Goal: Task Accomplishment & Management: Manage account settings

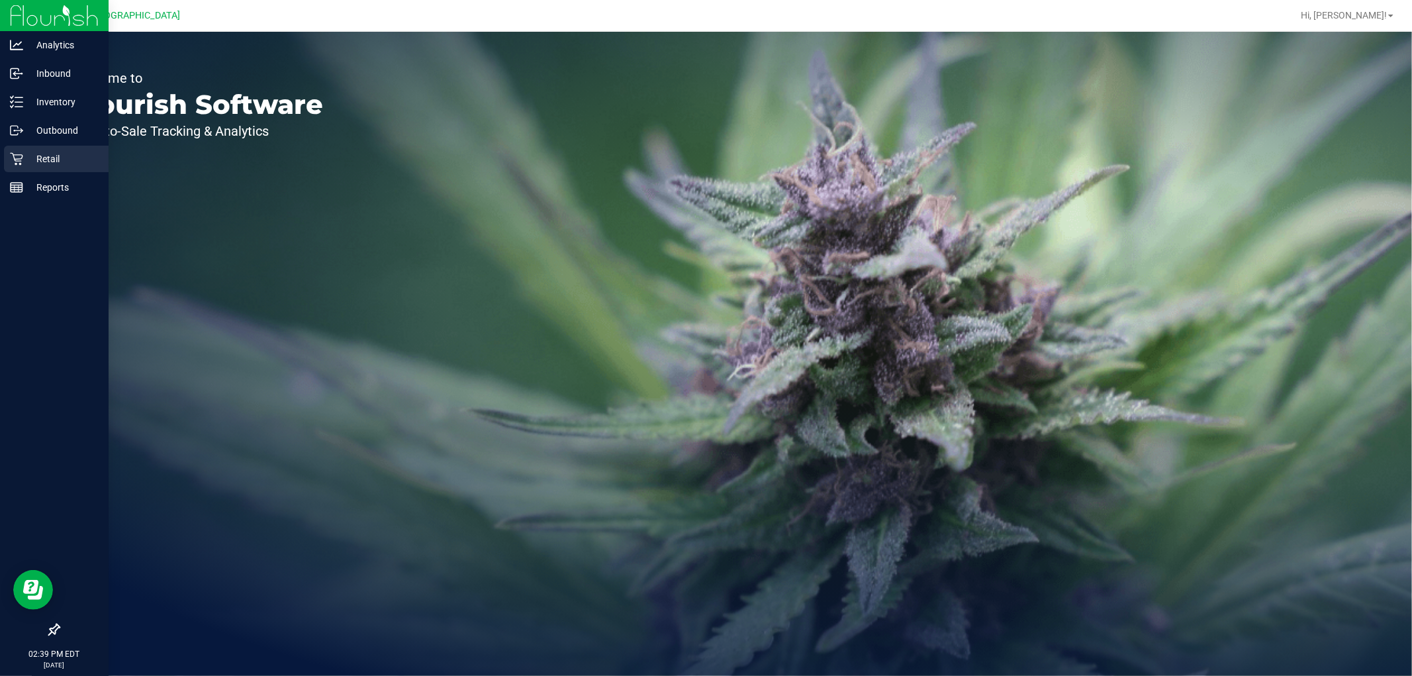
click at [11, 159] on icon at bounding box center [16, 158] width 13 height 13
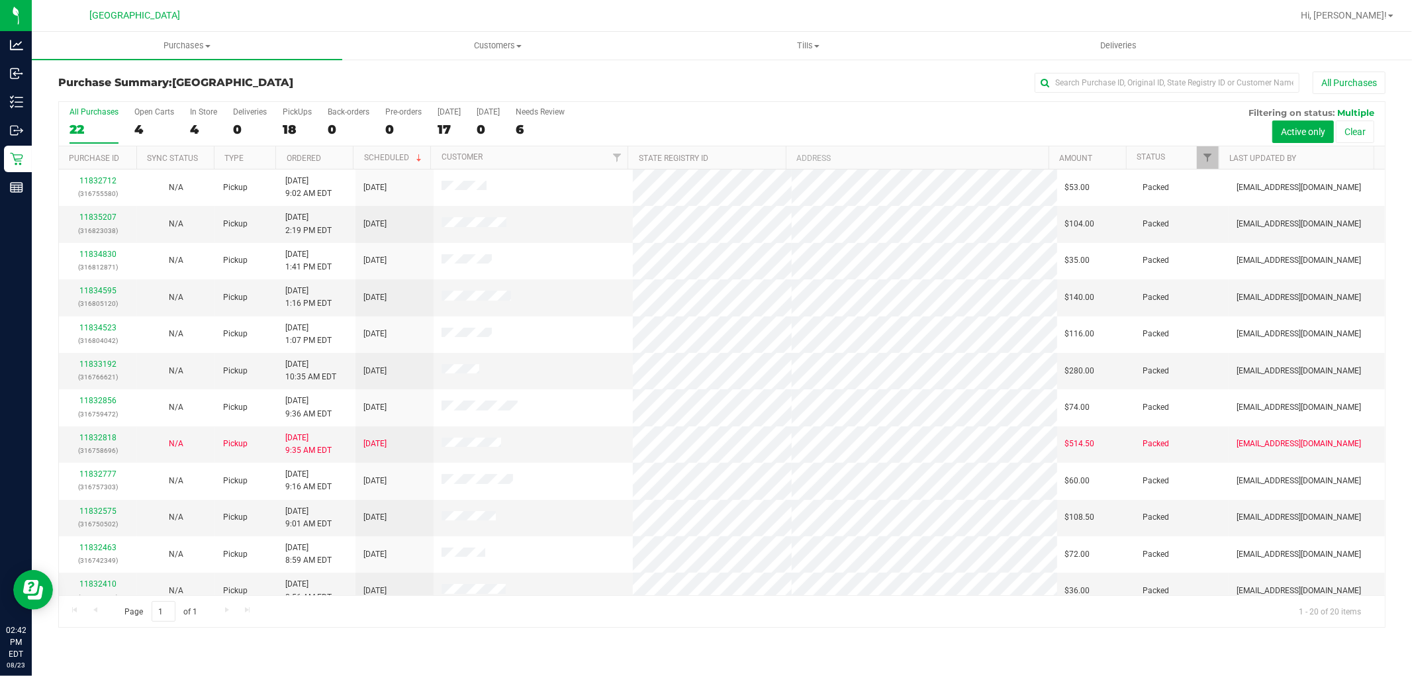
click at [477, 626] on div "Page 1 of 1 1 - 20 of 20 items" at bounding box center [722, 611] width 1326 height 32
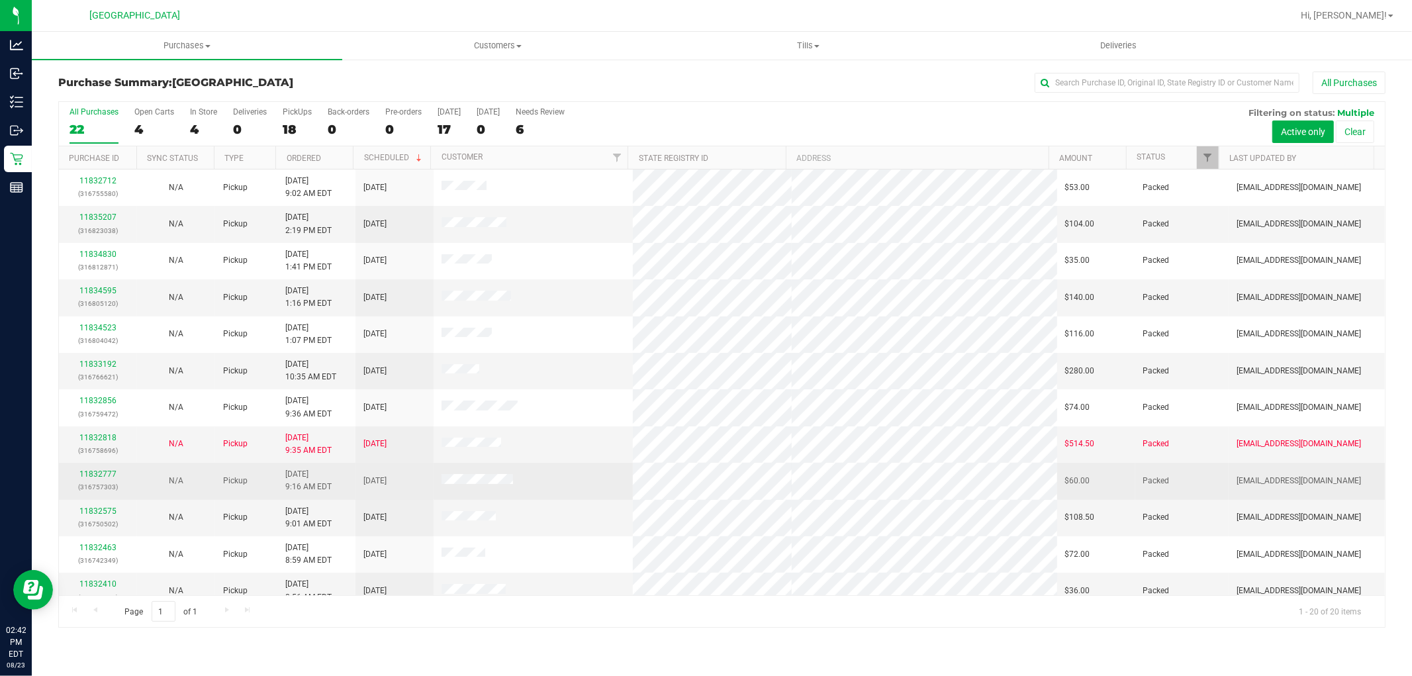
click at [543, 493] on td at bounding box center [533, 481] width 199 height 36
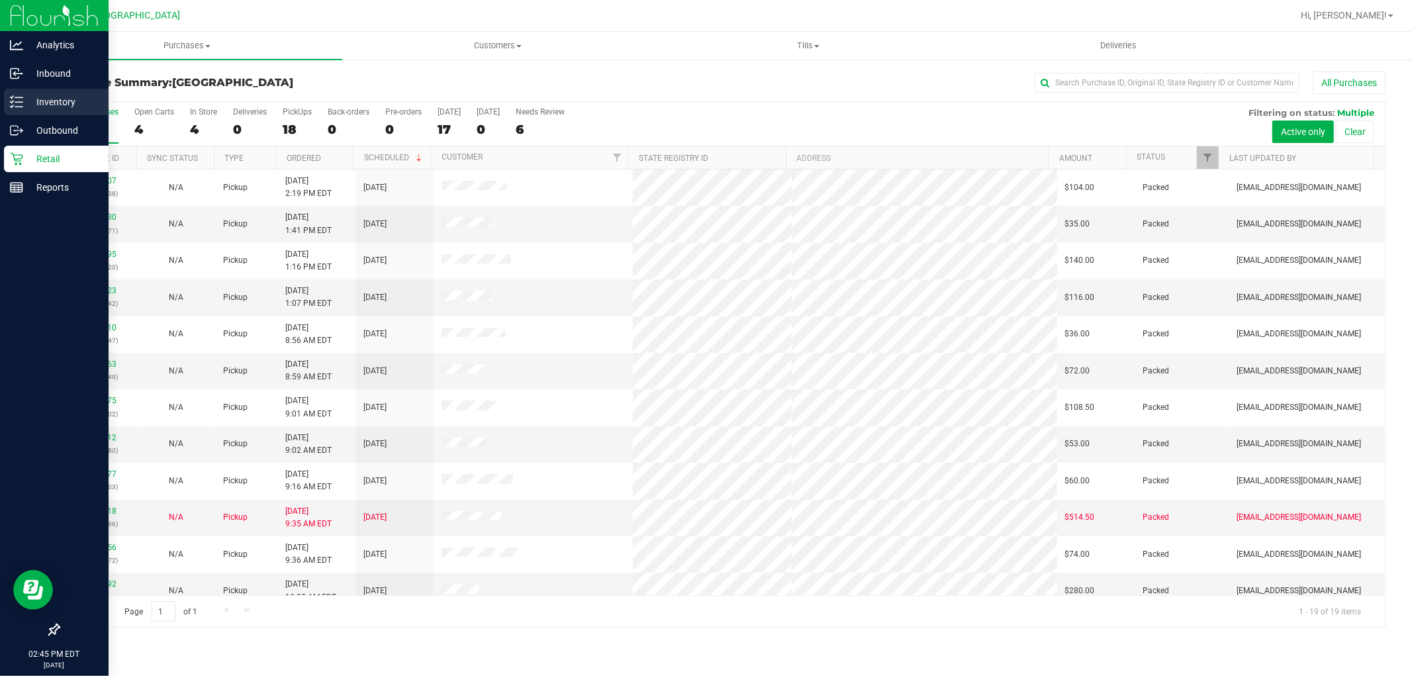
click at [26, 109] on p "Inventory" at bounding box center [62, 102] width 79 height 16
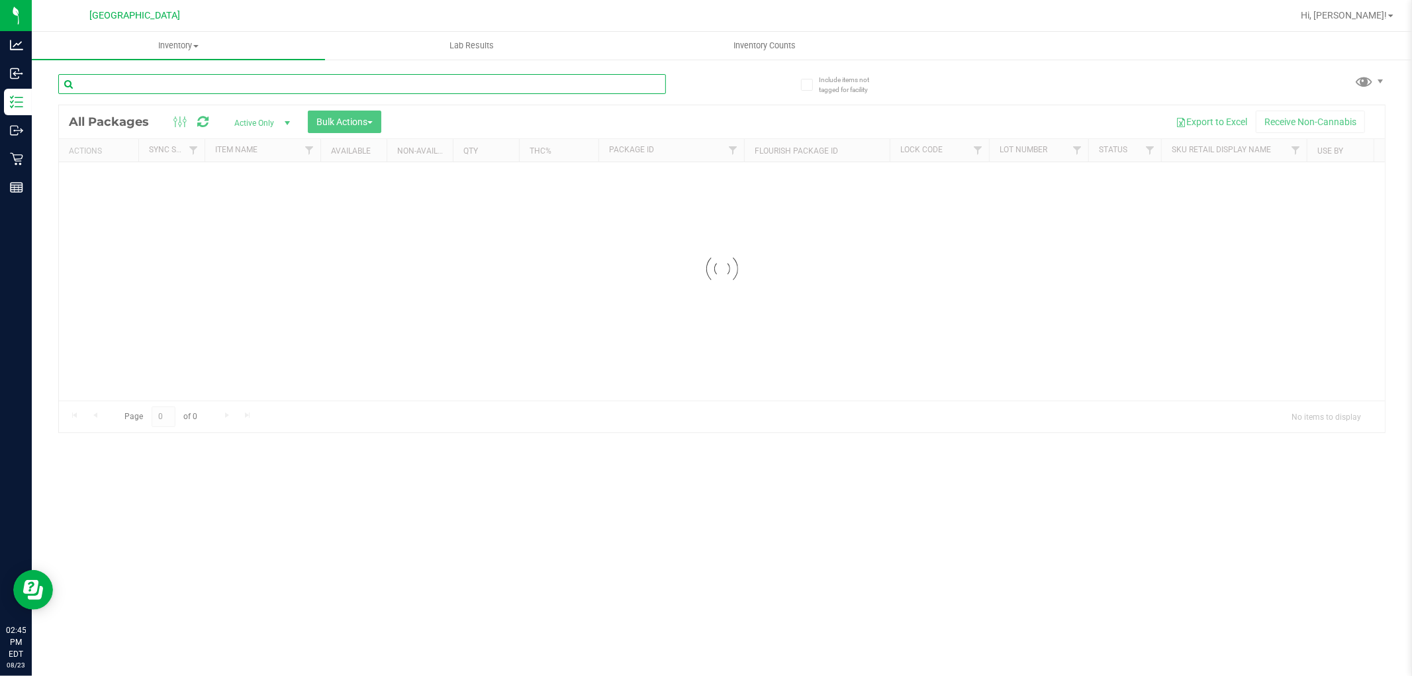
click at [297, 85] on input "text" at bounding box center [362, 84] width 608 height 20
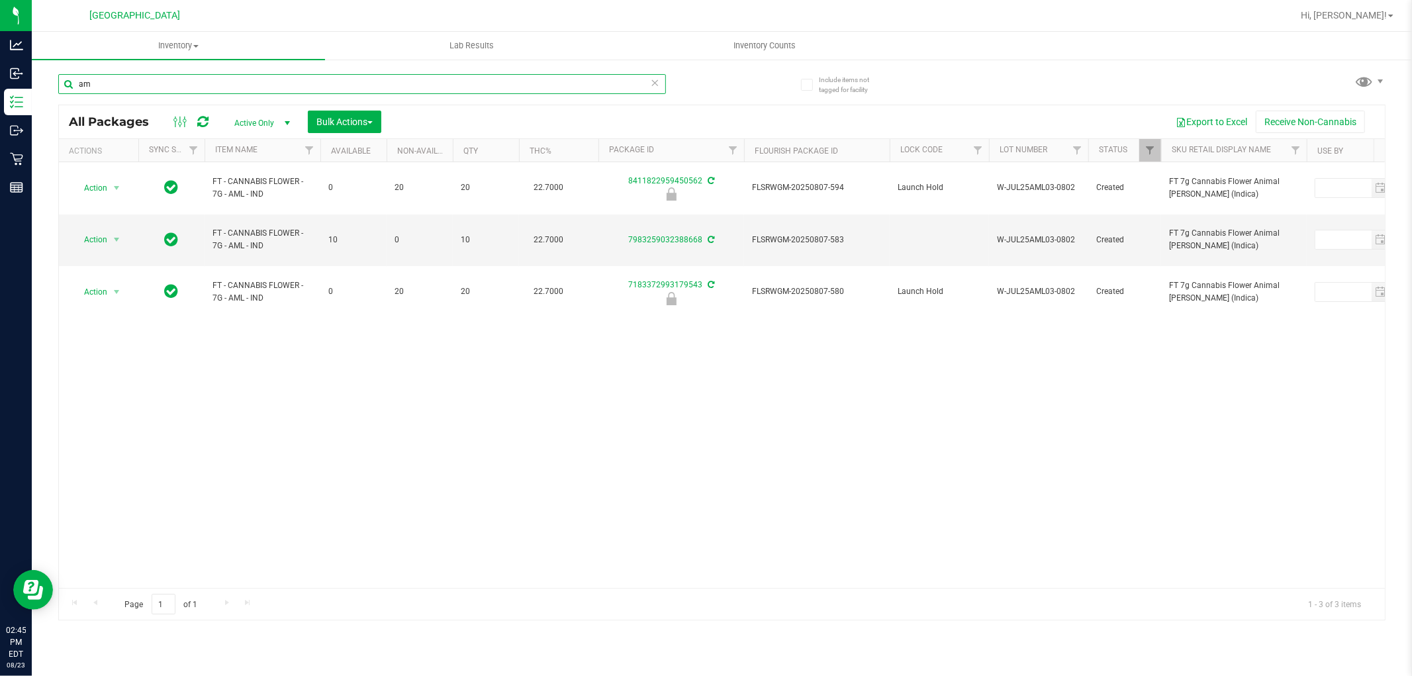
type input "a"
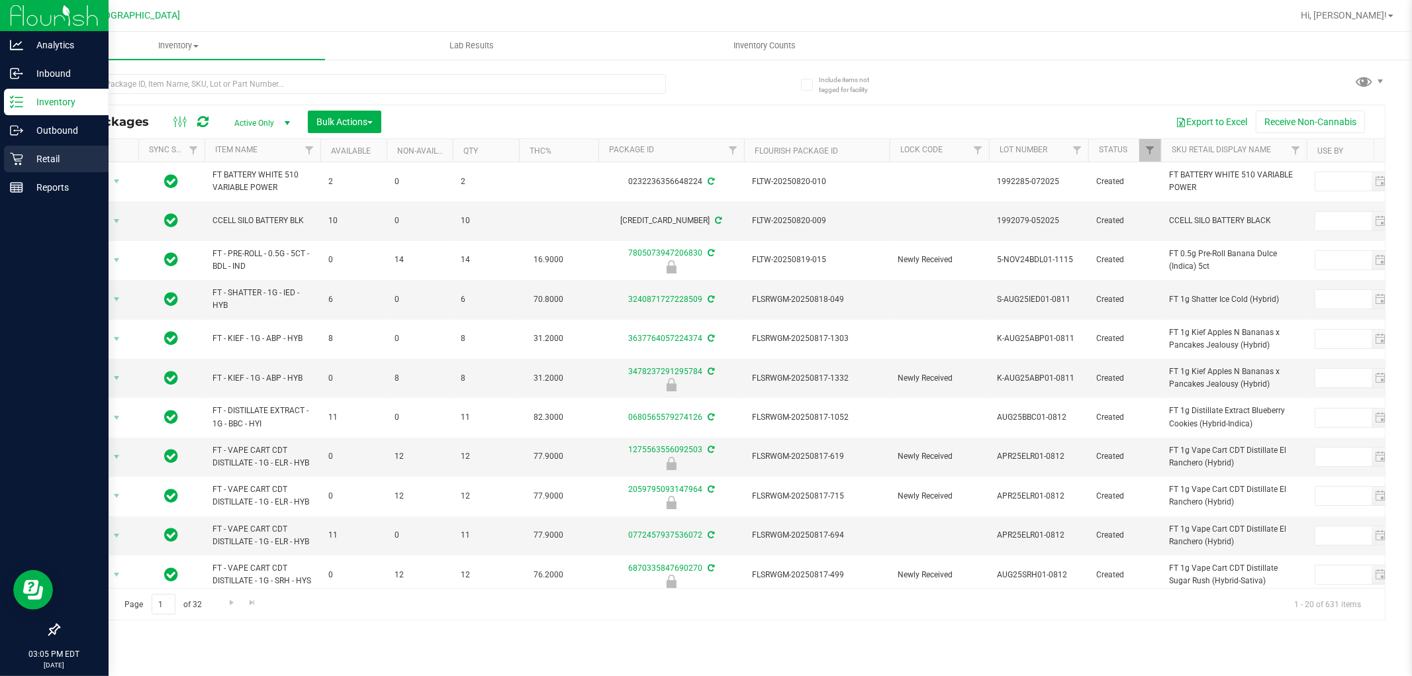
click at [17, 156] on icon at bounding box center [16, 158] width 13 height 13
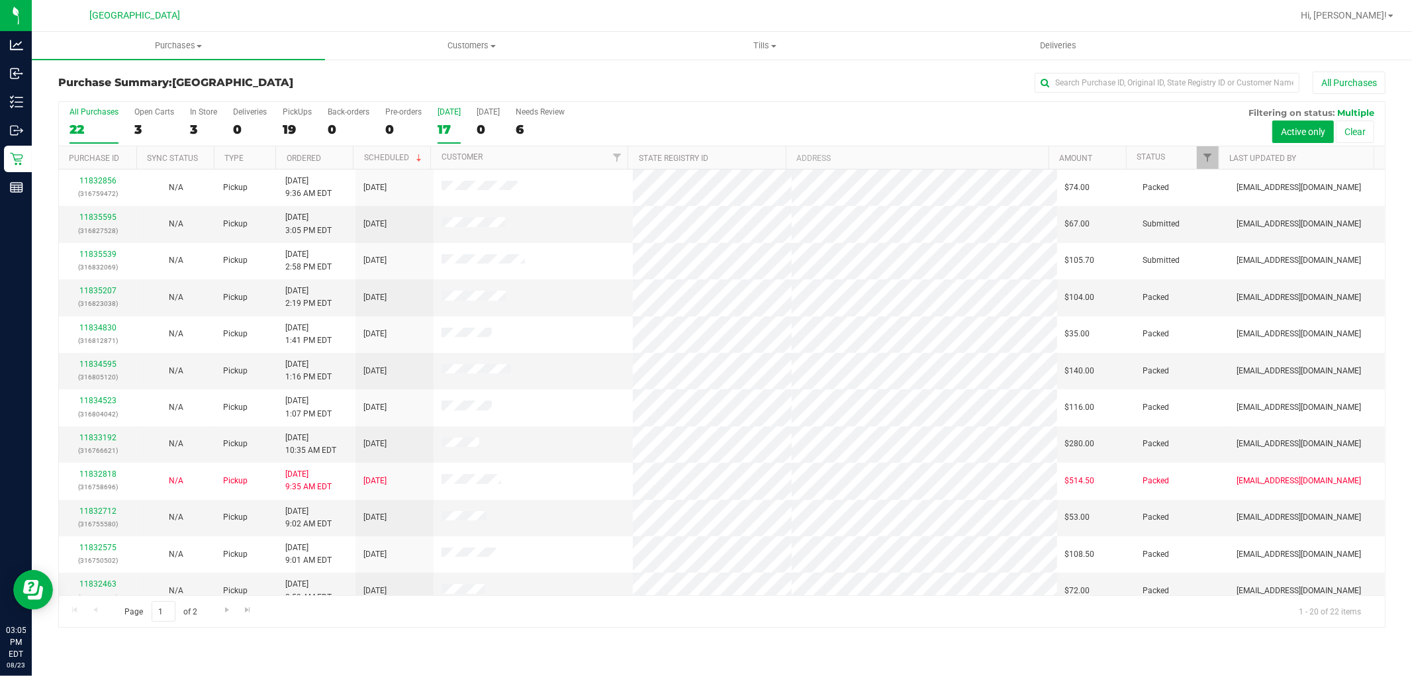
click at [452, 123] on div "17" at bounding box center [449, 129] width 23 height 15
click at [0, 0] on input "[DATE] 17" at bounding box center [0, 0] width 0 height 0
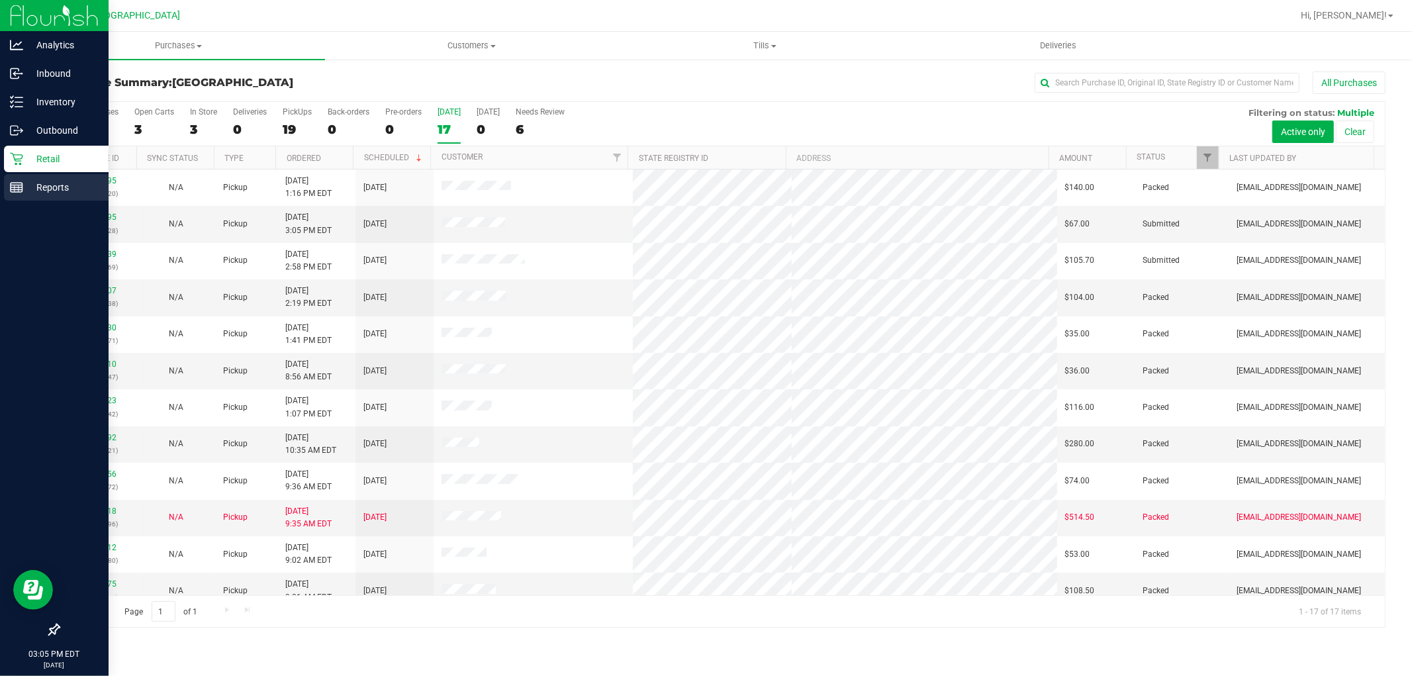
click at [56, 193] on p "Reports" at bounding box center [62, 187] width 79 height 16
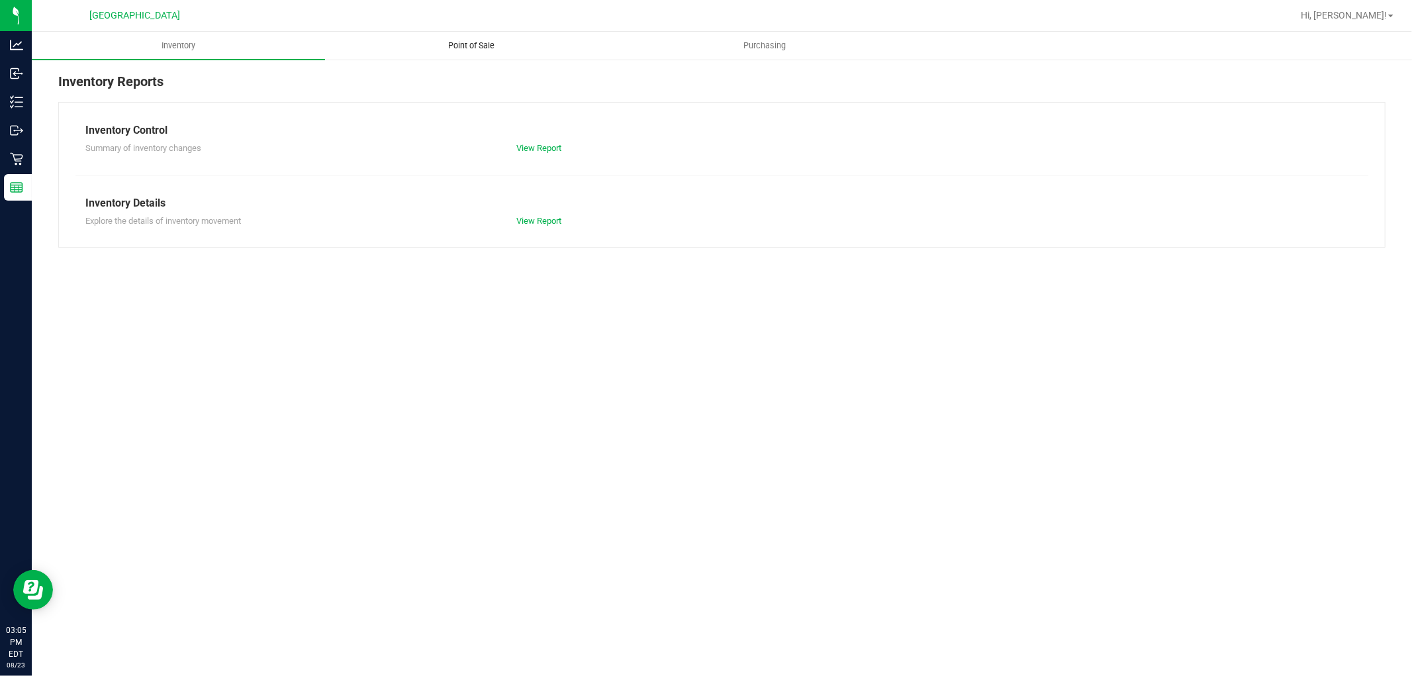
click at [472, 50] on span "Point of Sale" at bounding box center [472, 46] width 82 height 12
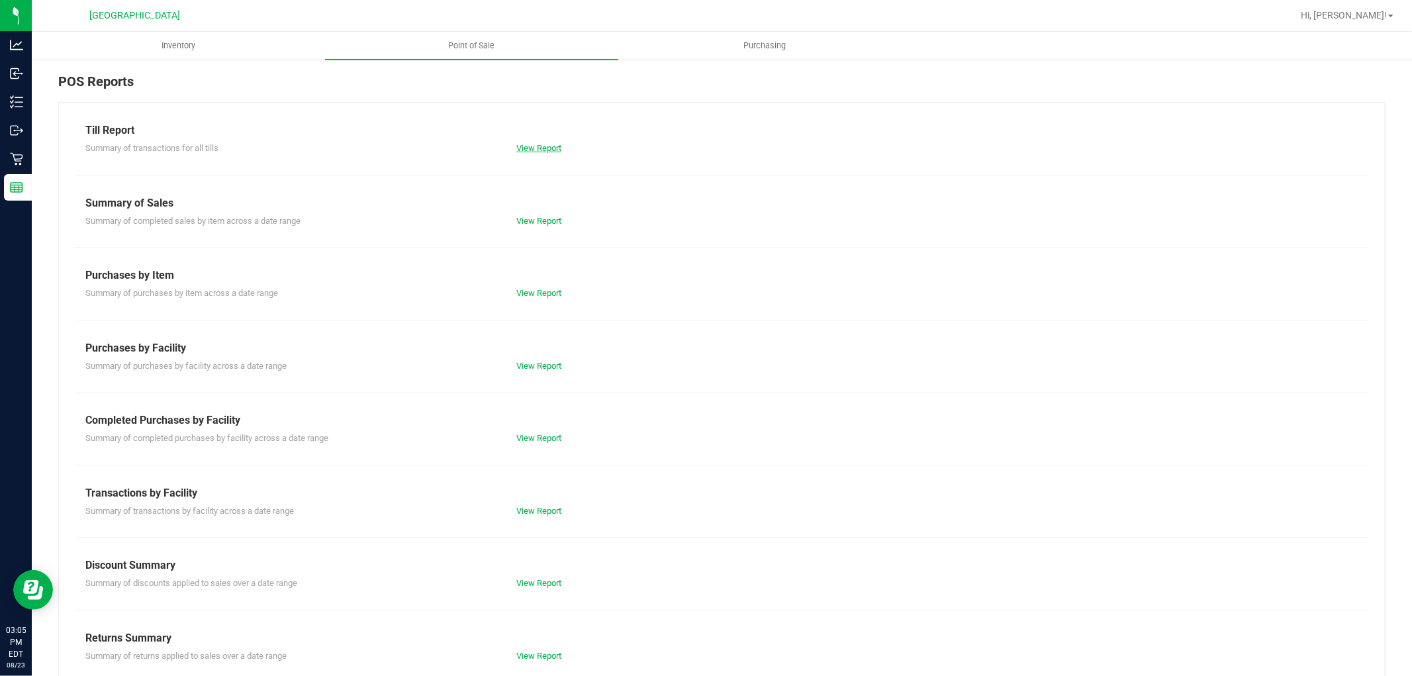
click at [545, 148] on link "View Report" at bounding box center [538, 148] width 45 height 10
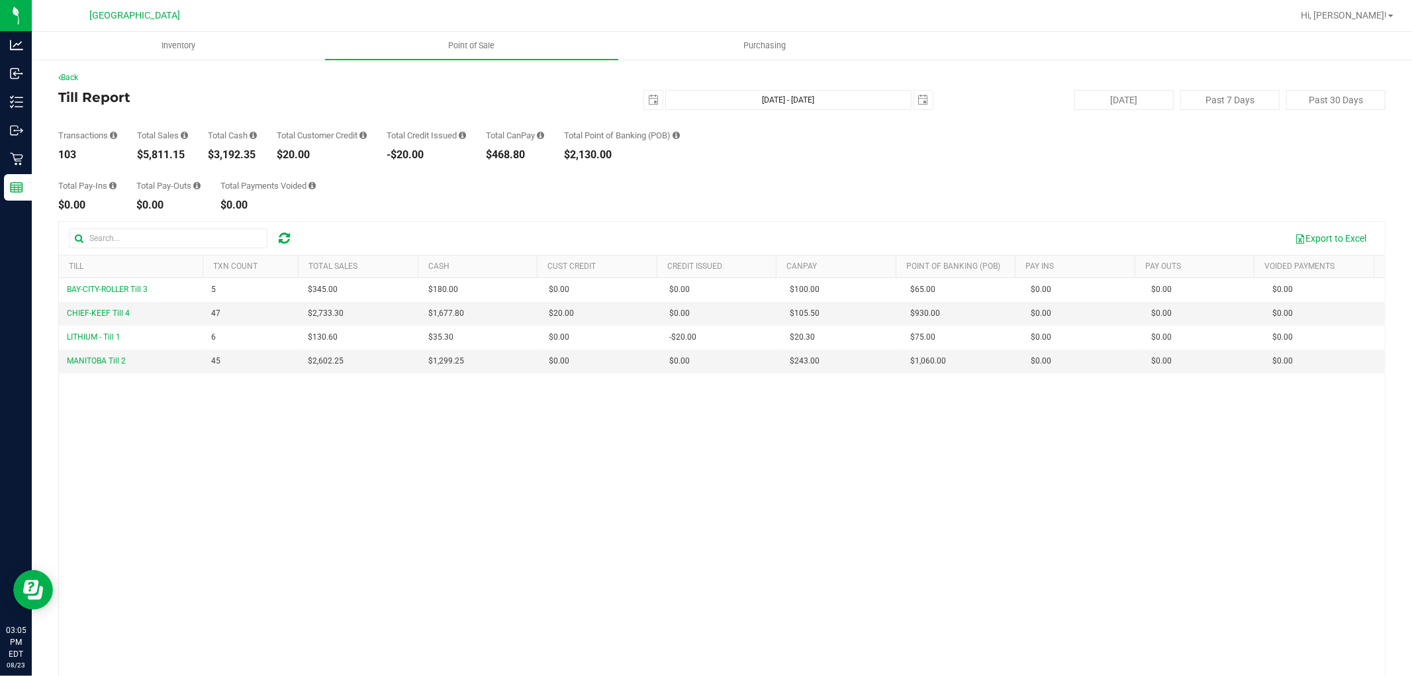
click at [500, 208] on div "Total Pay-Ins $0.00 Total Pay-Outs $0.00 Total Payments Voided $0.00" at bounding box center [721, 185] width 1327 height 50
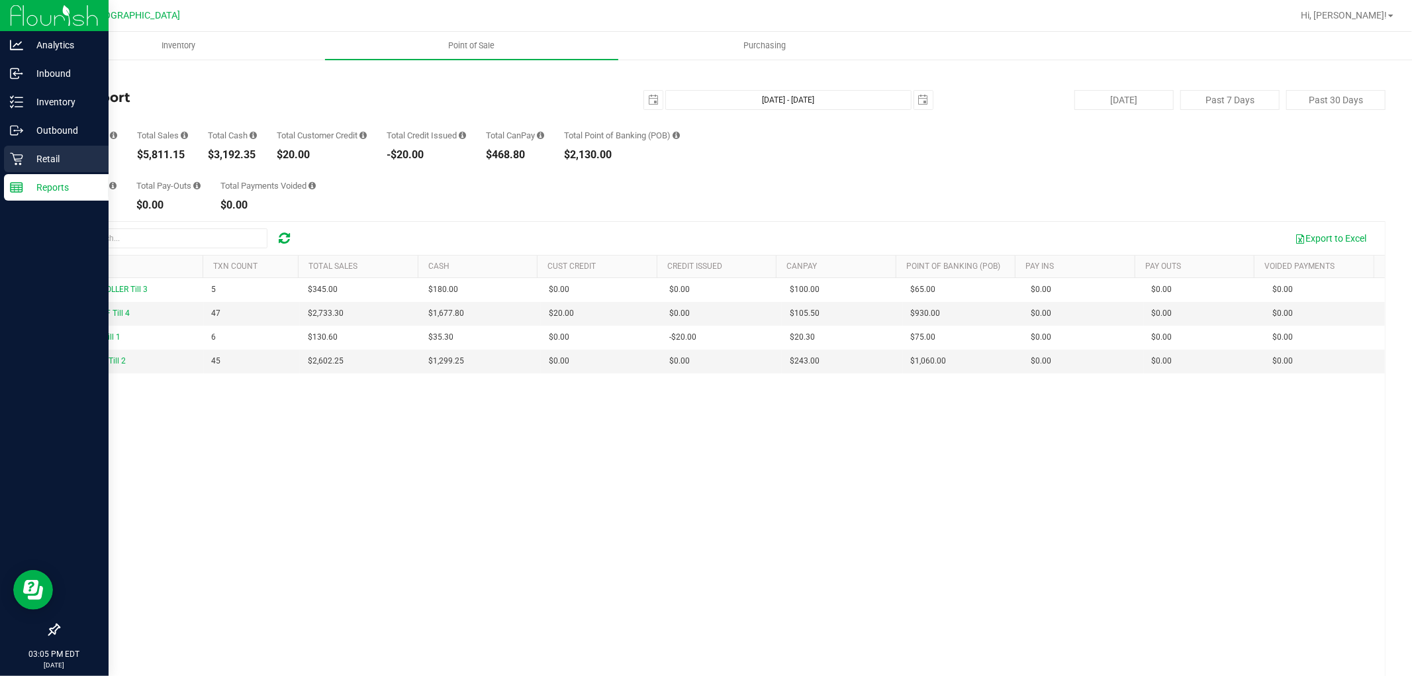
click at [34, 161] on p "Retail" at bounding box center [62, 159] width 79 height 16
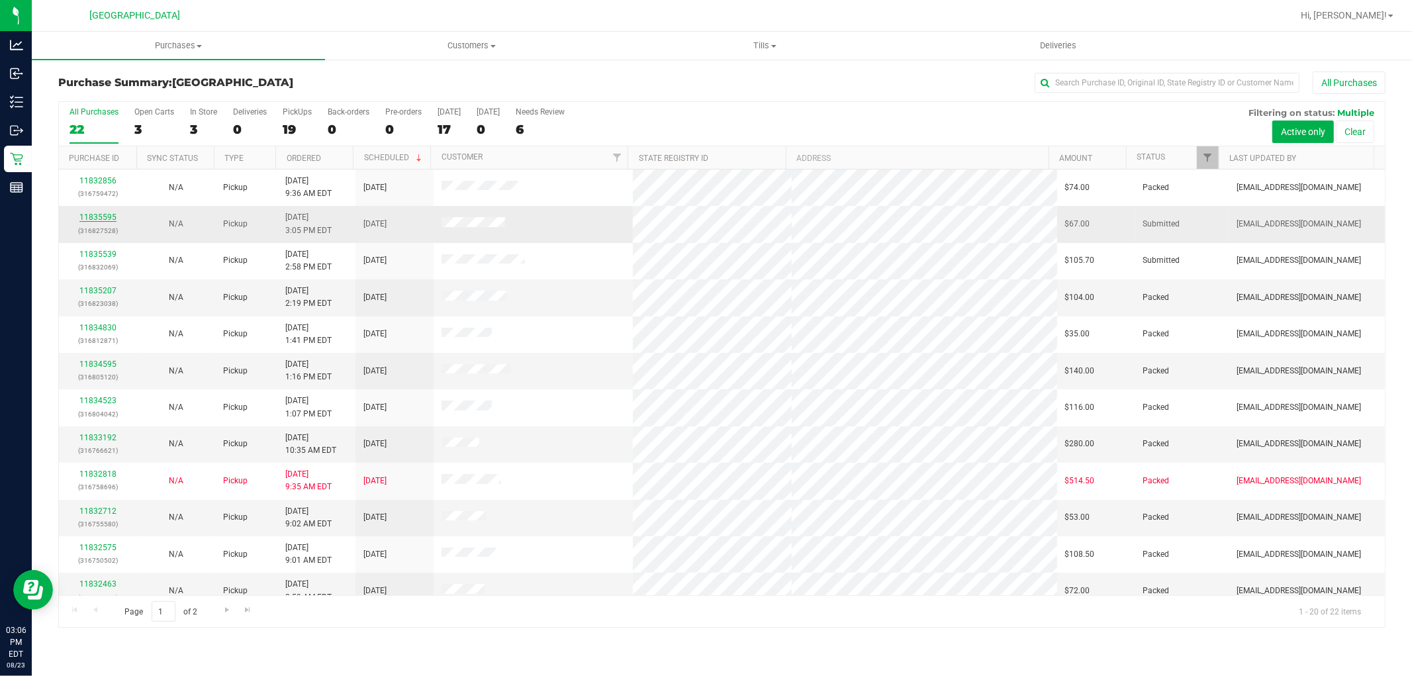
click at [97, 215] on link "11835595" at bounding box center [97, 217] width 37 height 9
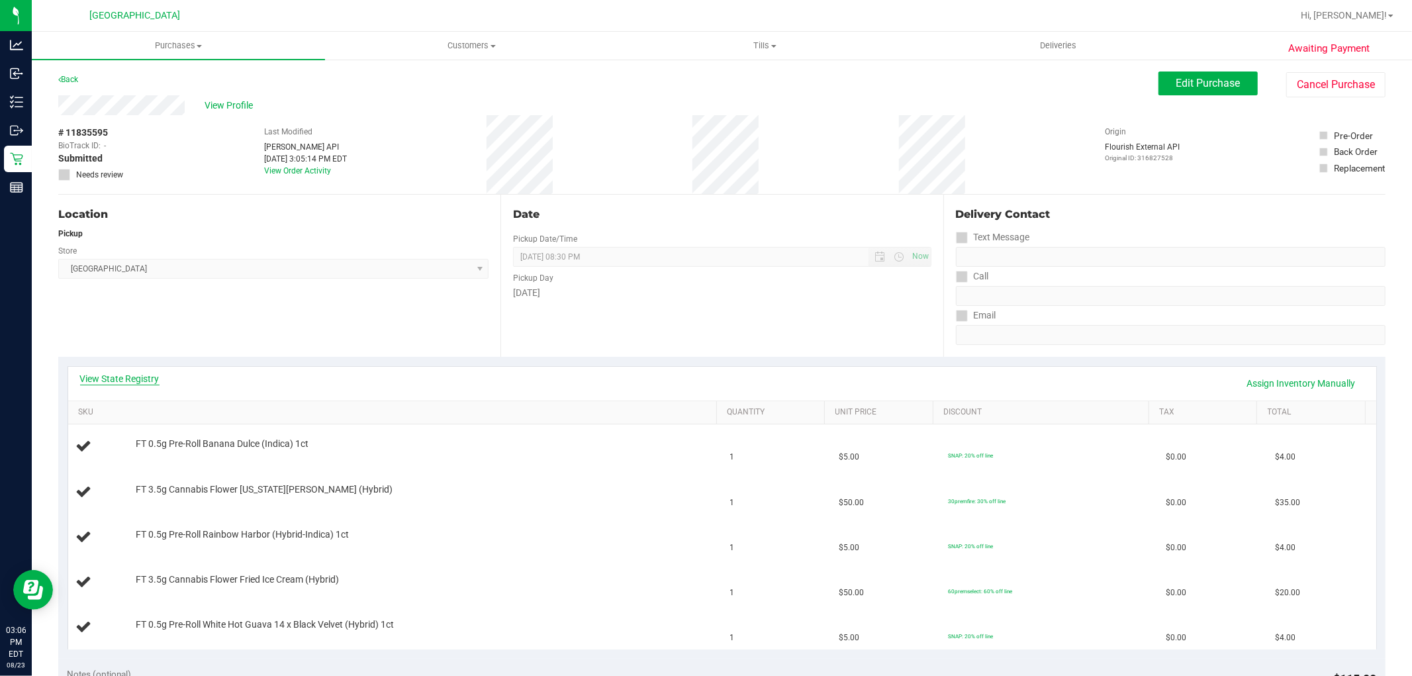
click at [121, 379] on link "View State Registry" at bounding box center [119, 378] width 79 height 13
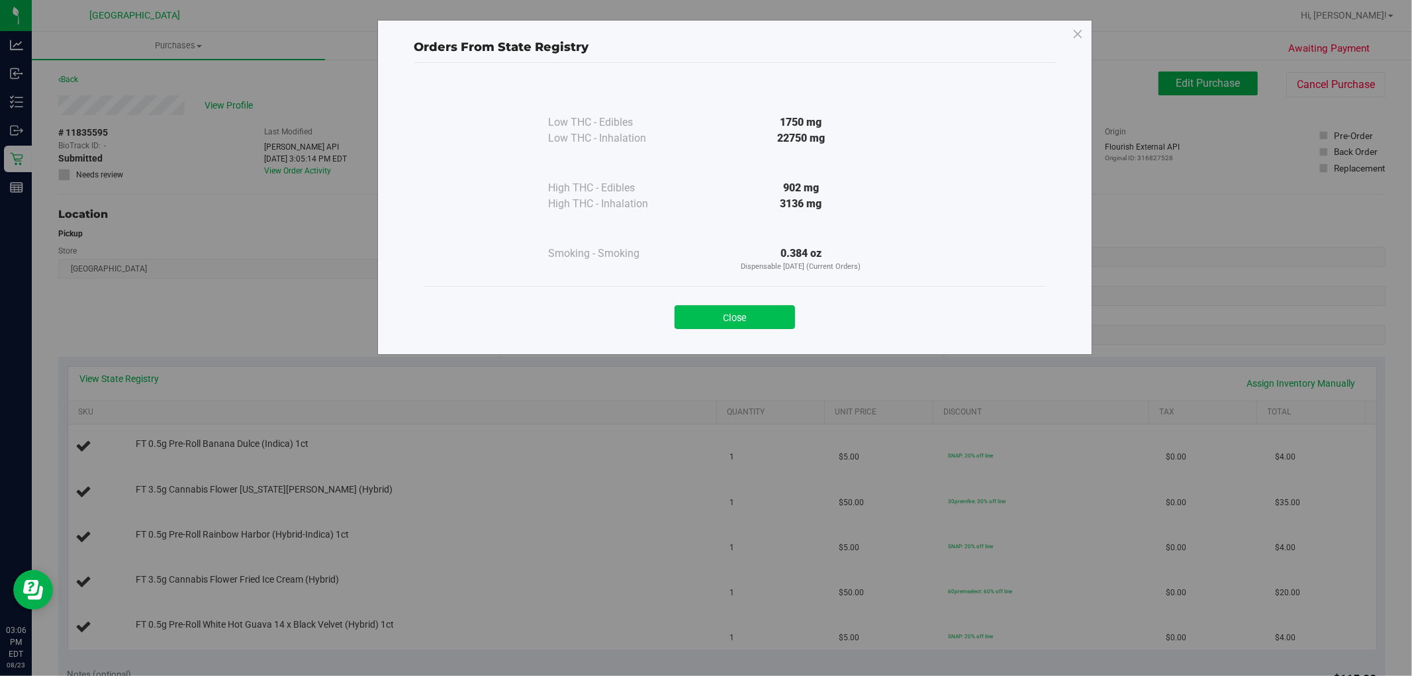
click at [700, 320] on button "Close" at bounding box center [735, 317] width 121 height 24
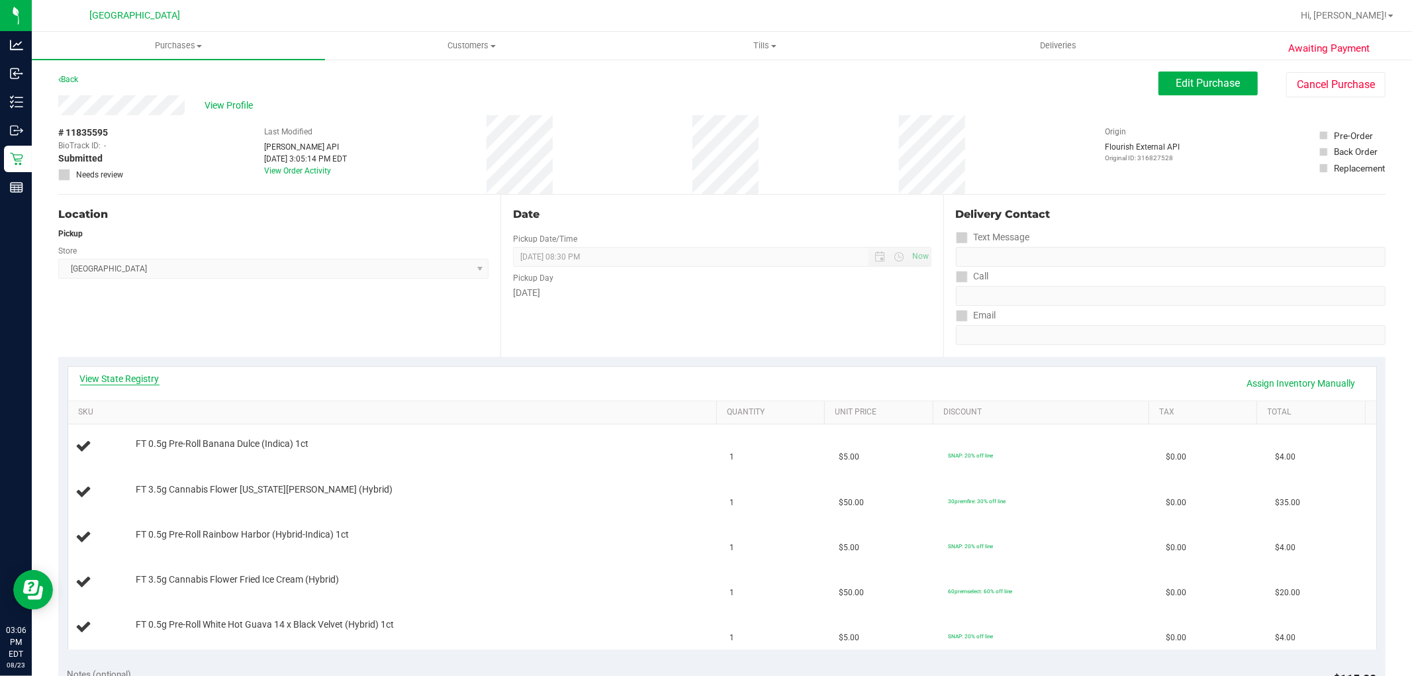
click at [126, 381] on link "View State Registry" at bounding box center [119, 378] width 79 height 13
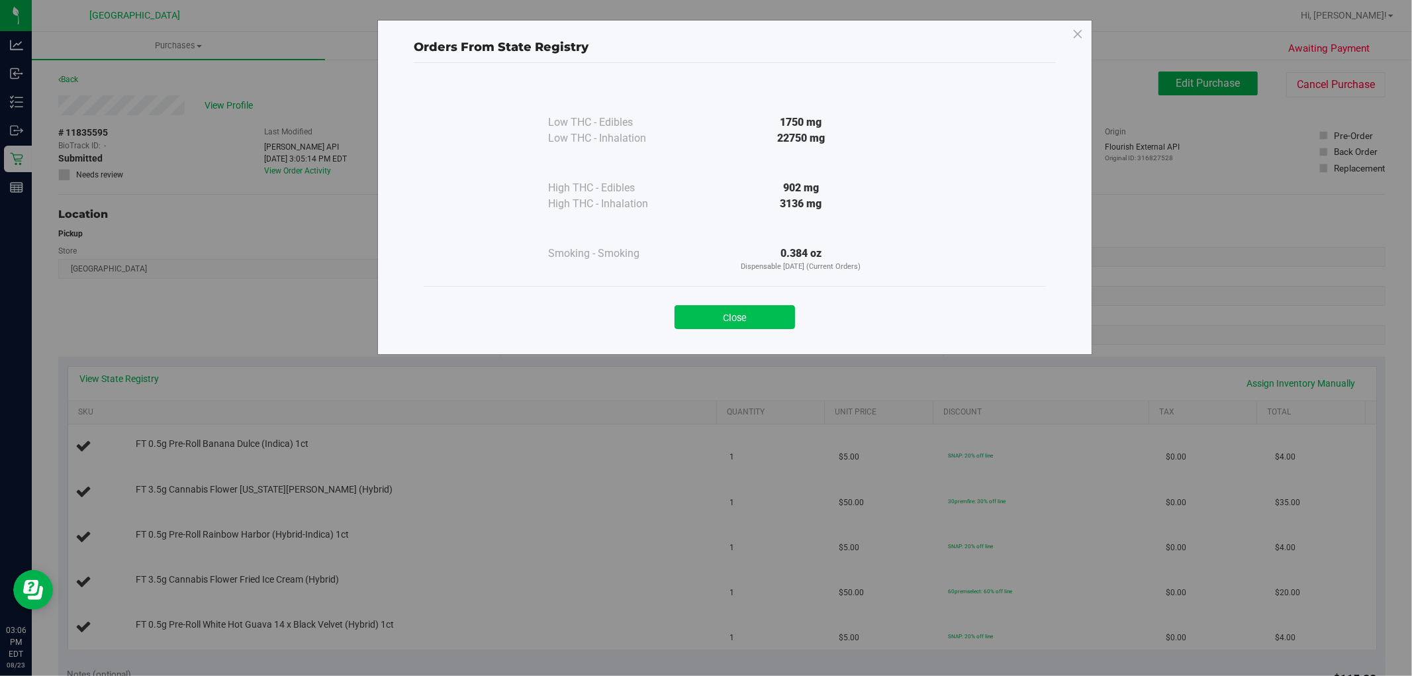
click at [722, 321] on button "Close" at bounding box center [735, 317] width 121 height 24
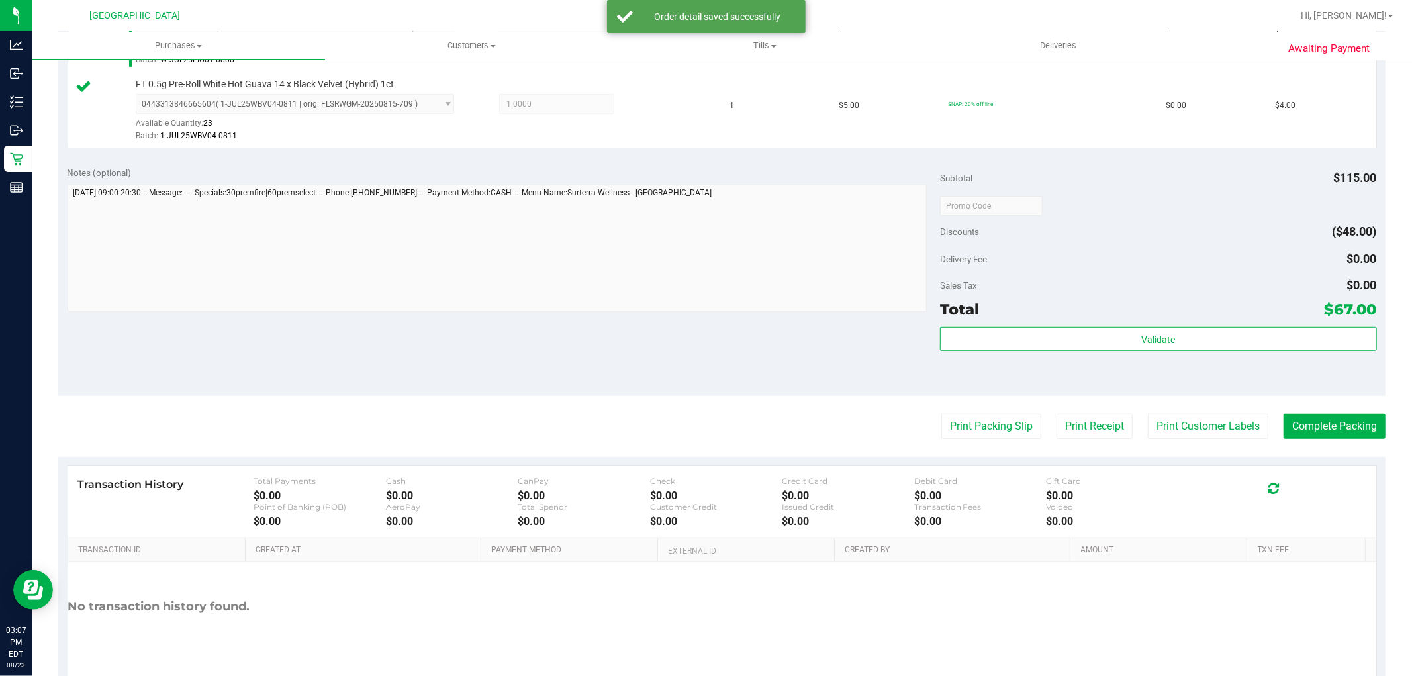
scroll to position [715, 0]
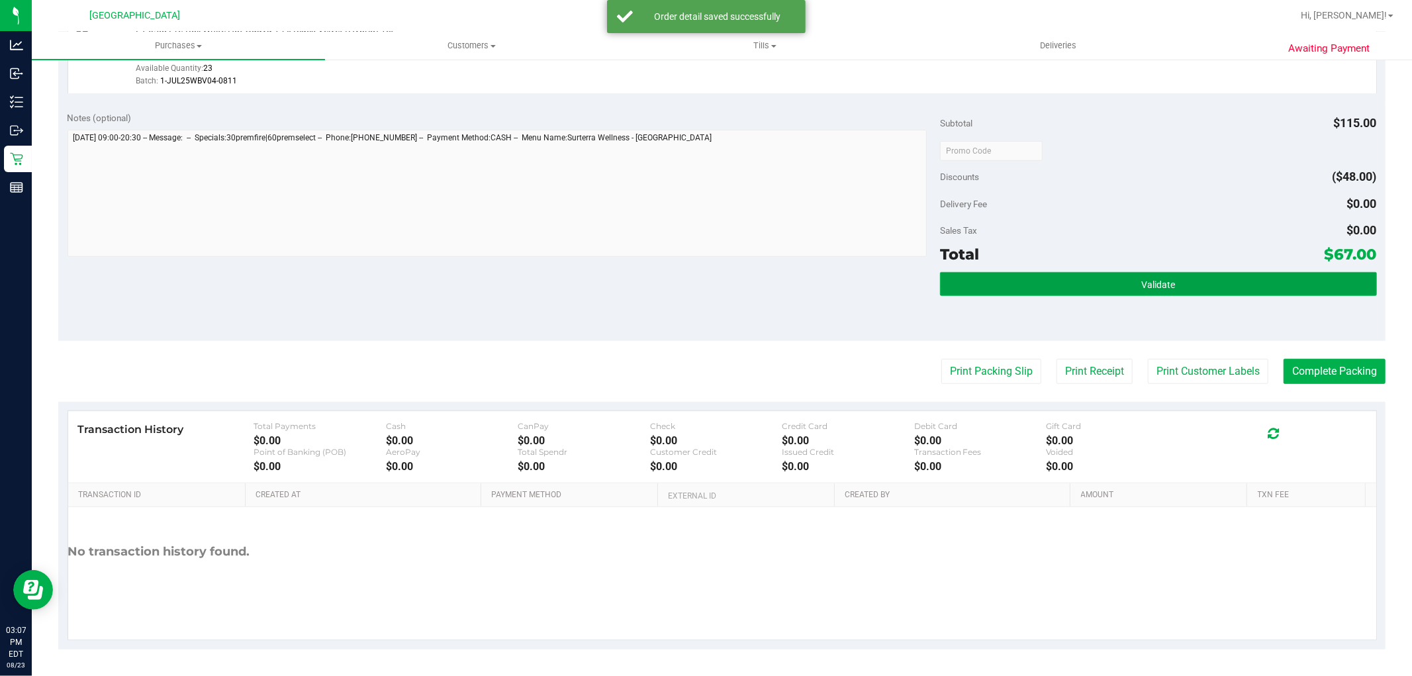
click at [1184, 289] on button "Validate" at bounding box center [1158, 284] width 436 height 24
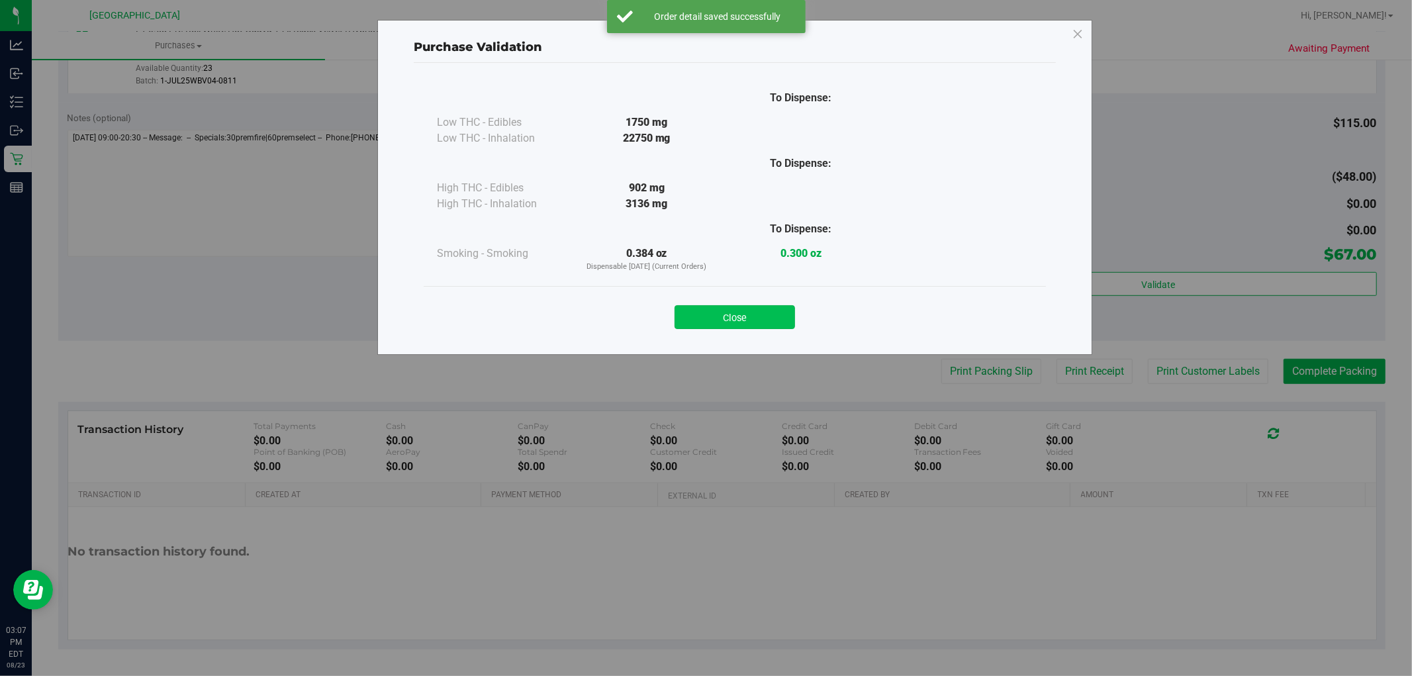
click at [755, 324] on button "Close" at bounding box center [735, 317] width 121 height 24
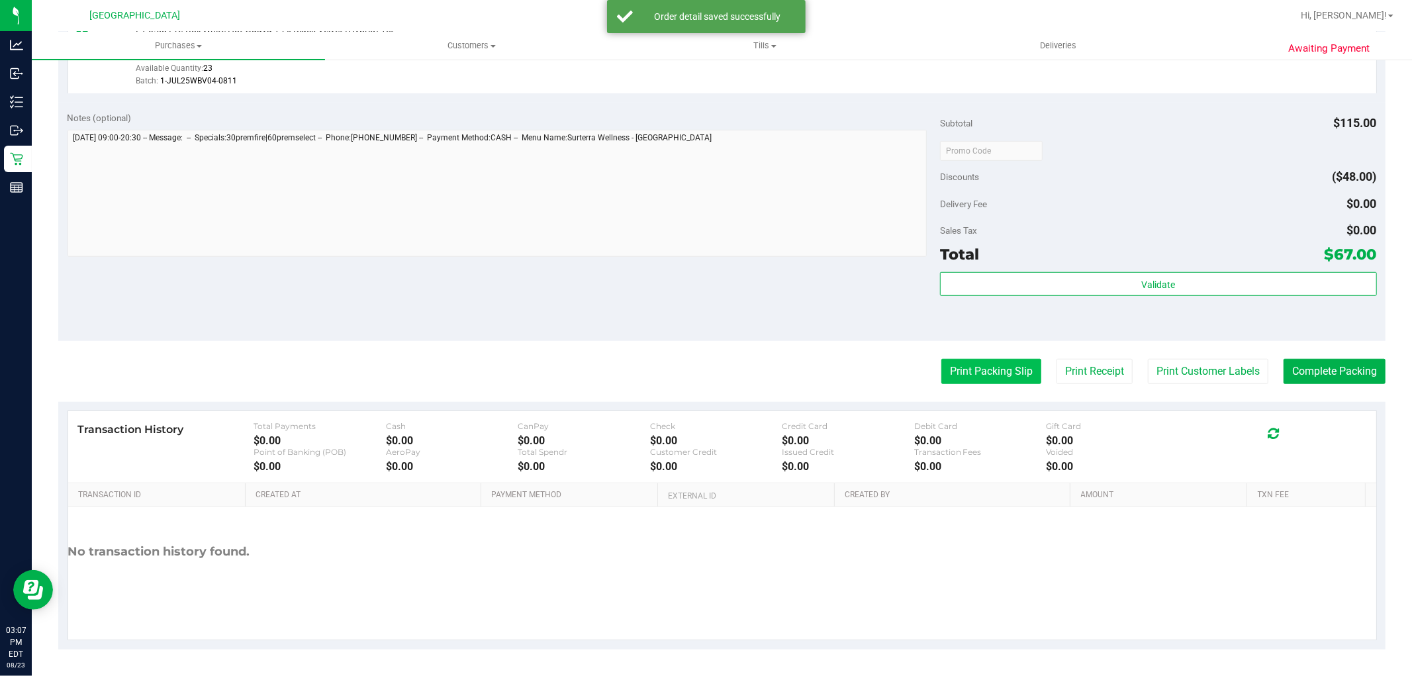
click at [969, 375] on button "Print Packing Slip" at bounding box center [991, 371] width 100 height 25
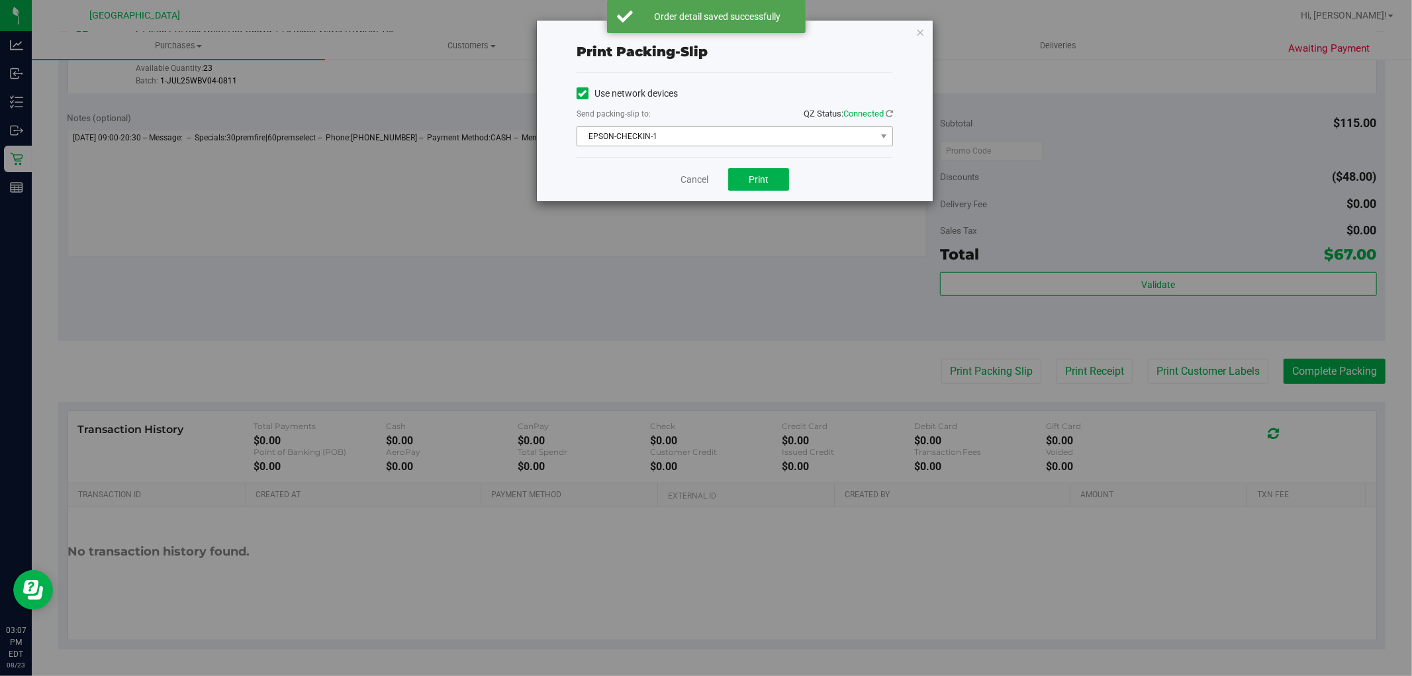
click at [785, 136] on span "EPSON-CHECKIN-1" at bounding box center [726, 136] width 299 height 19
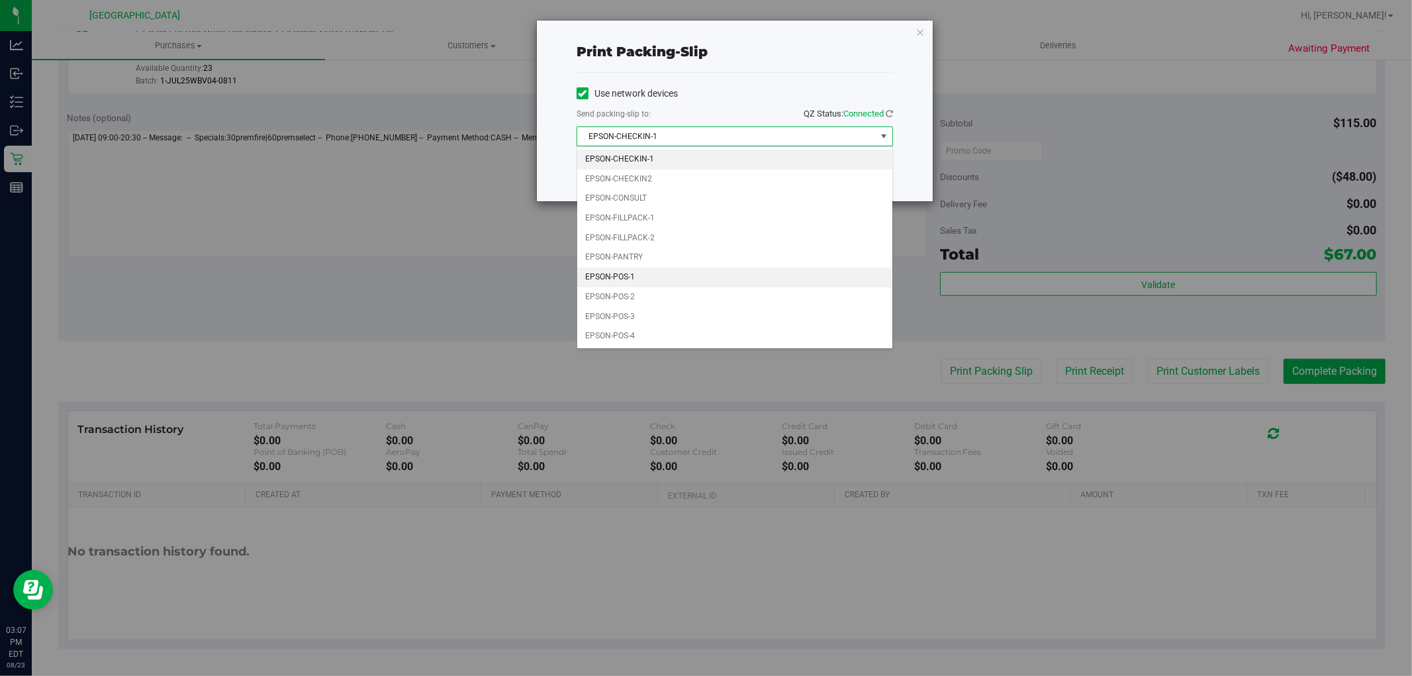
click at [640, 275] on li "EPSON-POS-1" at bounding box center [734, 277] width 315 height 20
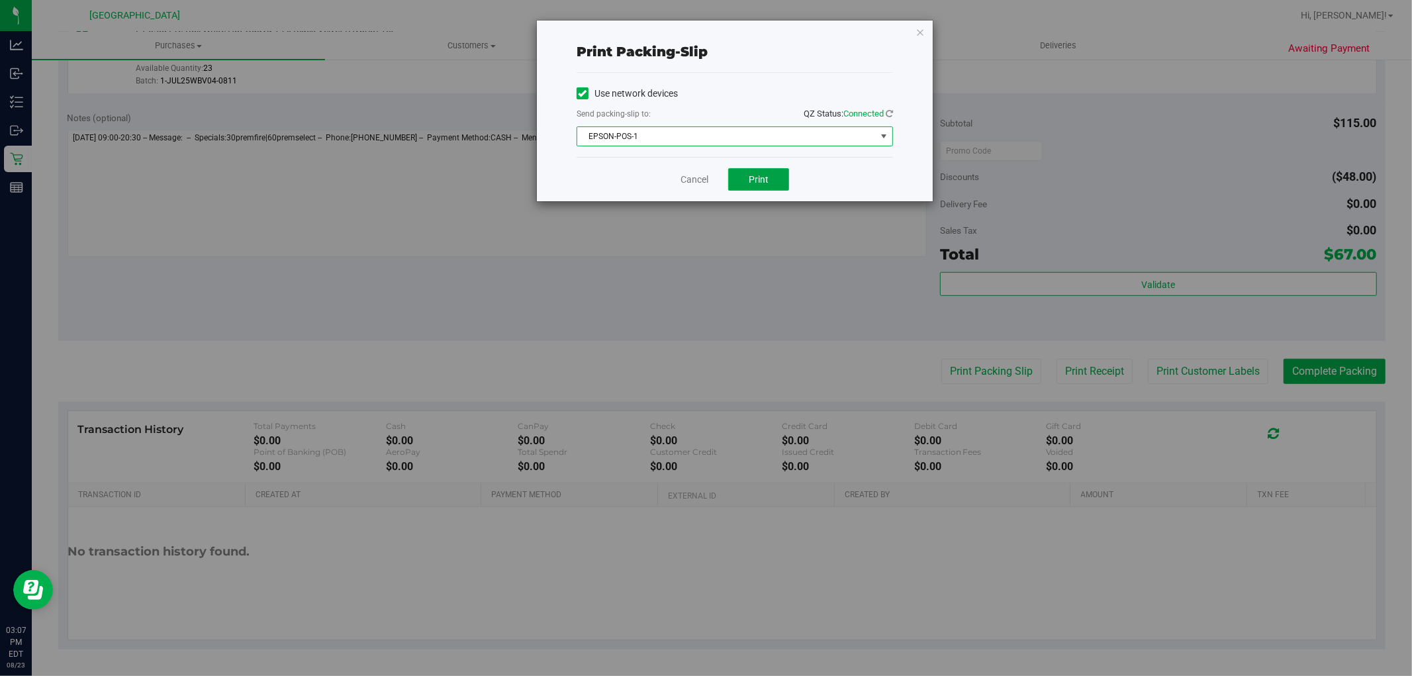
click at [750, 187] on button "Print" at bounding box center [758, 179] width 61 height 23
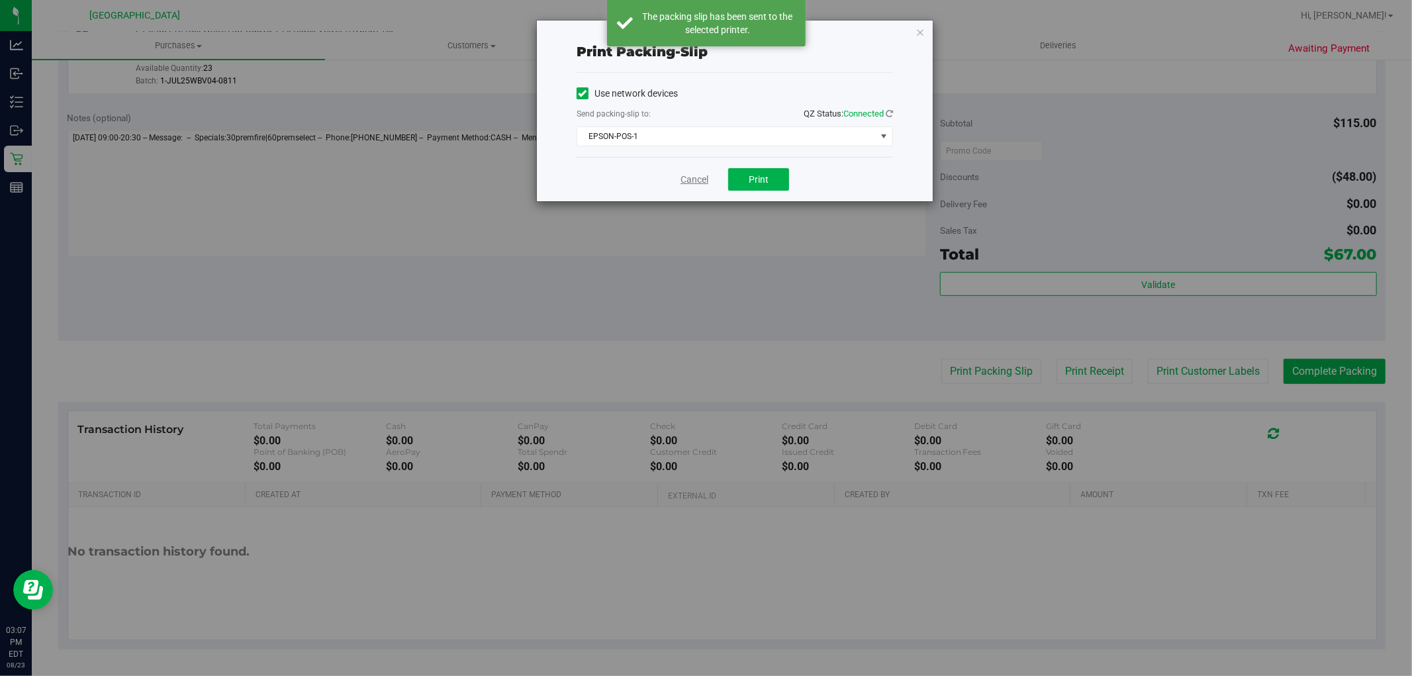
click at [687, 179] on link "Cancel" at bounding box center [695, 180] width 28 height 14
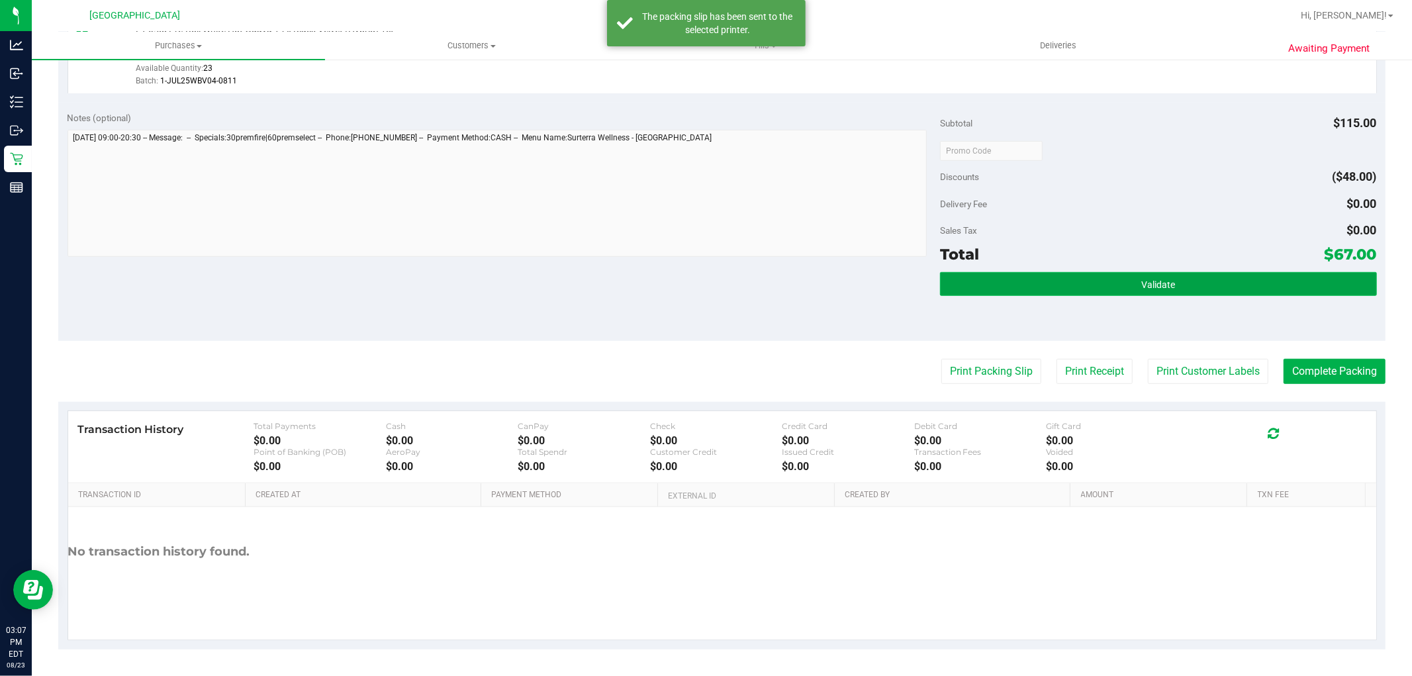
click at [1074, 289] on button "Validate" at bounding box center [1158, 284] width 436 height 24
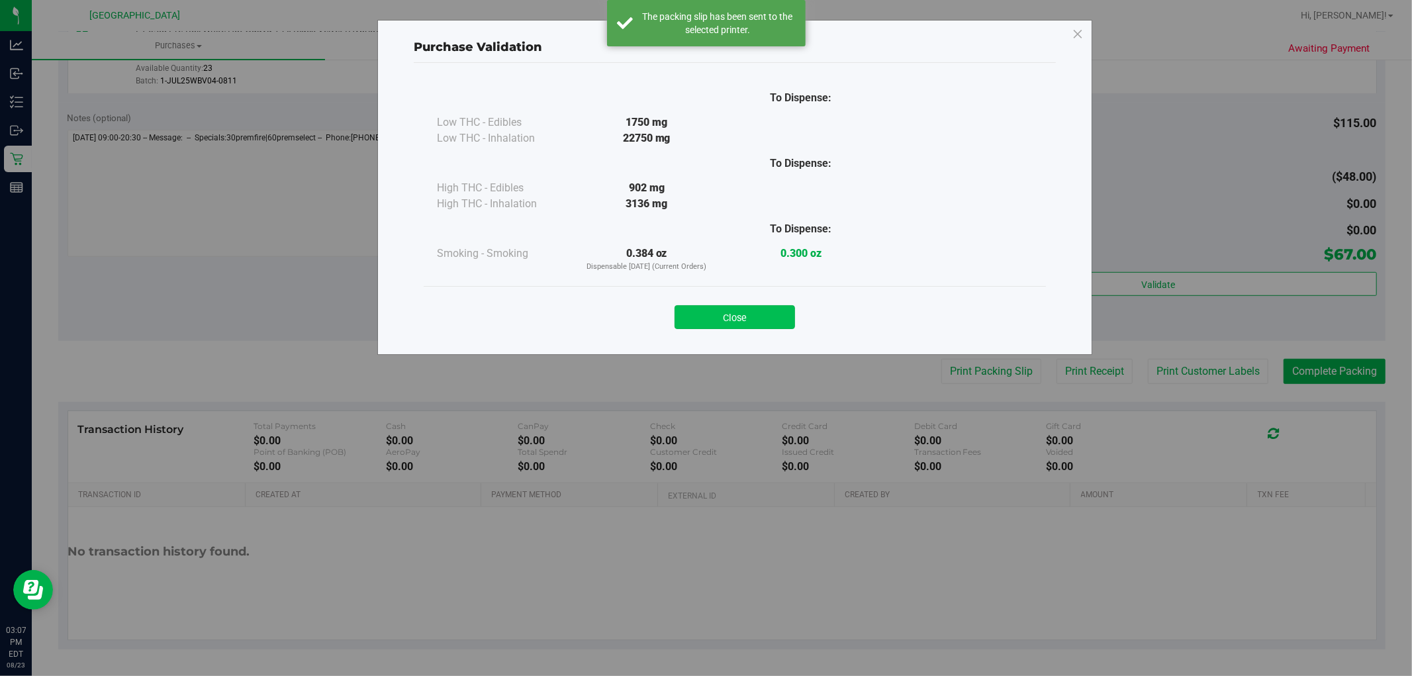
click at [732, 320] on button "Close" at bounding box center [735, 317] width 121 height 24
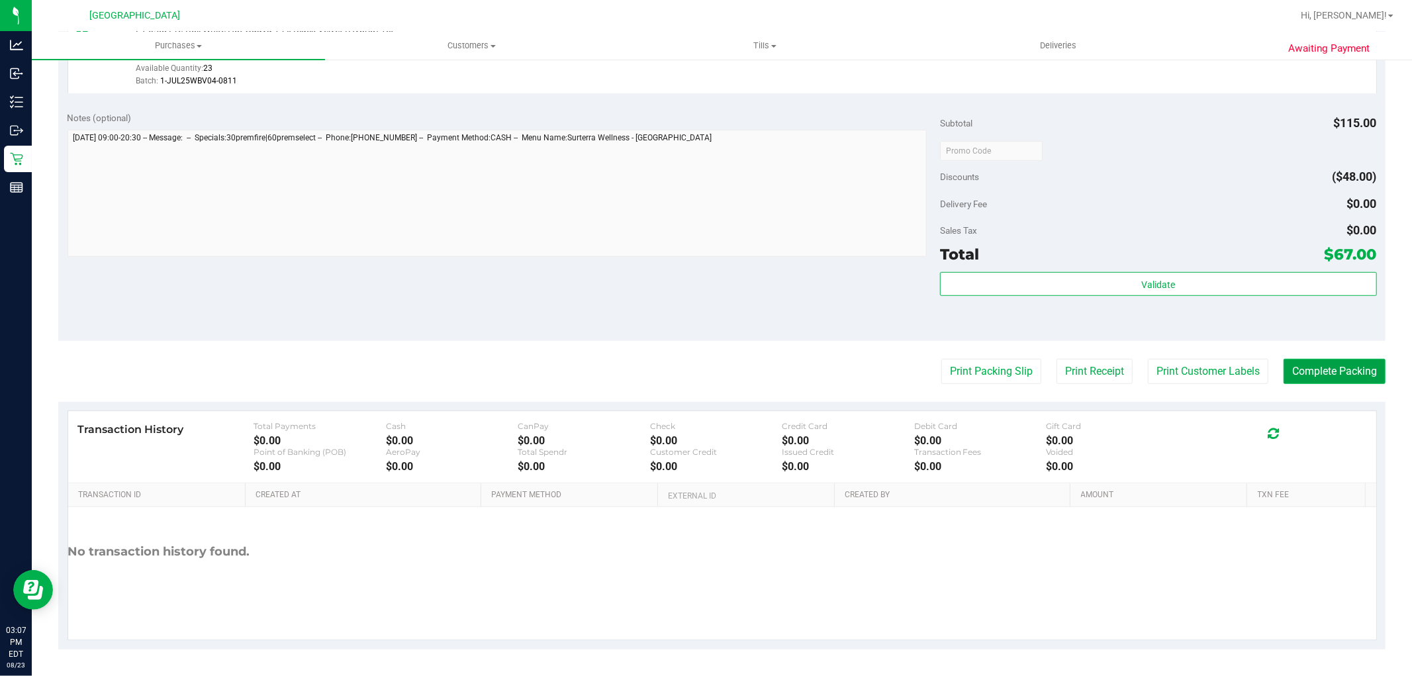
click at [1305, 379] on button "Complete Packing" at bounding box center [1335, 371] width 102 height 25
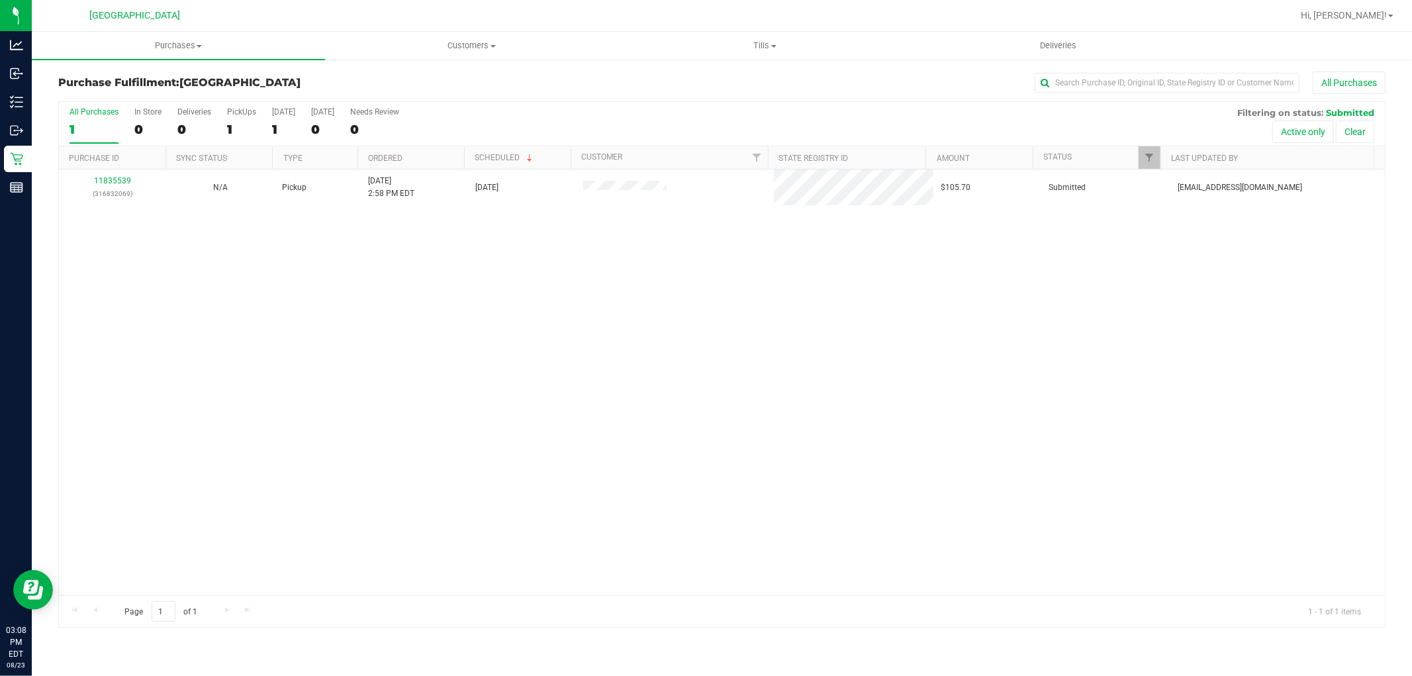
click at [631, 481] on div "11835539 (316832069) N/A Pickup [DATE] 2:58 PM EDT 8/23/2025 $105.70 Submitted …" at bounding box center [722, 382] width 1326 height 426
click at [95, 122] on div "1" at bounding box center [94, 129] width 49 height 15
click at [0, 0] on input "All Purchases 1" at bounding box center [0, 0] width 0 height 0
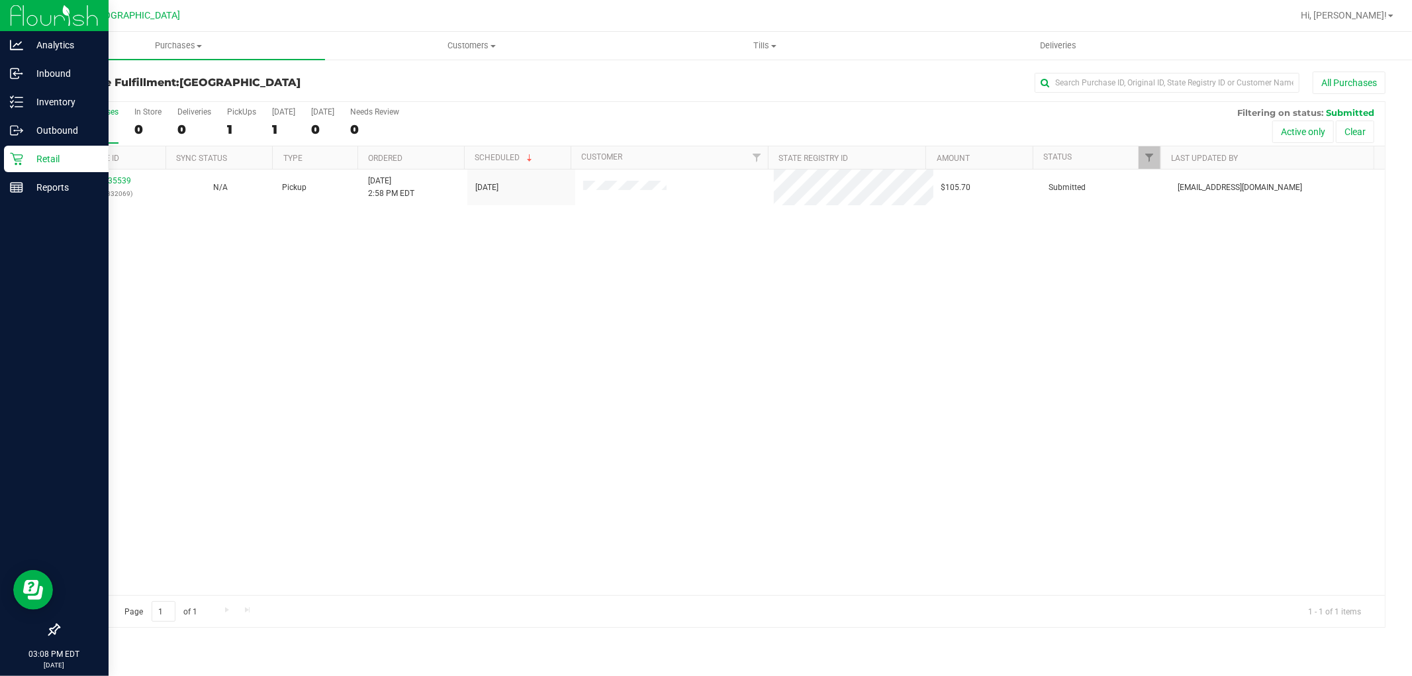
click at [71, 152] on p "Retail" at bounding box center [62, 159] width 79 height 16
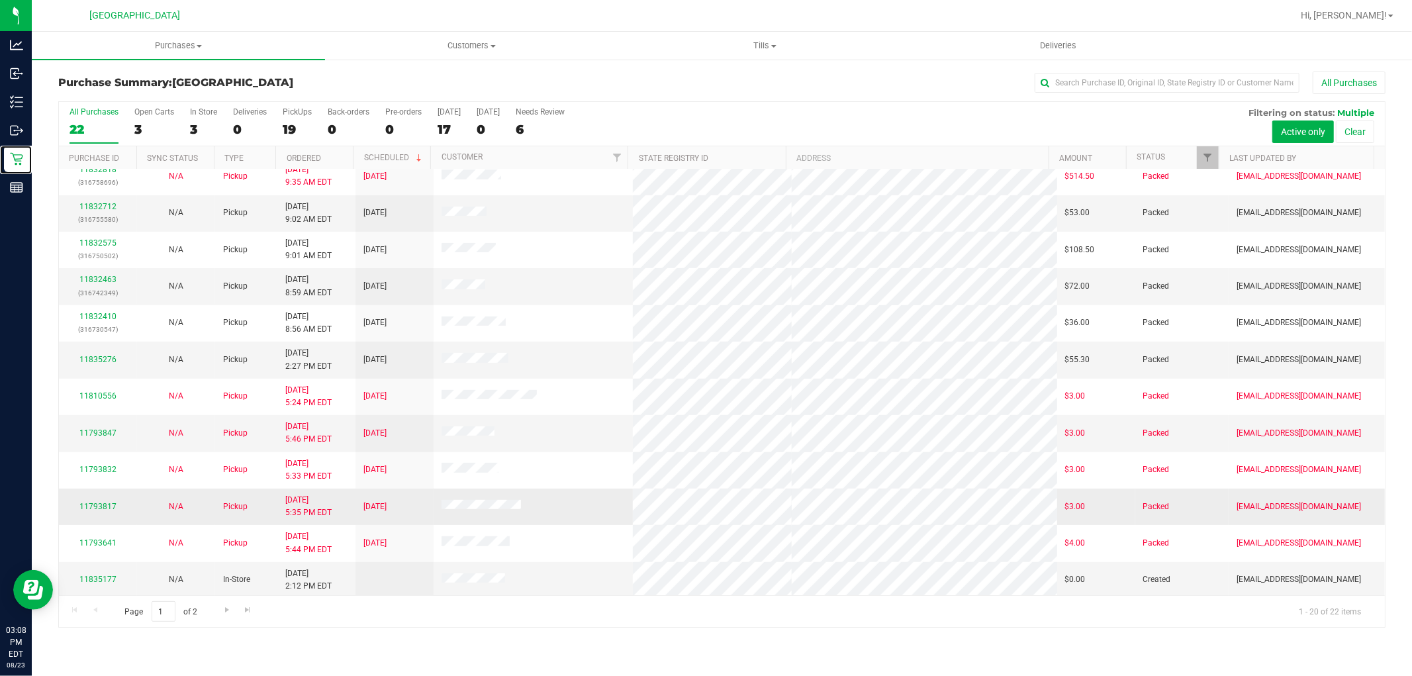
scroll to position [307, 0]
click at [97, 273] on link "11832463" at bounding box center [97, 276] width 37 height 9
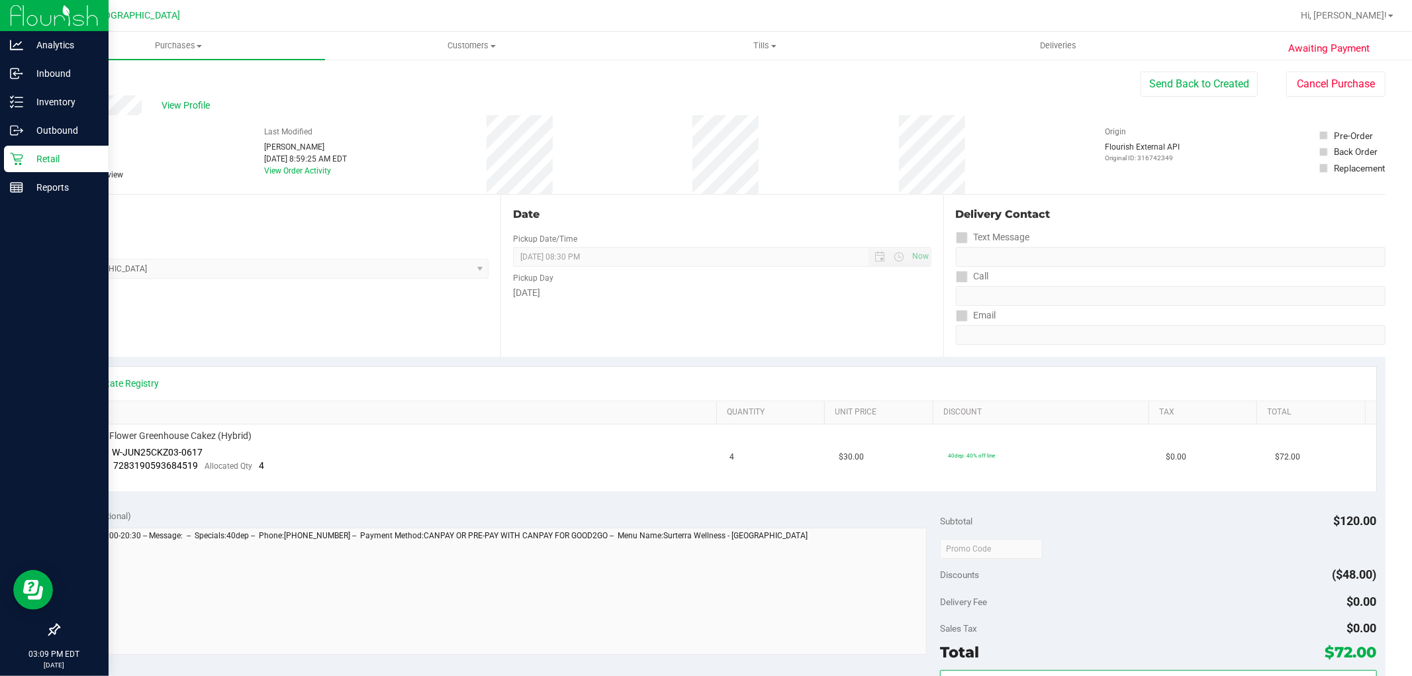
click at [27, 158] on p "Retail" at bounding box center [62, 159] width 79 height 16
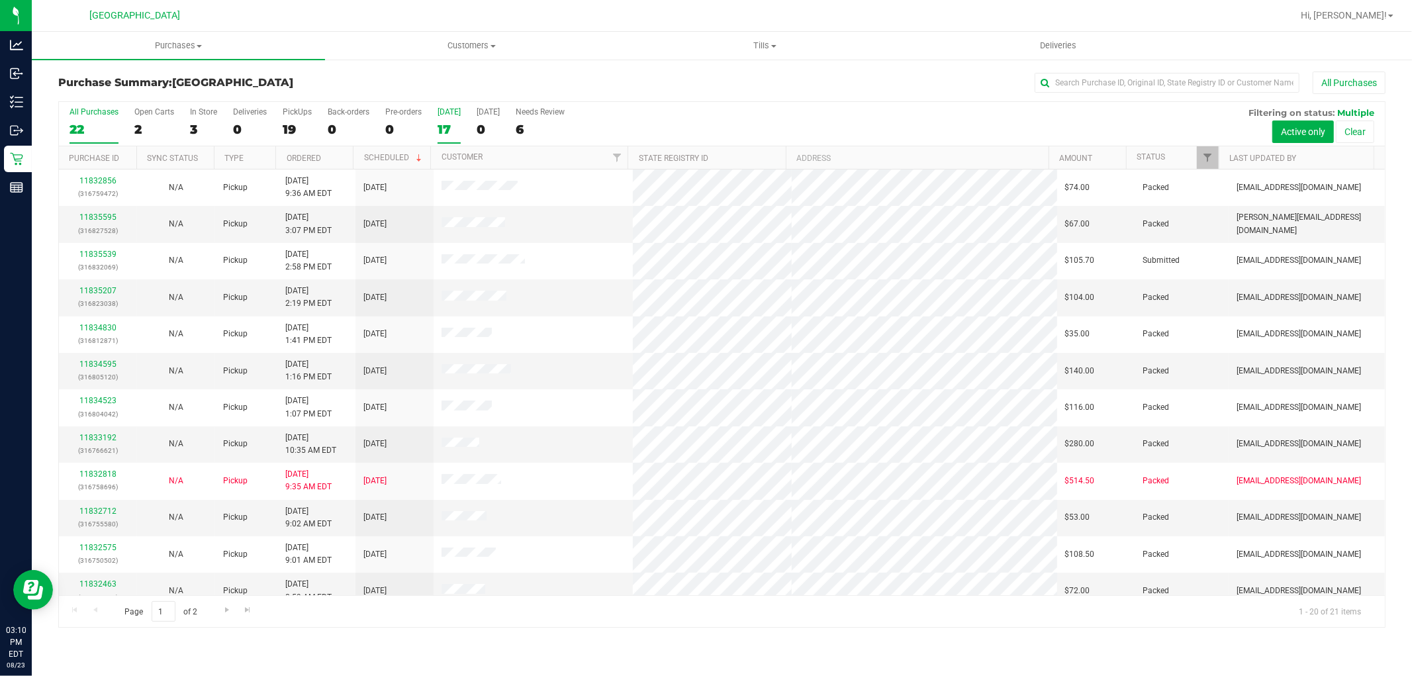
click at [442, 138] on label "[DATE] 17" at bounding box center [449, 125] width 23 height 36
click at [0, 0] on input "[DATE] 17" at bounding box center [0, 0] width 0 height 0
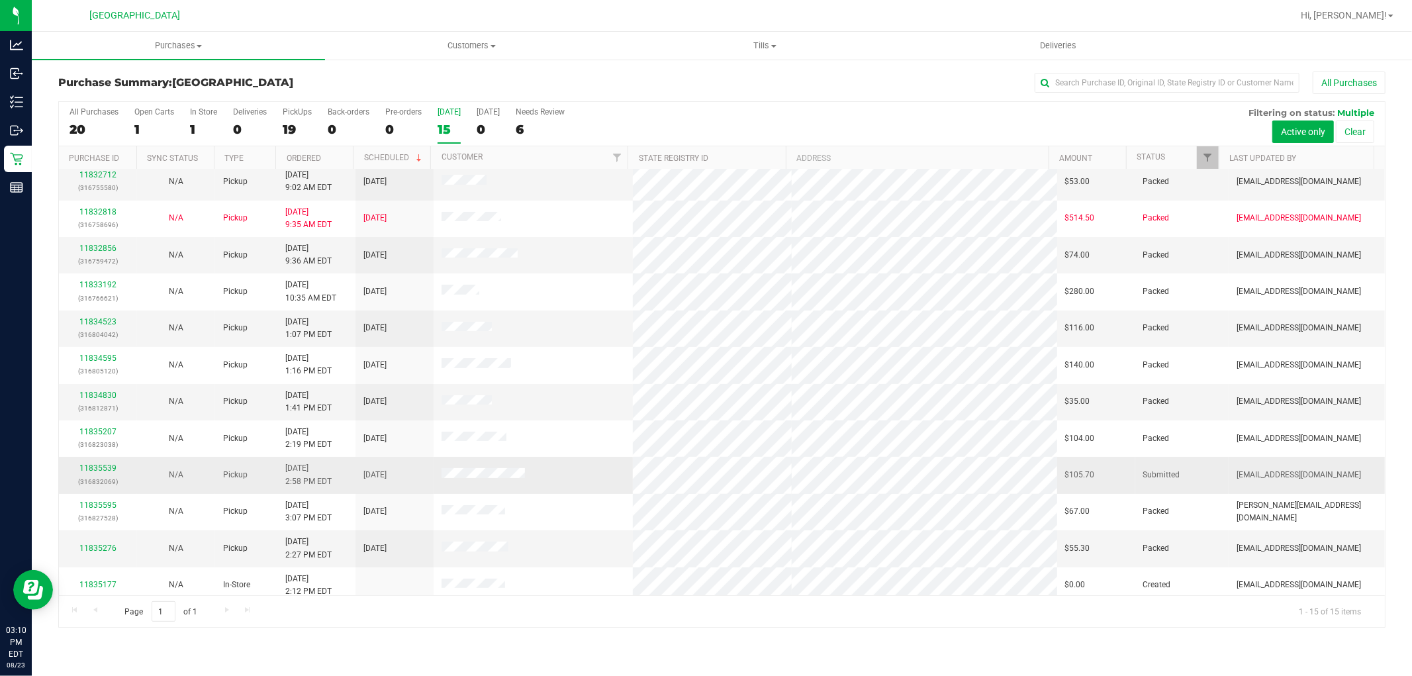
scroll to position [124, 0]
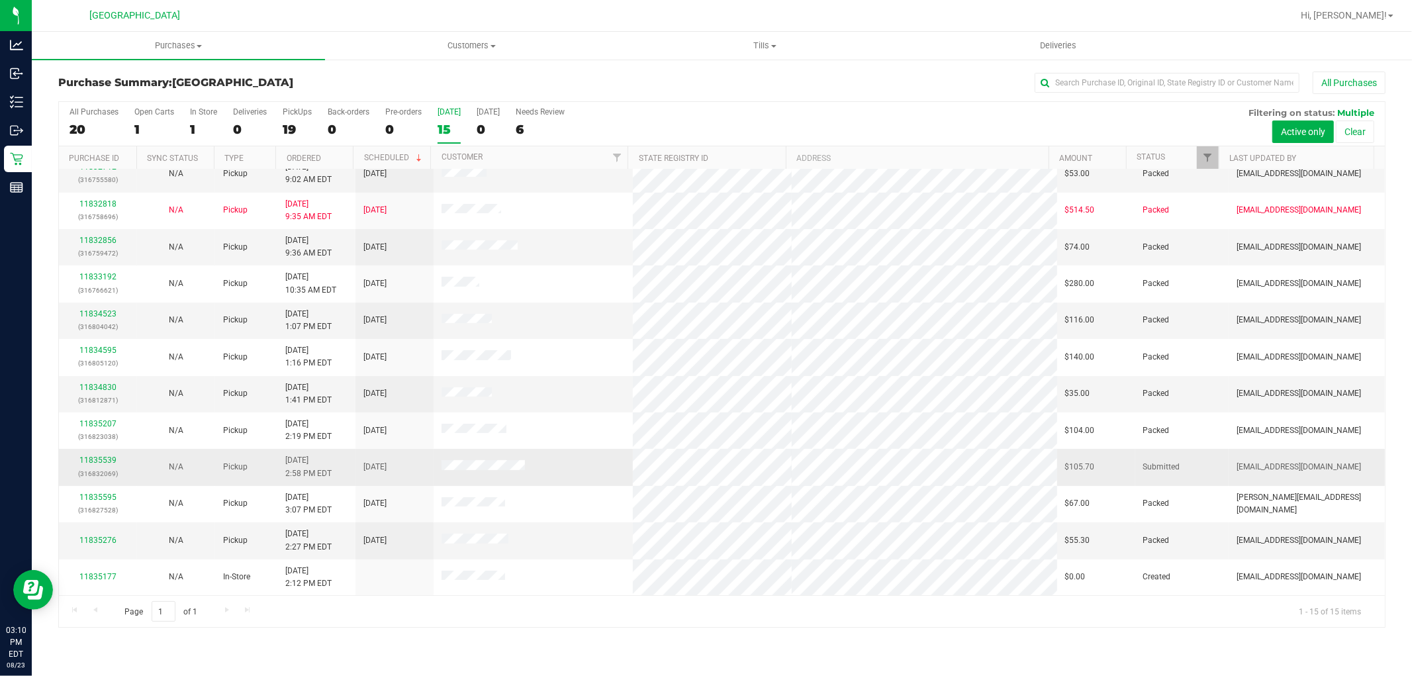
click at [91, 469] on p "(316832069)" at bounding box center [98, 473] width 62 height 13
click at [91, 461] on link "11835539" at bounding box center [97, 460] width 37 height 9
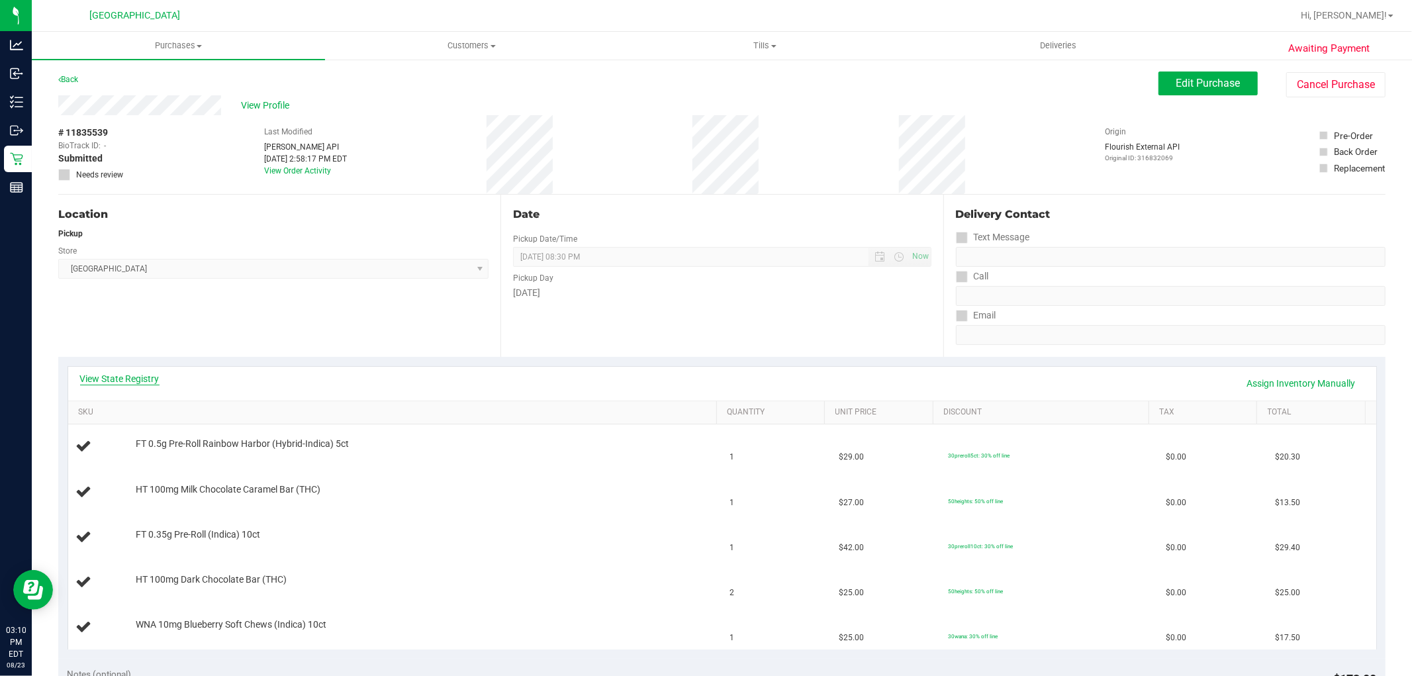
click at [137, 383] on link "View State Registry" at bounding box center [119, 378] width 79 height 13
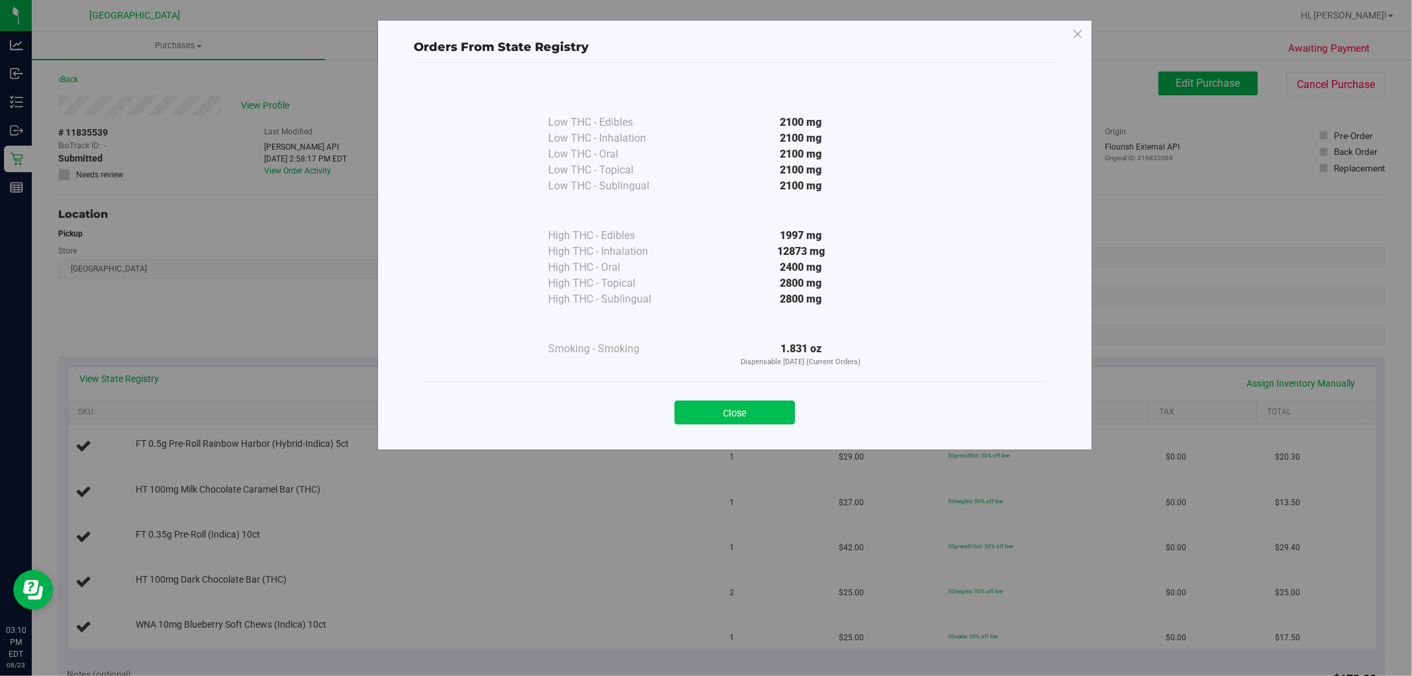
click at [734, 404] on button "Close" at bounding box center [735, 413] width 121 height 24
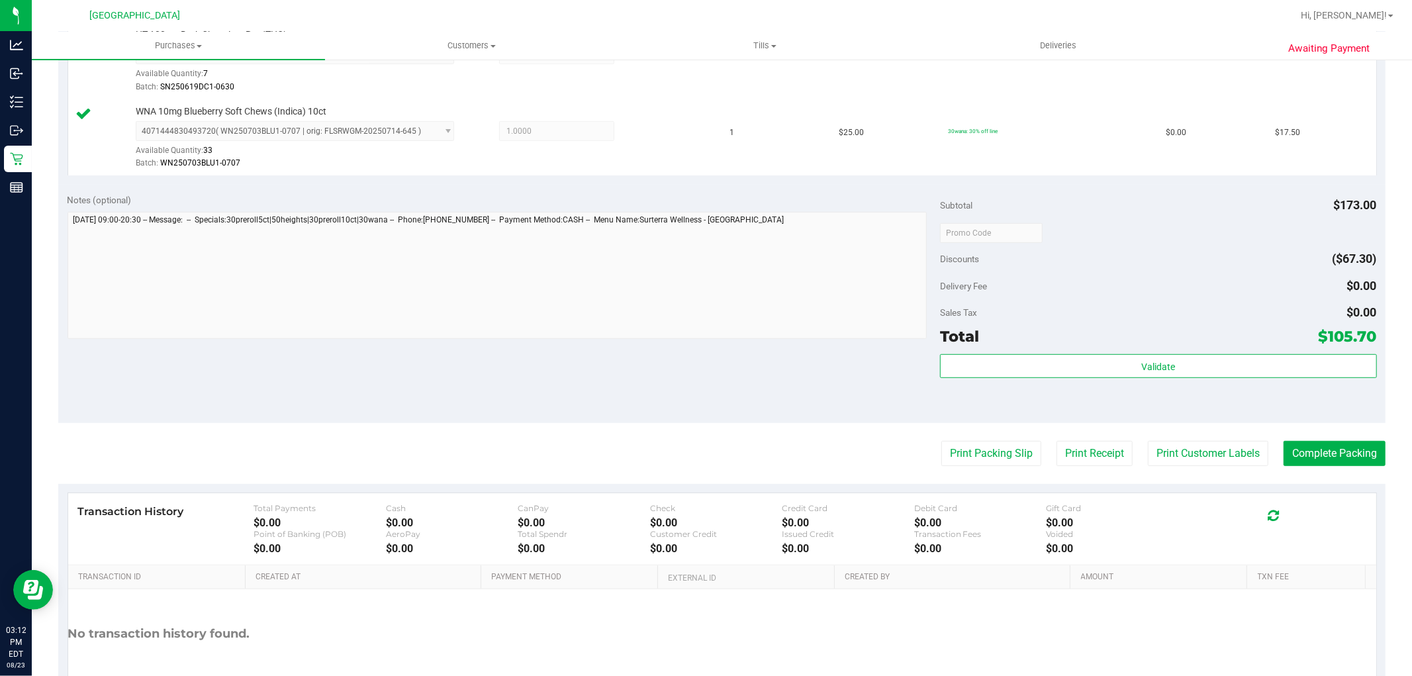
scroll to position [636, 0]
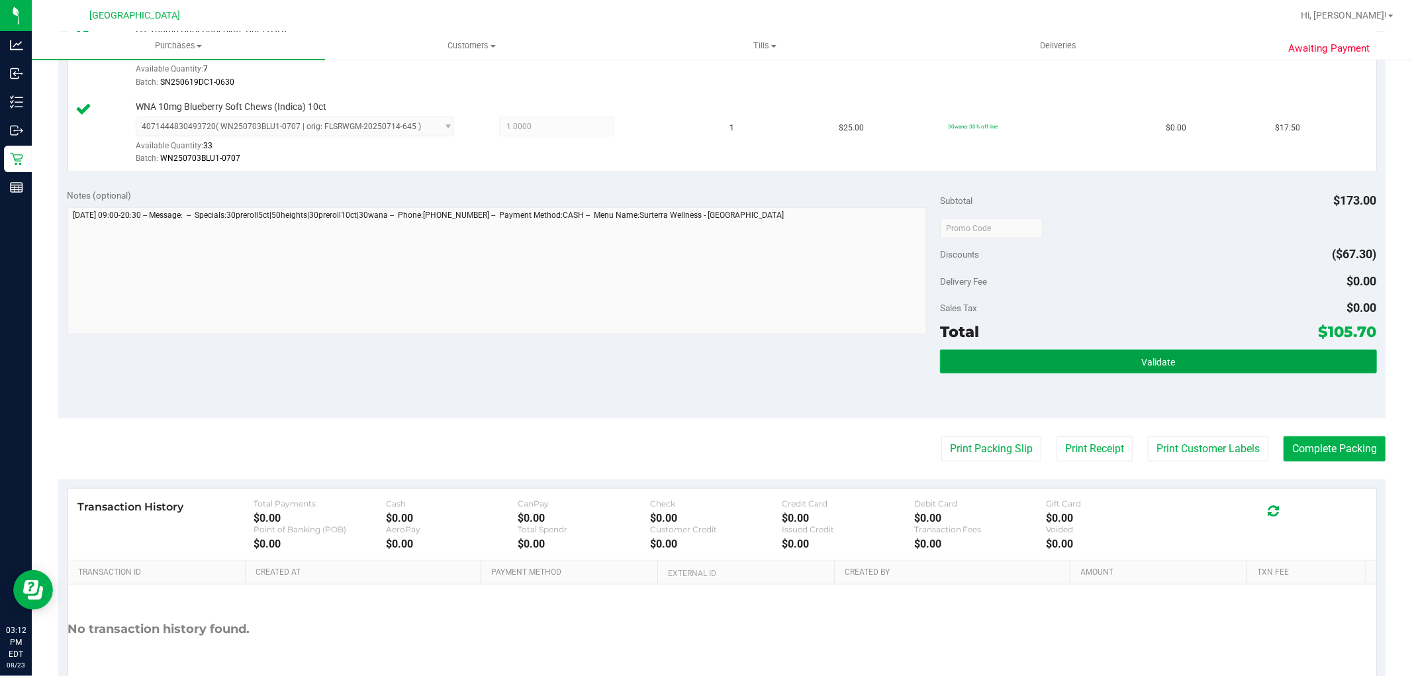
click at [1124, 371] on button "Validate" at bounding box center [1158, 362] width 436 height 24
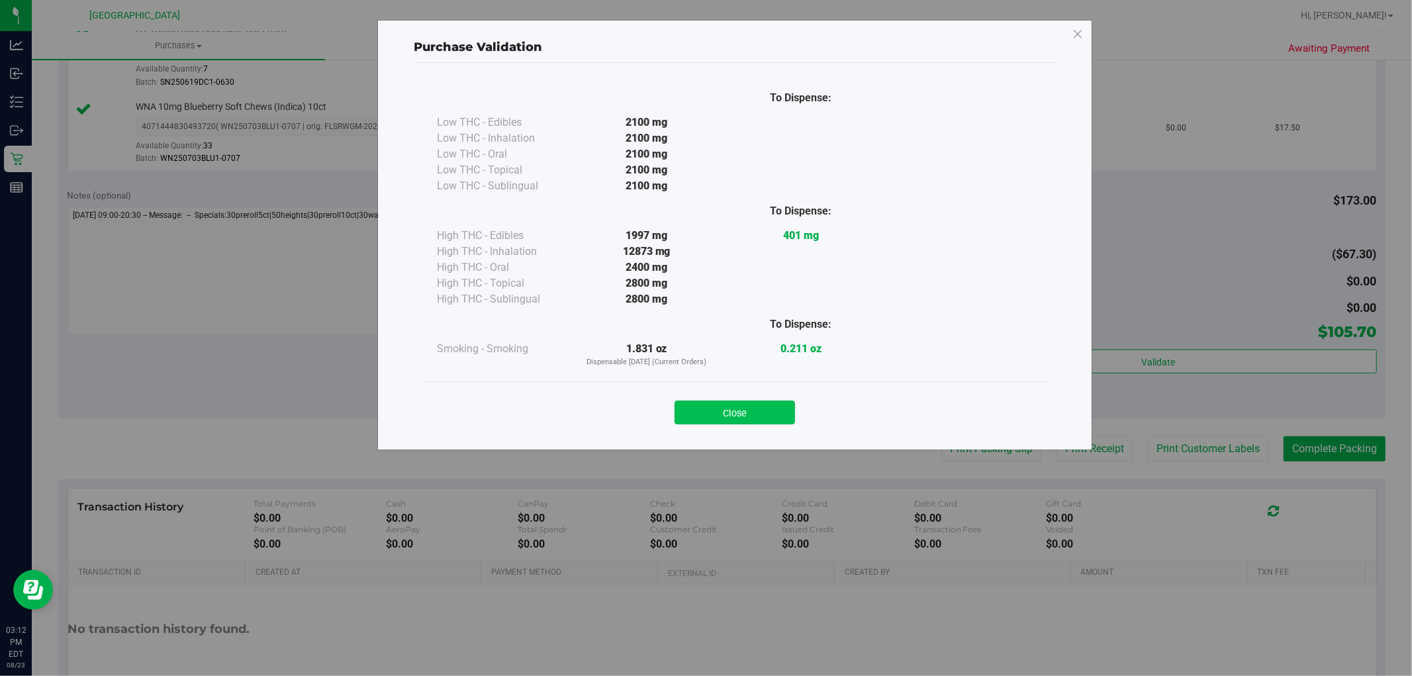
click at [746, 406] on button "Close" at bounding box center [735, 413] width 121 height 24
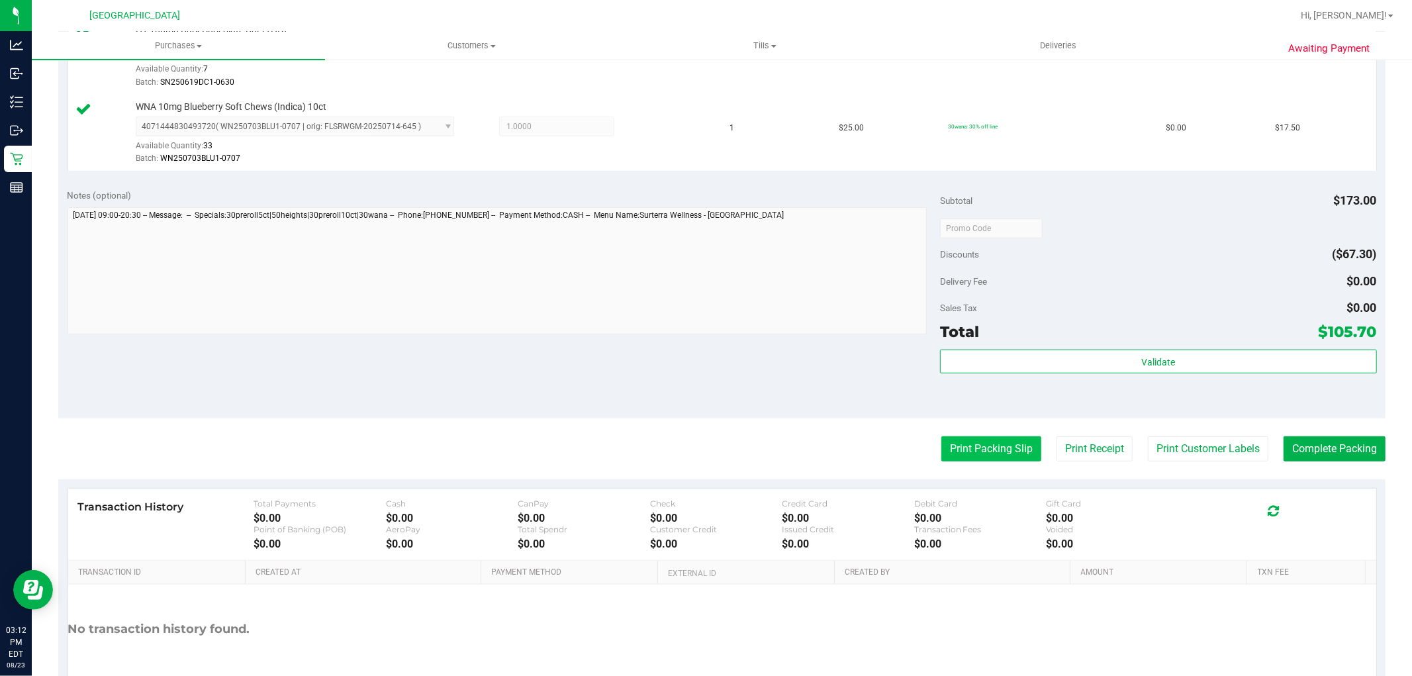
click at [962, 457] on button "Print Packing Slip" at bounding box center [991, 448] width 100 height 25
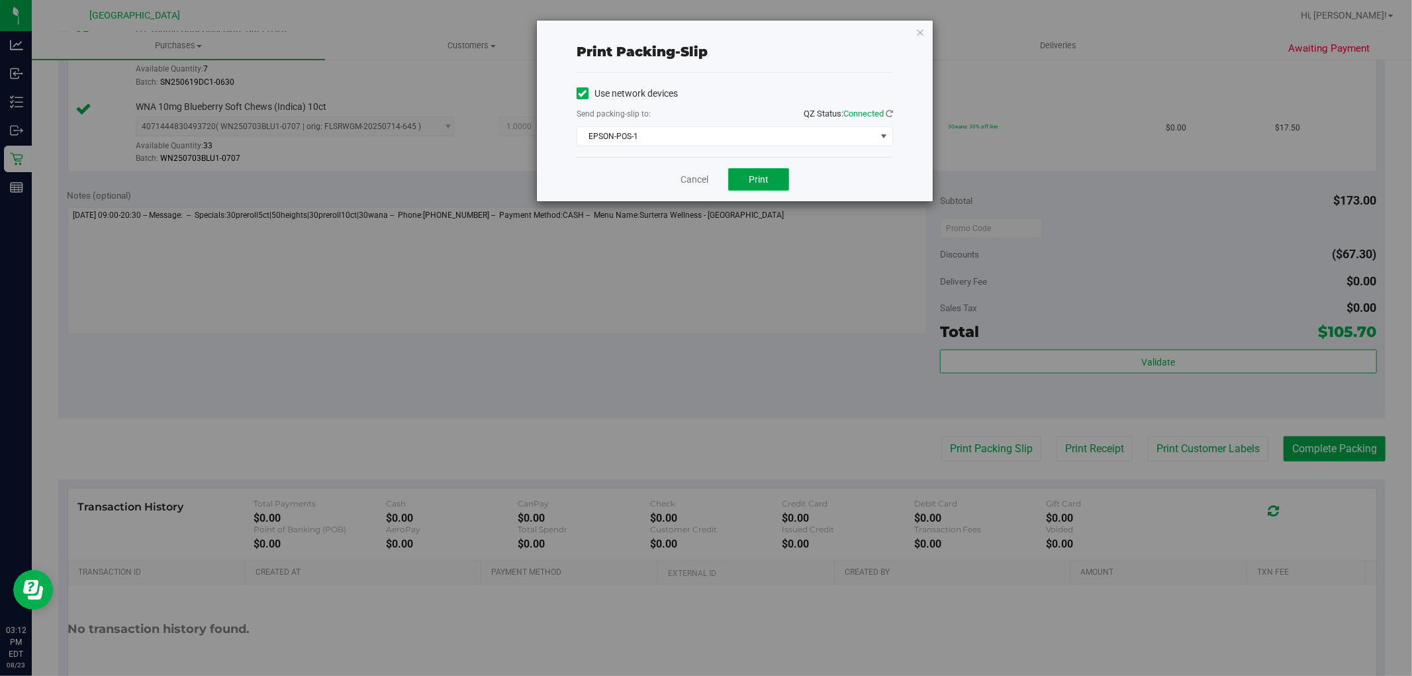
click at [765, 188] on button "Print" at bounding box center [758, 179] width 61 height 23
click at [691, 179] on link "Cancel" at bounding box center [695, 180] width 28 height 14
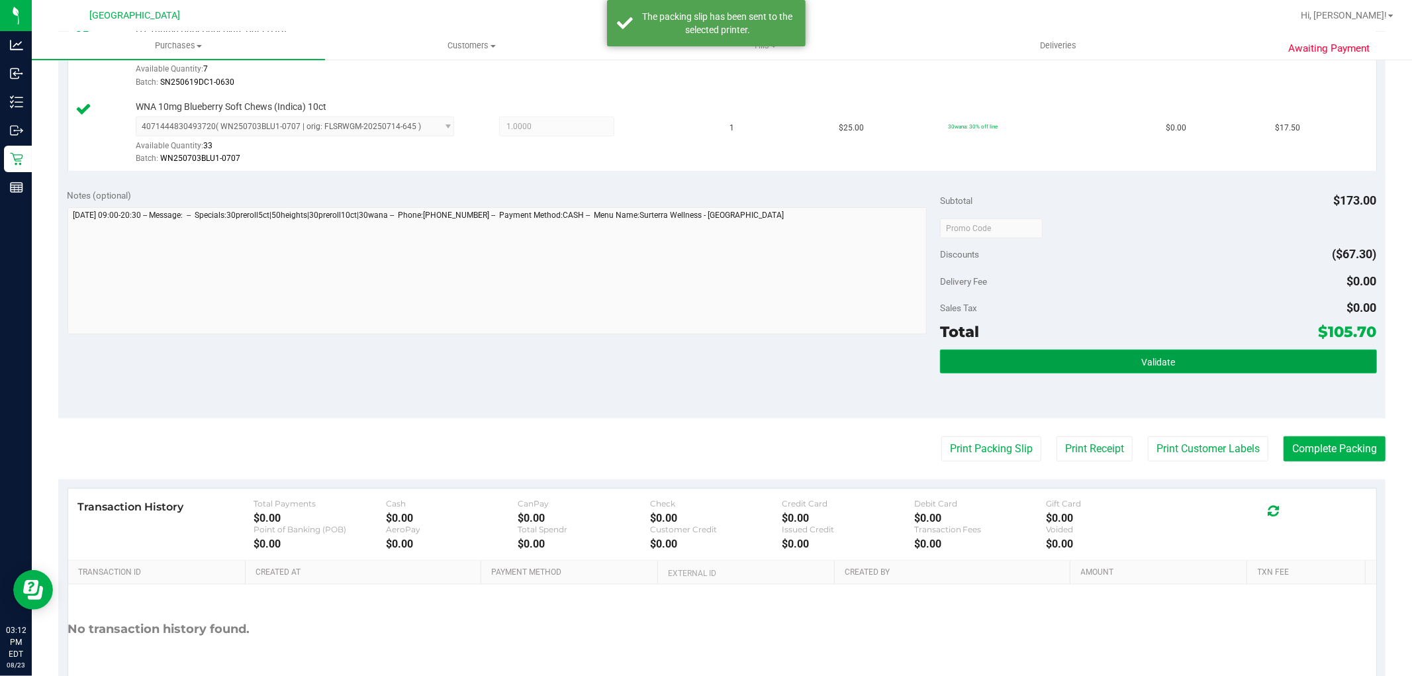
click at [1075, 371] on button "Validate" at bounding box center [1158, 362] width 436 height 24
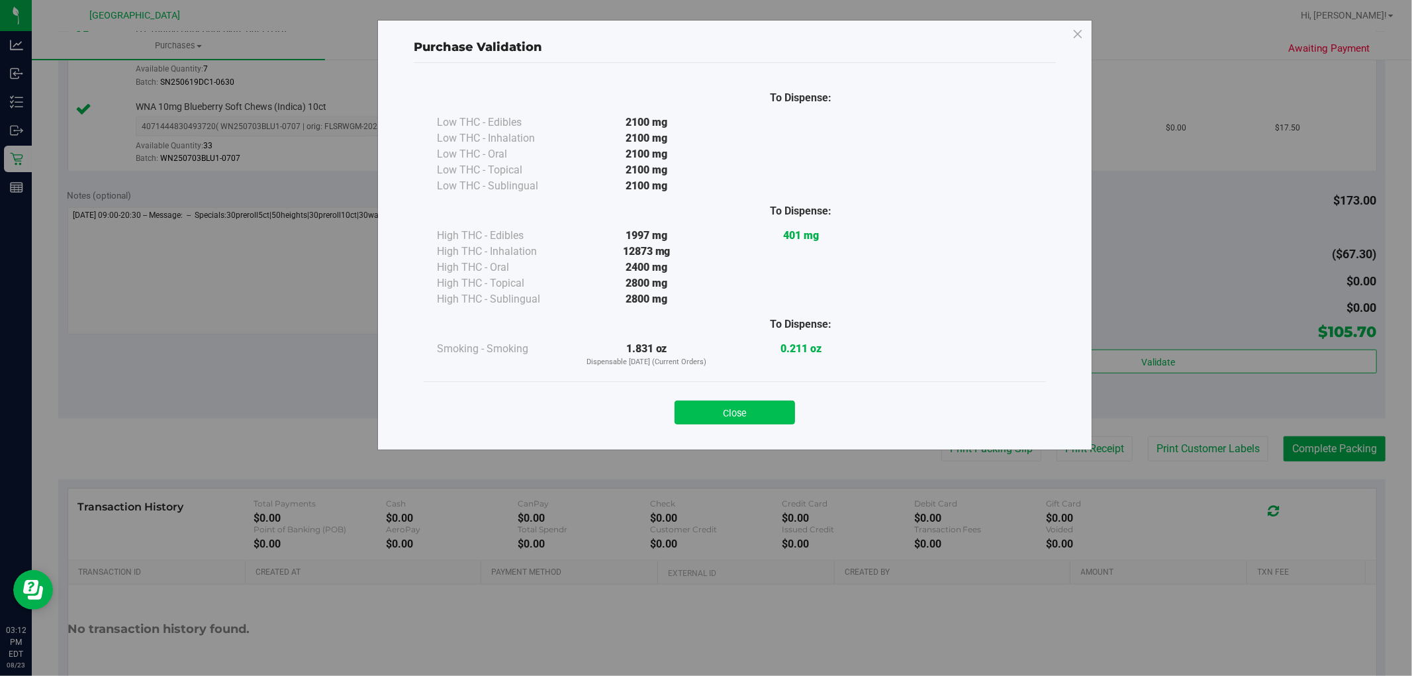
click at [758, 419] on button "Close" at bounding box center [735, 413] width 121 height 24
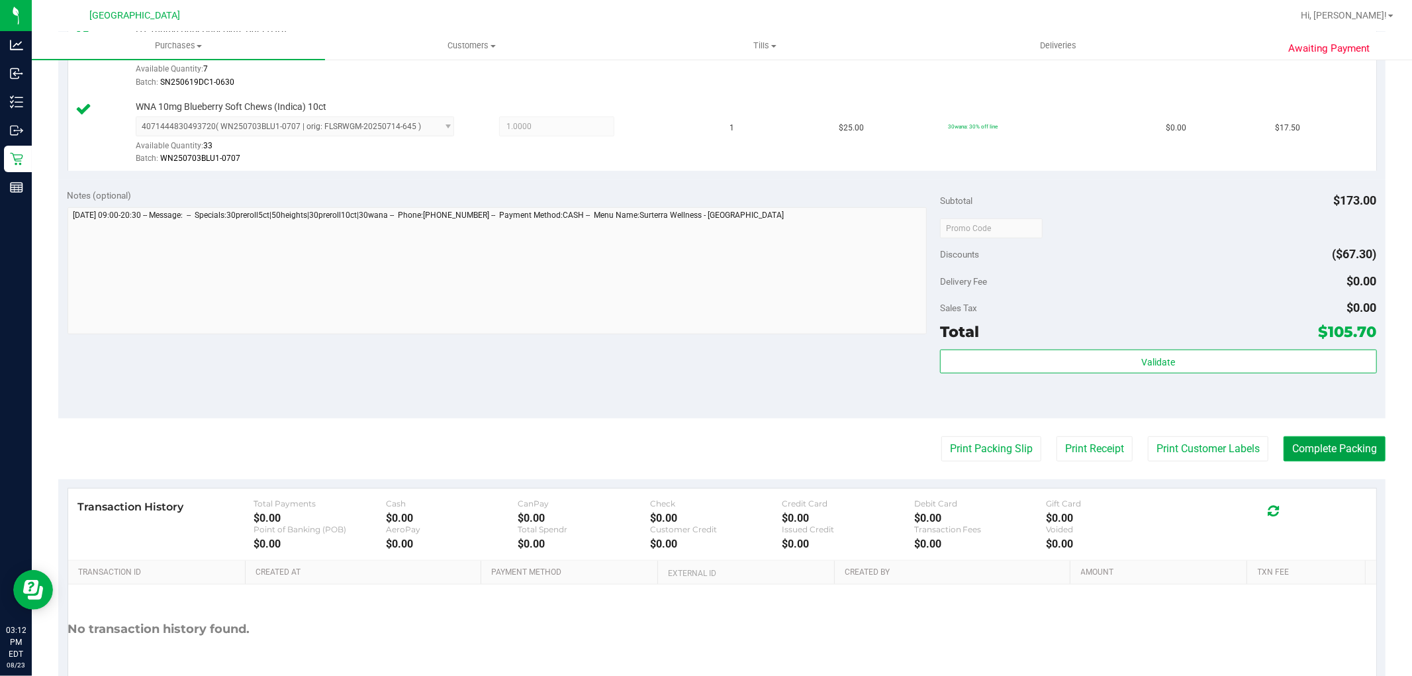
click at [1335, 458] on button "Complete Packing" at bounding box center [1335, 448] width 102 height 25
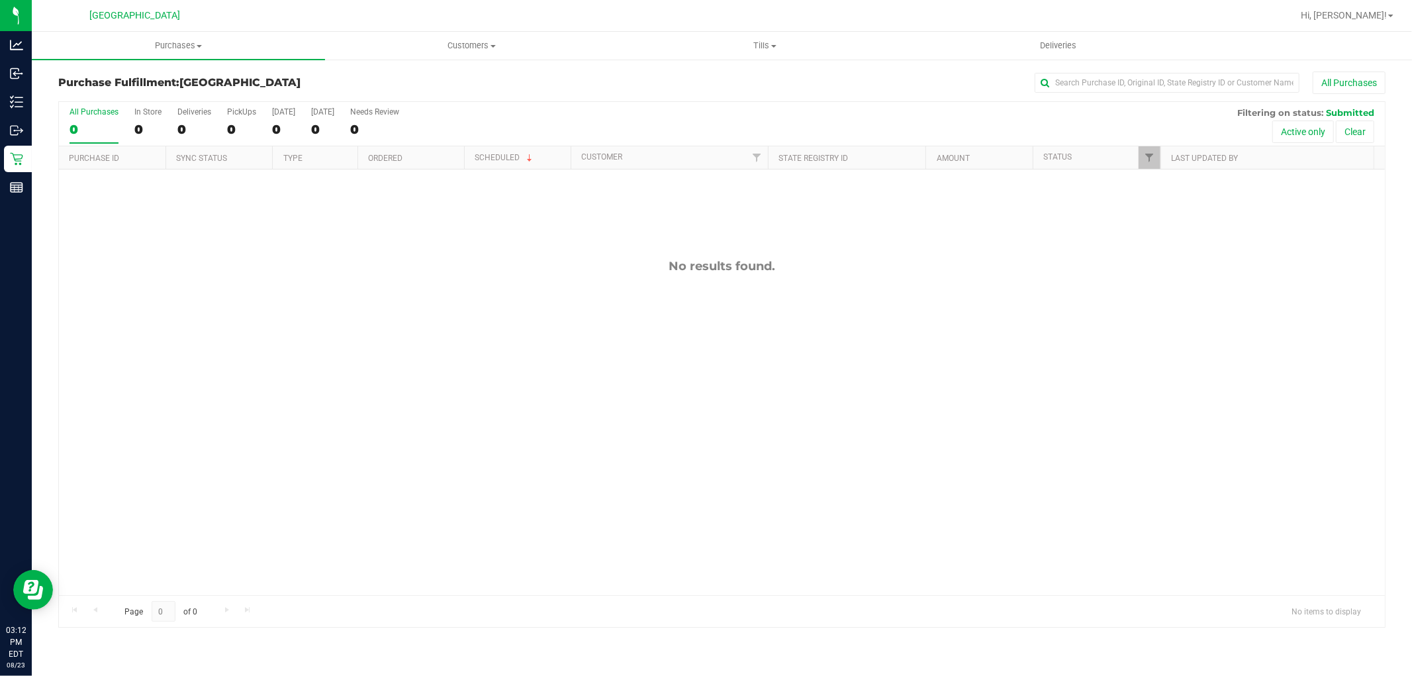
click at [212, 279] on div "No results found." at bounding box center [722, 426] width 1326 height 515
click at [81, 130] on div "0" at bounding box center [94, 129] width 49 height 15
click at [0, 0] on input "All Purchases 0" at bounding box center [0, 0] width 0 height 0
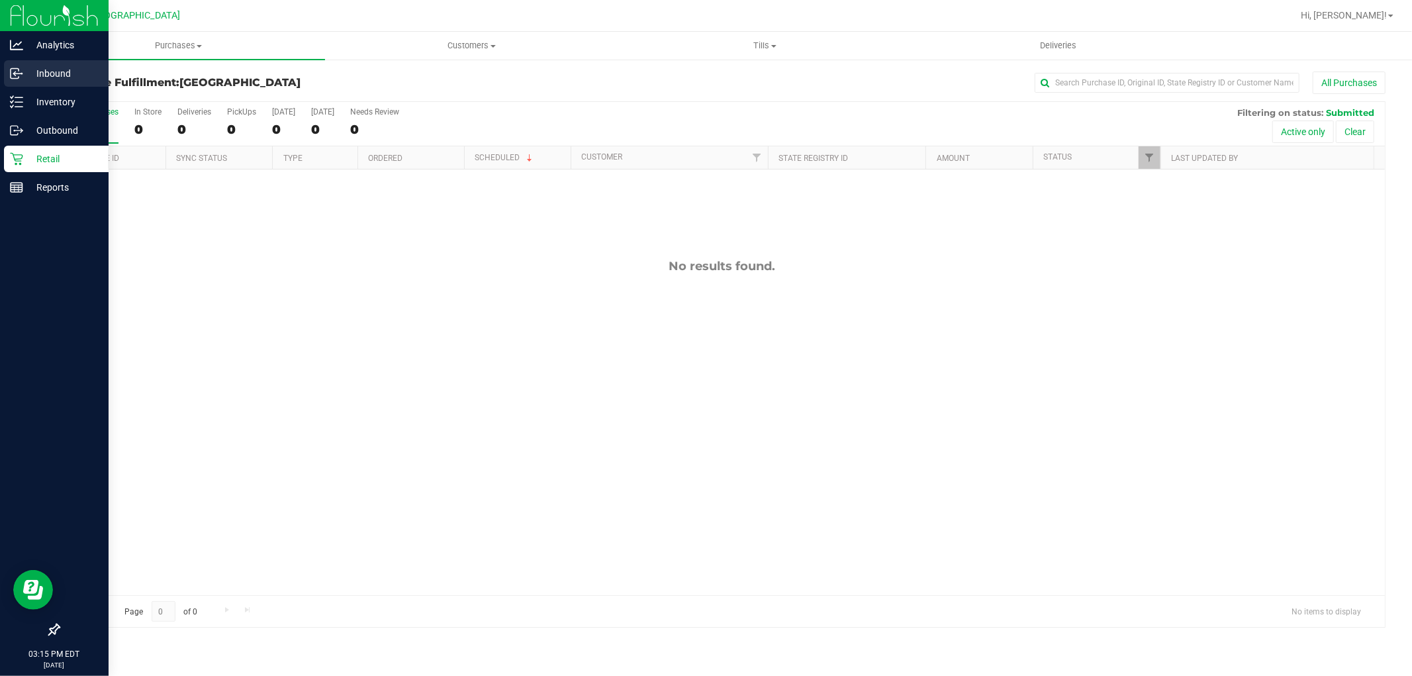
click at [4, 71] on div "Inbound" at bounding box center [56, 73] width 105 height 26
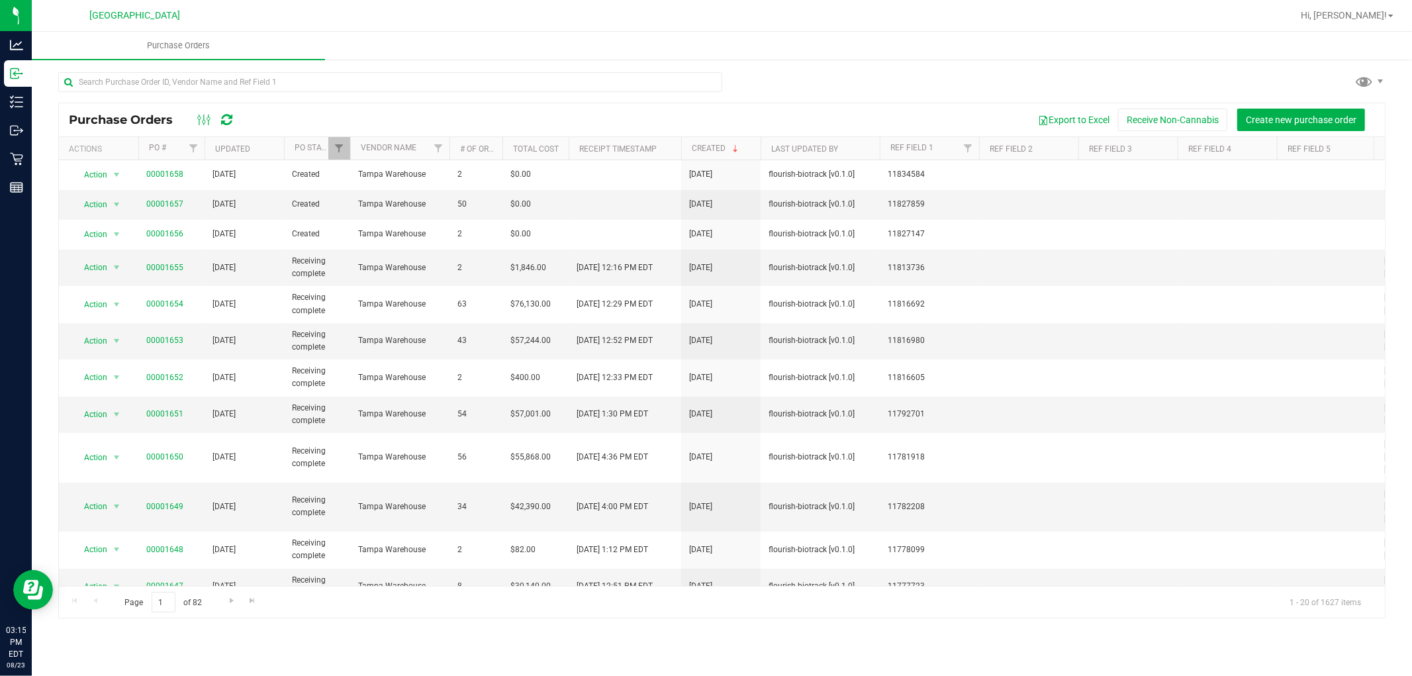
click at [563, 126] on div "Export to Excel Receive Non-Cannabis Create new purchase order" at bounding box center [811, 120] width 1128 height 23
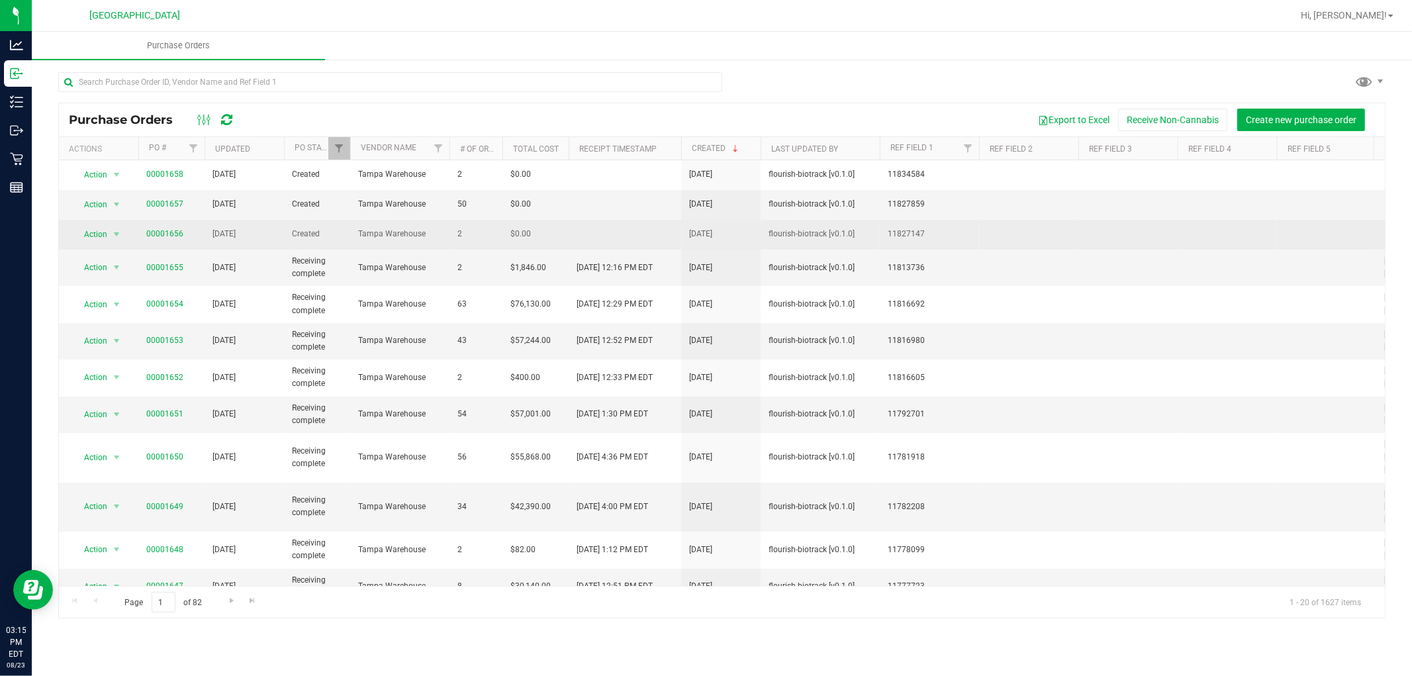
click at [171, 239] on span "00001656" at bounding box center [164, 234] width 37 height 13
click at [177, 236] on link "00001656" at bounding box center [164, 233] width 37 height 9
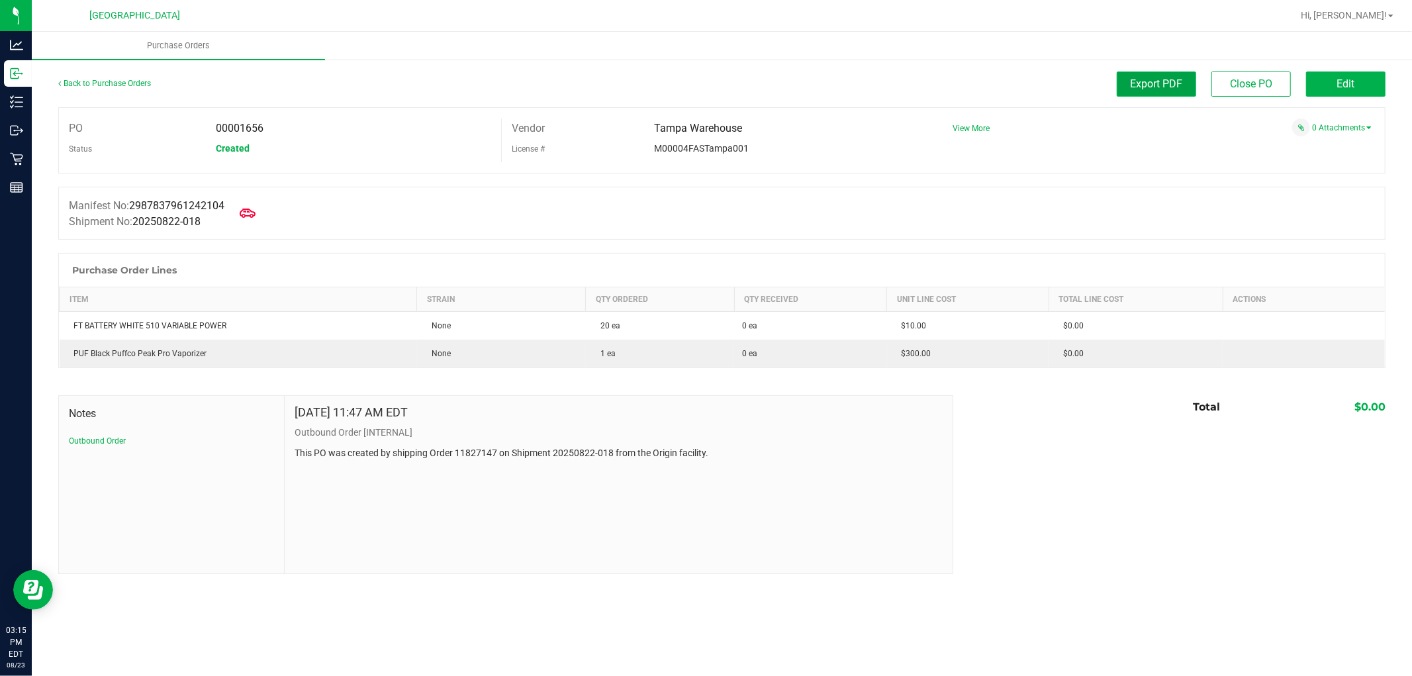
click at [1150, 94] on button "Export PDF" at bounding box center [1156, 84] width 79 height 25
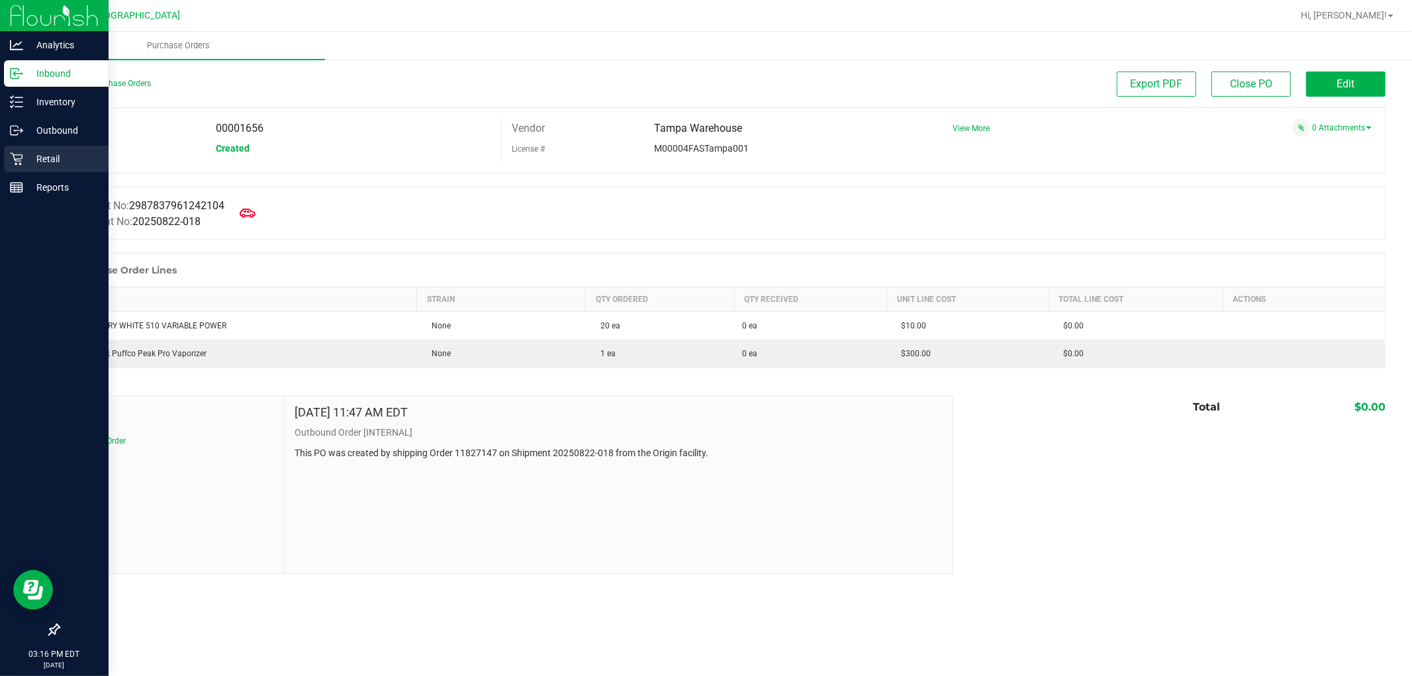
click at [40, 156] on p "Retail" at bounding box center [62, 159] width 79 height 16
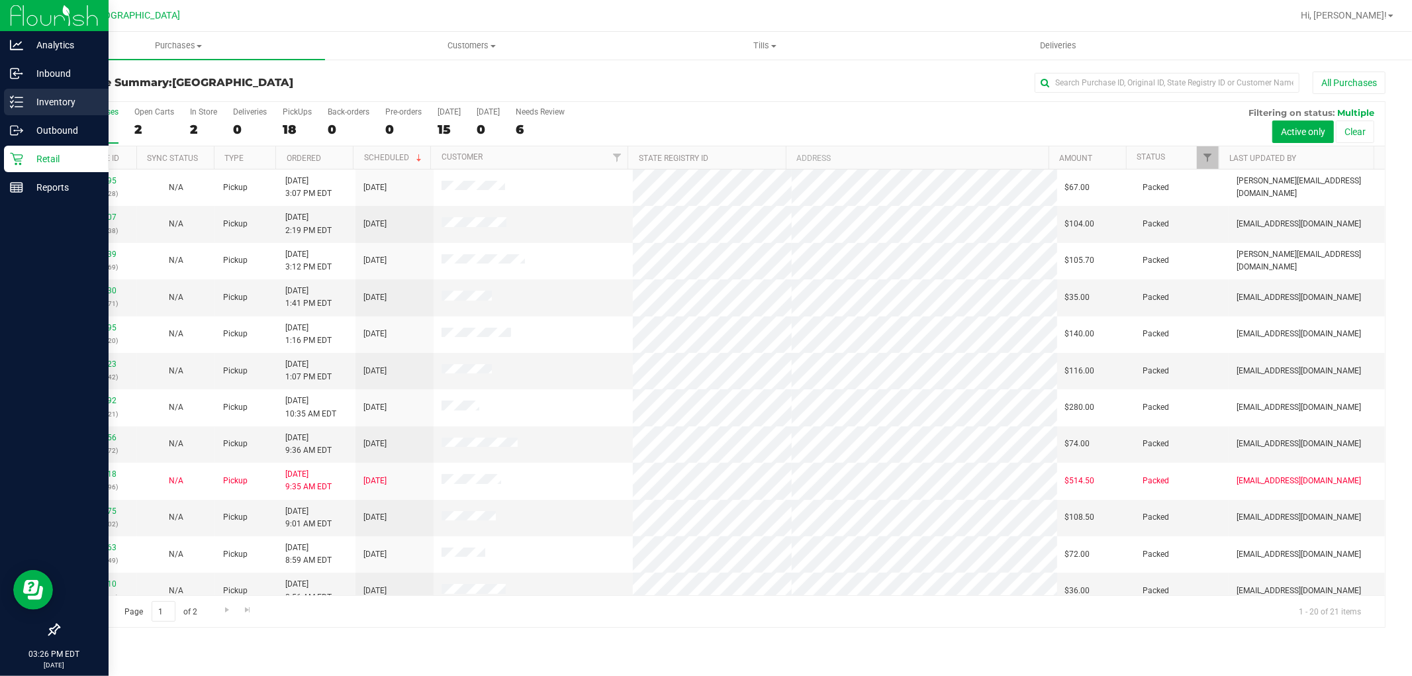
click at [21, 105] on icon at bounding box center [16, 101] width 13 height 13
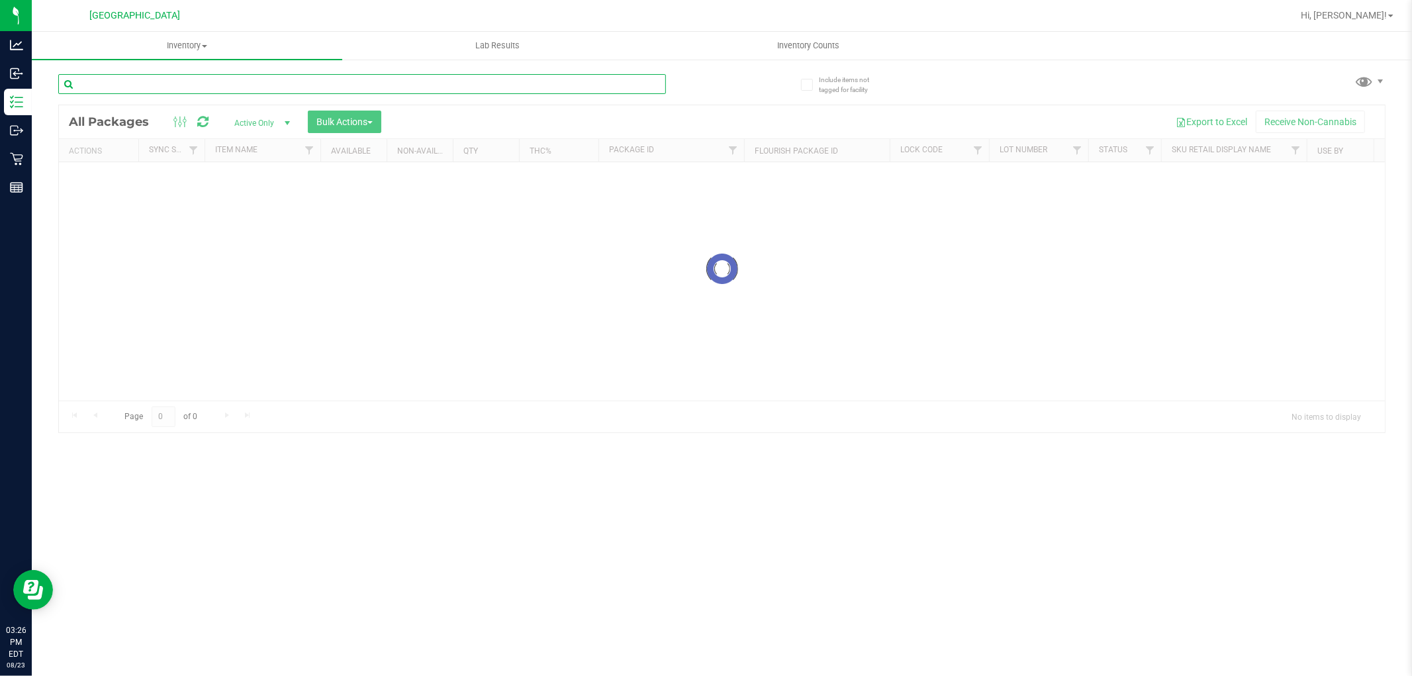
click at [183, 88] on input "text" at bounding box center [362, 84] width 608 height 20
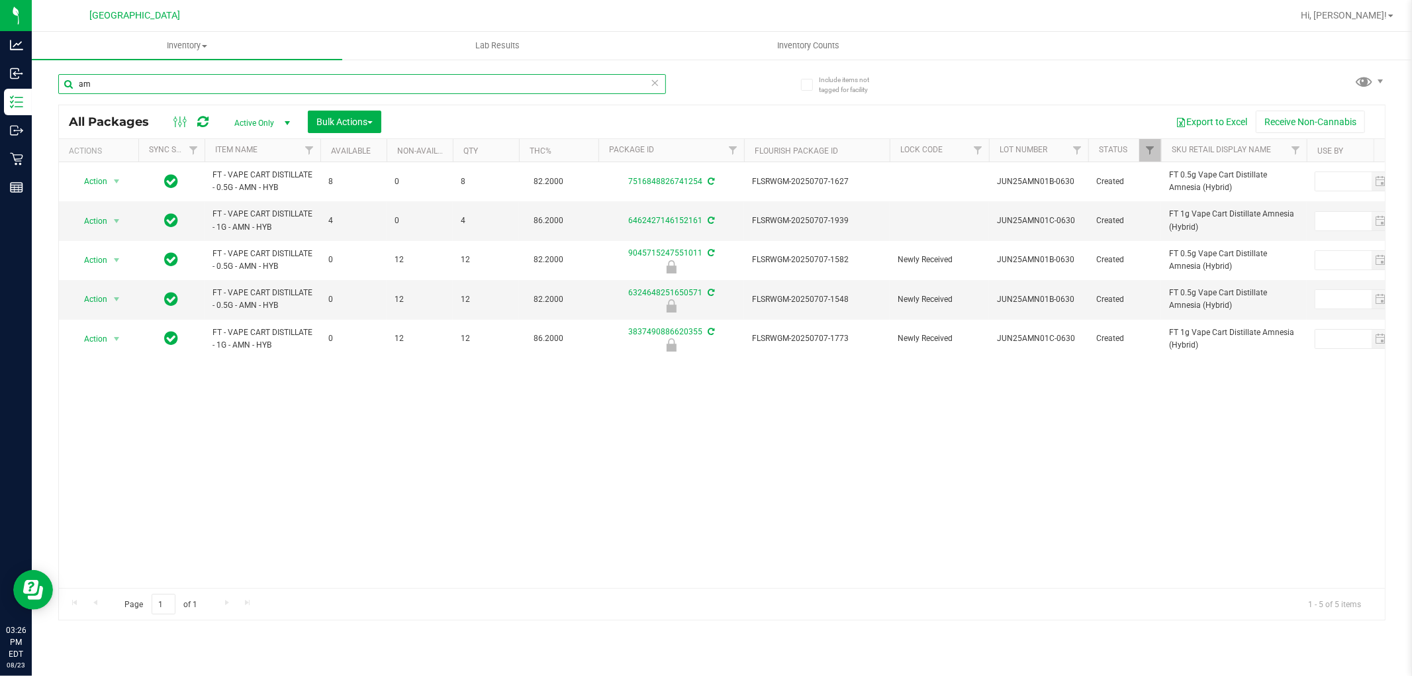
type input "a"
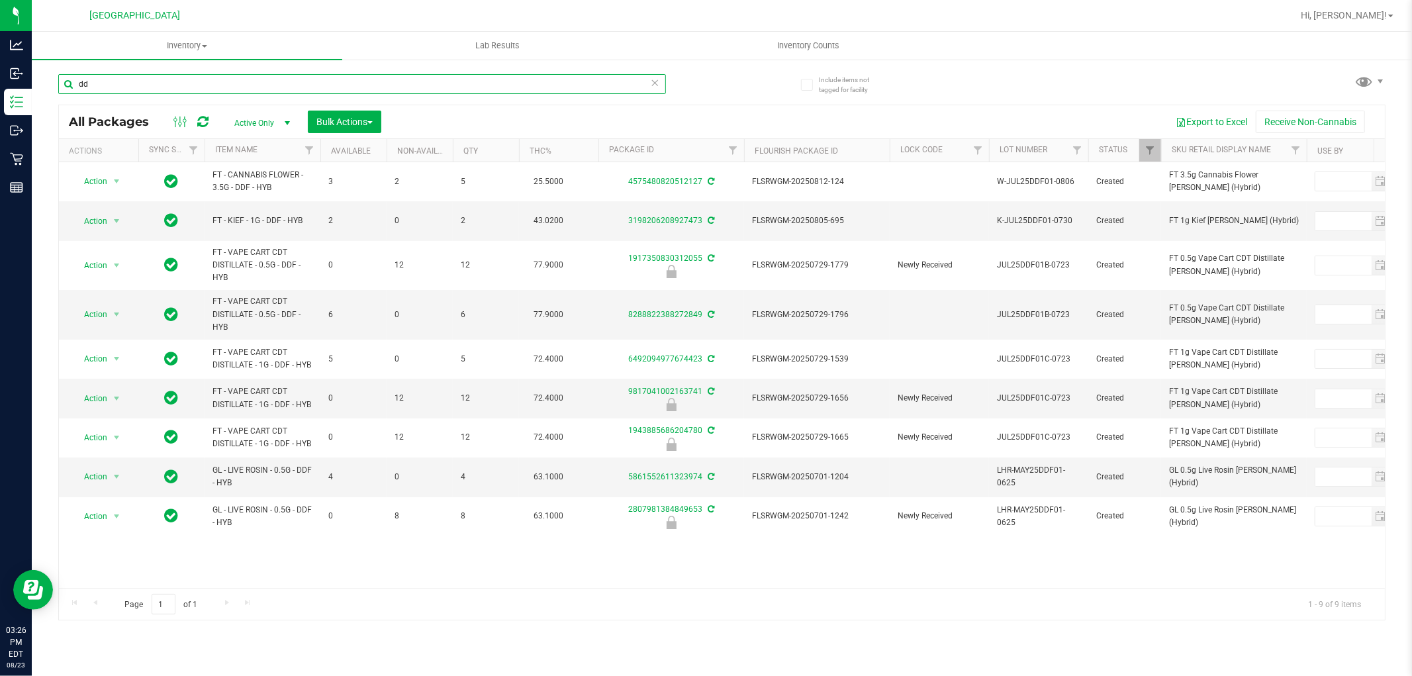
type input "d"
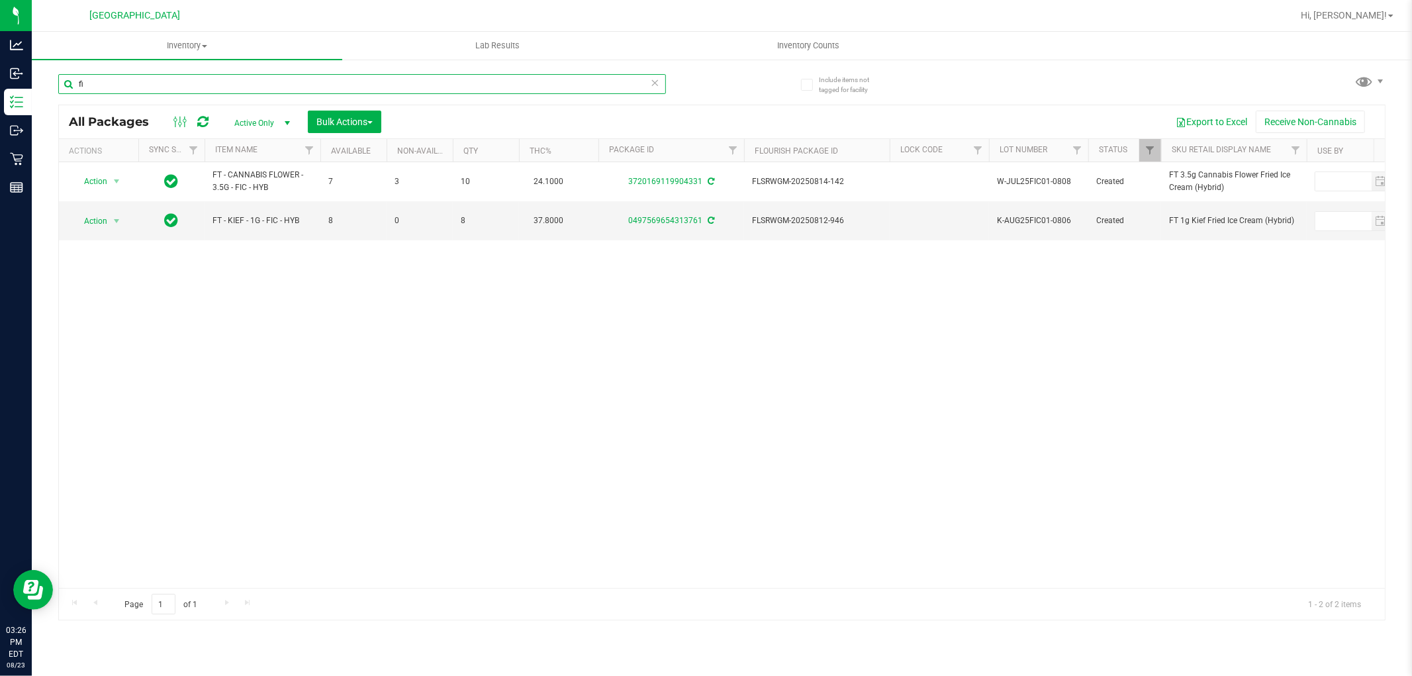
type input "f"
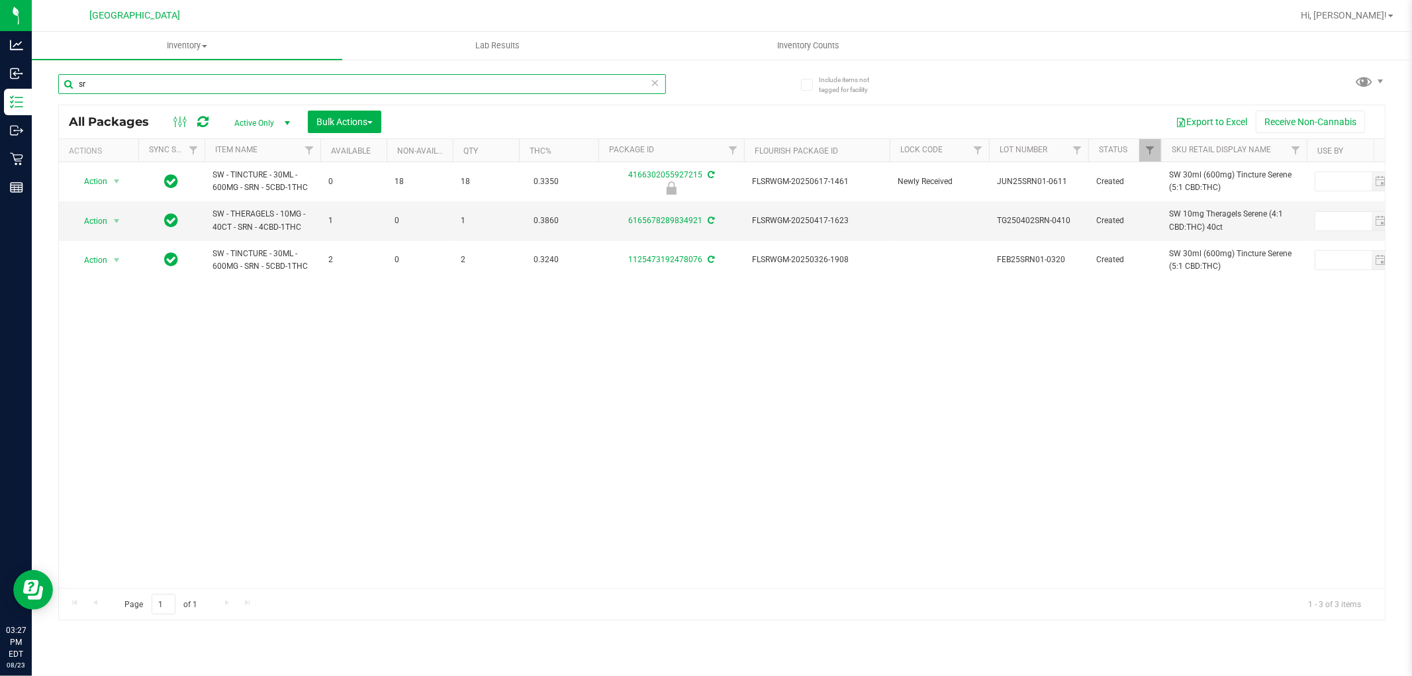
type input "s"
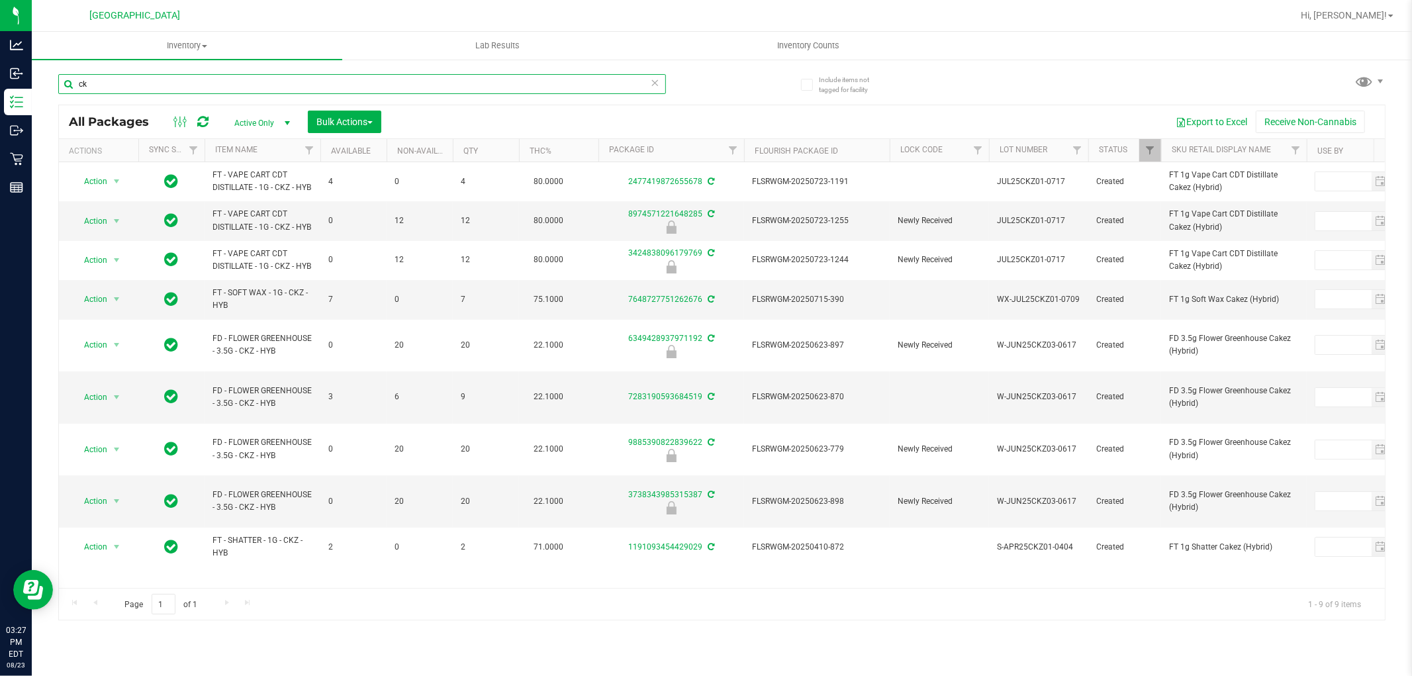
type input "c"
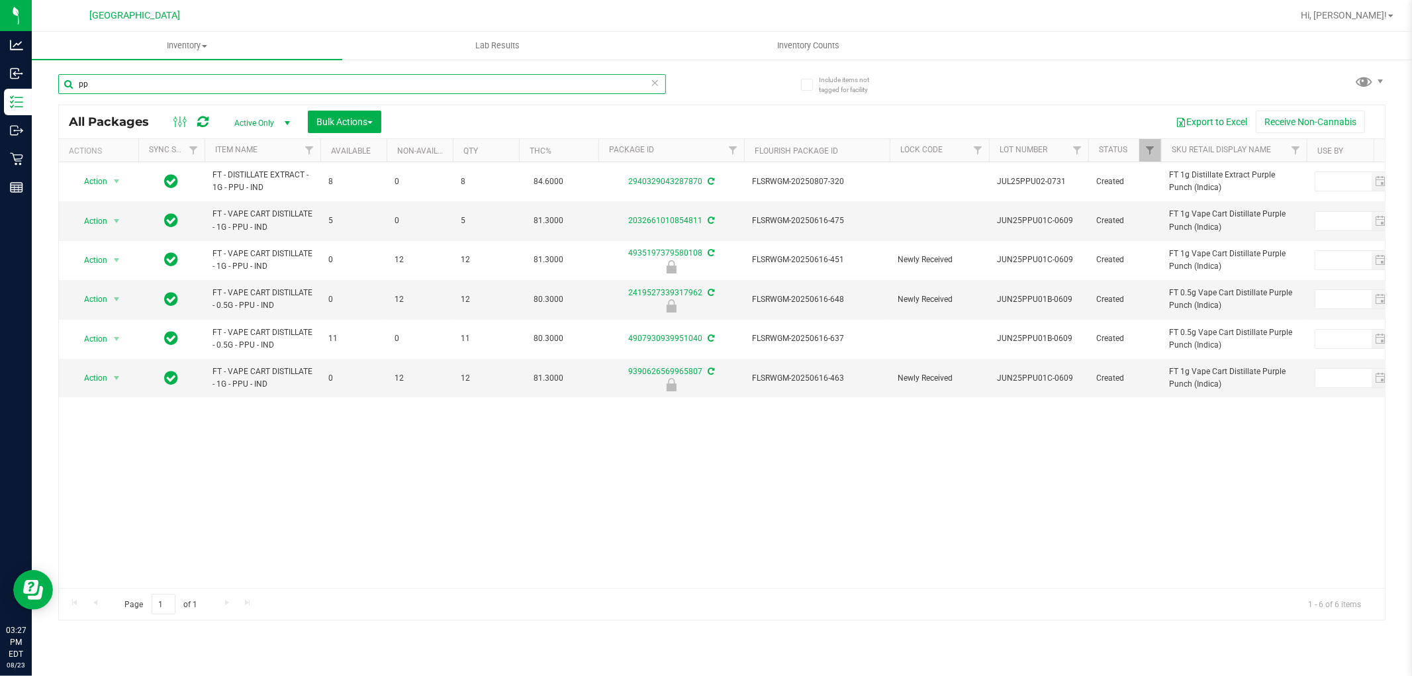
type input "p"
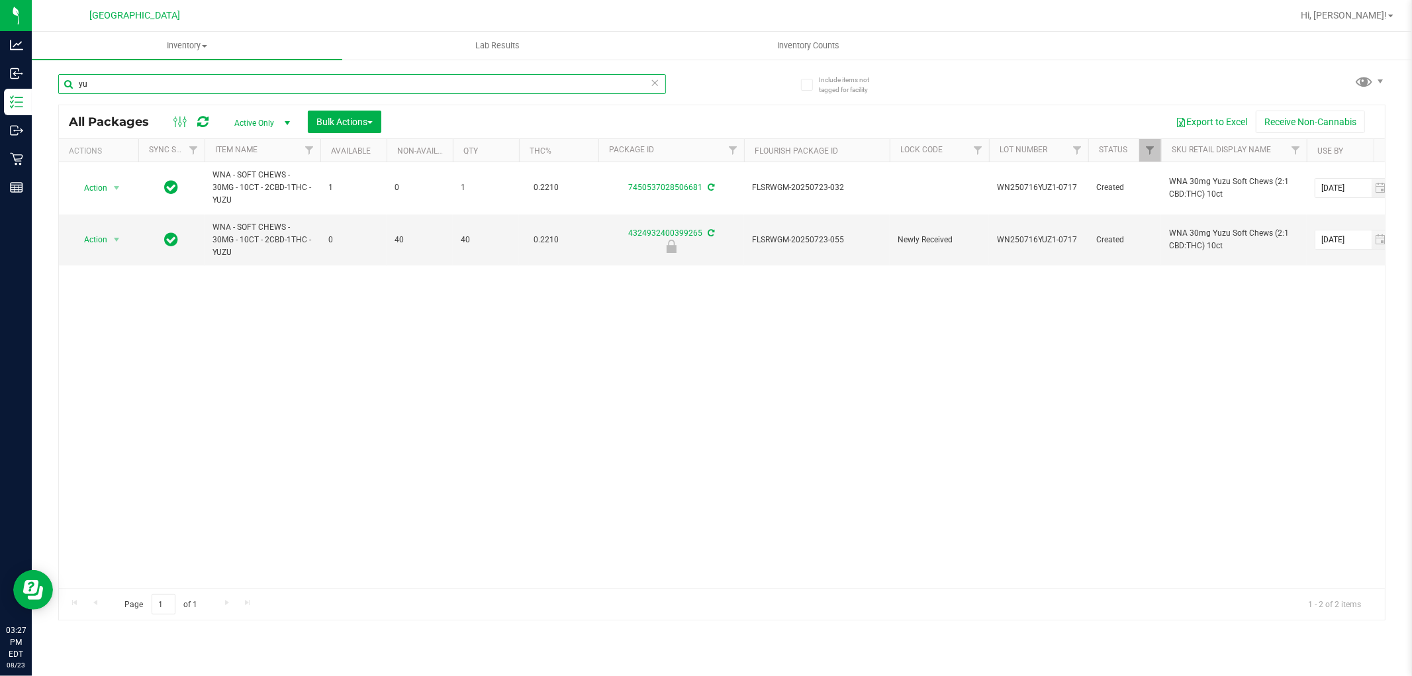
type input "y"
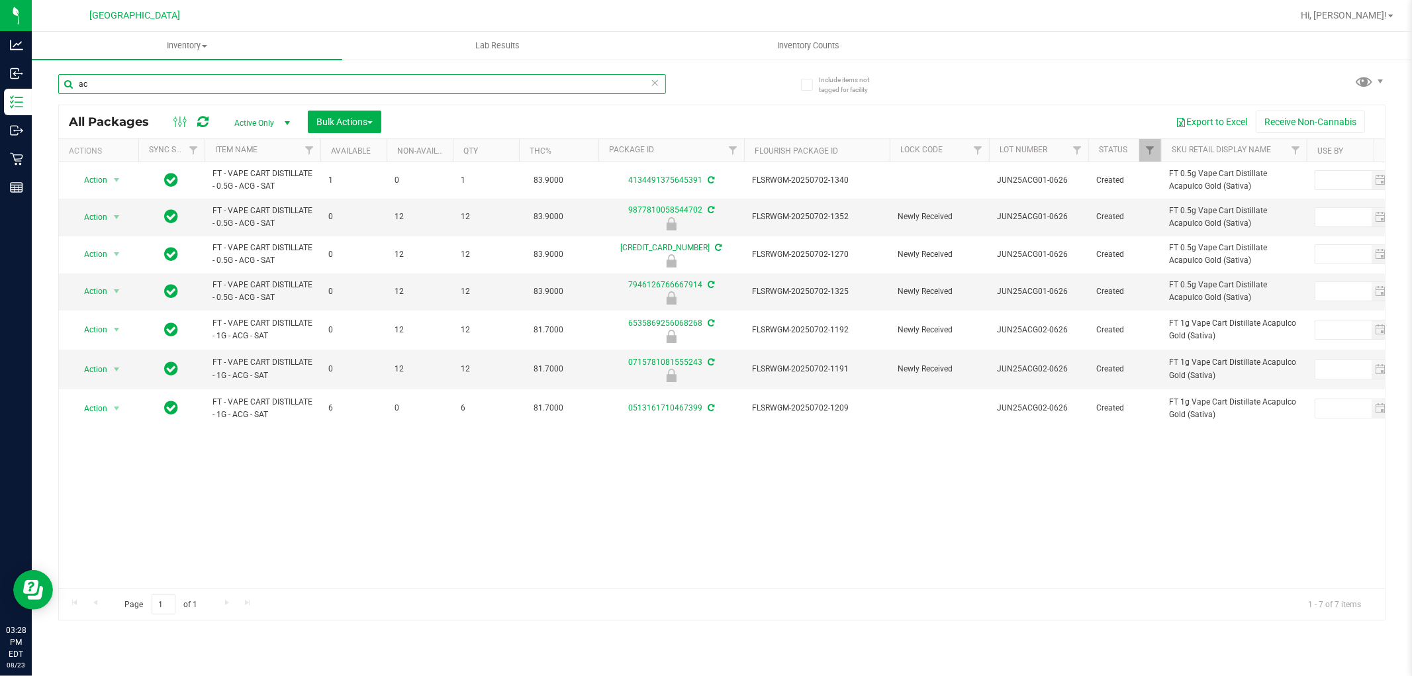
type input "a"
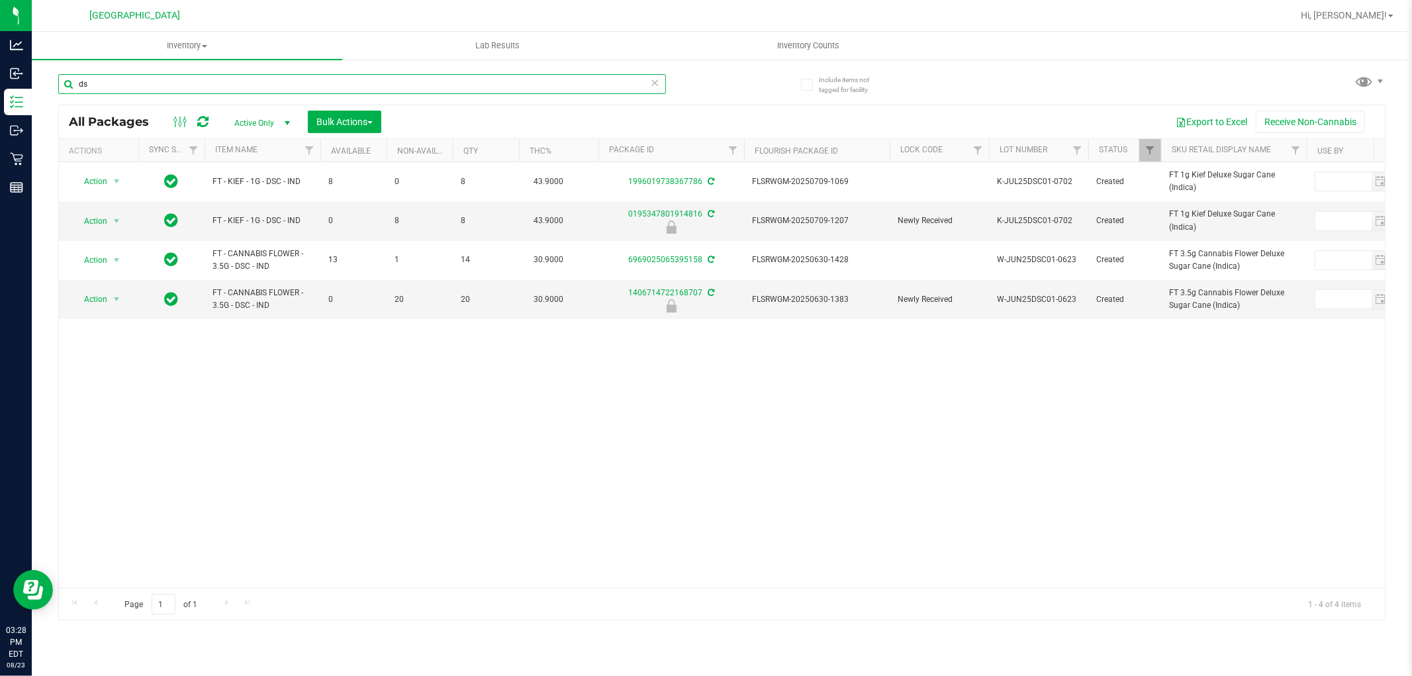
type input "d"
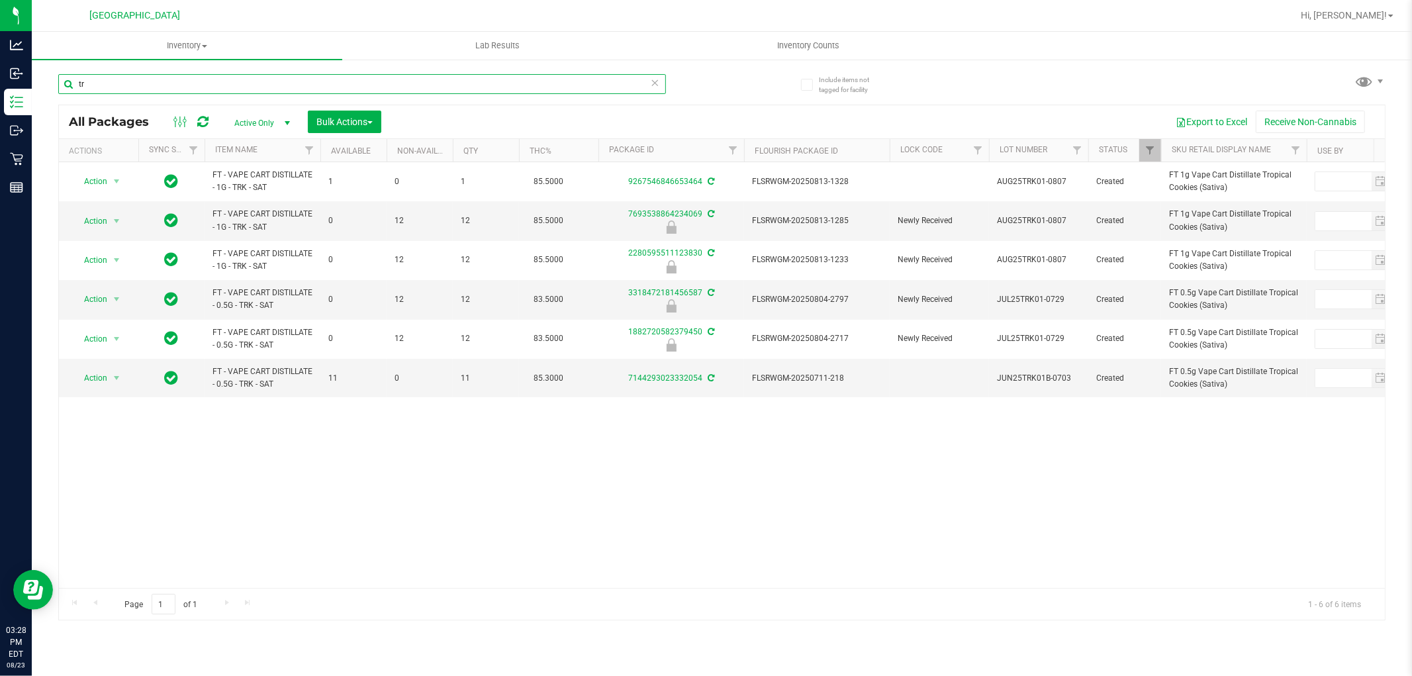
type input "t"
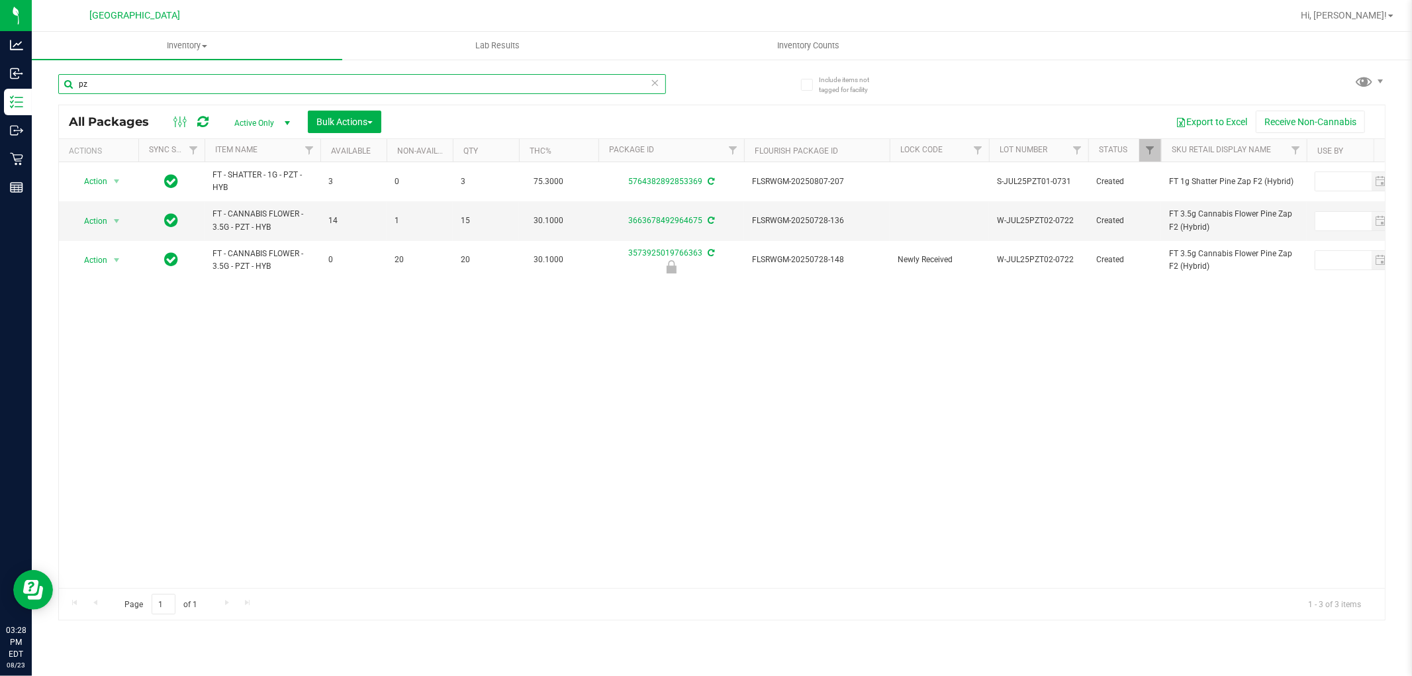
type input "p"
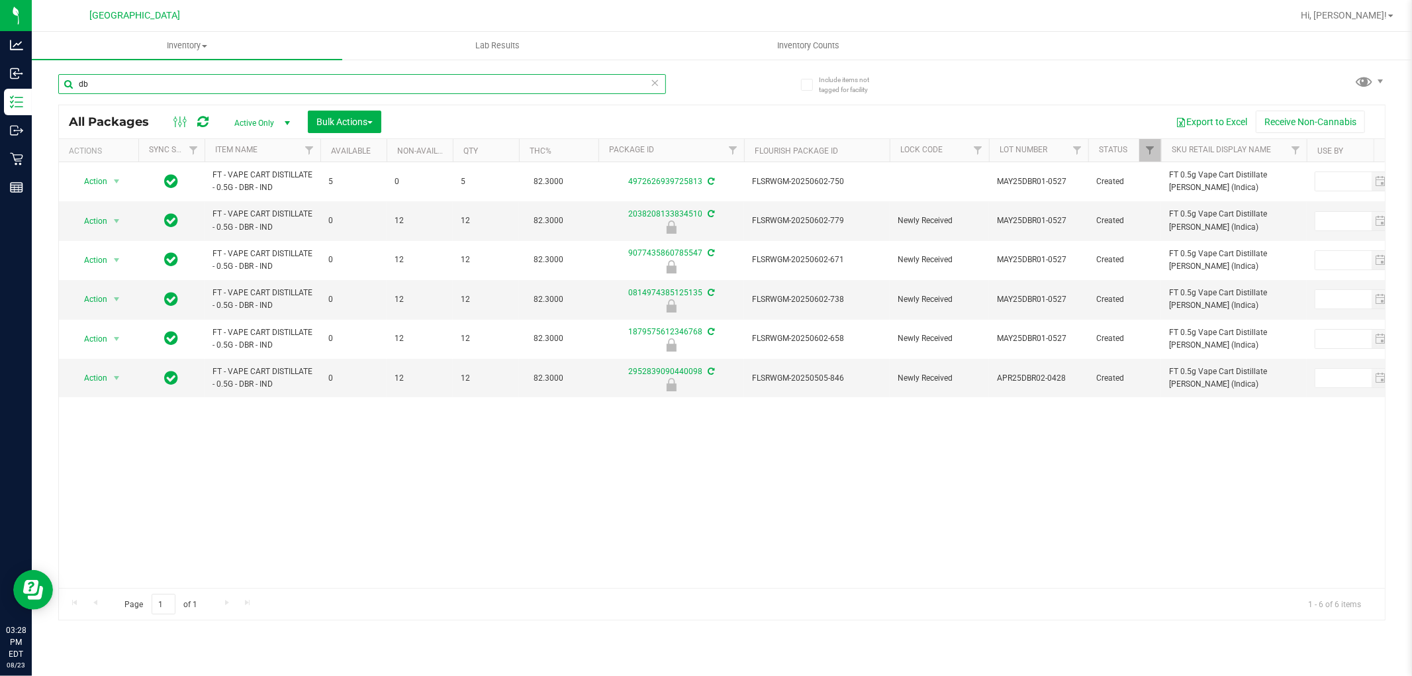
type input "d"
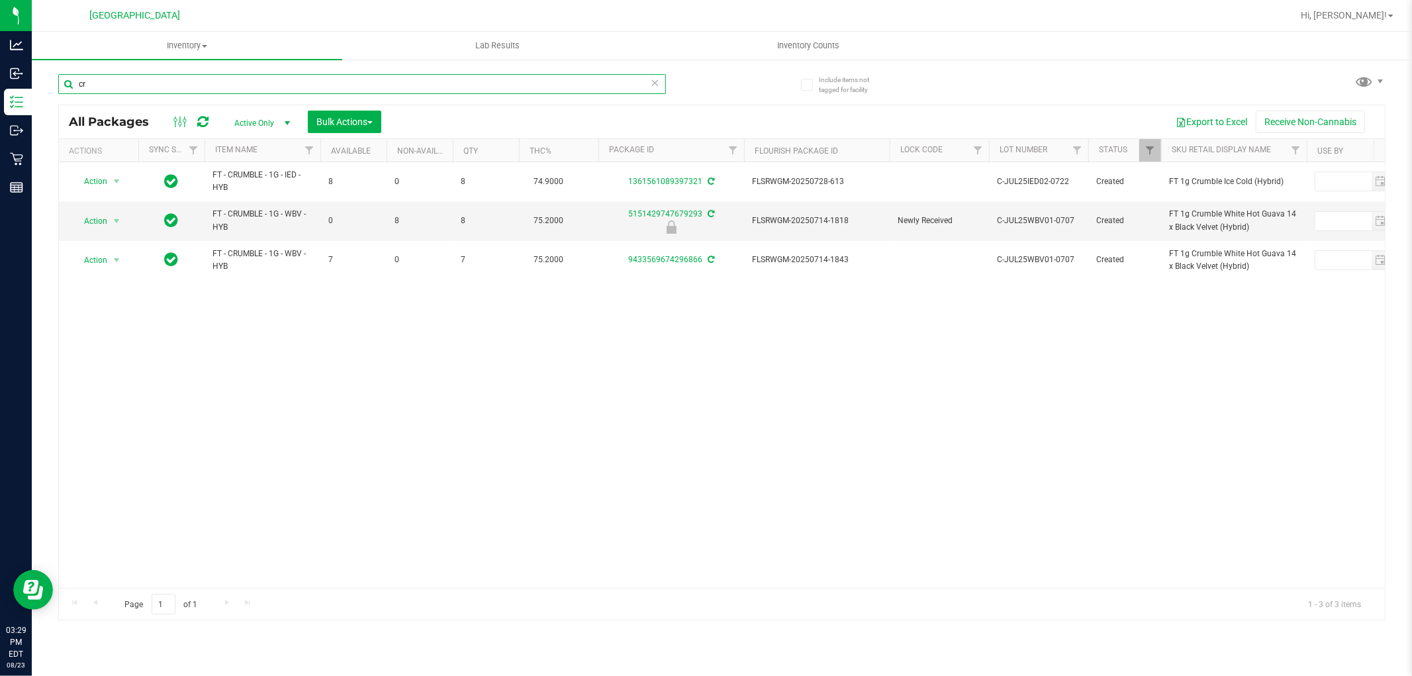
type input "c"
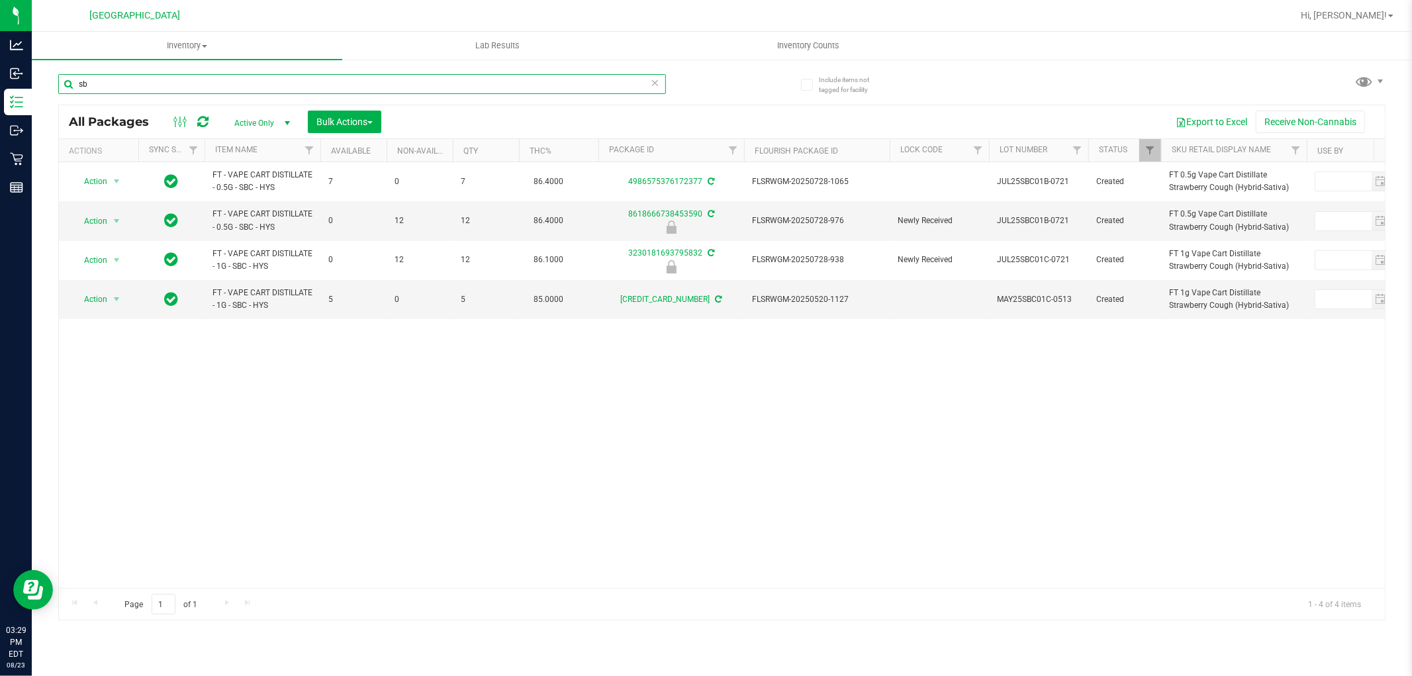
type input "s"
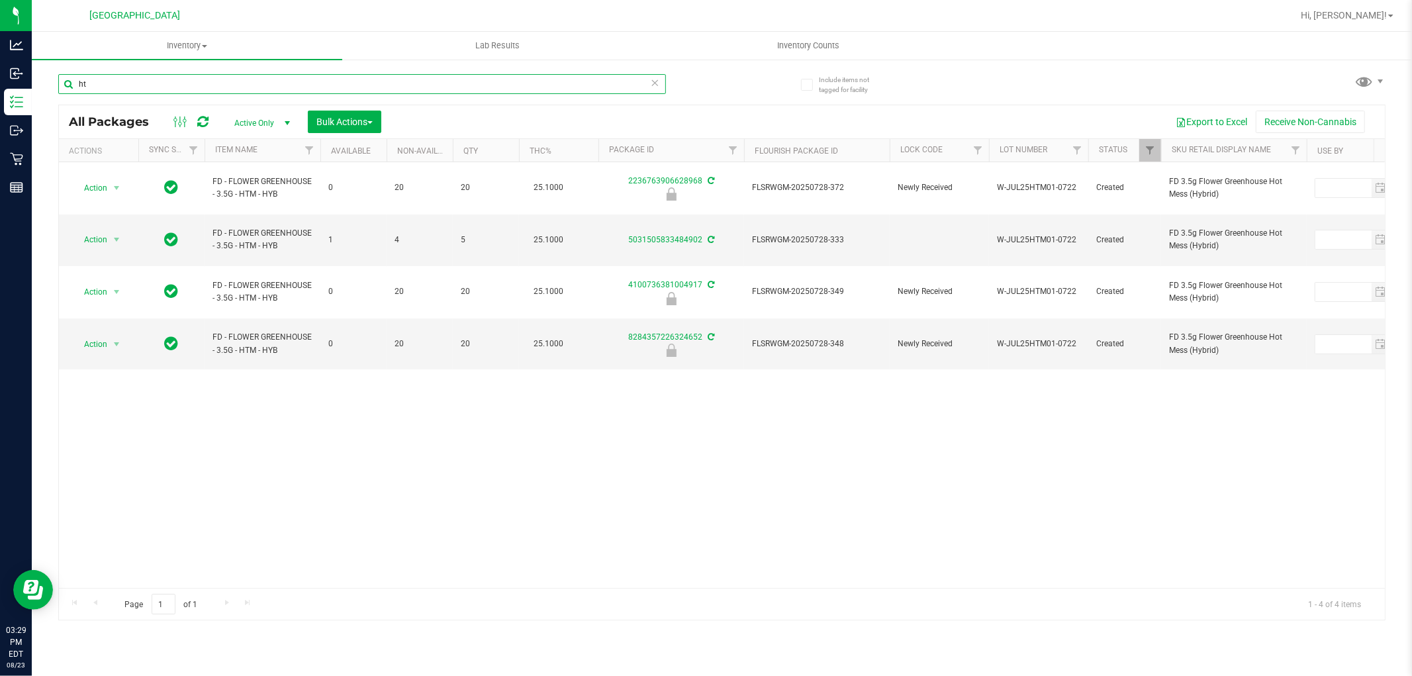
type input "h"
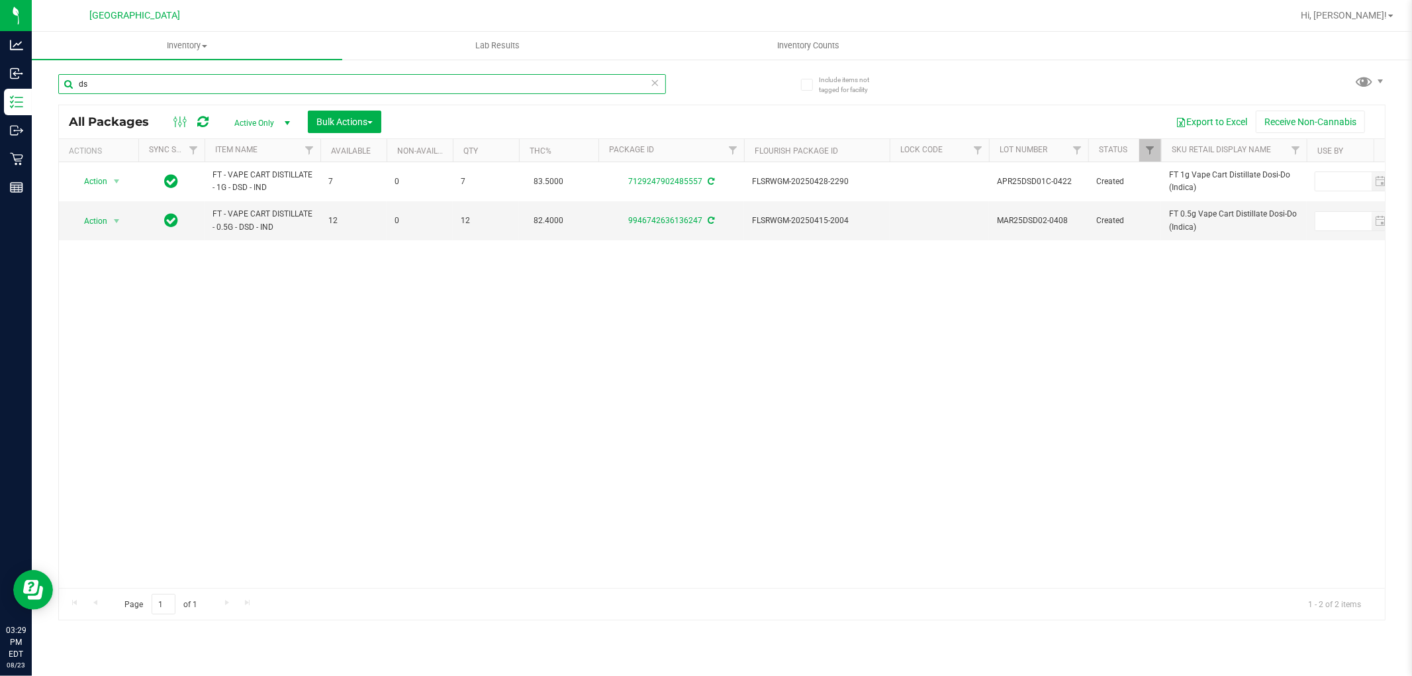
type input "d"
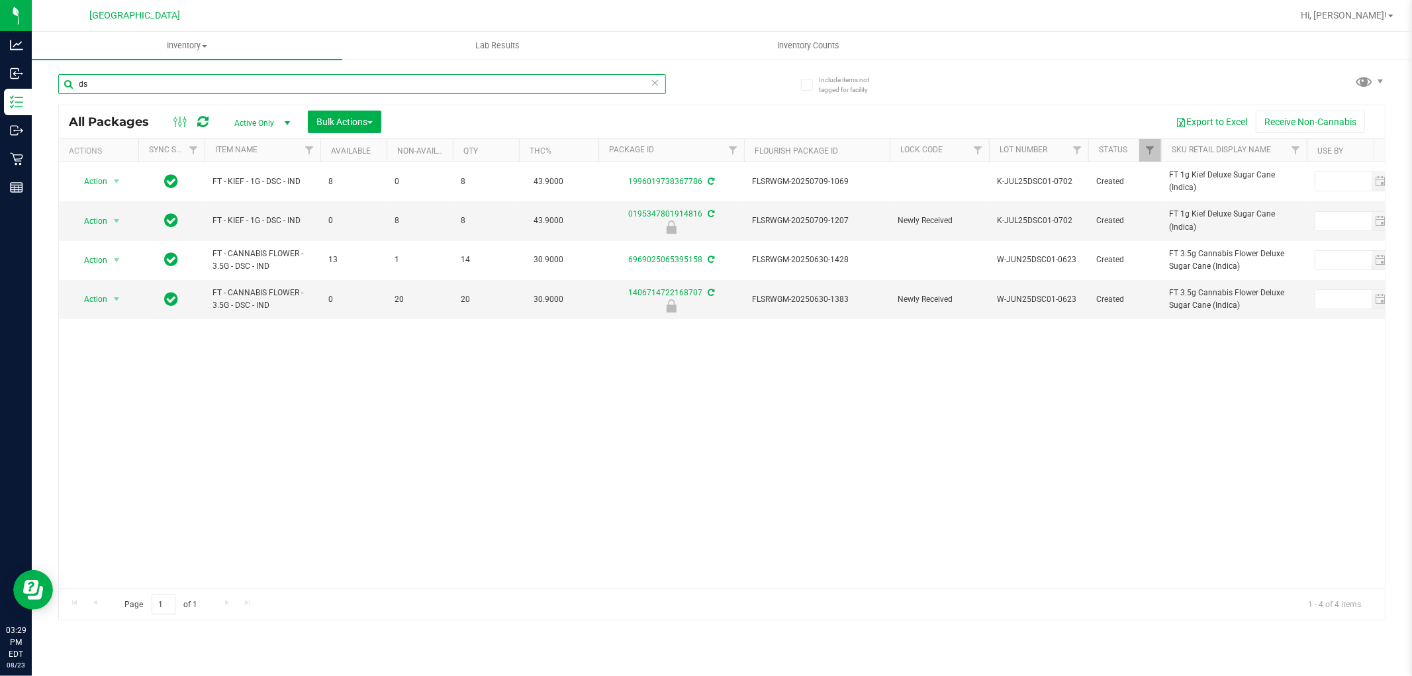
type input "d"
type input "i"
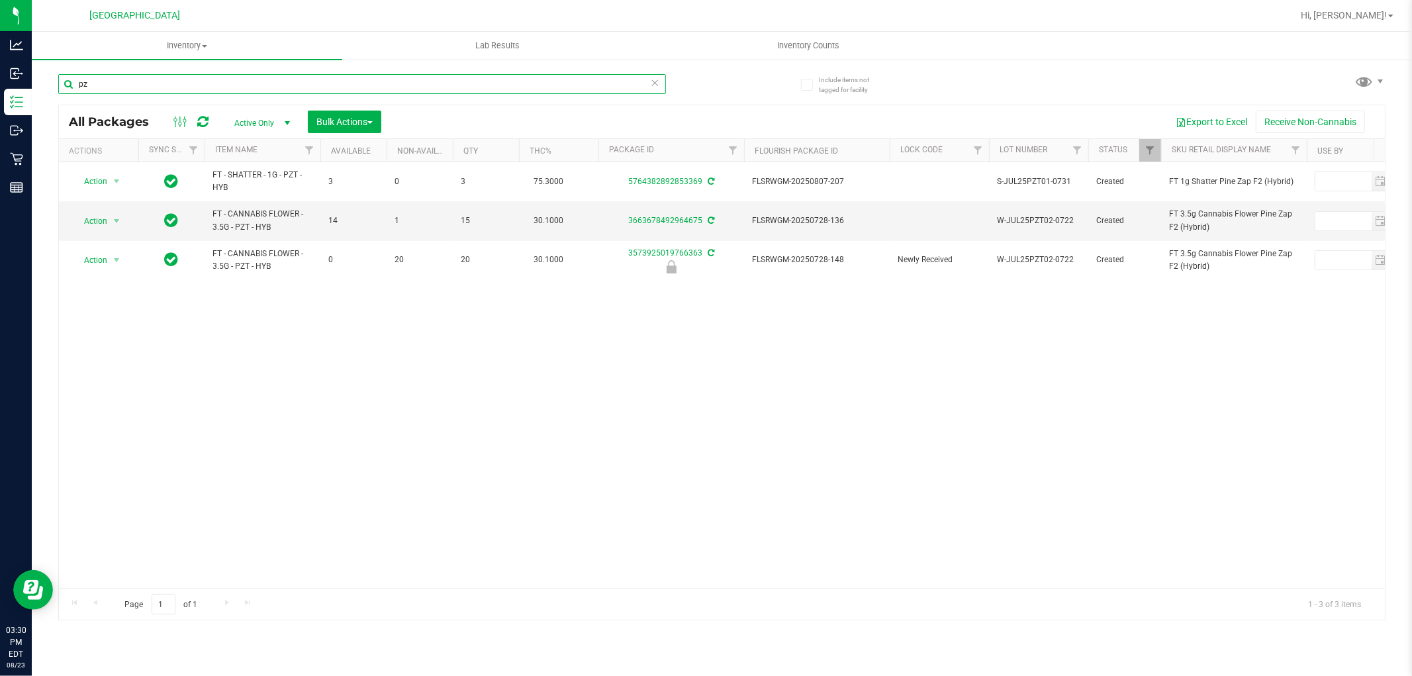
type input "p"
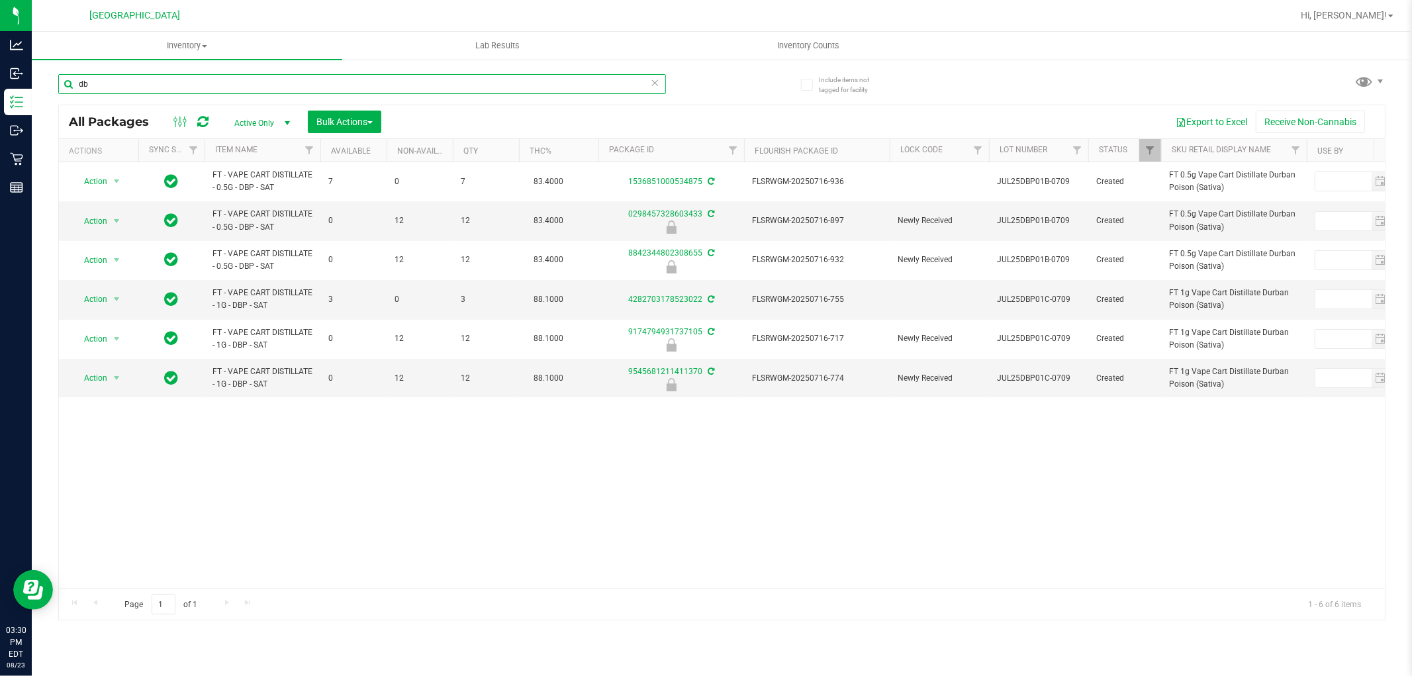
type input "d"
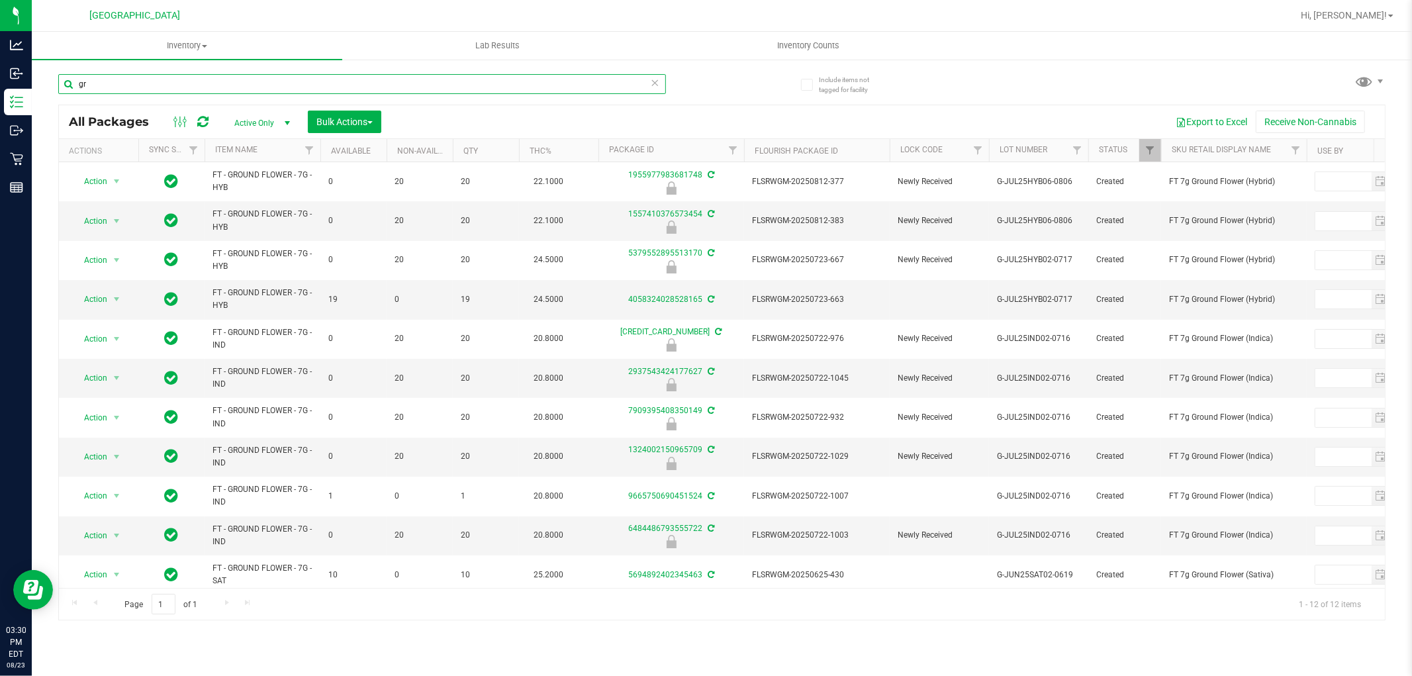
type input "g"
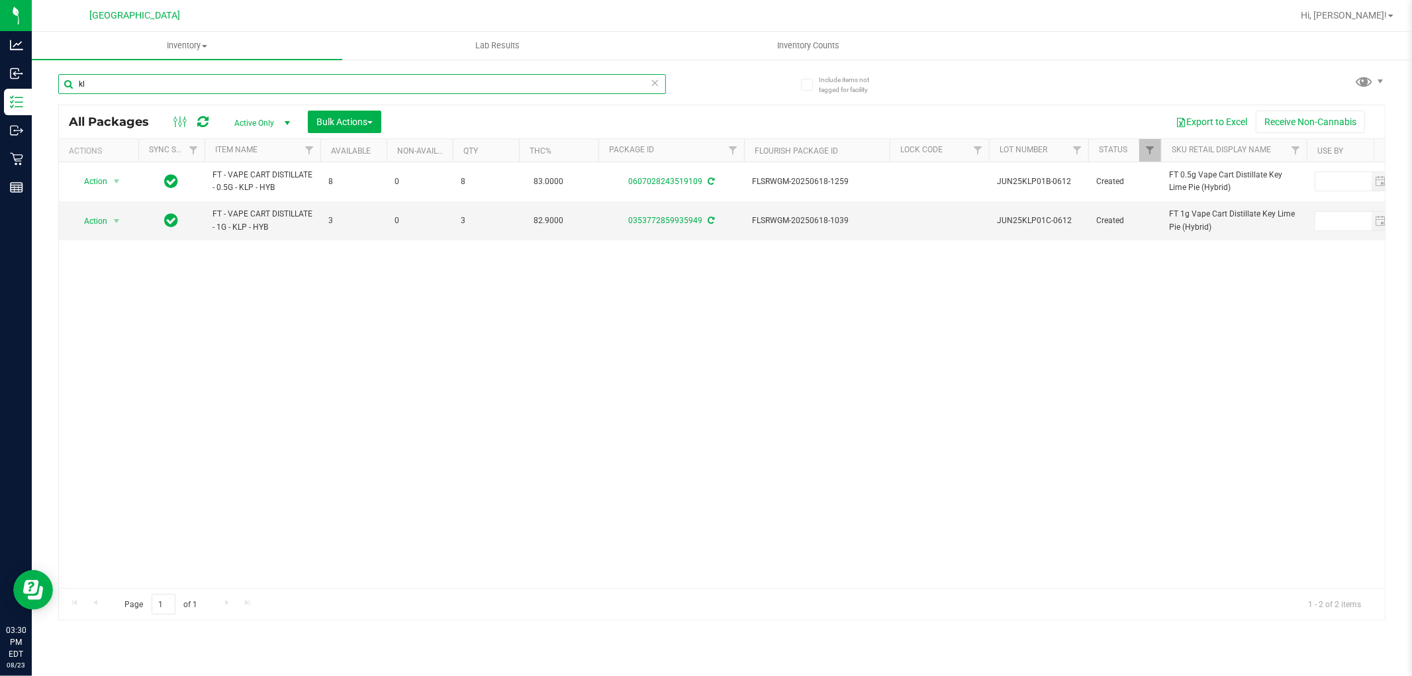
type input "k"
type input "j"
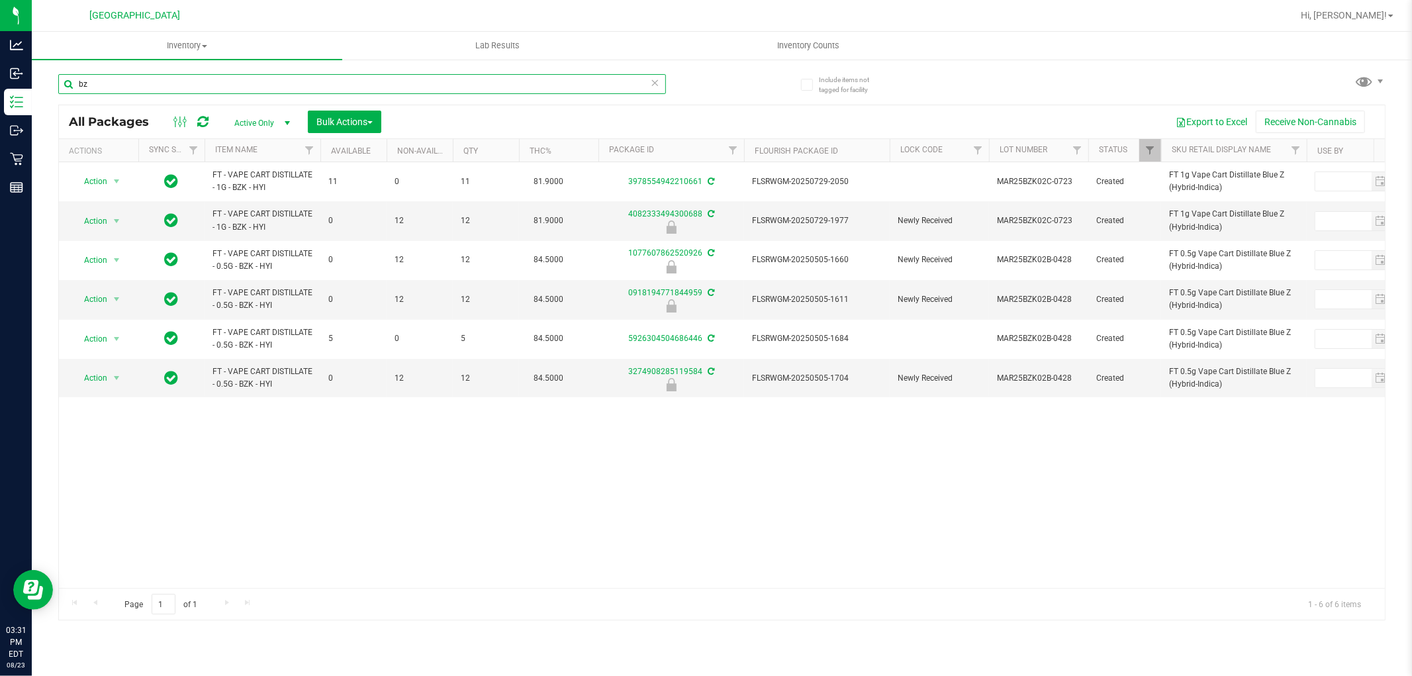
type input "b"
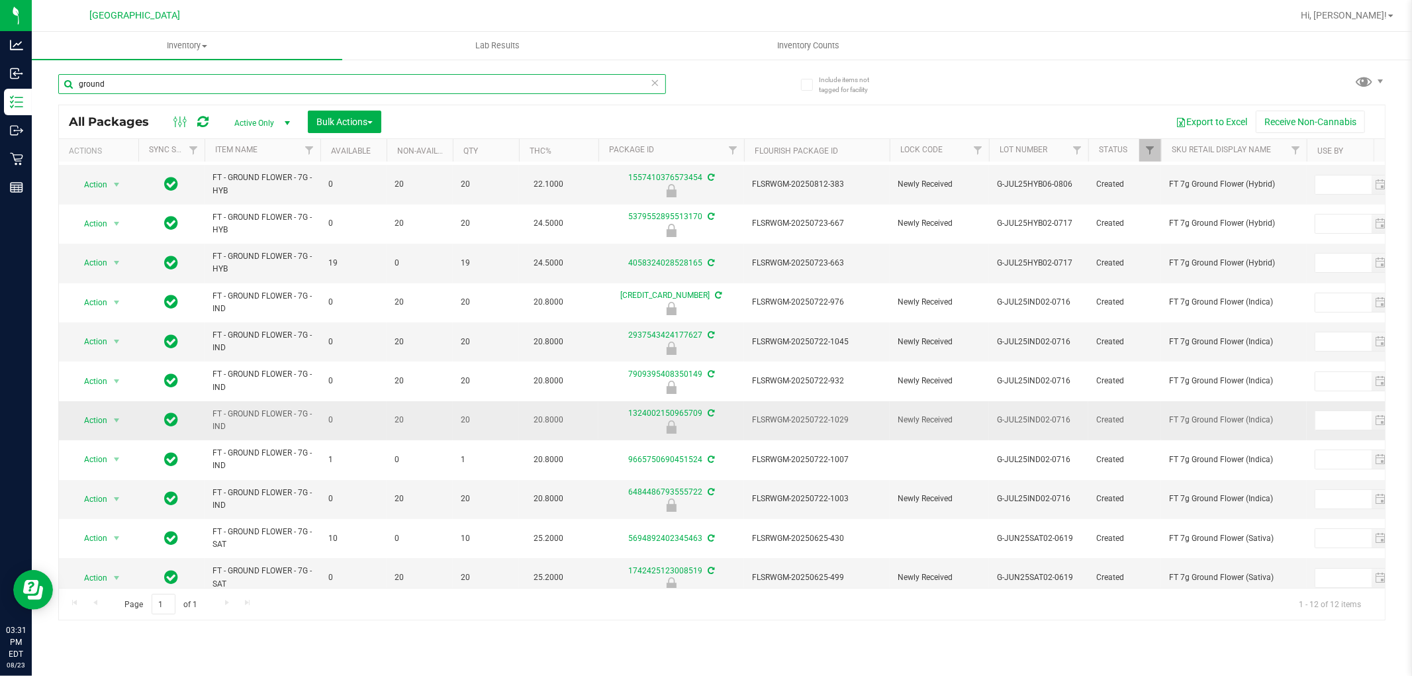
scroll to position [56, 0]
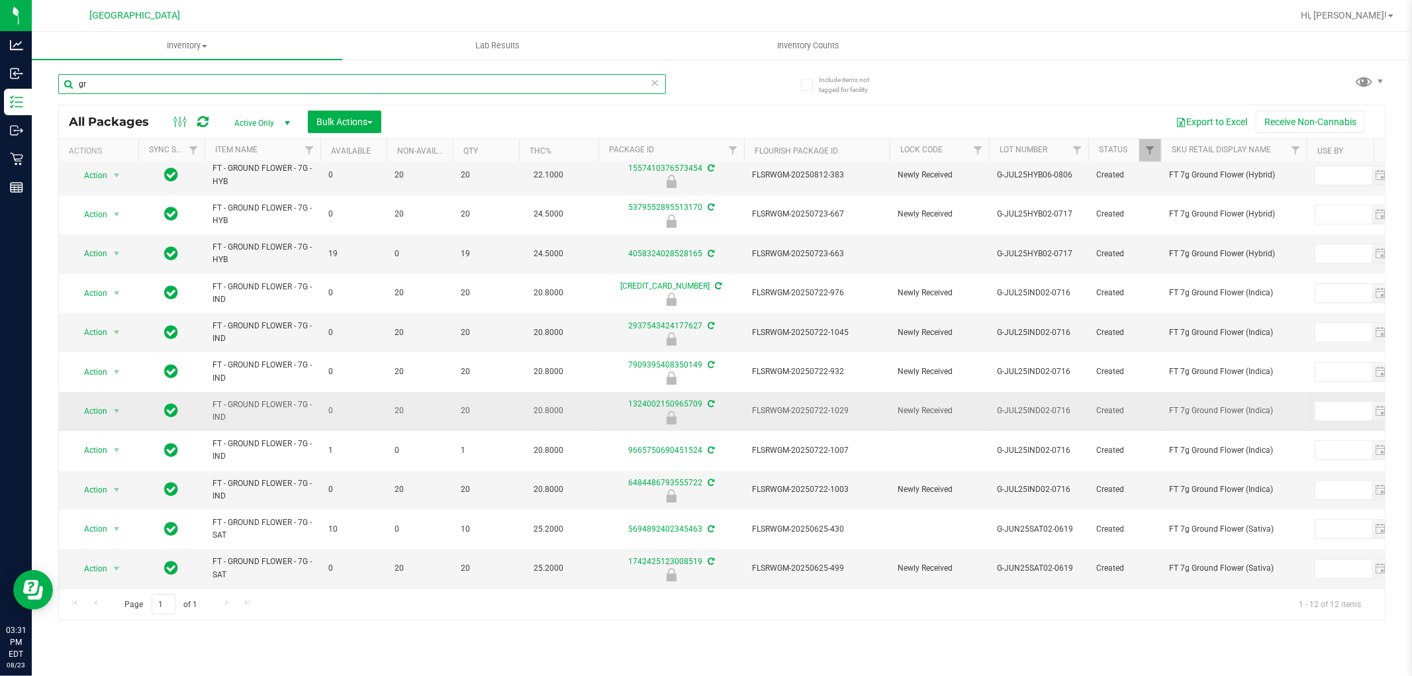
type input "g"
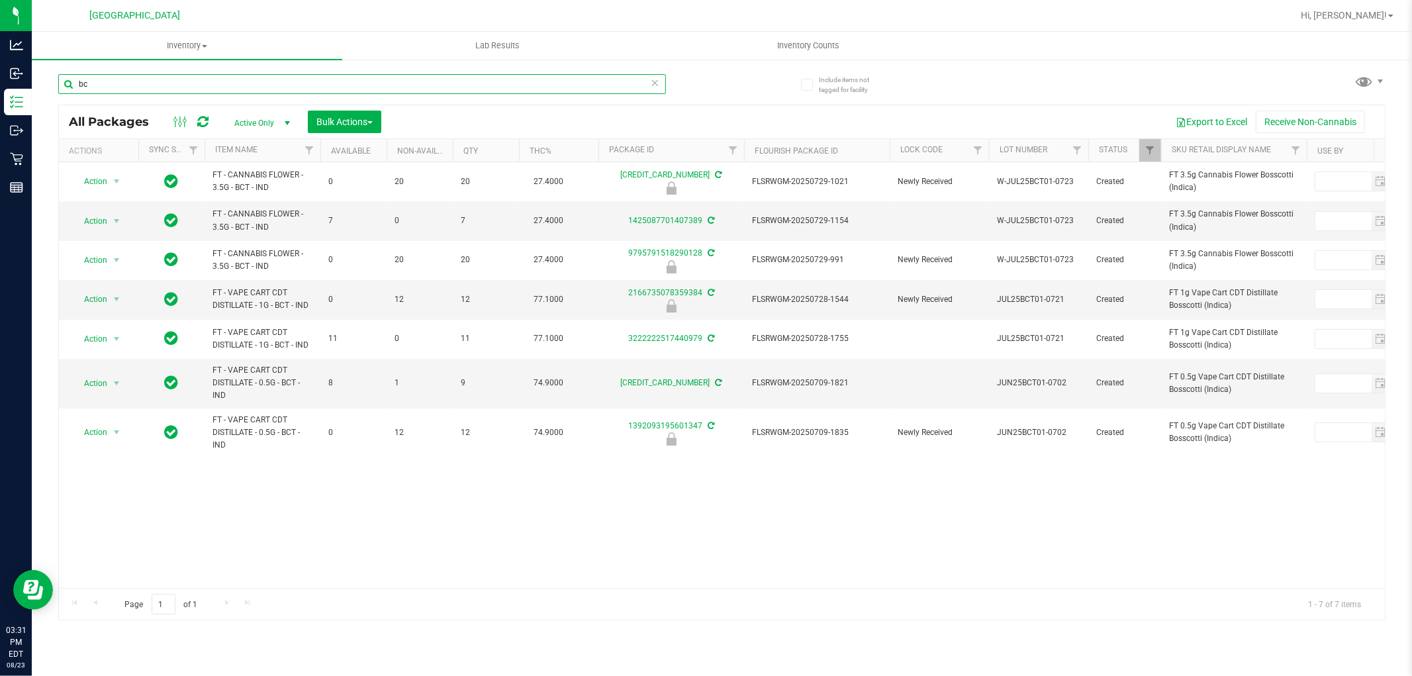
type input "b"
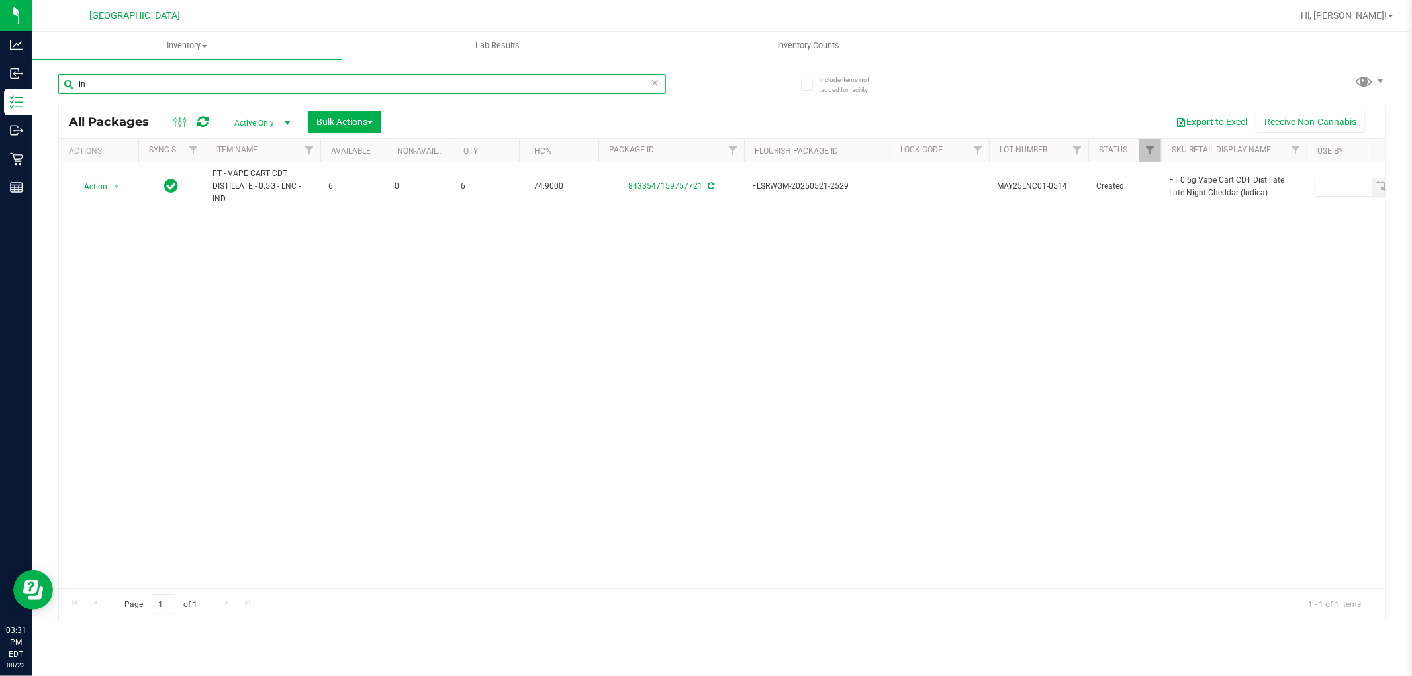
type input "l"
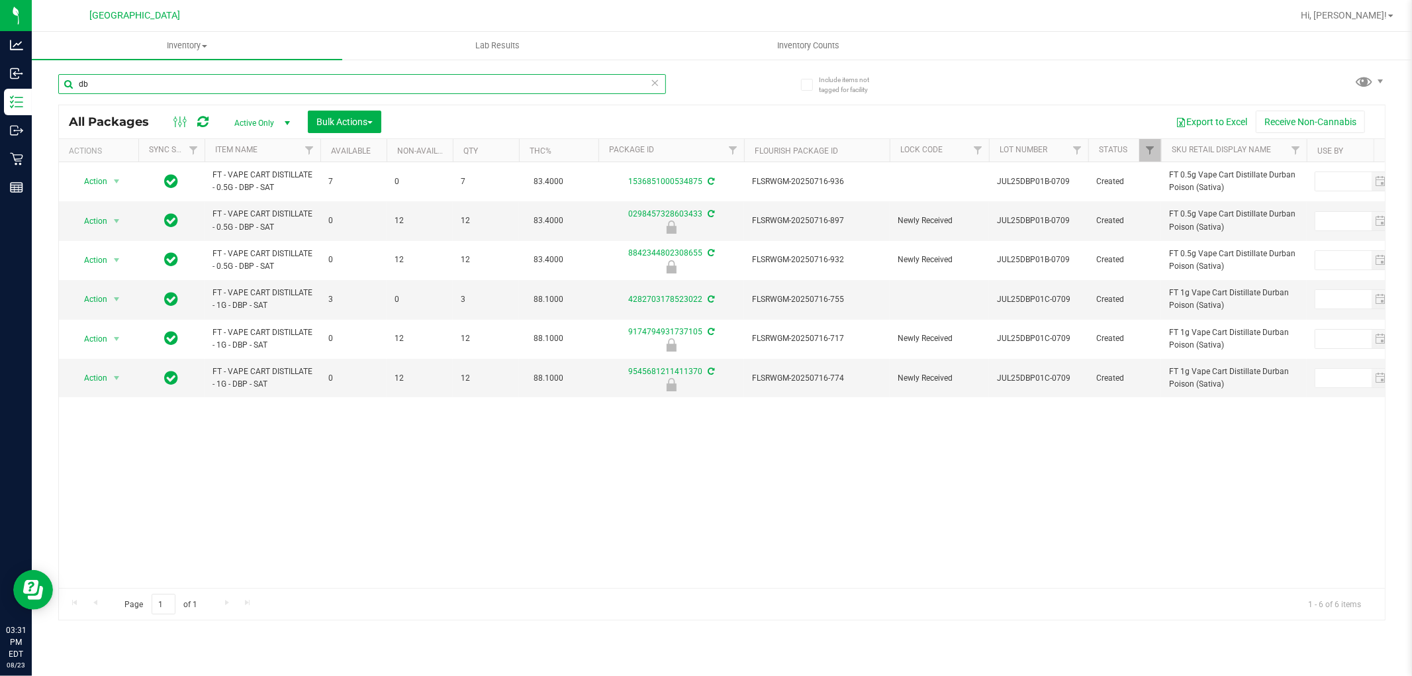
type input "d"
type input "n"
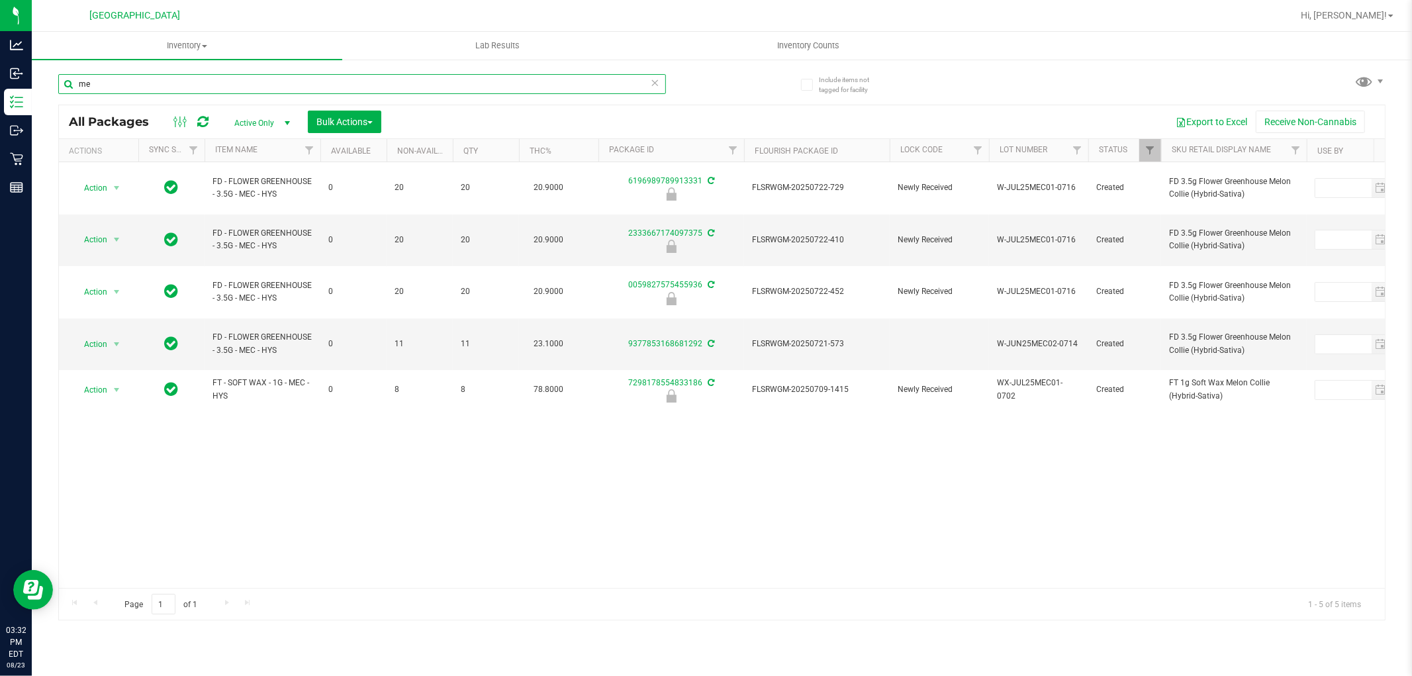
type input "m"
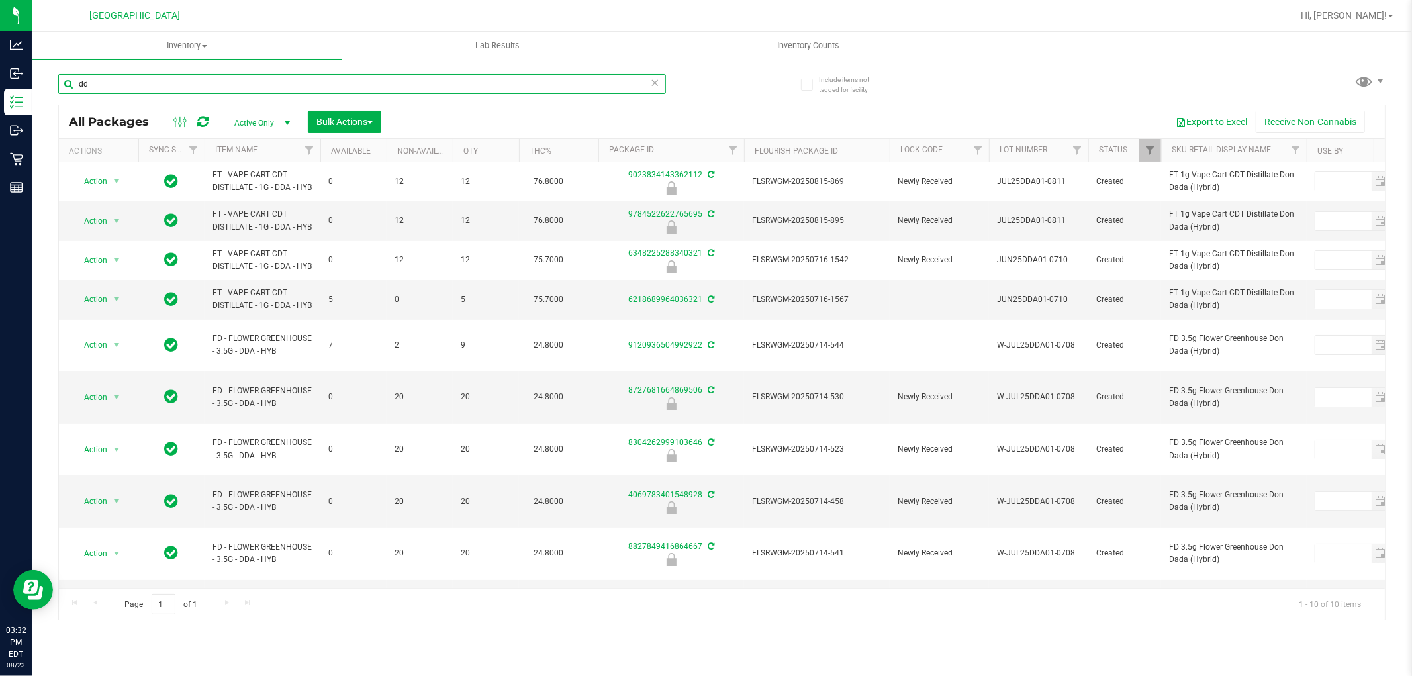
type input "d"
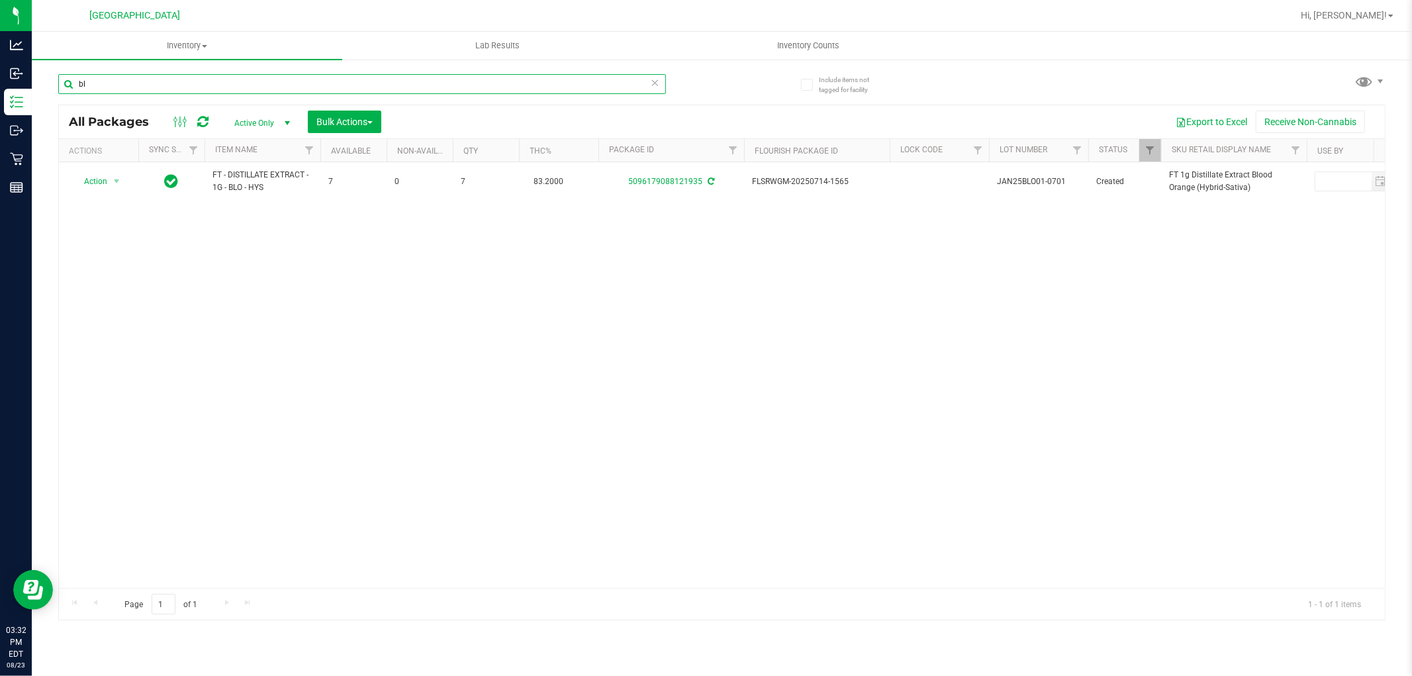
type input "b"
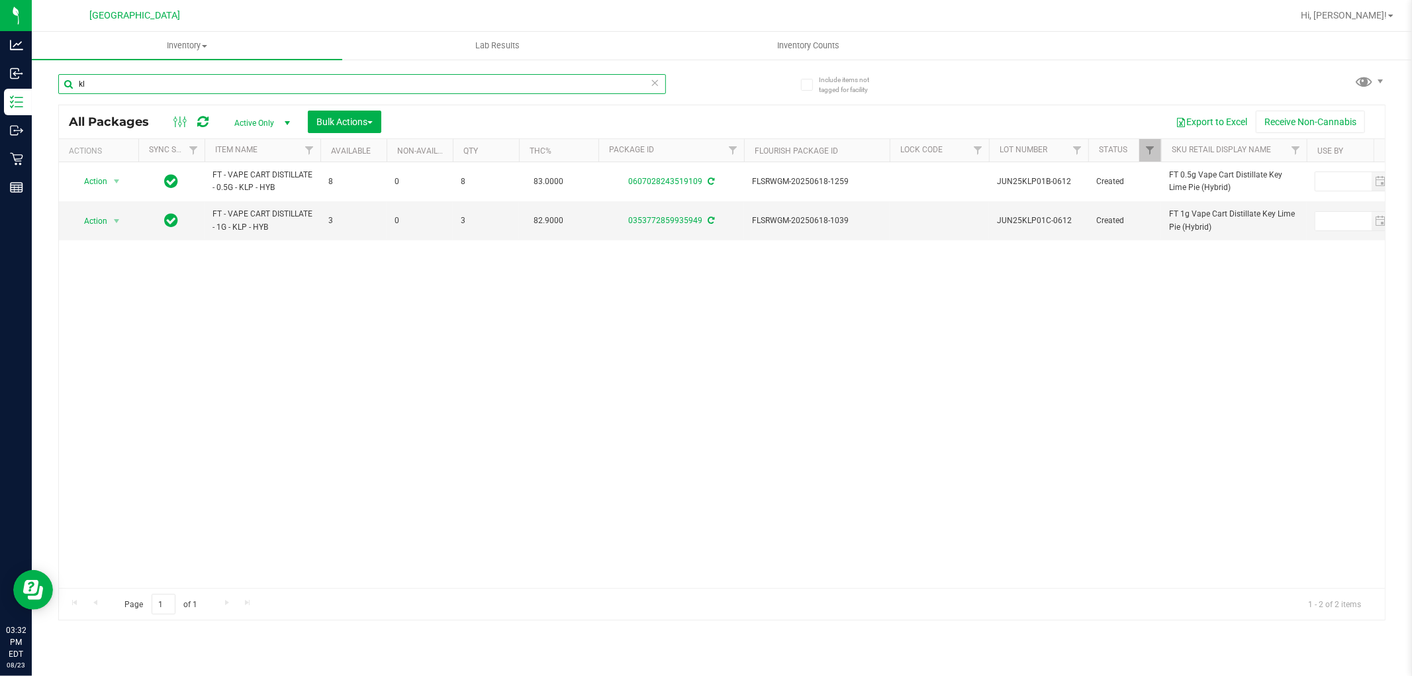
type input "k"
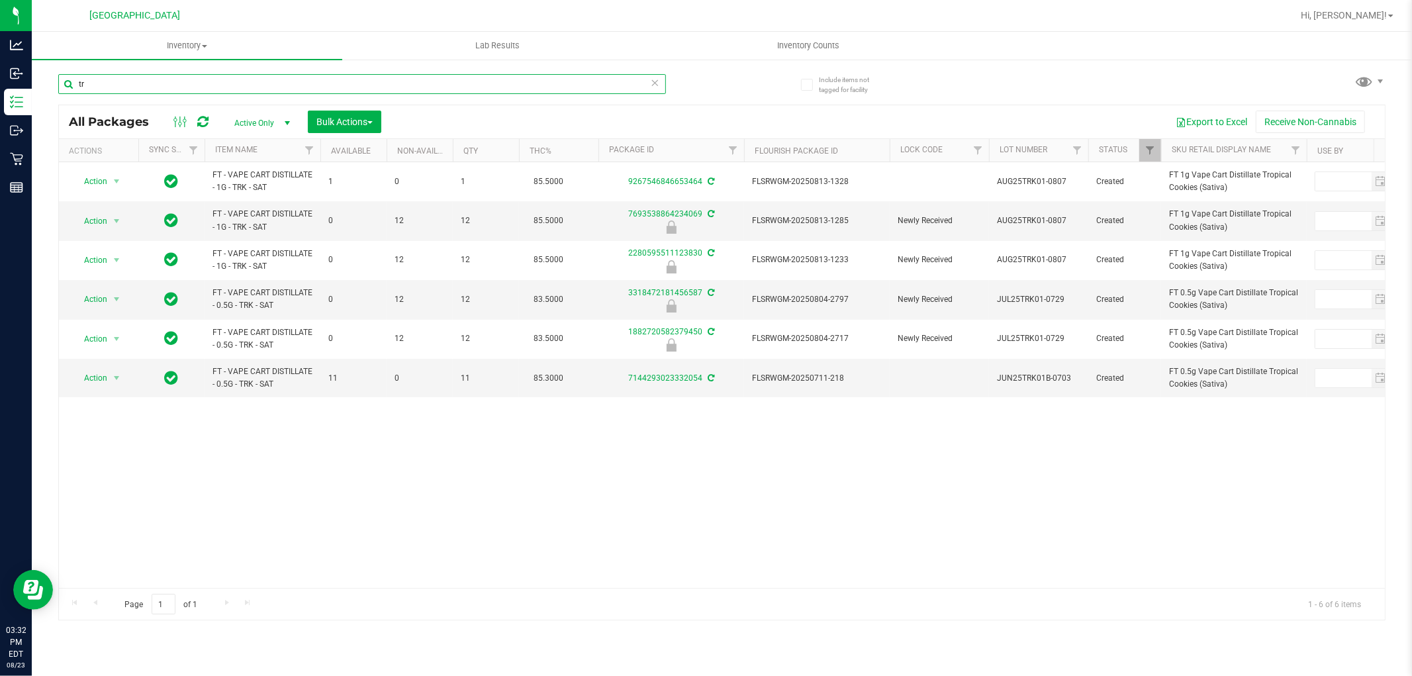
type input "t"
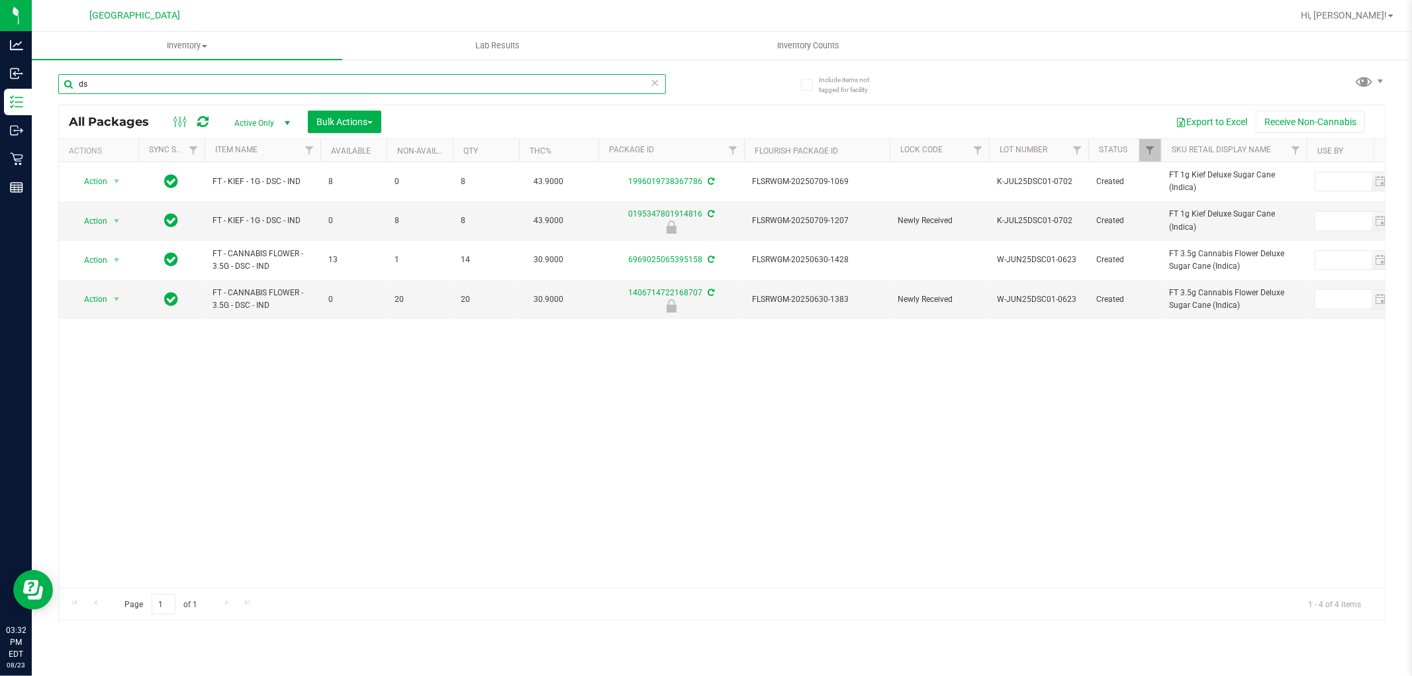
type input "d"
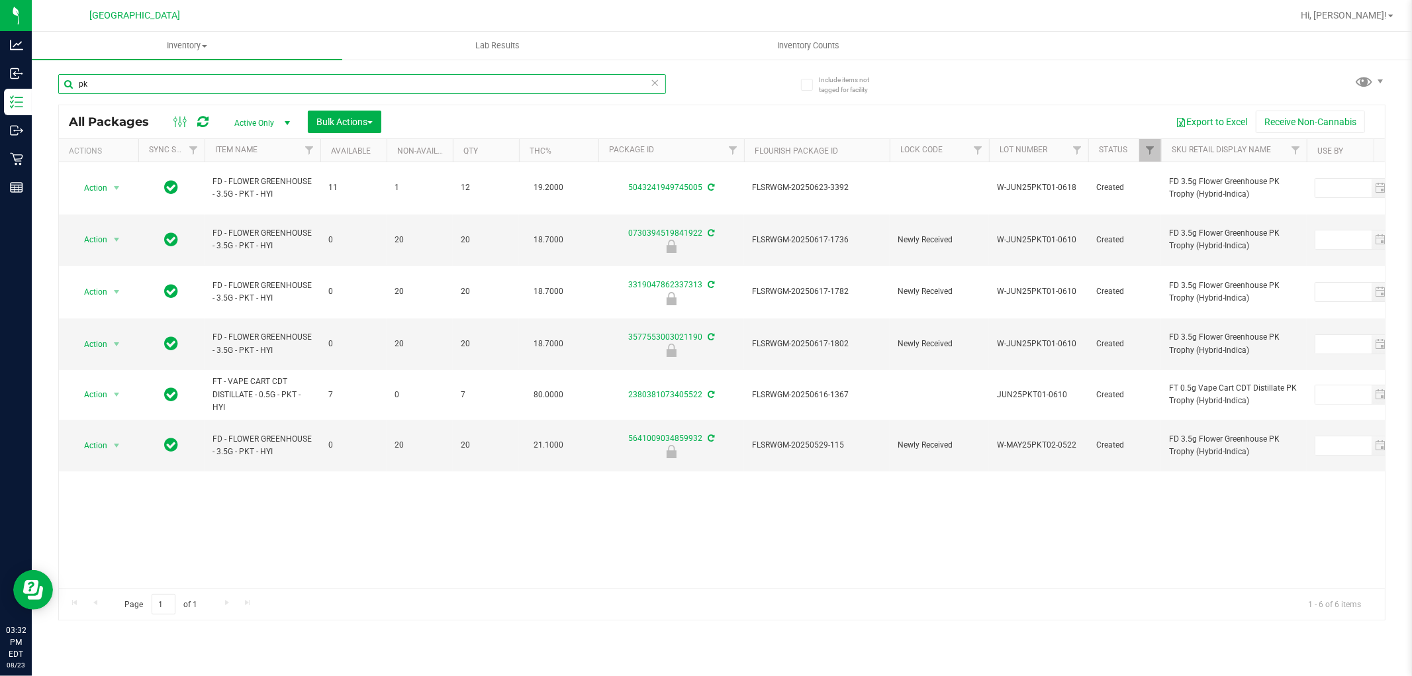
type input "p"
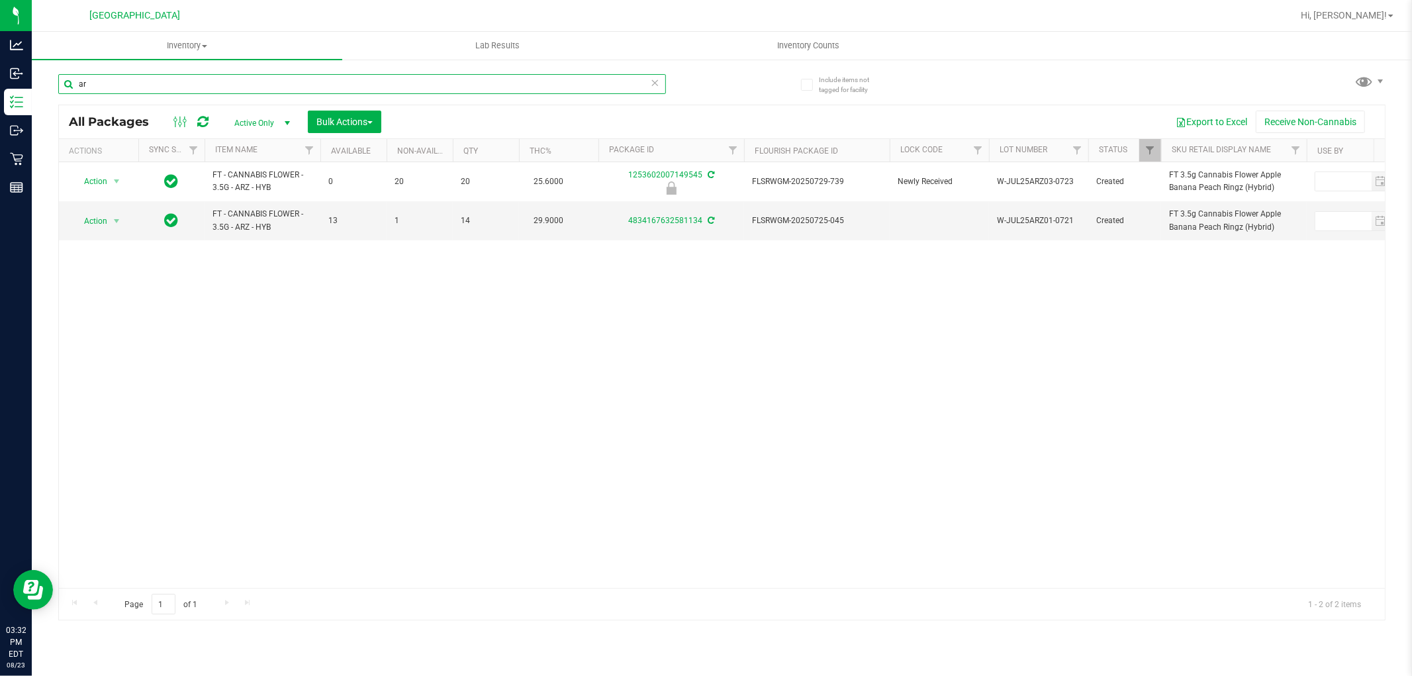
type input "a"
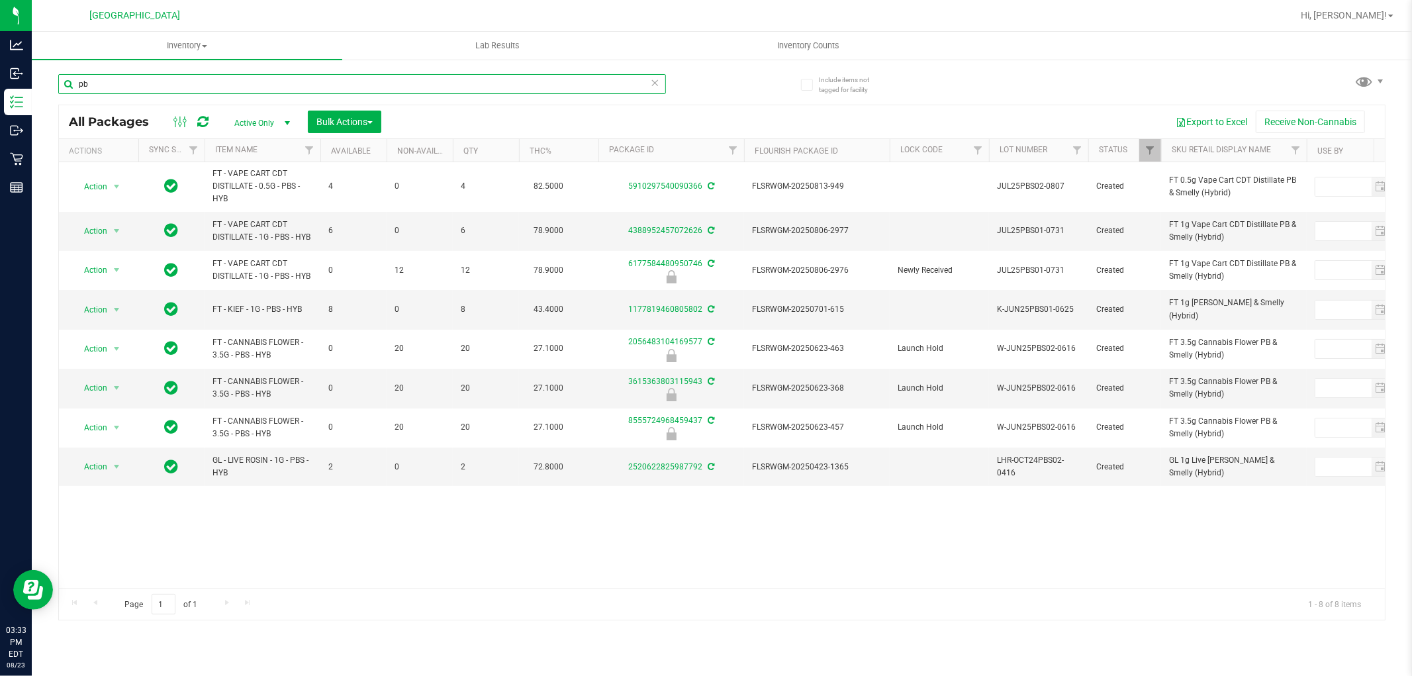
type input "p"
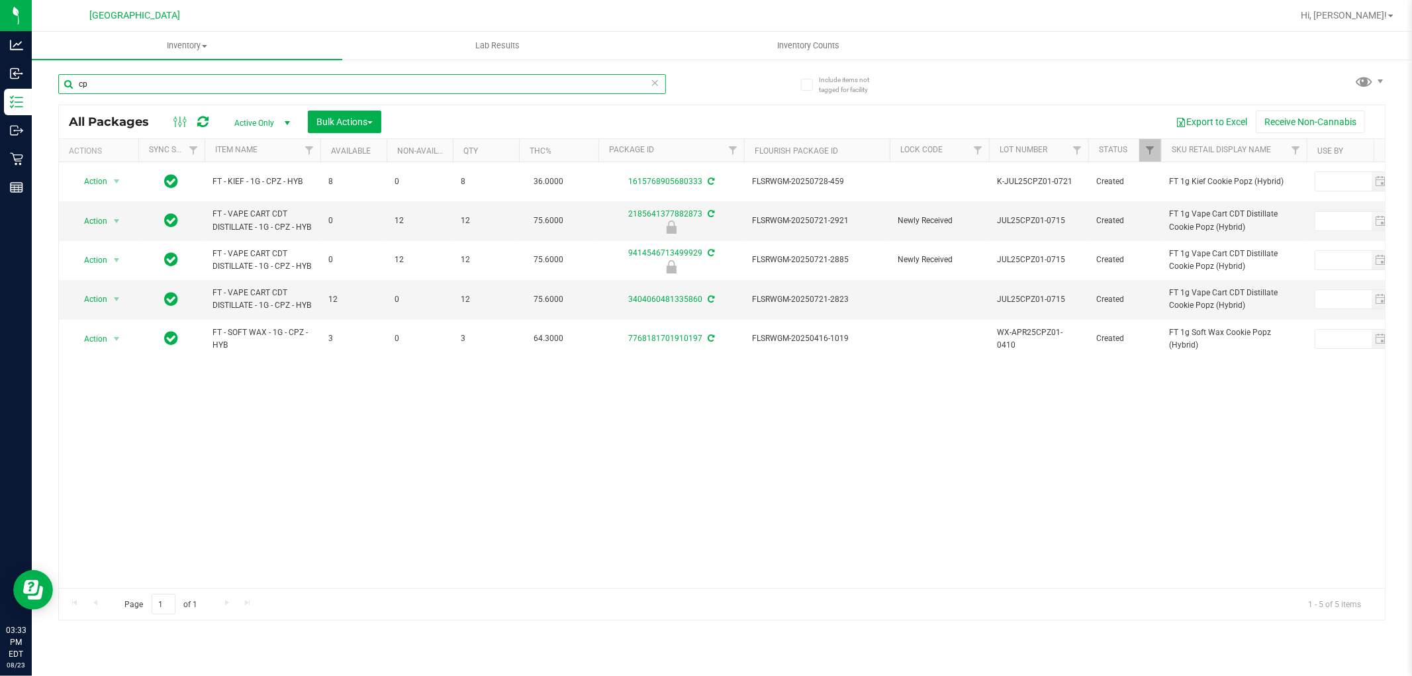
type input "c"
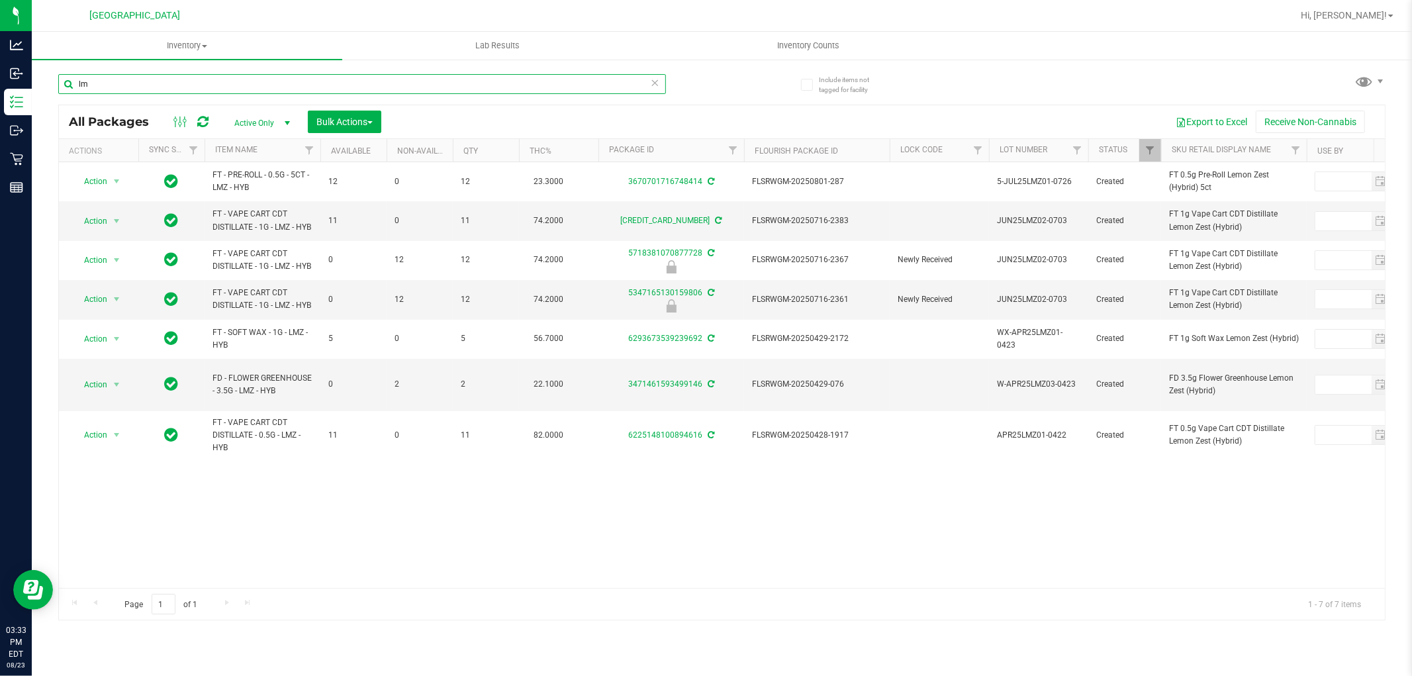
type input "l"
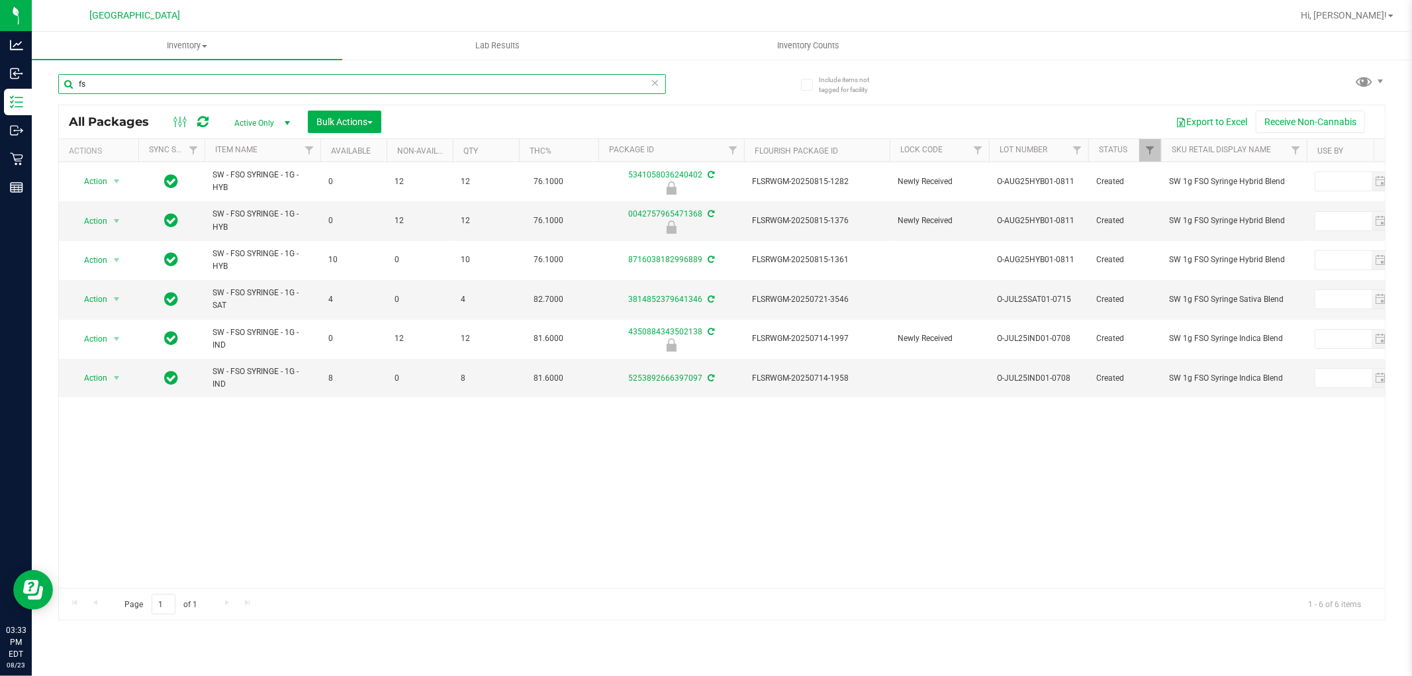
type input "f"
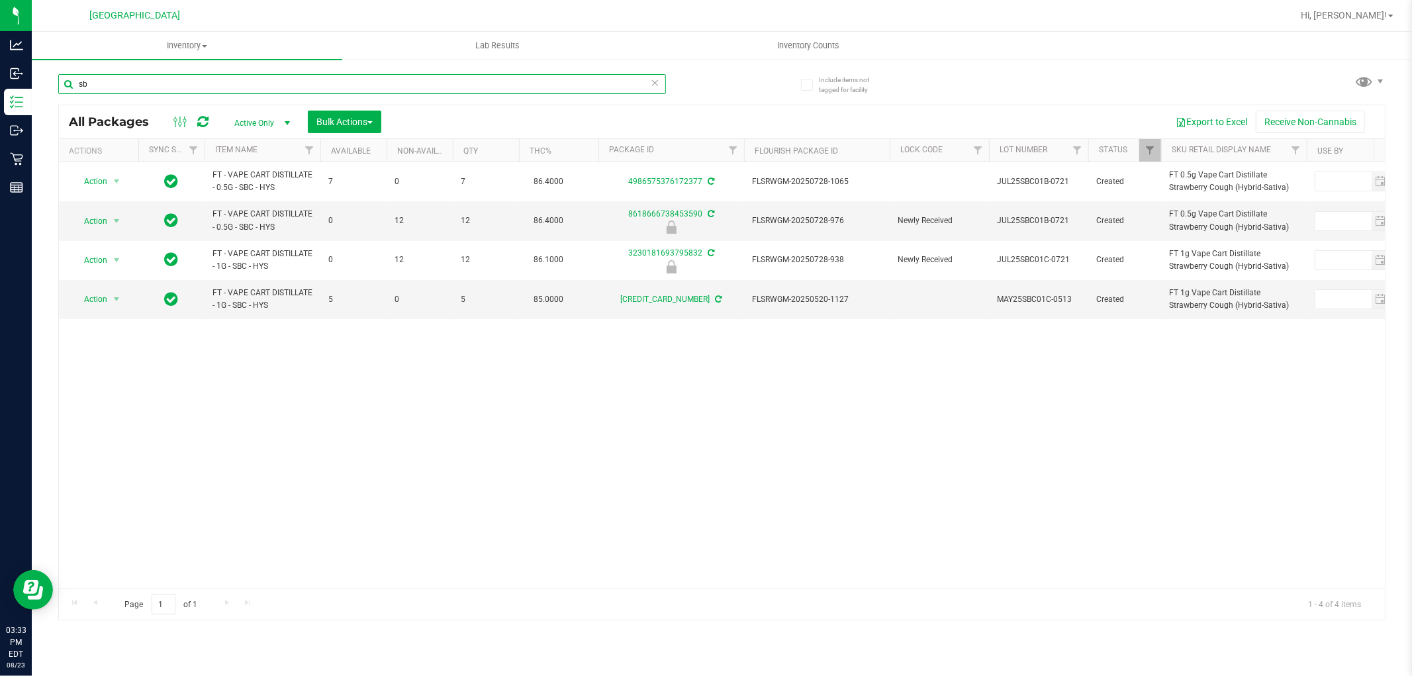
type input "s"
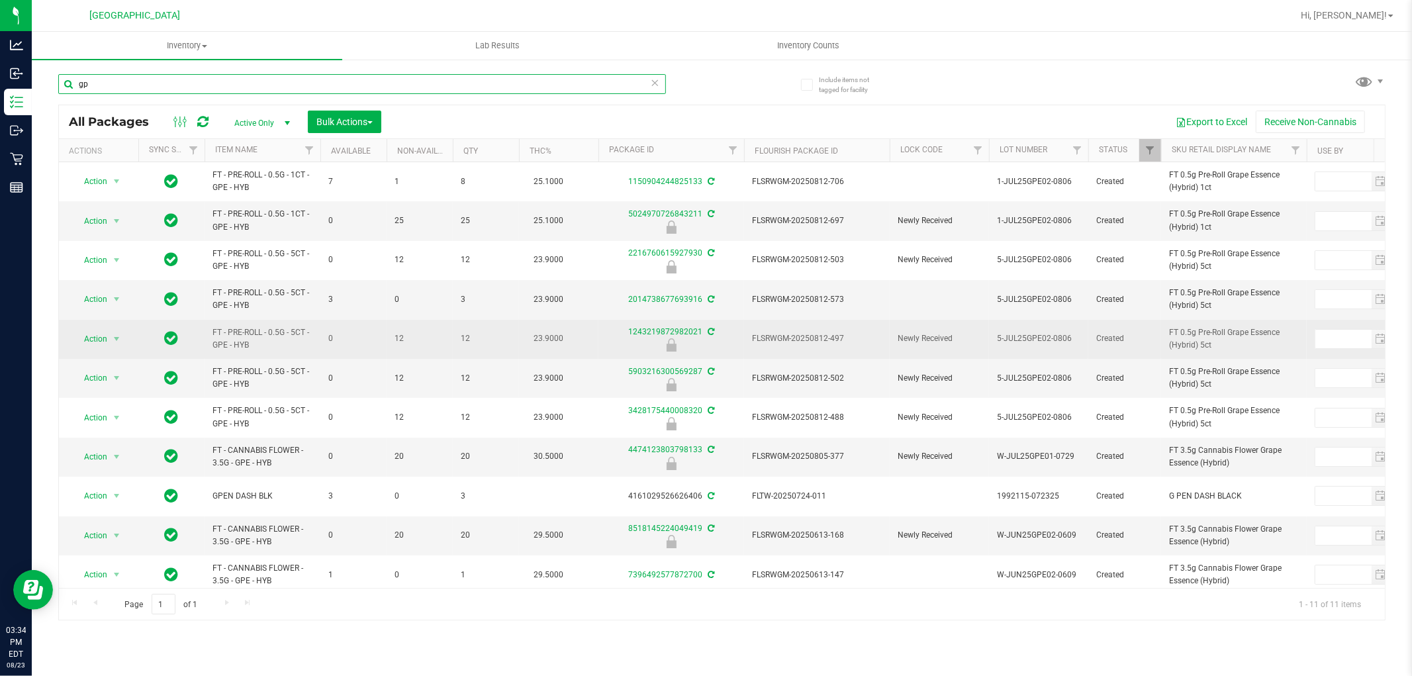
type input "g"
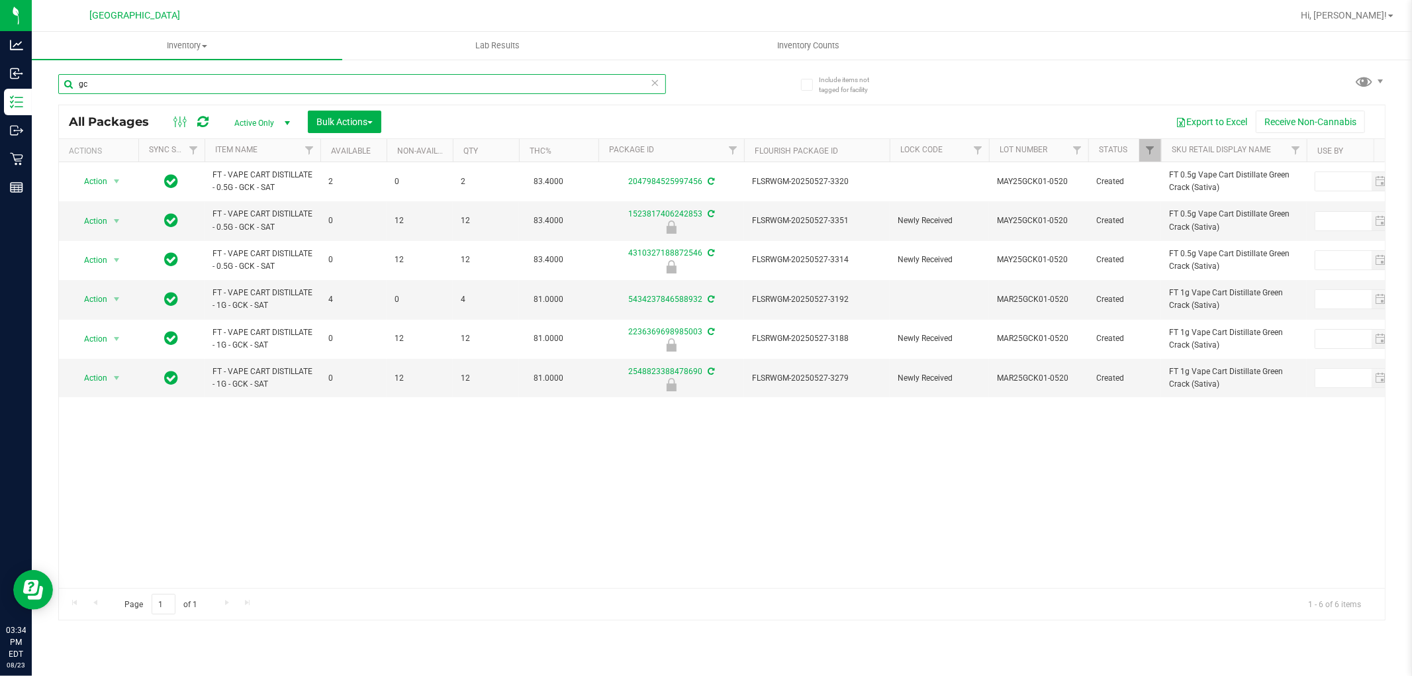
type input "g"
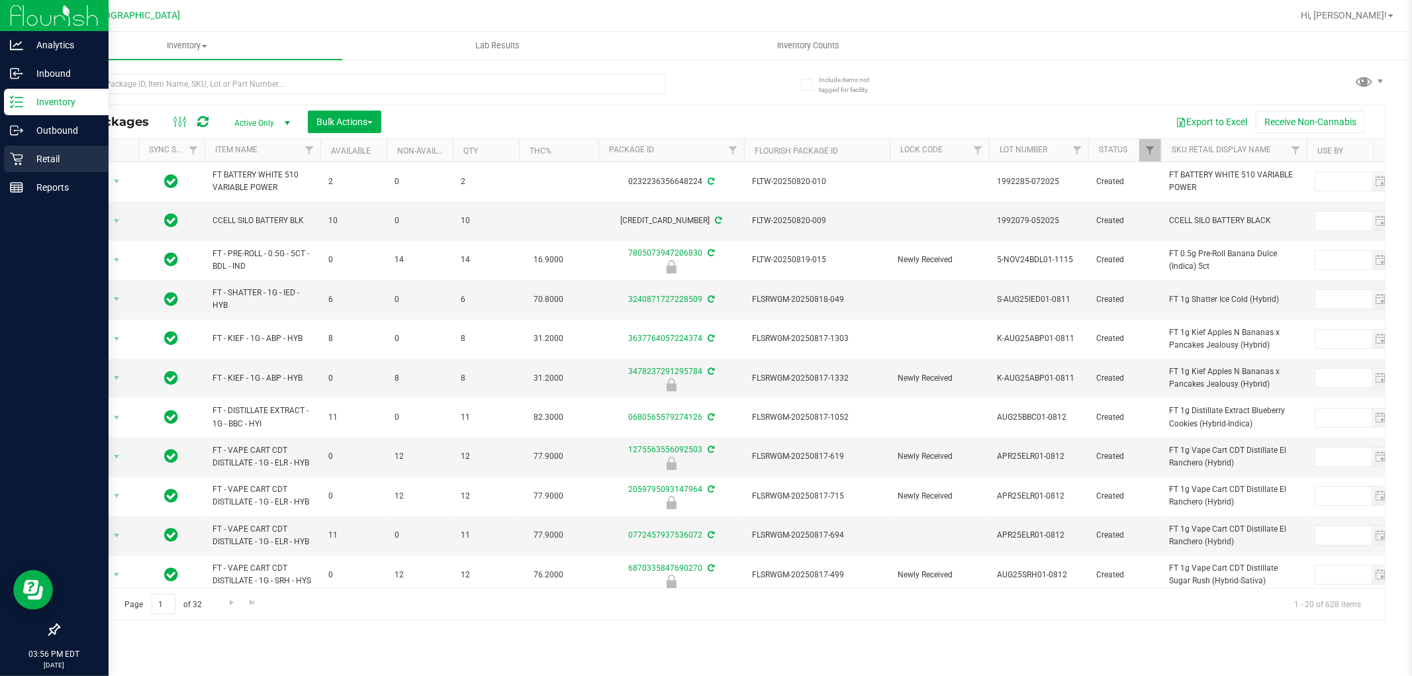
click at [17, 167] on div "Retail" at bounding box center [56, 159] width 105 height 26
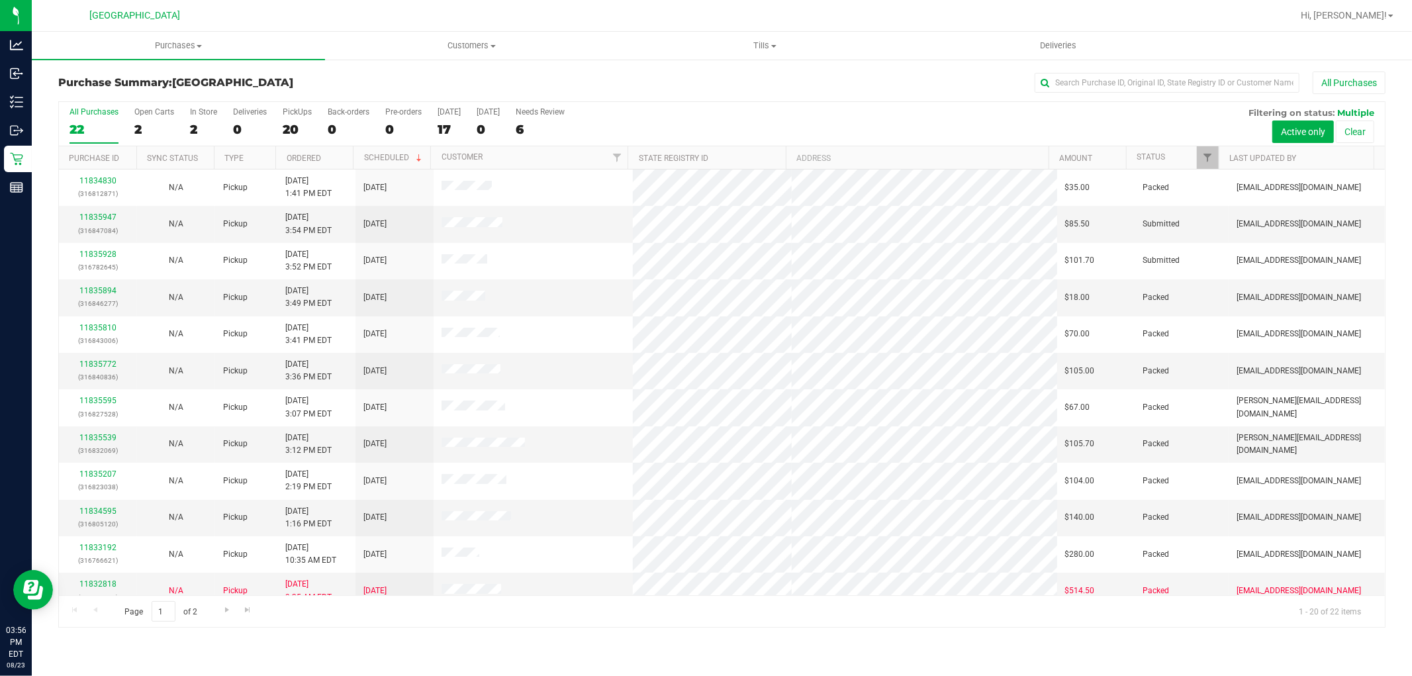
click at [412, 618] on div "Page 1 of 2 1 - 20 of 22 items" at bounding box center [722, 611] width 1326 height 32
click at [110, 217] on link "11835947" at bounding box center [97, 217] width 37 height 9
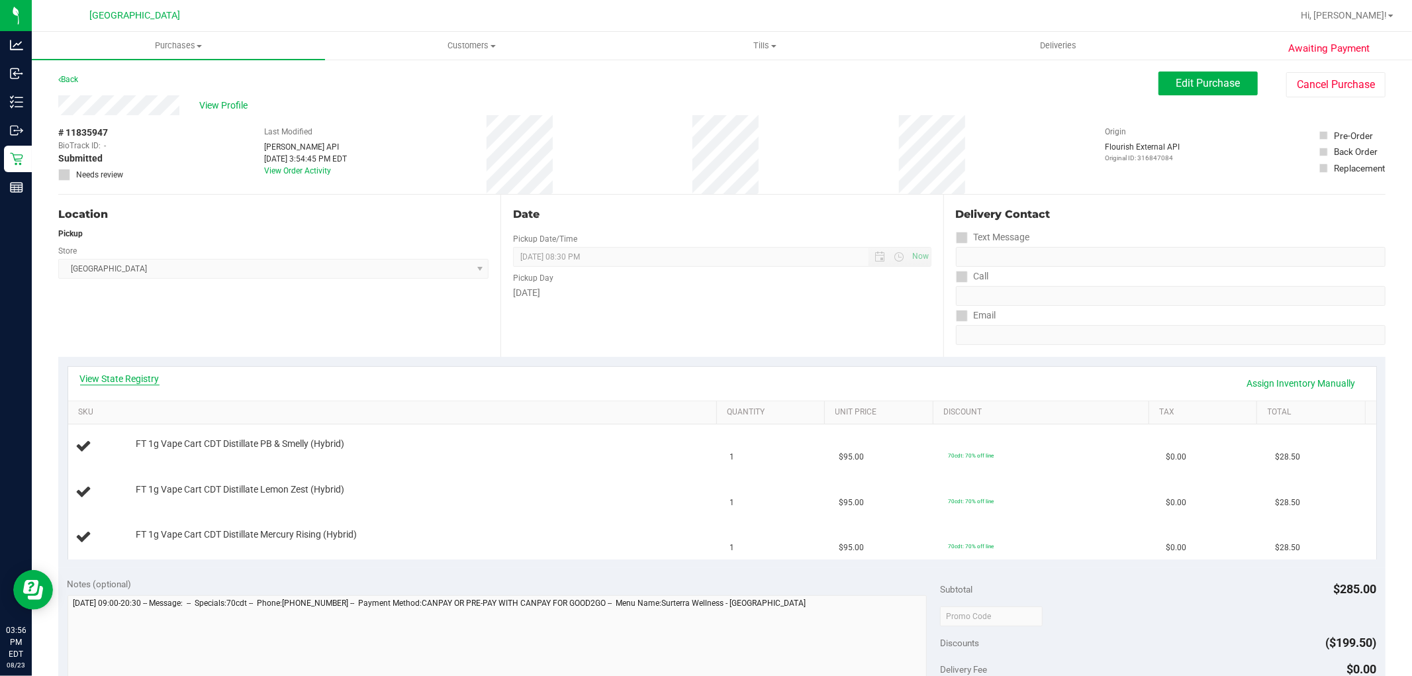
click at [115, 378] on link "View State Registry" at bounding box center [119, 378] width 79 height 13
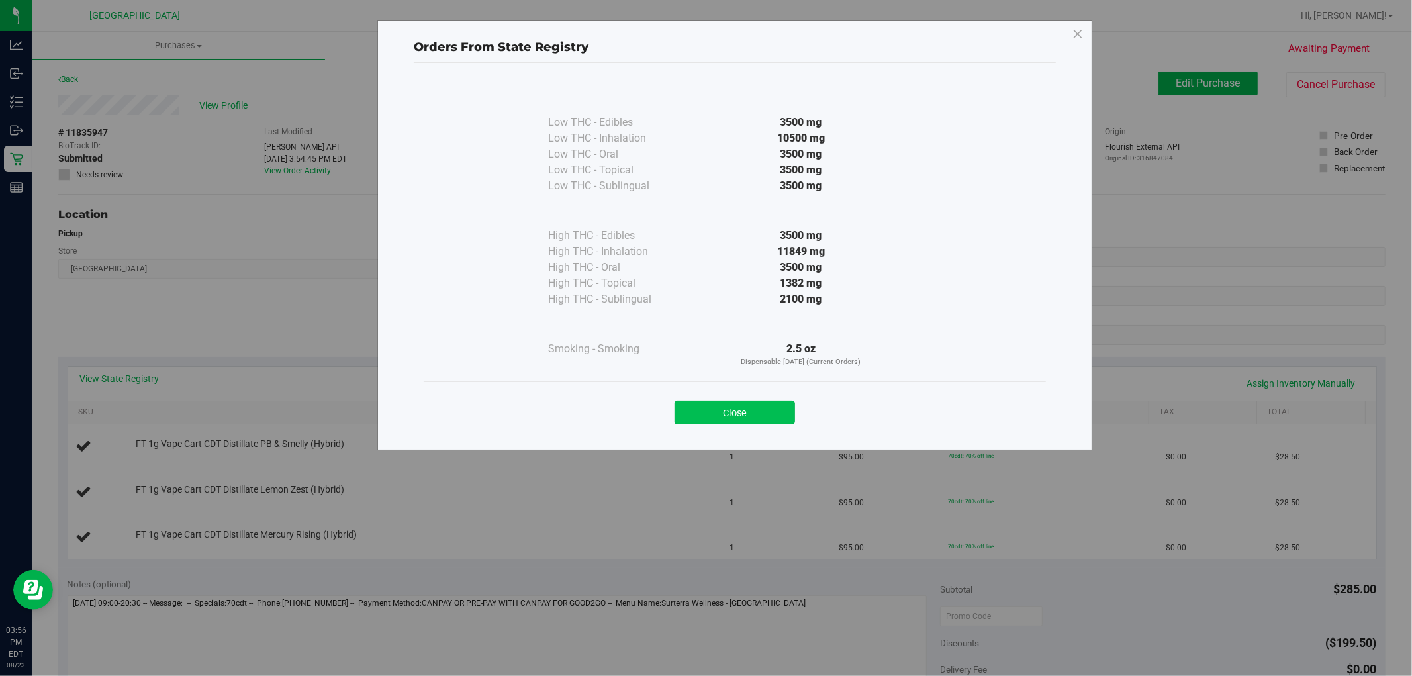
click at [749, 408] on button "Close" at bounding box center [735, 413] width 121 height 24
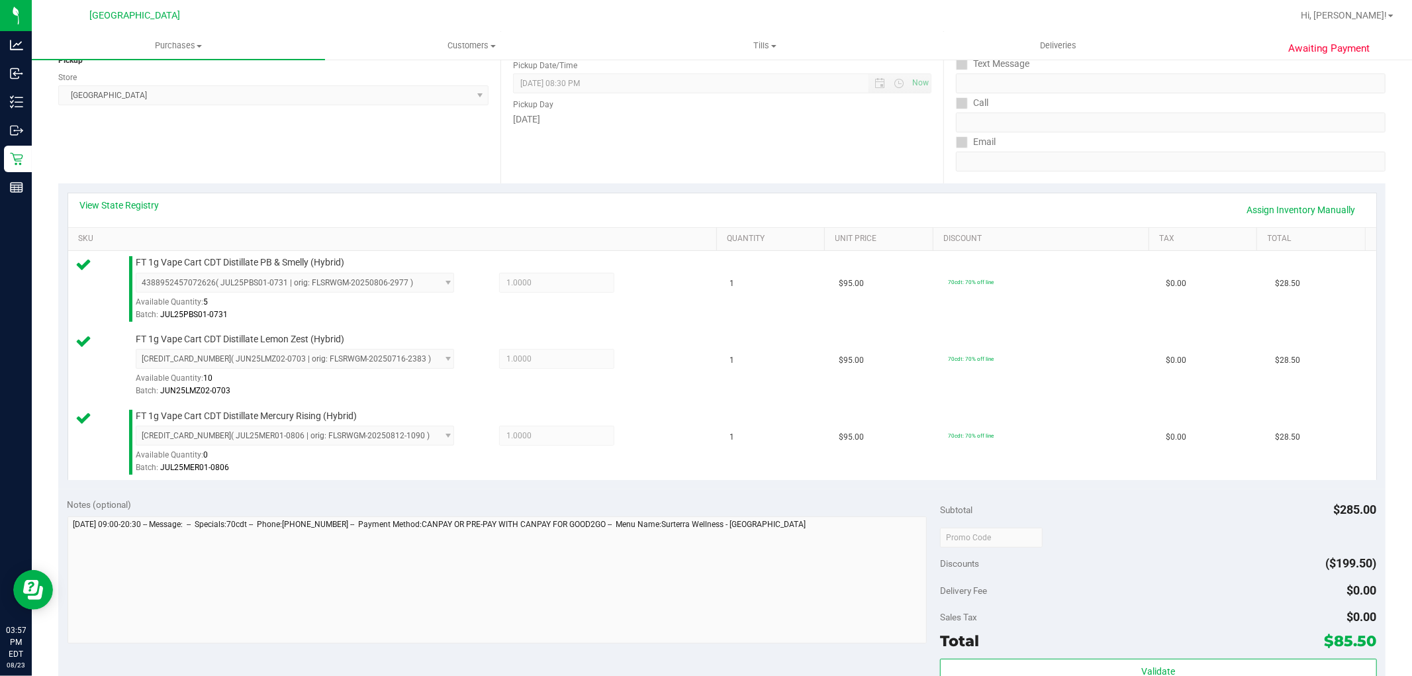
scroll to position [352, 0]
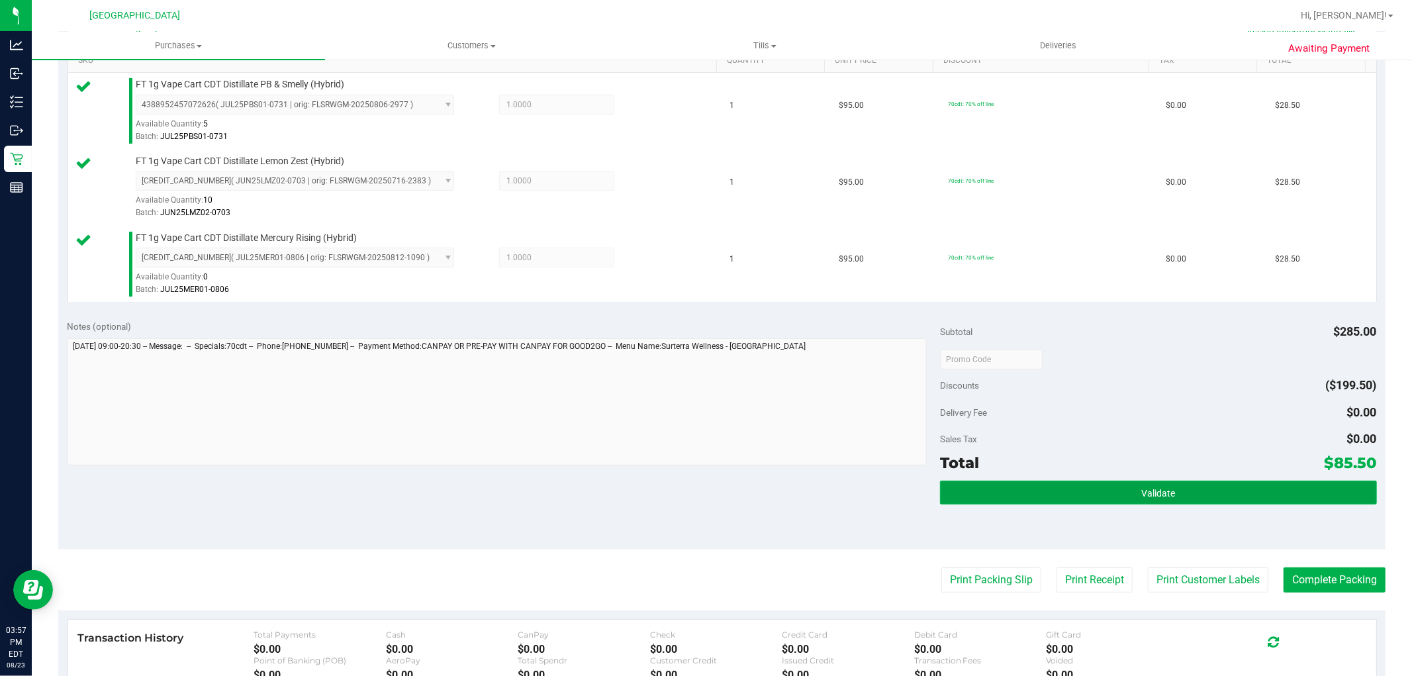
click at [1160, 493] on span "Validate" at bounding box center [1158, 493] width 34 height 11
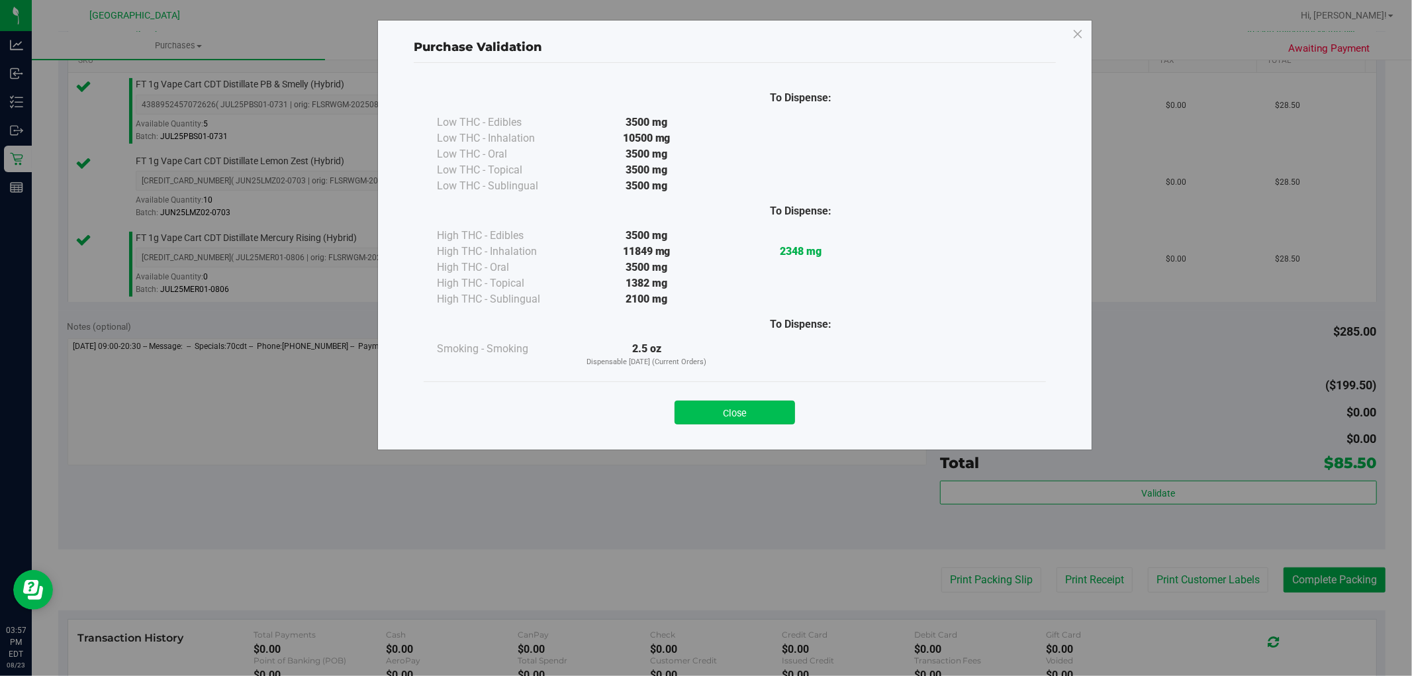
click at [720, 411] on button "Close" at bounding box center [735, 413] width 121 height 24
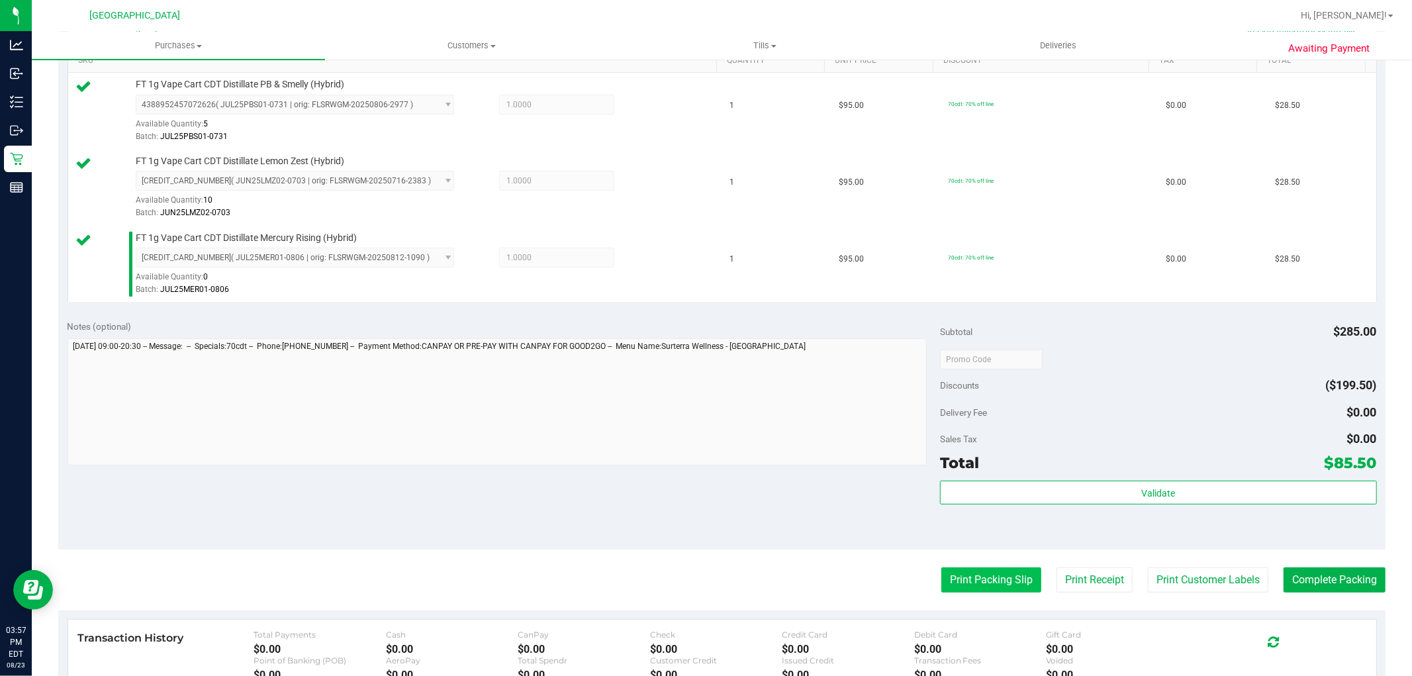
click at [974, 585] on button "Print Packing Slip" at bounding box center [991, 579] width 100 height 25
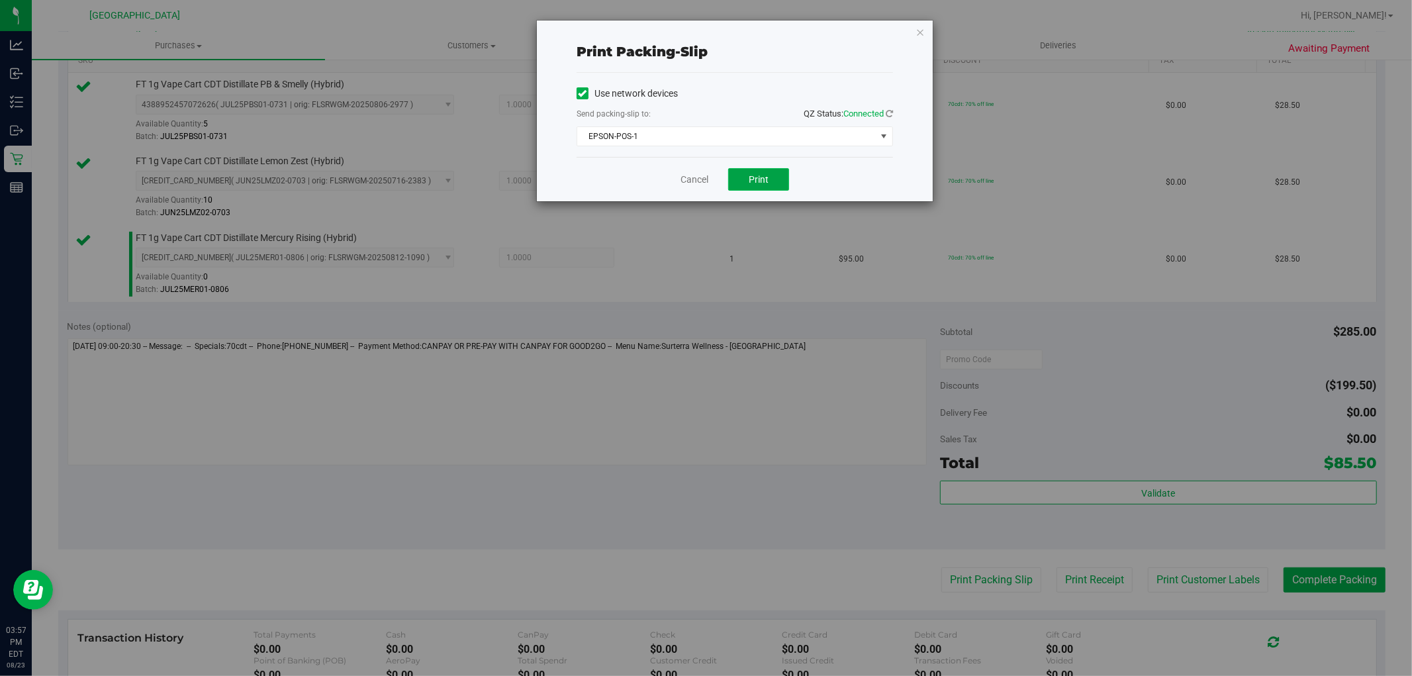
click at [759, 179] on span "Print" at bounding box center [759, 179] width 20 height 11
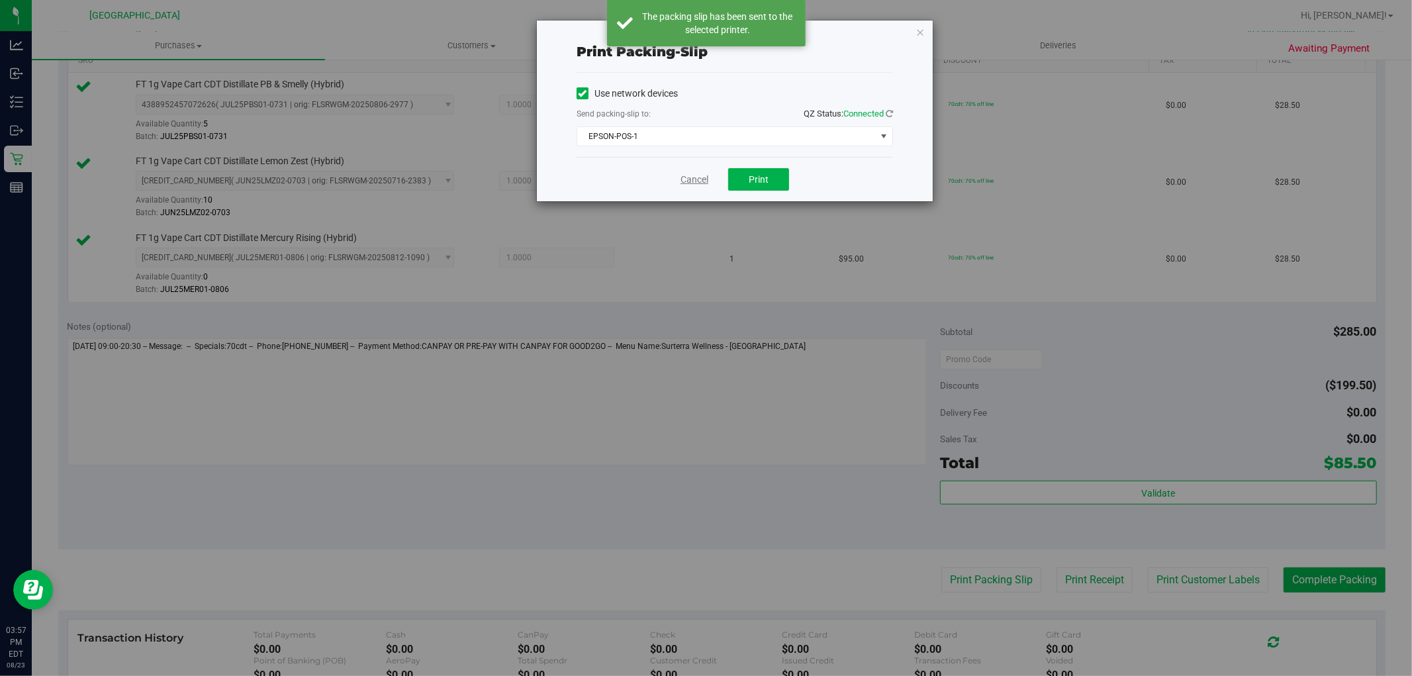
click at [689, 183] on link "Cancel" at bounding box center [695, 180] width 28 height 14
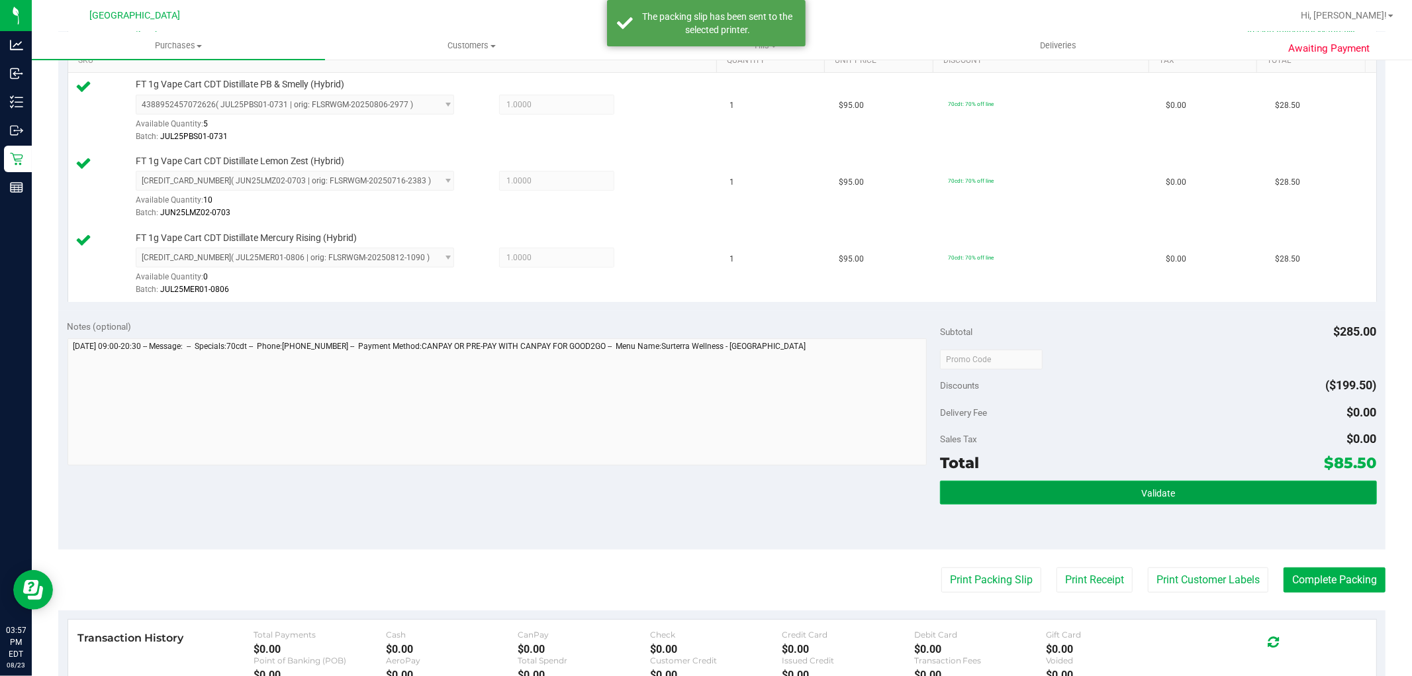
click at [1041, 487] on button "Validate" at bounding box center [1158, 493] width 436 height 24
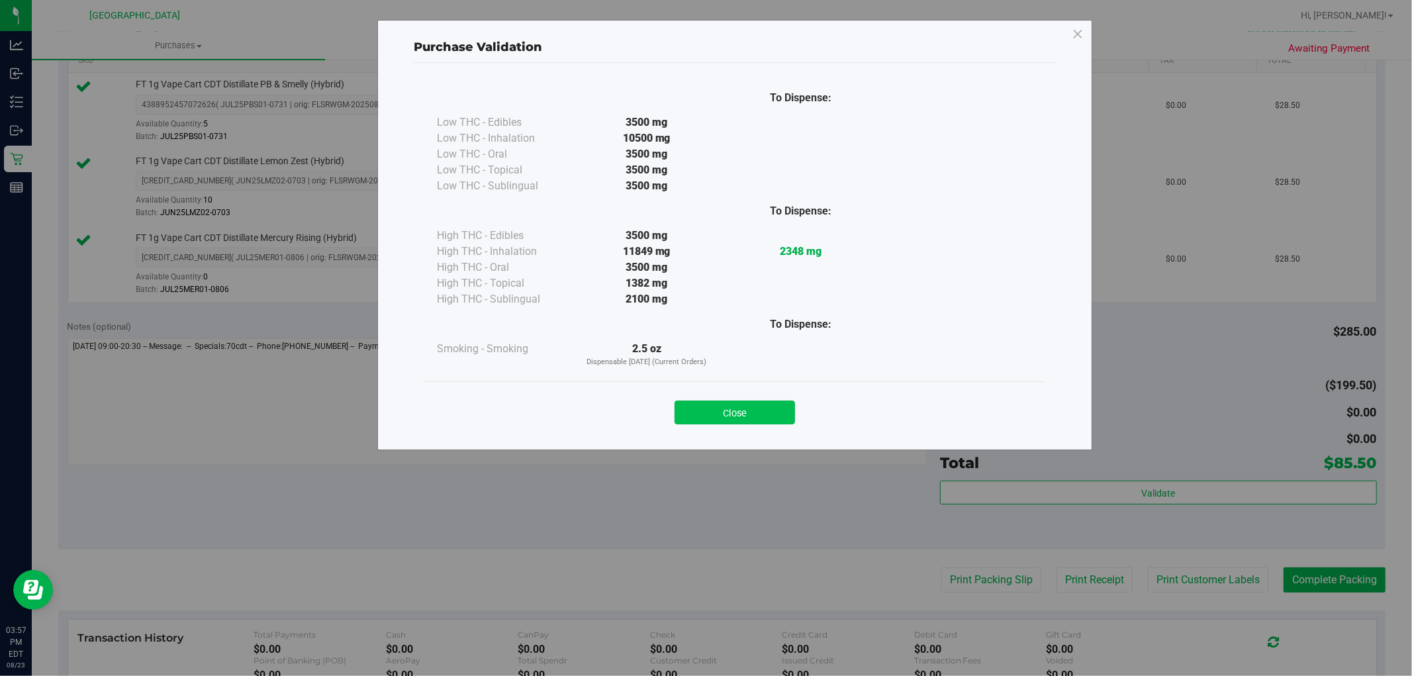
click at [753, 402] on button "Close" at bounding box center [735, 413] width 121 height 24
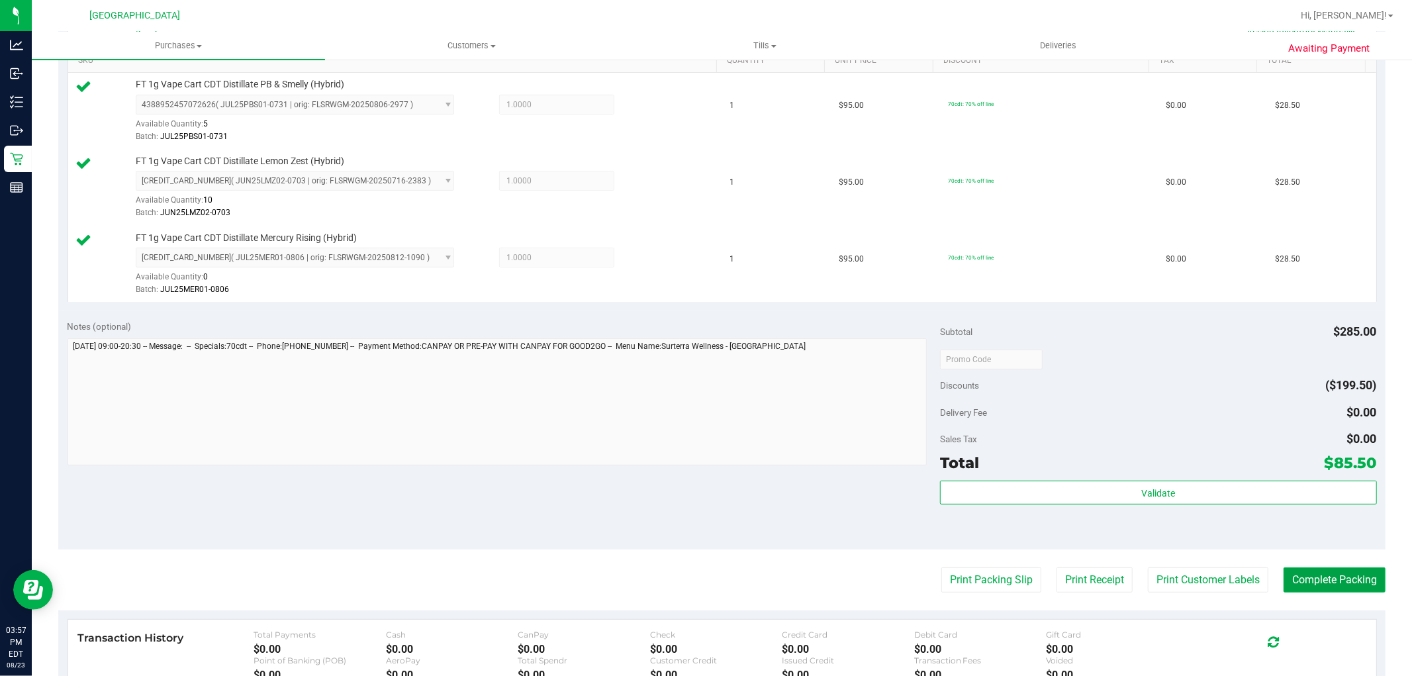
click at [1305, 579] on button "Complete Packing" at bounding box center [1335, 579] width 102 height 25
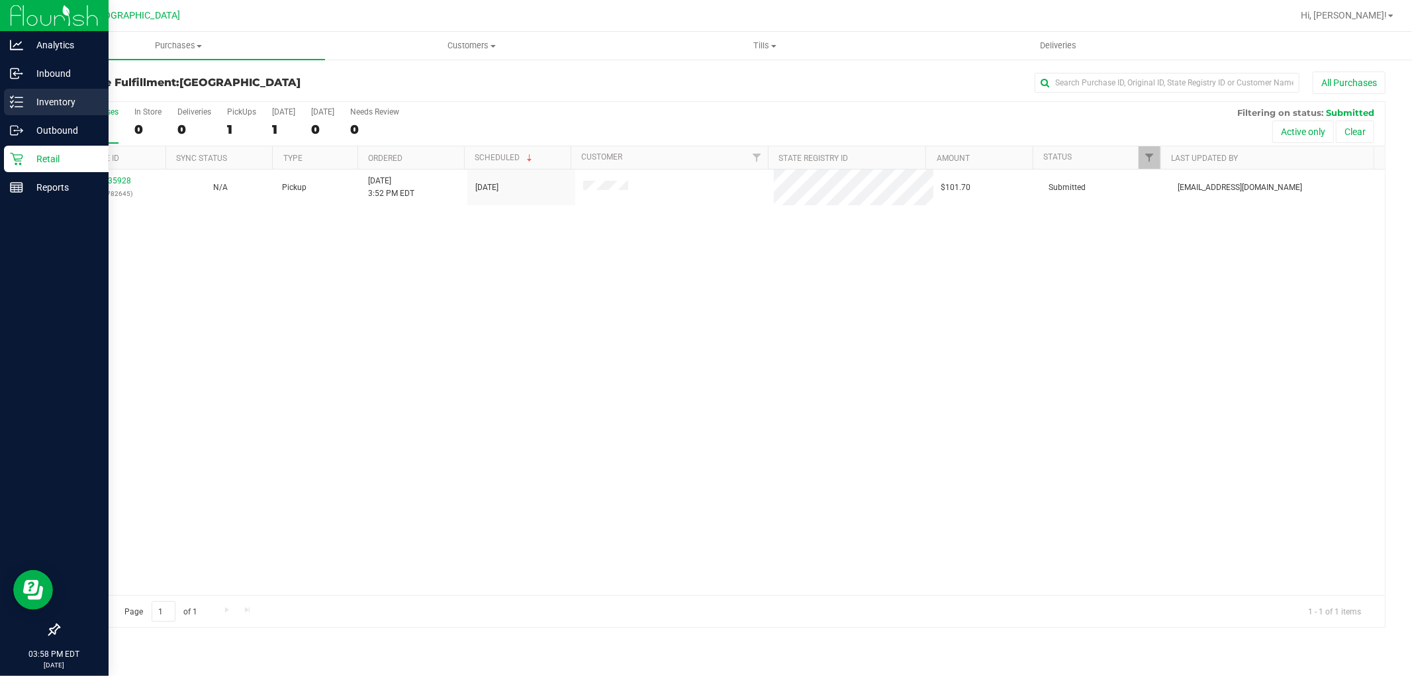
click at [38, 100] on p "Inventory" at bounding box center [62, 102] width 79 height 16
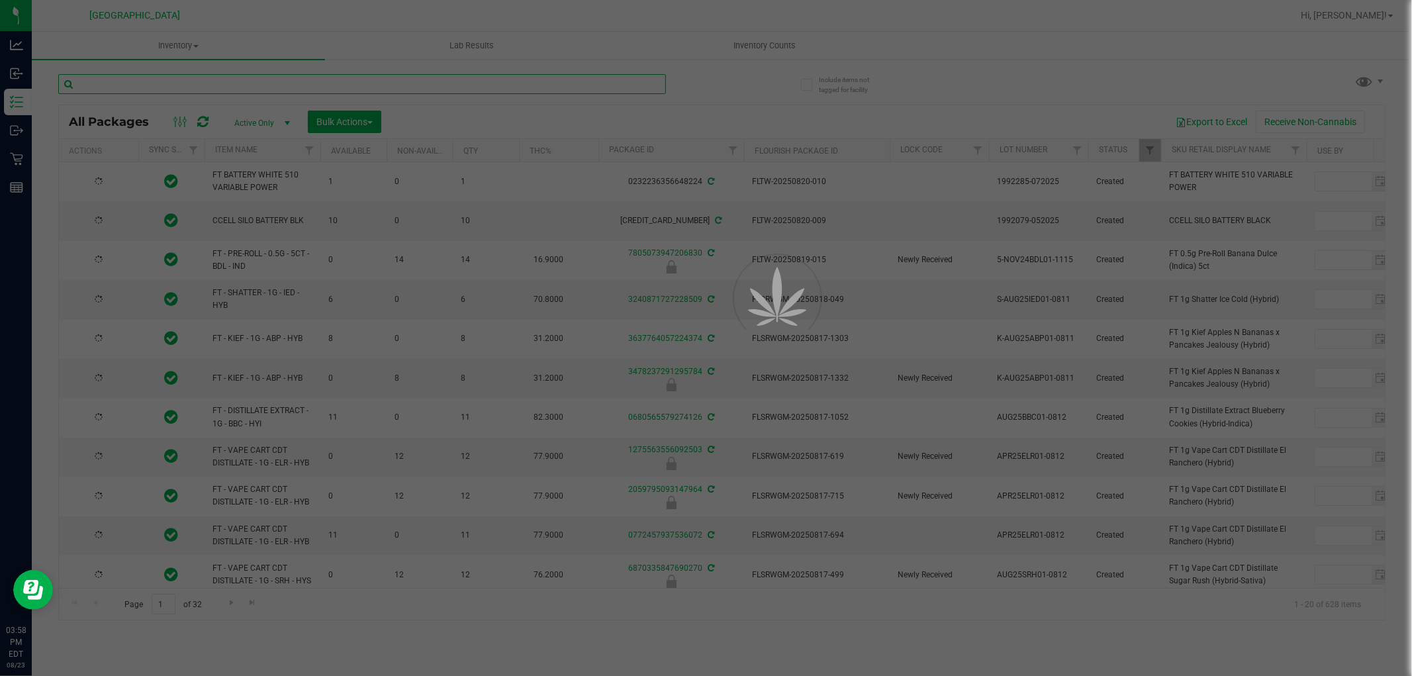
click at [239, 79] on input "text" at bounding box center [362, 84] width 608 height 20
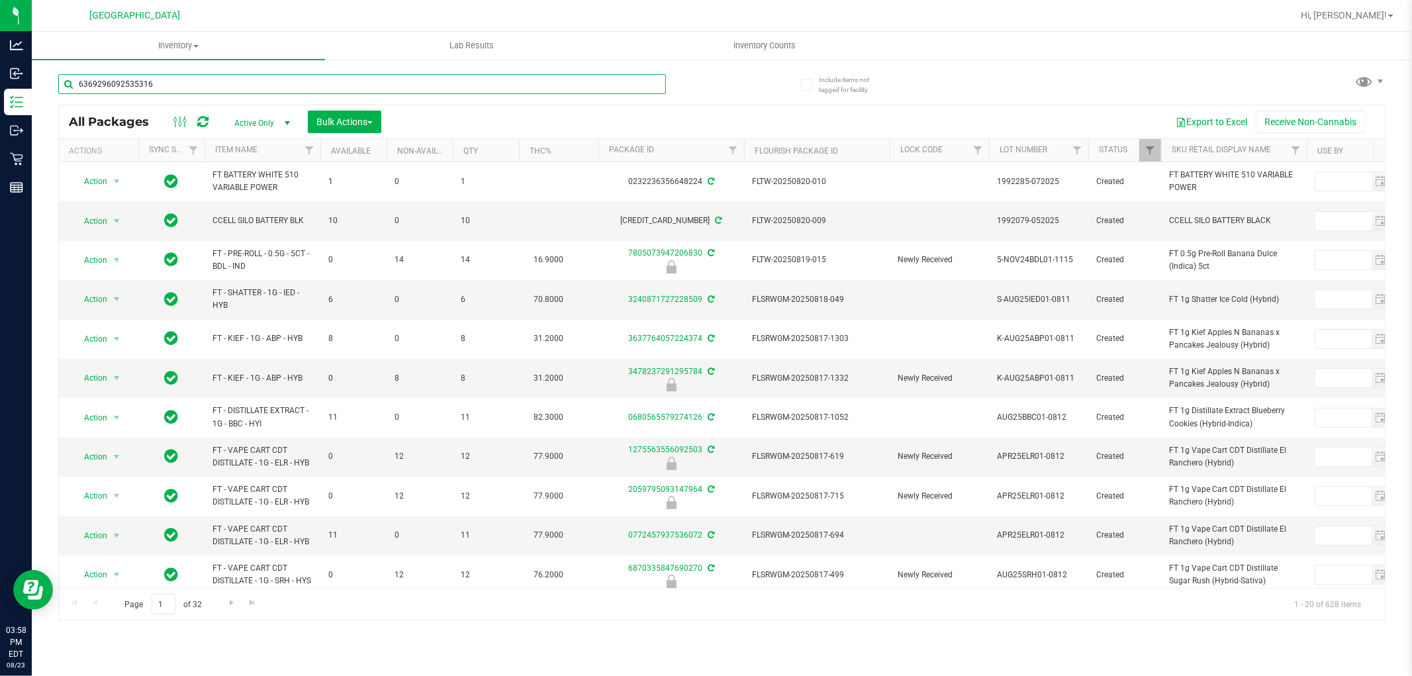
type input "6369296092535316"
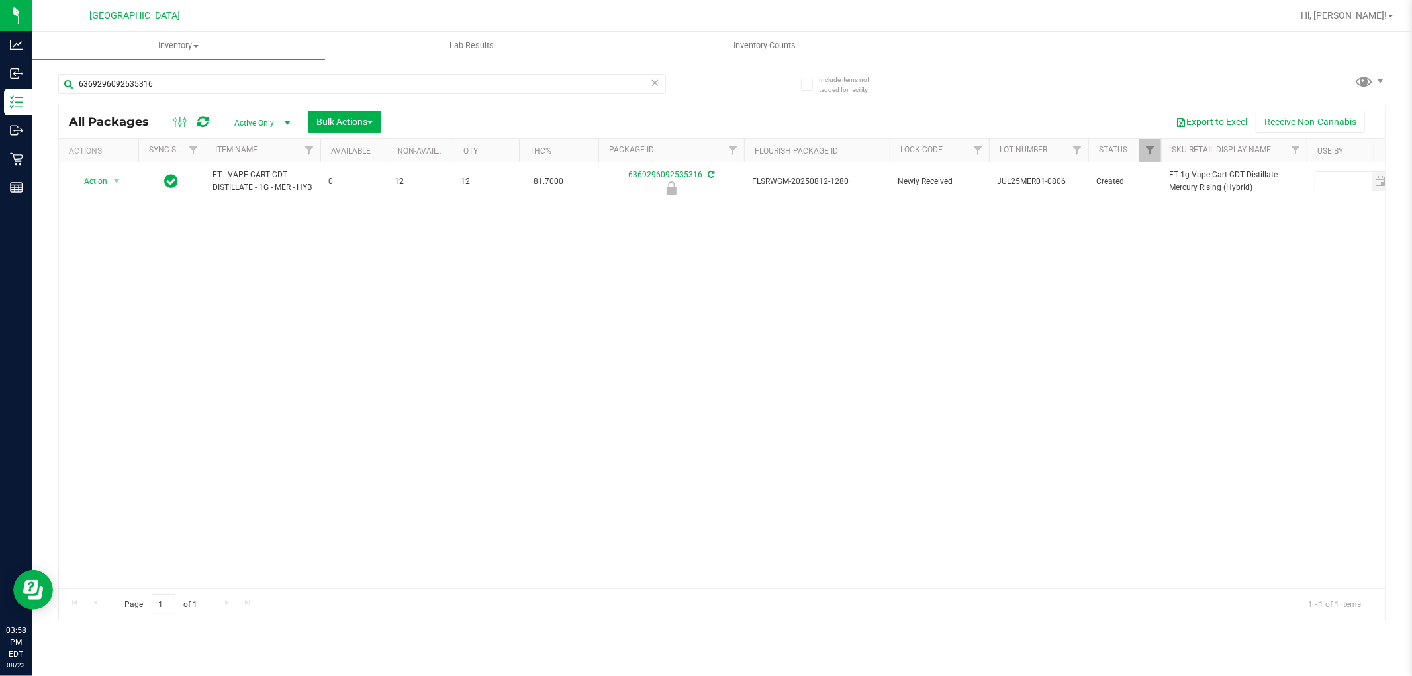
click at [647, 411] on div "Action Action Edit attributes Global inventory Locate package Package audit log…" at bounding box center [722, 375] width 1326 height 426
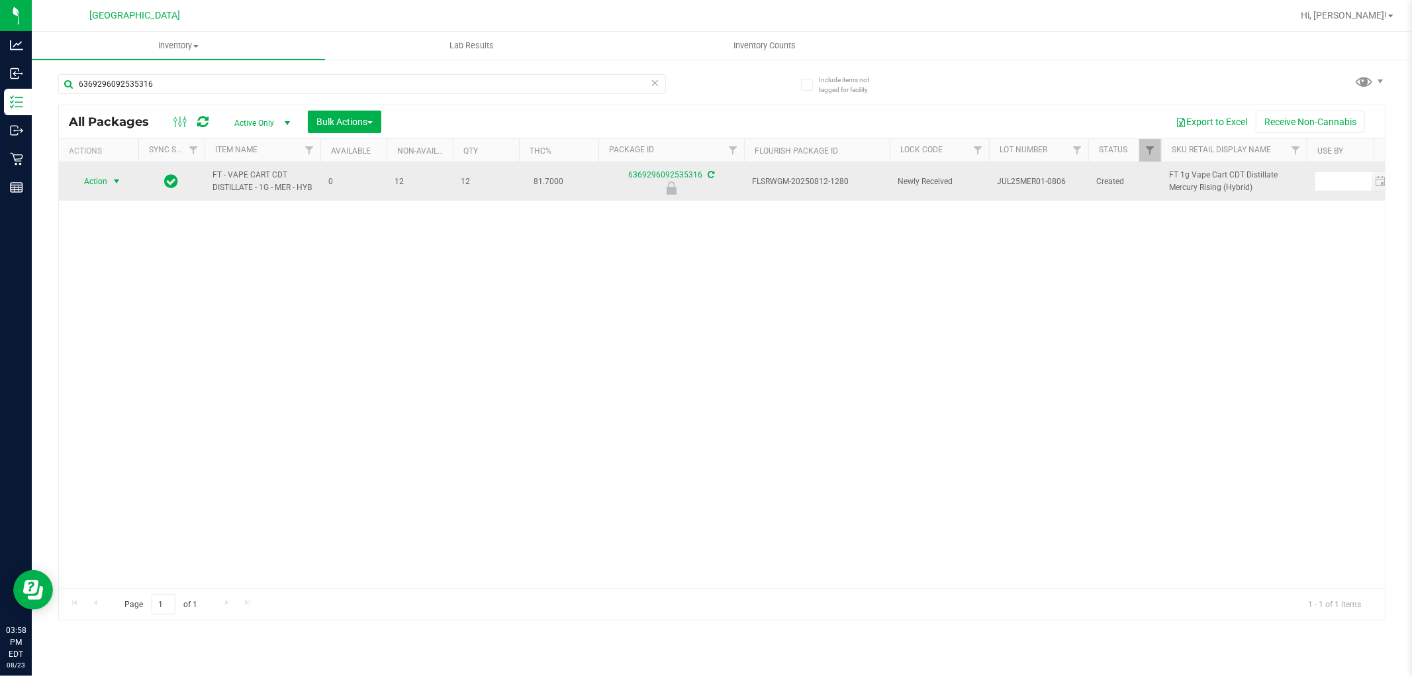
click at [115, 187] on span "select" at bounding box center [116, 181] width 11 height 11
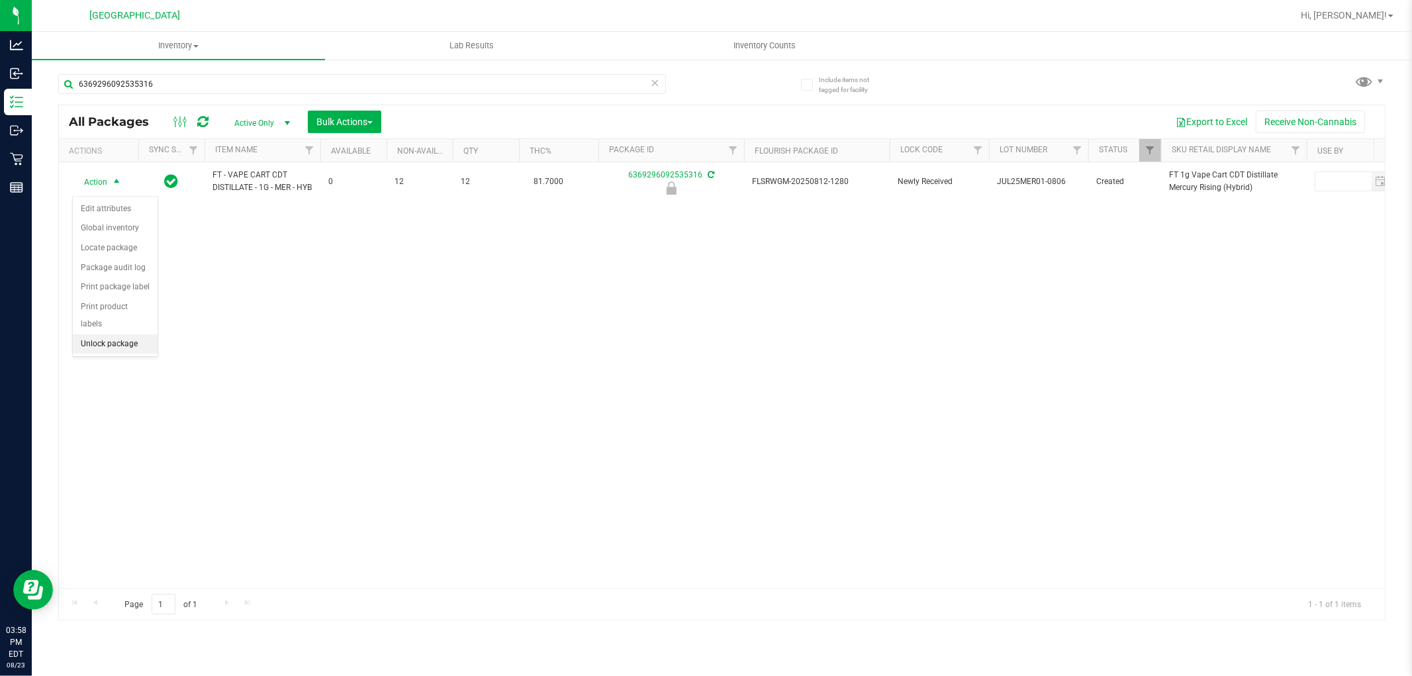
click at [128, 344] on li "Unlock package" at bounding box center [115, 344] width 85 height 20
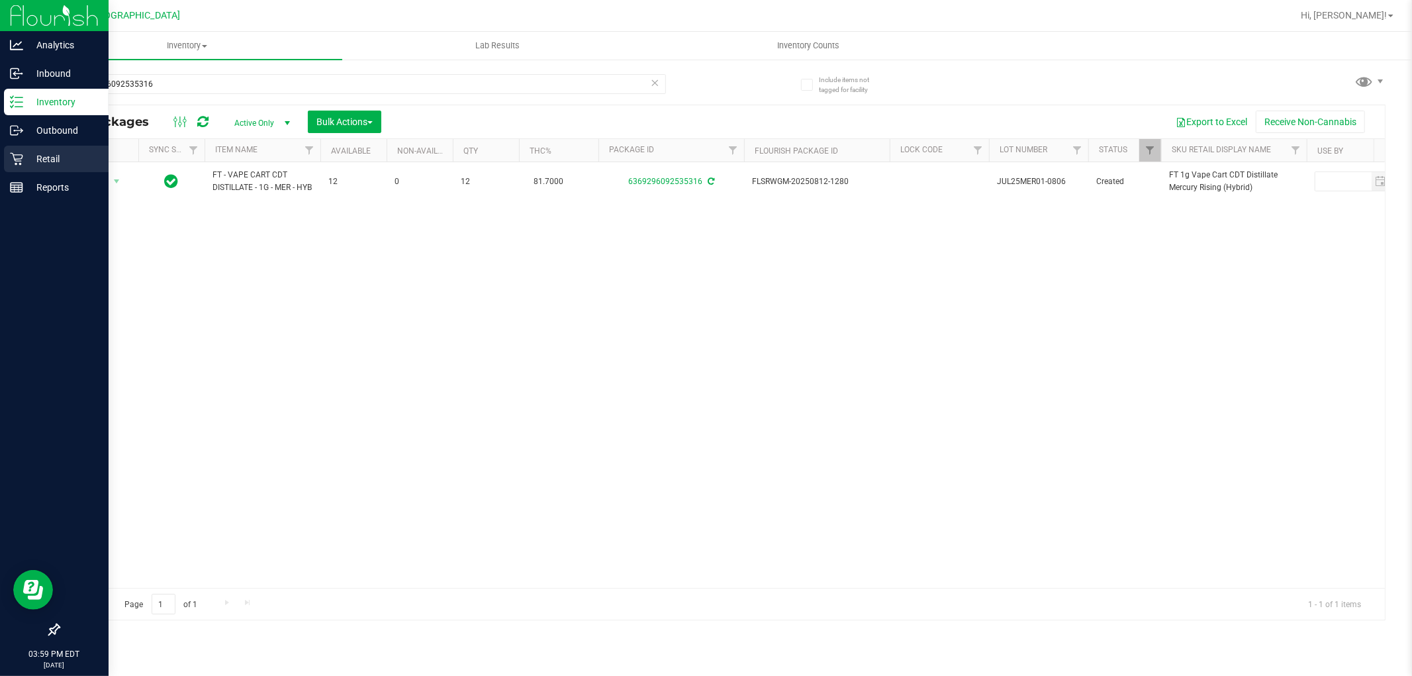
click at [57, 162] on p "Retail" at bounding box center [62, 159] width 79 height 16
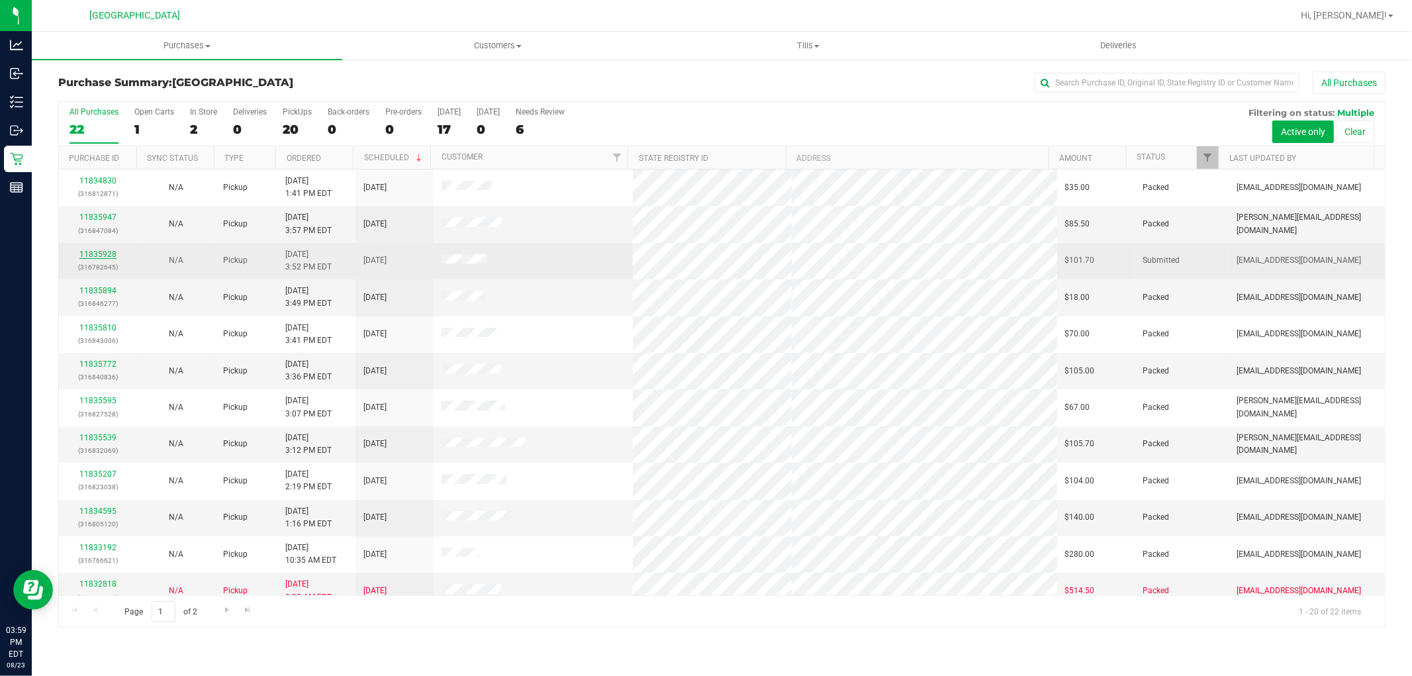
click at [91, 250] on link "11835928" at bounding box center [97, 254] width 37 height 9
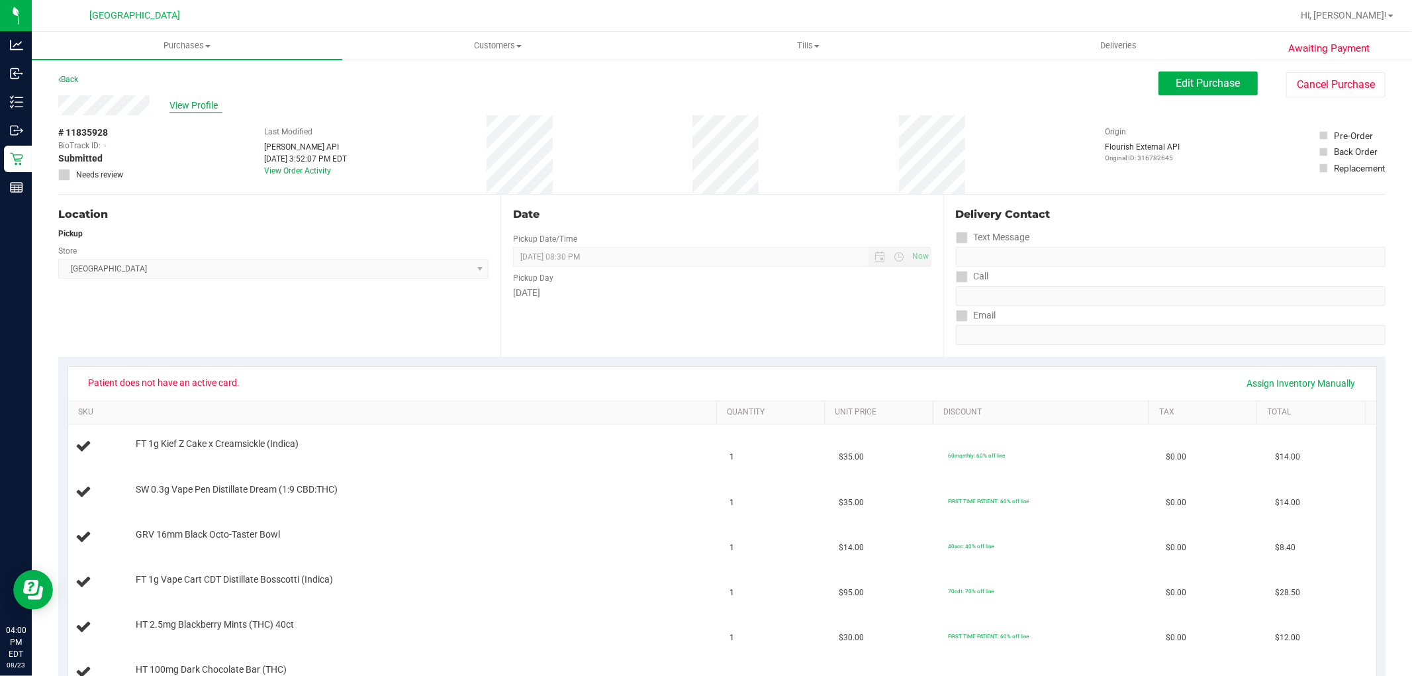
click at [197, 109] on span "View Profile" at bounding box center [195, 106] width 53 height 14
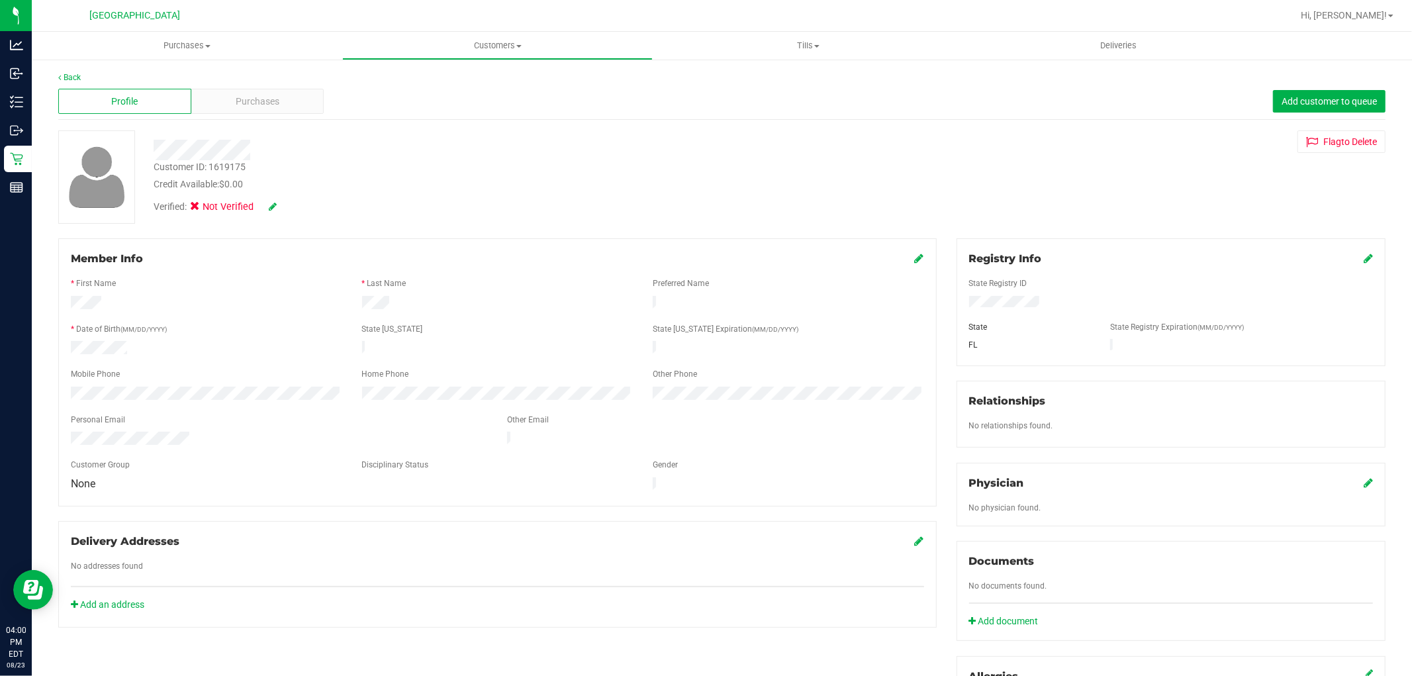
drag, startPoint x: 207, startPoint y: 440, endPoint x: 55, endPoint y: 434, distance: 152.4
click at [55, 434] on div "Member Info * First Name * Last Name Preferred Name * Date of Birth (MM/DD/YYYY…" at bounding box center [497, 432] width 898 height 389
drag, startPoint x: 74, startPoint y: 422, endPoint x: 89, endPoint y: 440, distance: 23.5
click at [89, 448] on div at bounding box center [497, 453] width 853 height 11
drag, startPoint x: 70, startPoint y: 433, endPoint x: 215, endPoint y: 438, distance: 145.1
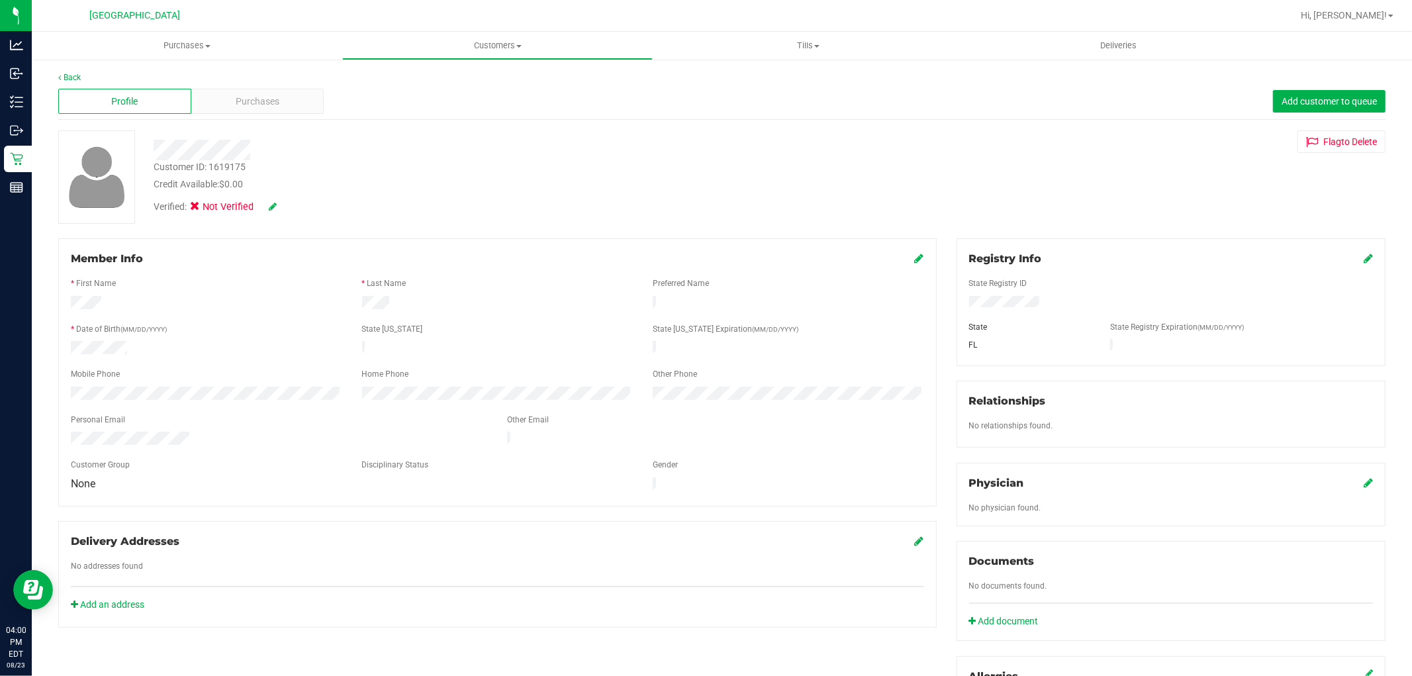
click at [221, 441] on form "Member Info * First Name * Last Name Preferred Name * Date of Birth (MM/DD/YYYY…" at bounding box center [497, 372] width 853 height 243
click at [524, 56] on uib-tab-heading "Customers All customers Add a new customer All physicians" at bounding box center [497, 45] width 309 height 26
click at [444, 80] on li "All customers" at bounding box center [497, 80] width 311 height 16
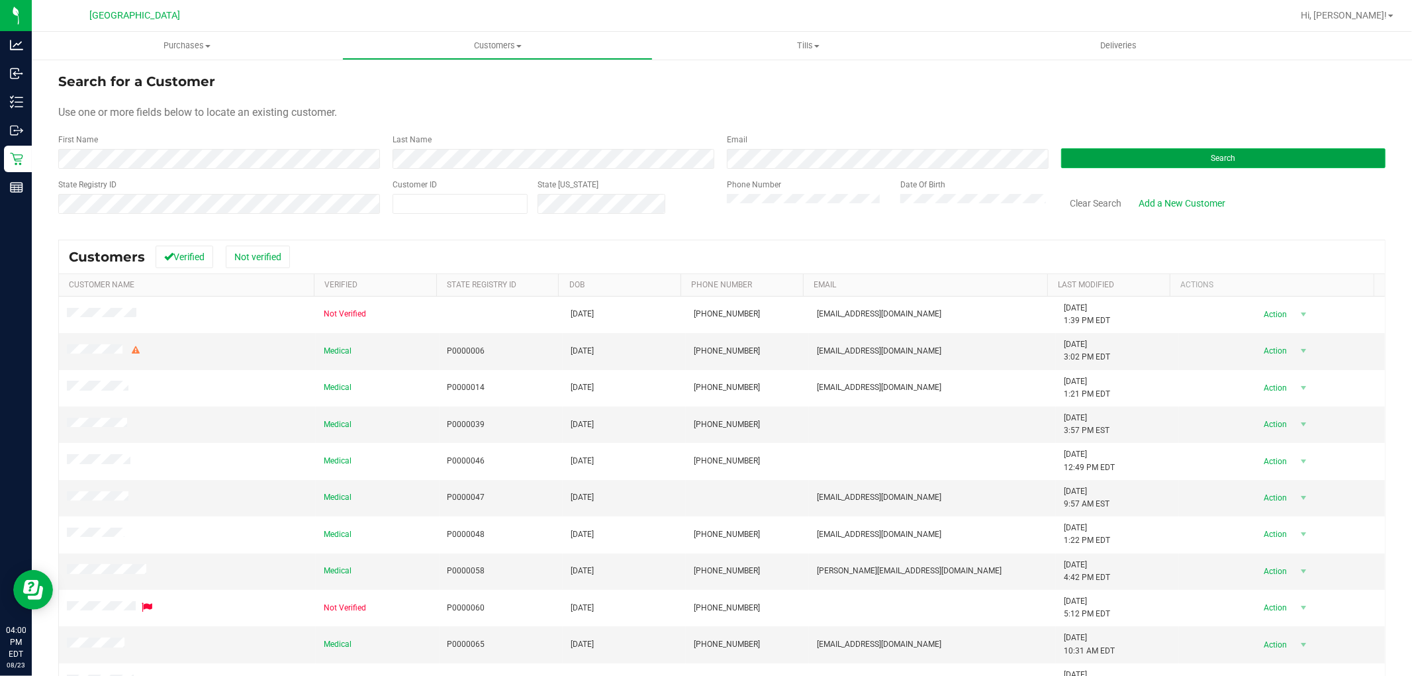
click at [1104, 154] on button "Search" at bounding box center [1223, 158] width 324 height 20
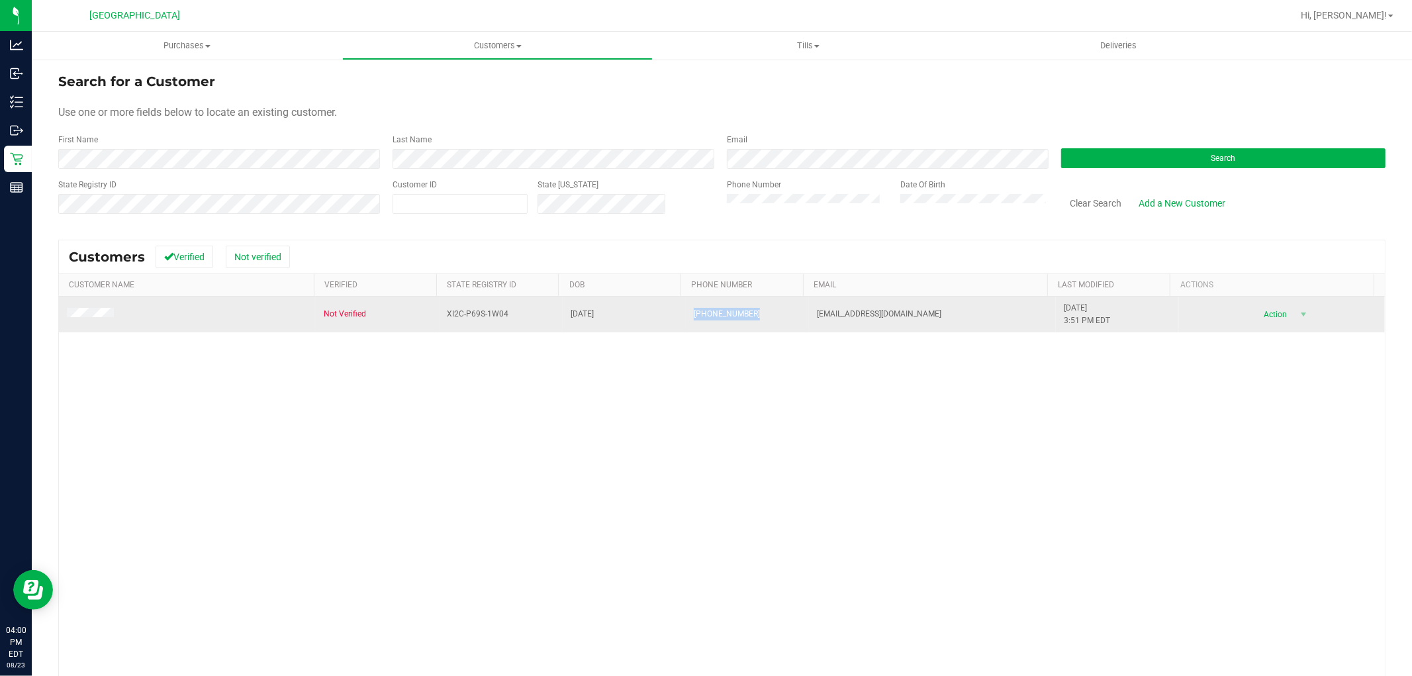
drag, startPoint x: 747, startPoint y: 315, endPoint x: 681, endPoint y: 322, distance: 66.5
click at [686, 321] on td "[PHONE_NUMBER]" at bounding box center [747, 315] width 123 height 36
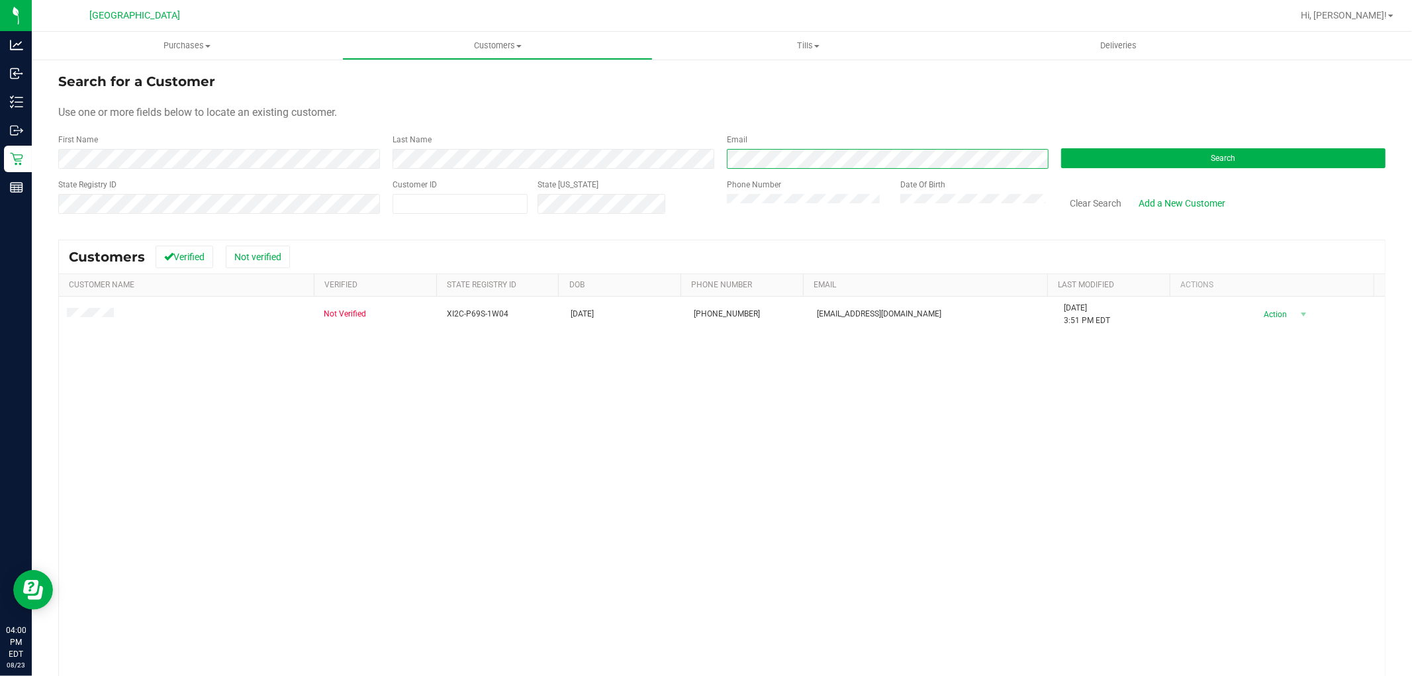
click at [646, 168] on div "First Name Last Name Email Search" at bounding box center [721, 151] width 1327 height 35
click at [1122, 162] on button "Search" at bounding box center [1223, 158] width 324 height 20
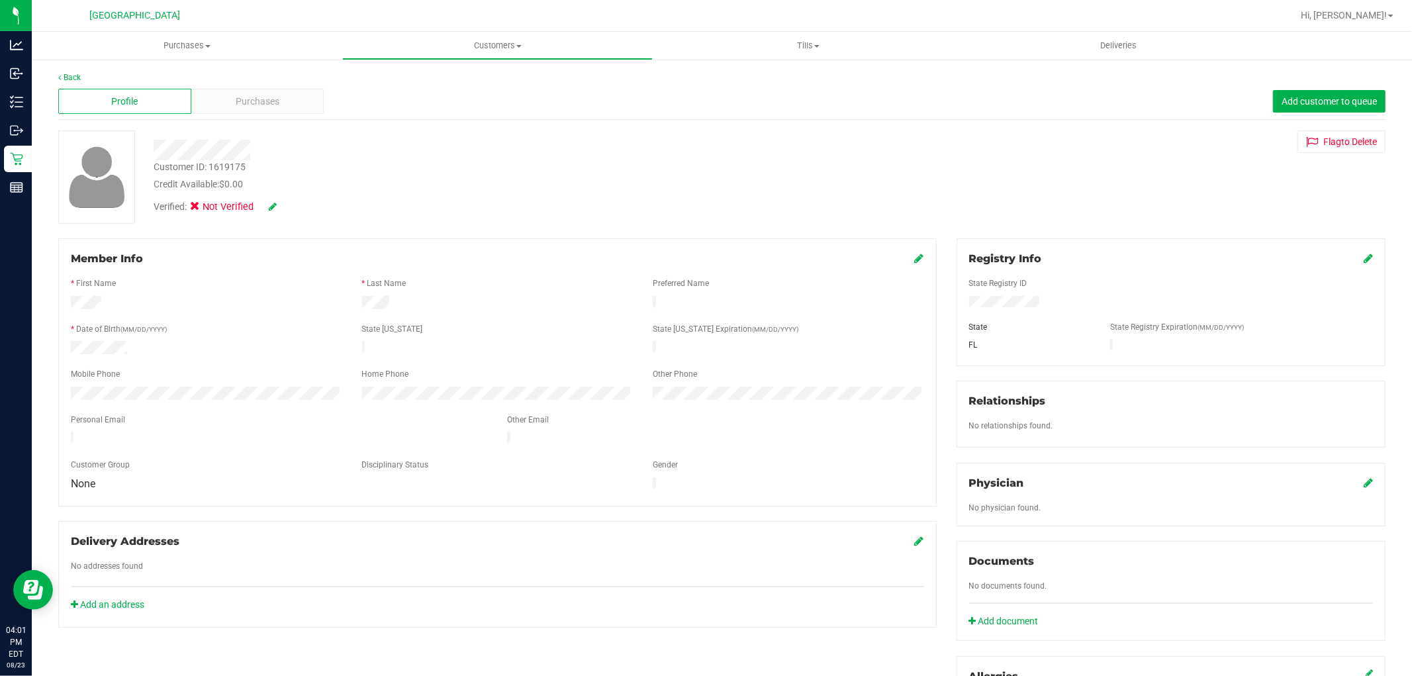
click at [1351, 260] on div "Registry Info" at bounding box center [1171, 259] width 404 height 16
click at [1364, 257] on icon at bounding box center [1368, 258] width 9 height 11
click at [580, 311] on div "Member Info * First Name * Last Name Preferred Name * Date of Birth (MM/DD/YYYY…" at bounding box center [721, 579] width 1347 height 683
click at [1349, 256] on span at bounding box center [1356, 259] width 33 height 16
click at [1361, 256] on icon at bounding box center [1367, 259] width 12 height 11
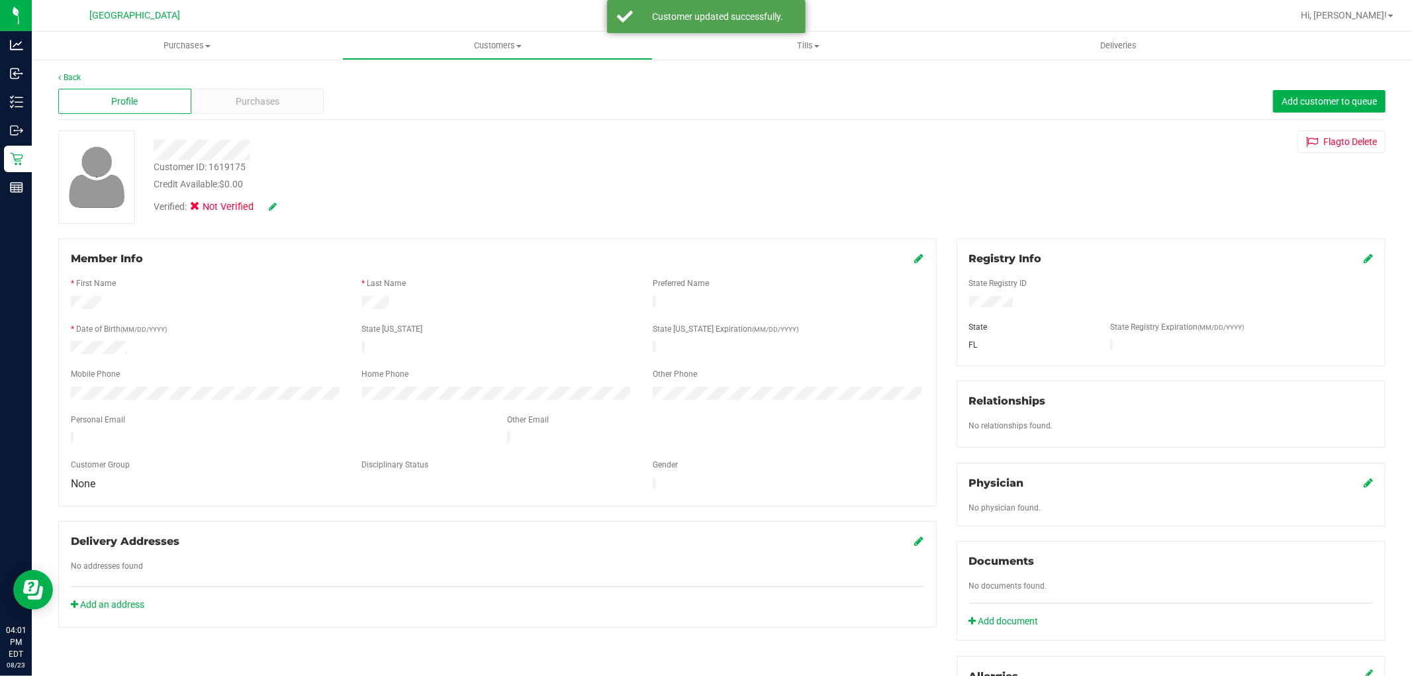
click at [276, 204] on icon at bounding box center [273, 206] width 8 height 9
click at [196, 213] on span at bounding box center [199, 209] width 12 height 12
drag, startPoint x: 185, startPoint y: 200, endPoint x: 195, endPoint y: 206, distance: 11.6
click at [187, 201] on span "Verified:" at bounding box center [173, 208] width 39 height 17
click at [205, 207] on label "Medical" at bounding box center [221, 208] width 56 height 17
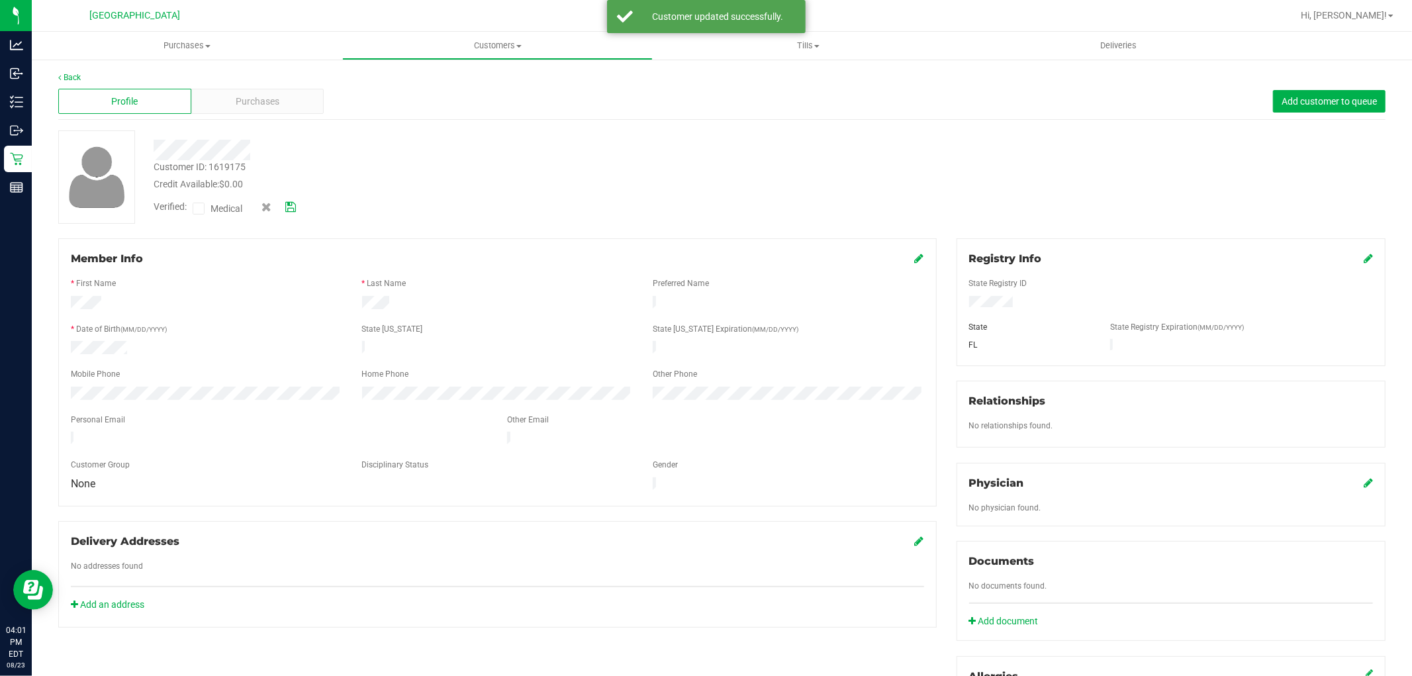
click at [0, 0] on input "Medical" at bounding box center [0, 0] width 0 height 0
click at [293, 213] on link at bounding box center [290, 207] width 11 height 14
click at [302, 95] on div "Purchases" at bounding box center [257, 101] width 133 height 25
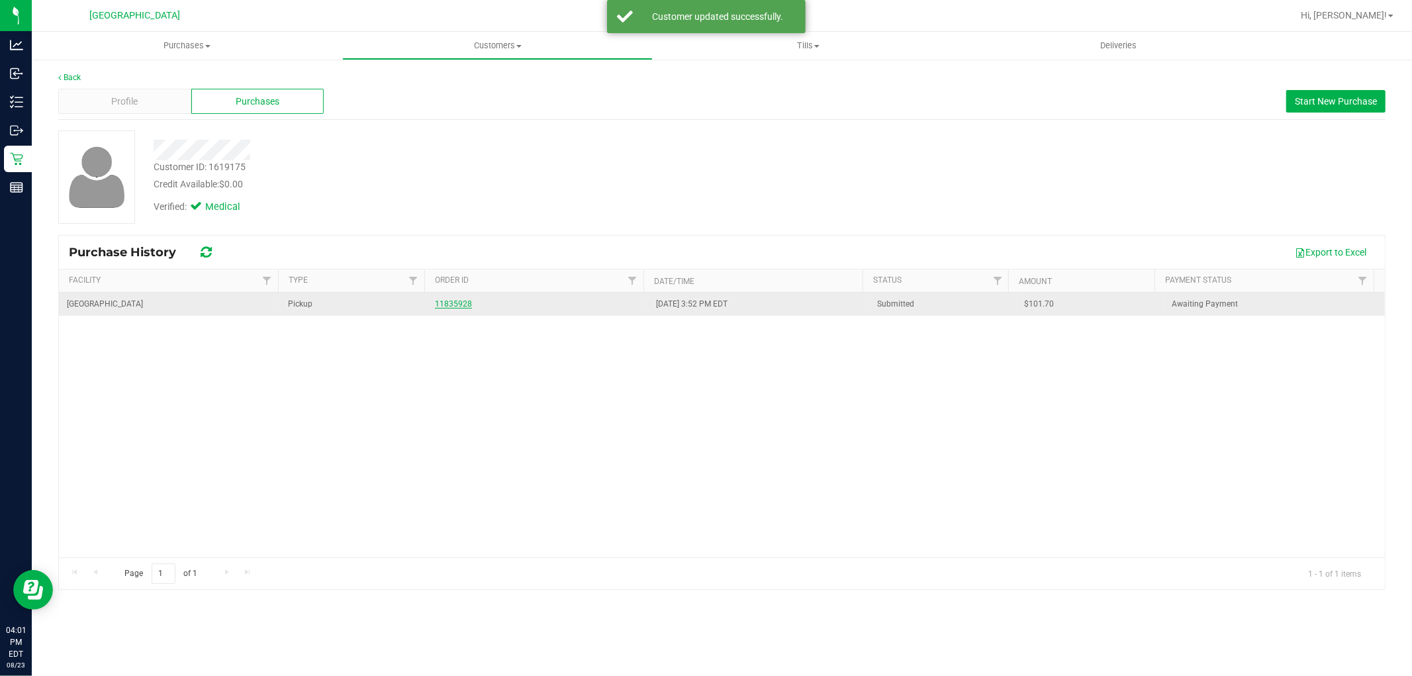
click at [455, 300] on link "11835928" at bounding box center [453, 303] width 37 height 9
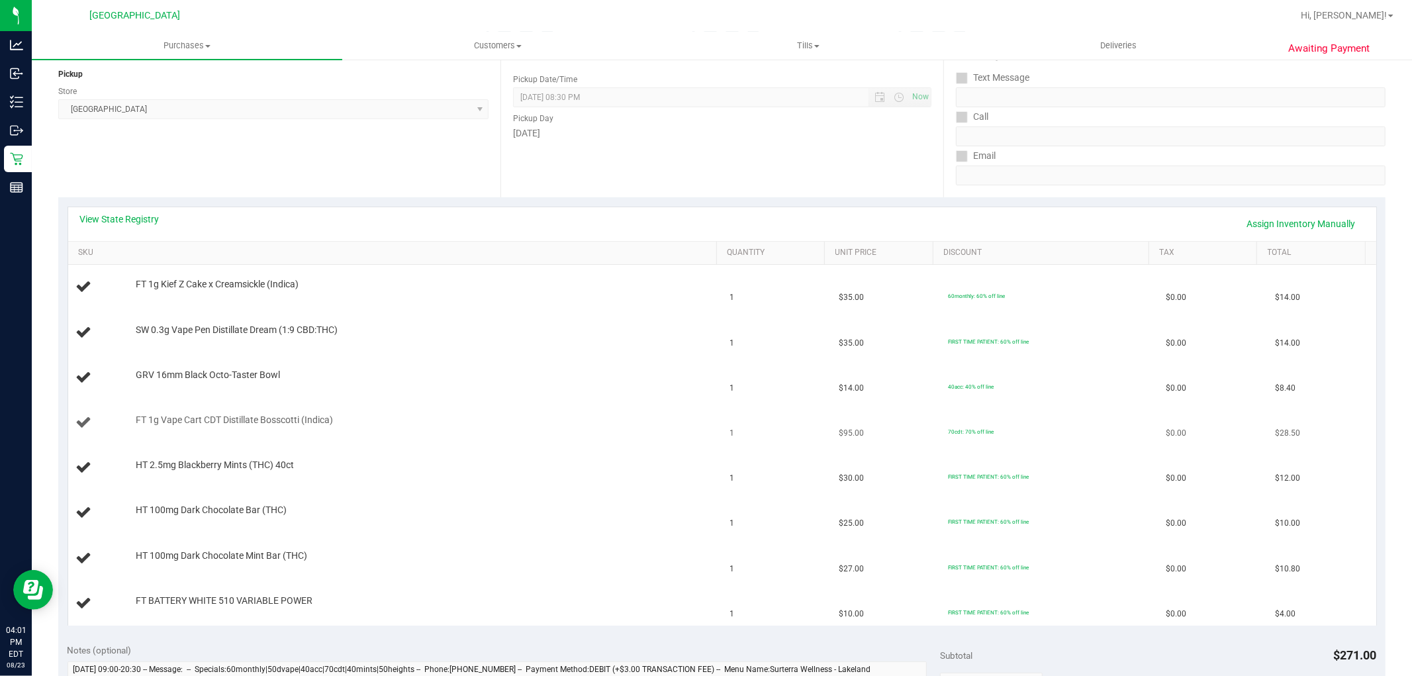
scroll to position [220, 0]
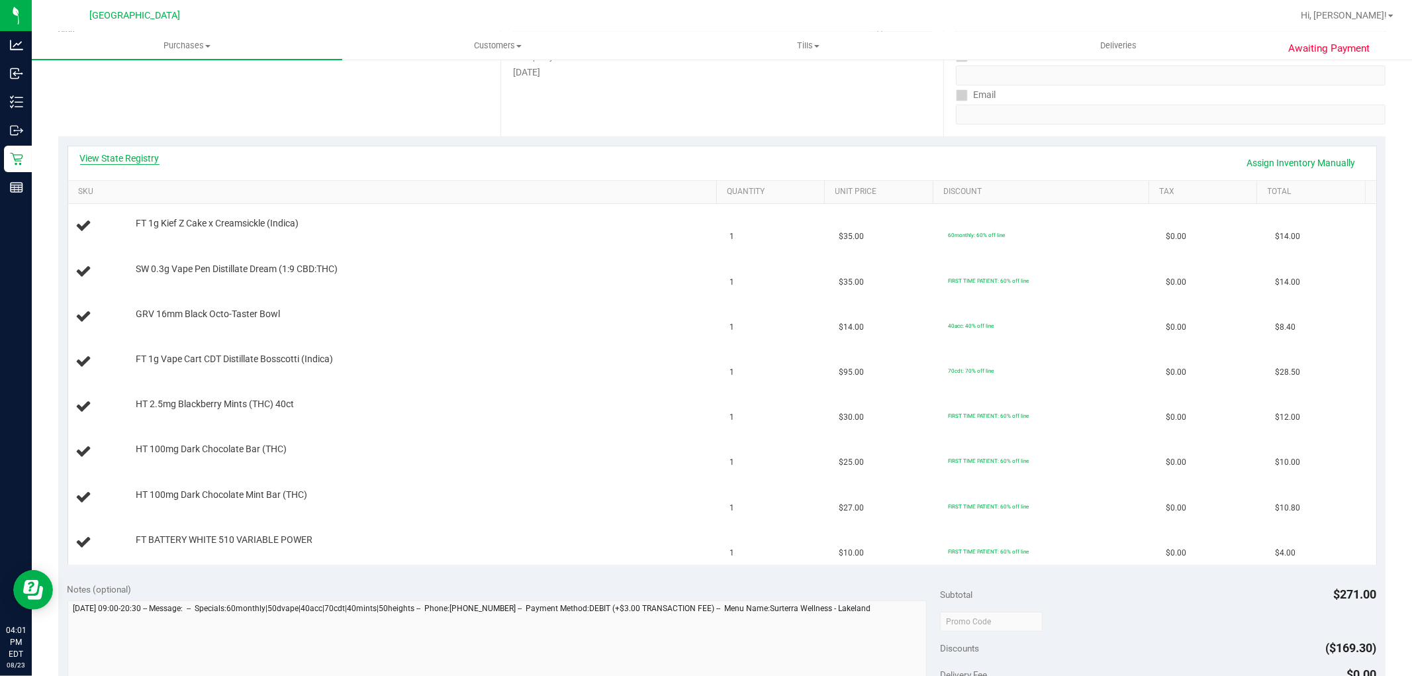
click at [127, 156] on link "View State Registry" at bounding box center [119, 158] width 79 height 13
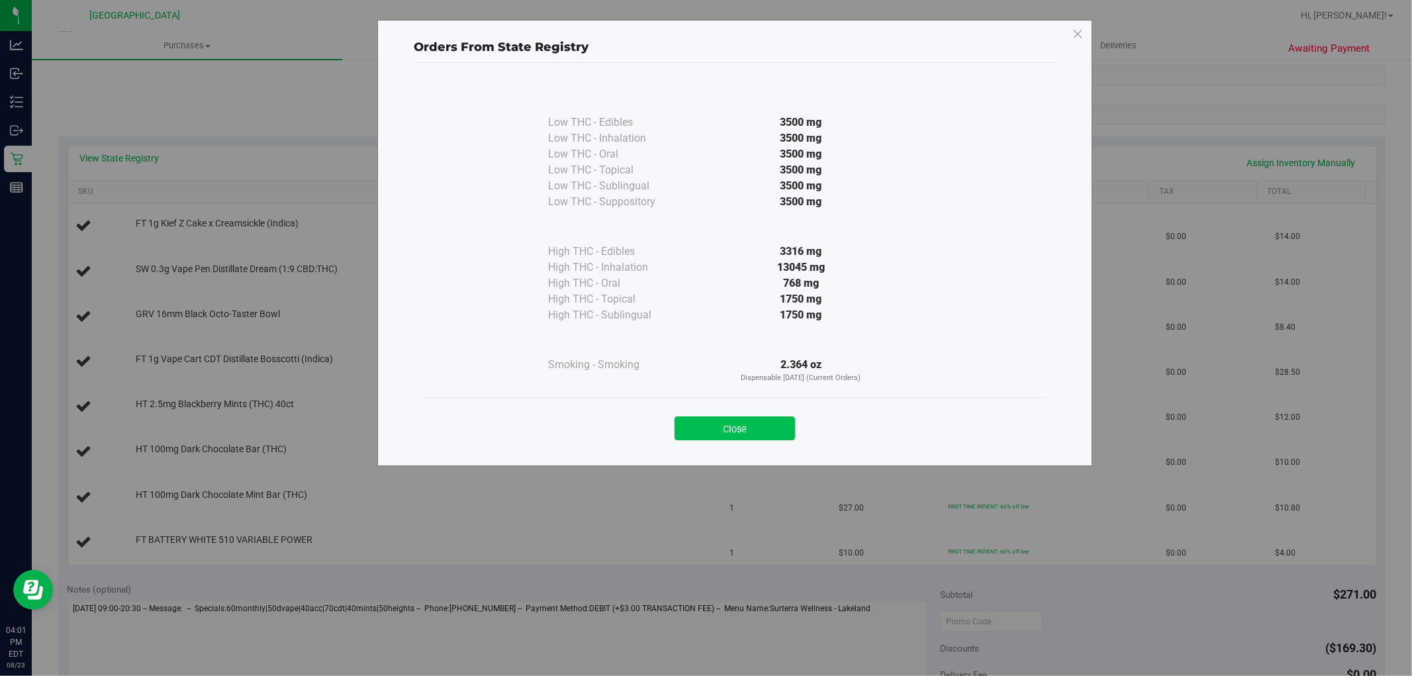
click at [763, 422] on button "Close" at bounding box center [735, 428] width 121 height 24
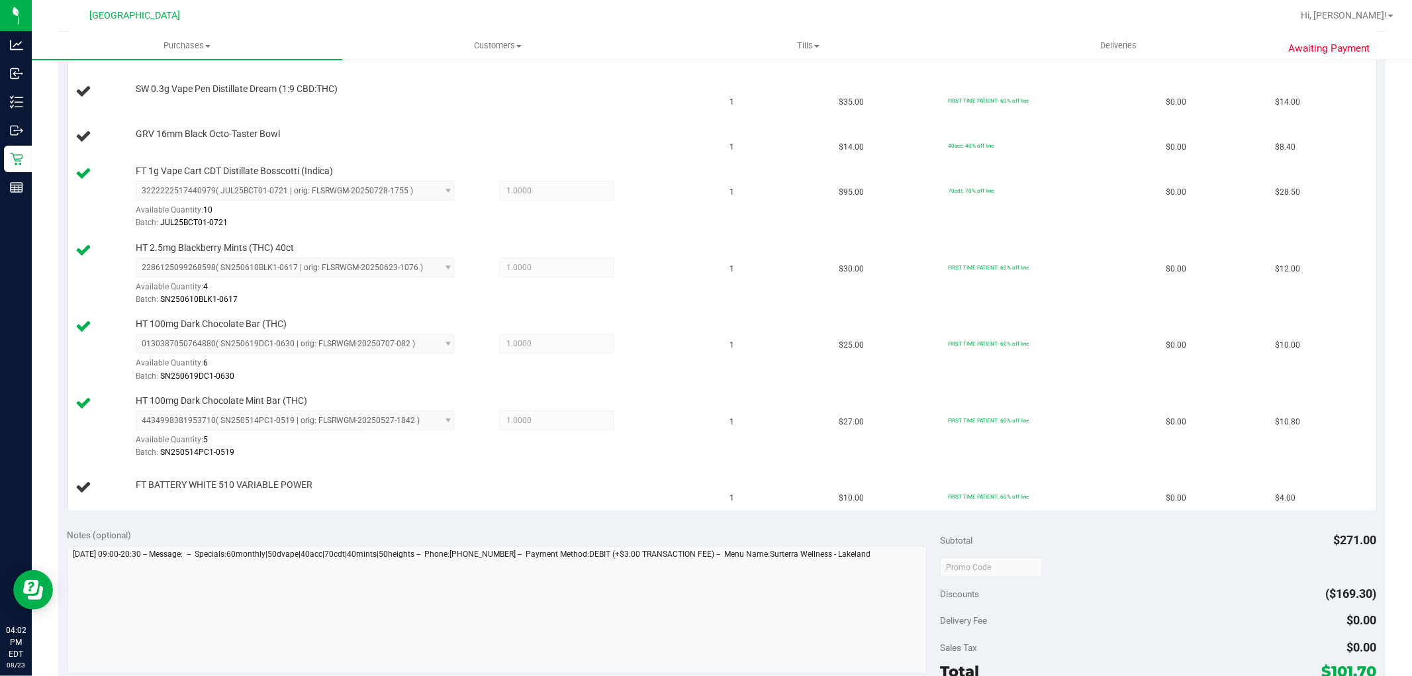
scroll to position [0, 0]
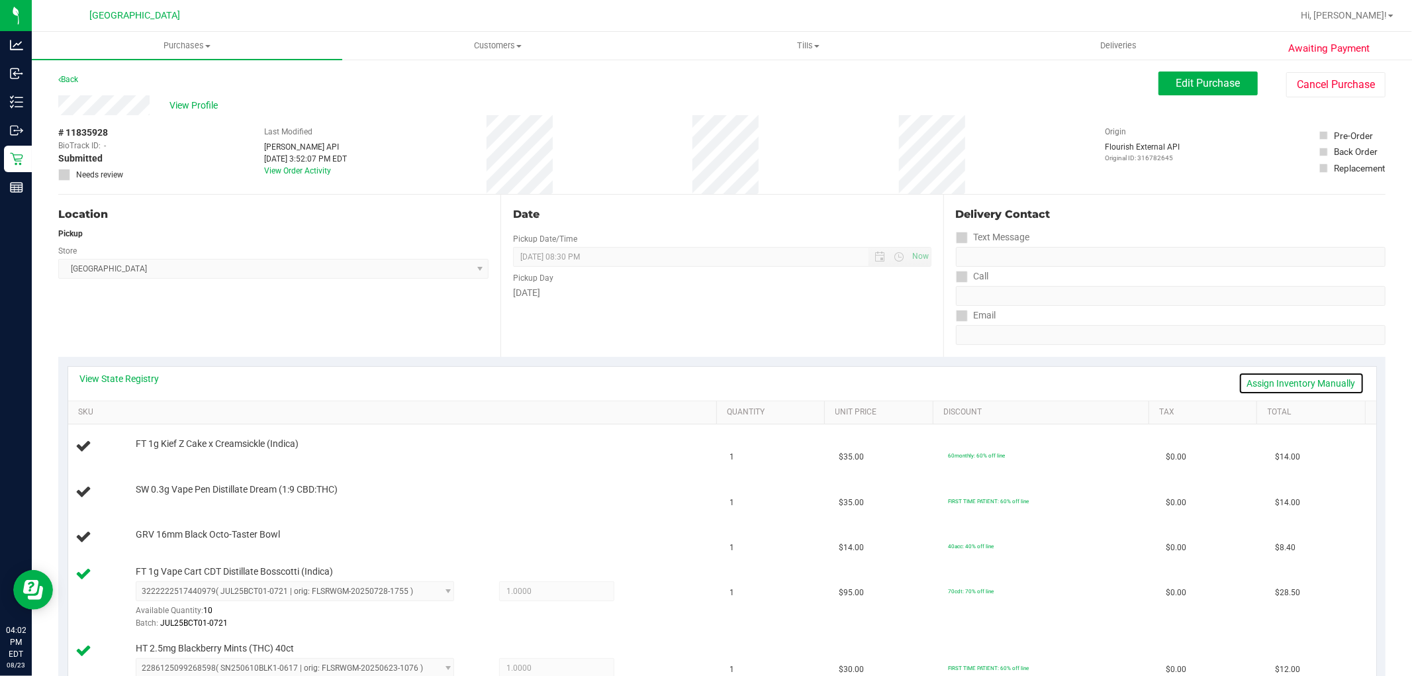
click at [1286, 381] on link "Assign Inventory Manually" at bounding box center [1302, 383] width 126 height 23
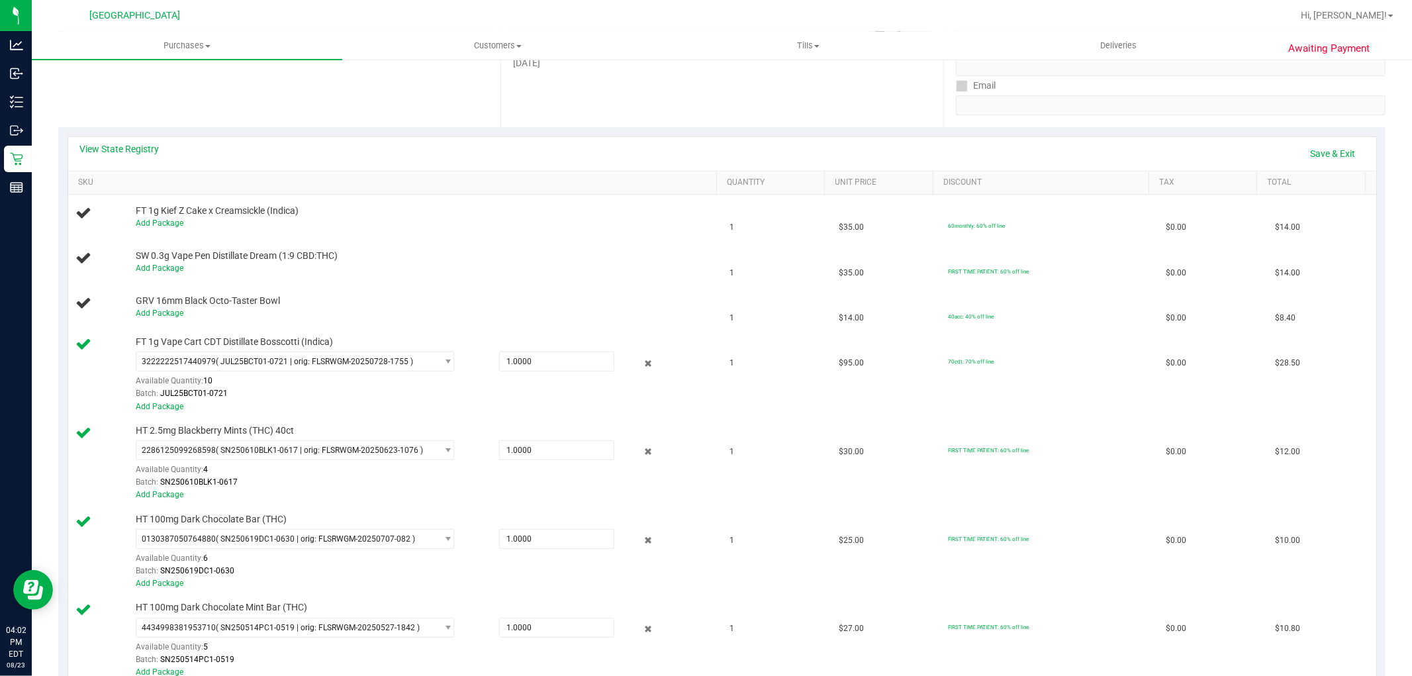
scroll to position [229, 0]
click at [158, 309] on link "Add Package" at bounding box center [160, 313] width 48 height 9
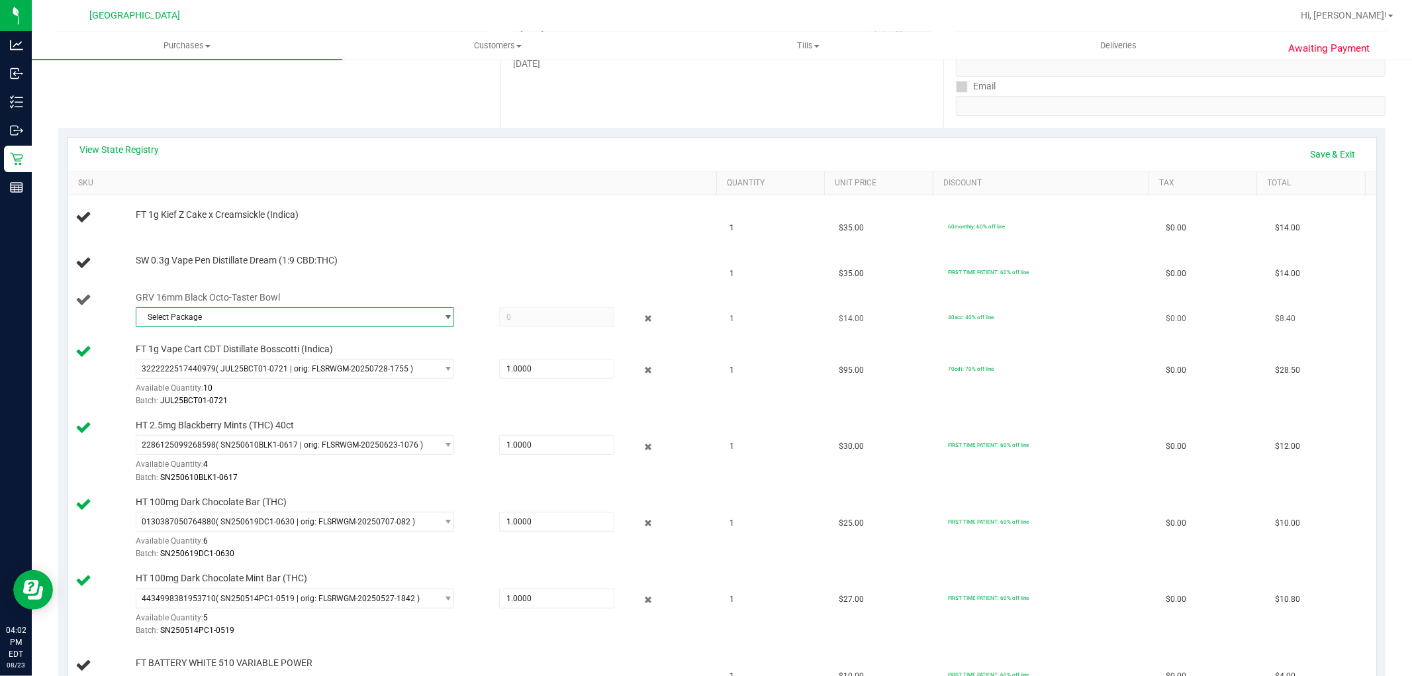
click at [351, 322] on span "Select Package" at bounding box center [286, 317] width 301 height 19
click at [305, 371] on span "( 1992483-072225 | orig: FLTW-20250723-019 )" at bounding box center [303, 371] width 169 height 9
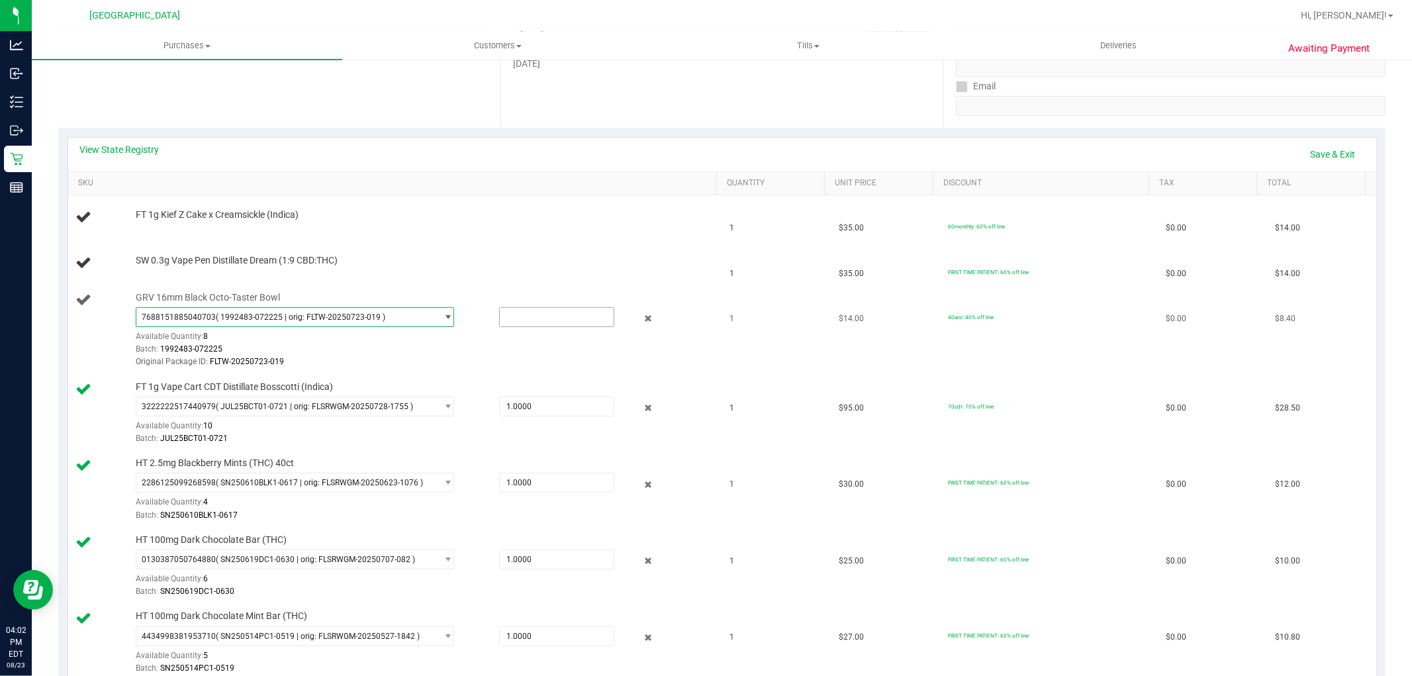
click at [532, 318] on input "text" at bounding box center [557, 317] width 114 height 19
type input "1"
click at [675, 261] on div "SW 0.3g Vape Pen Distillate Dream (1:9 CBD:THC)" at bounding box center [419, 260] width 581 height 13
type input "1.0000"
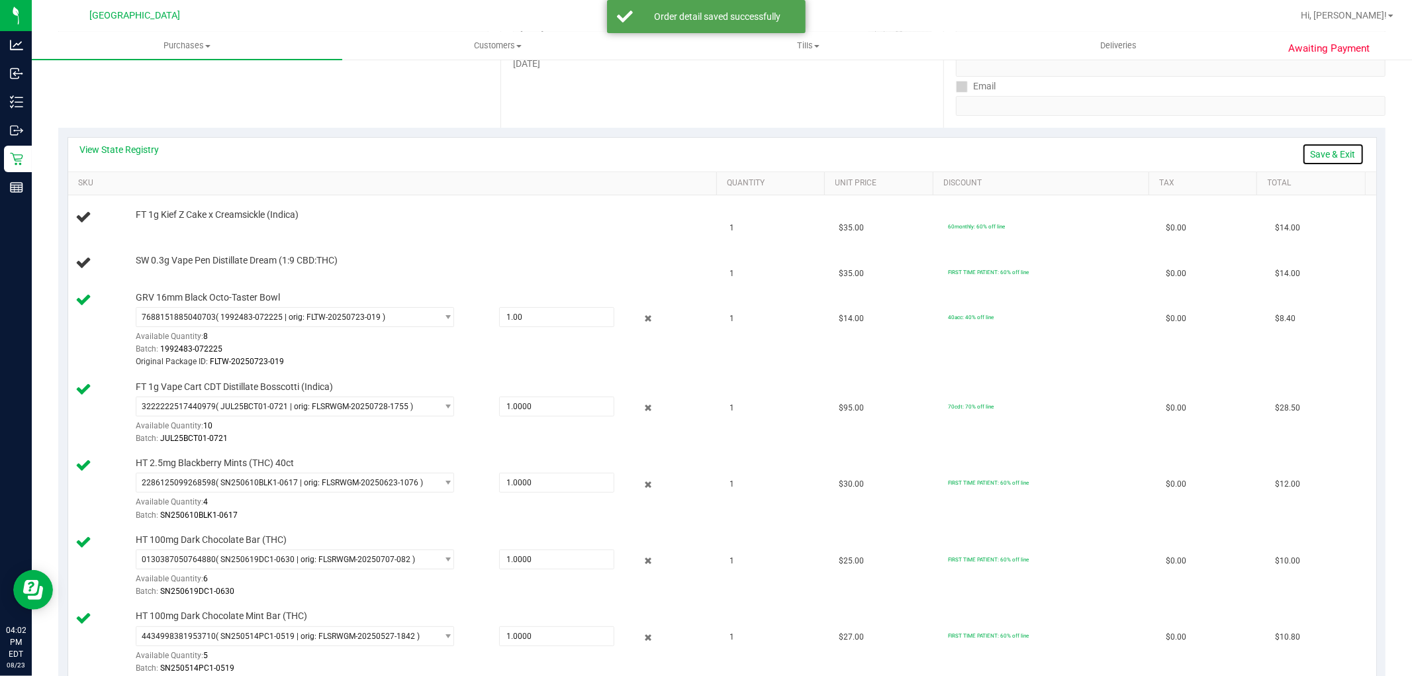
click at [1321, 160] on link "Save & Exit" at bounding box center [1333, 154] width 62 height 23
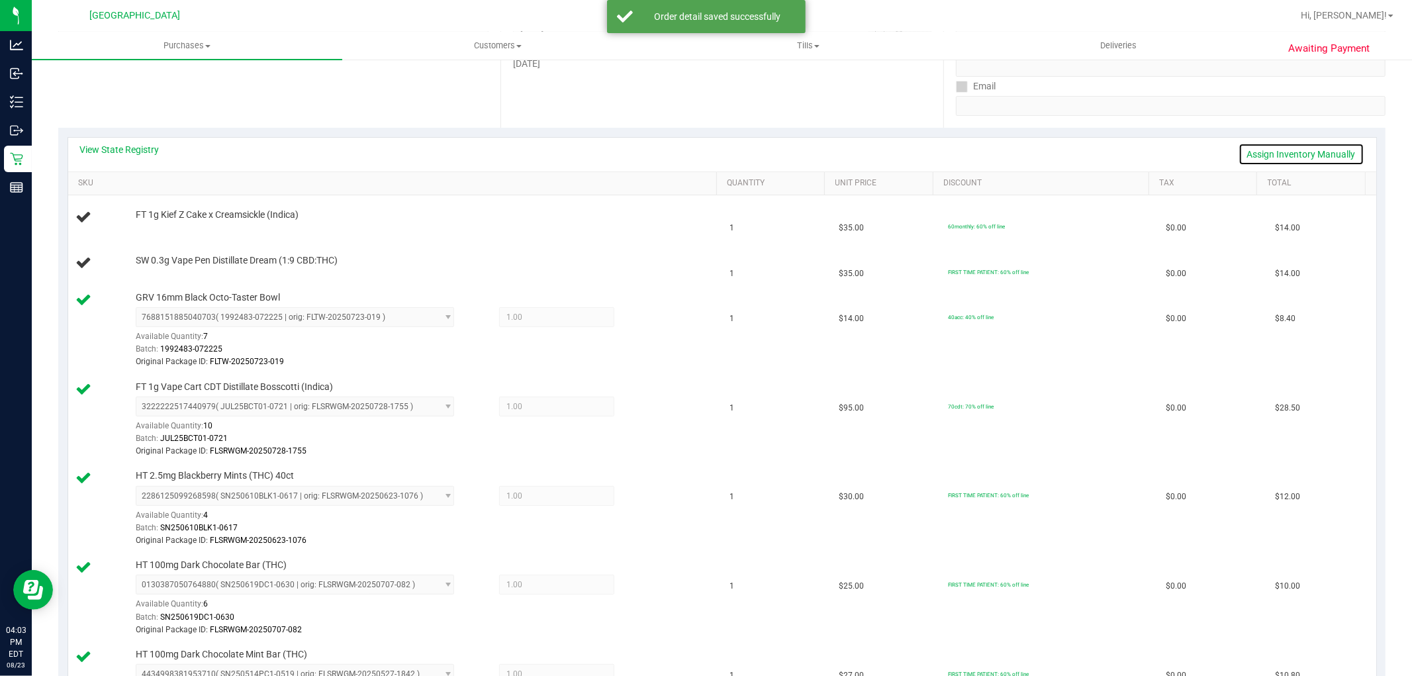
click at [1289, 154] on link "Assign Inventory Manually" at bounding box center [1302, 154] width 126 height 23
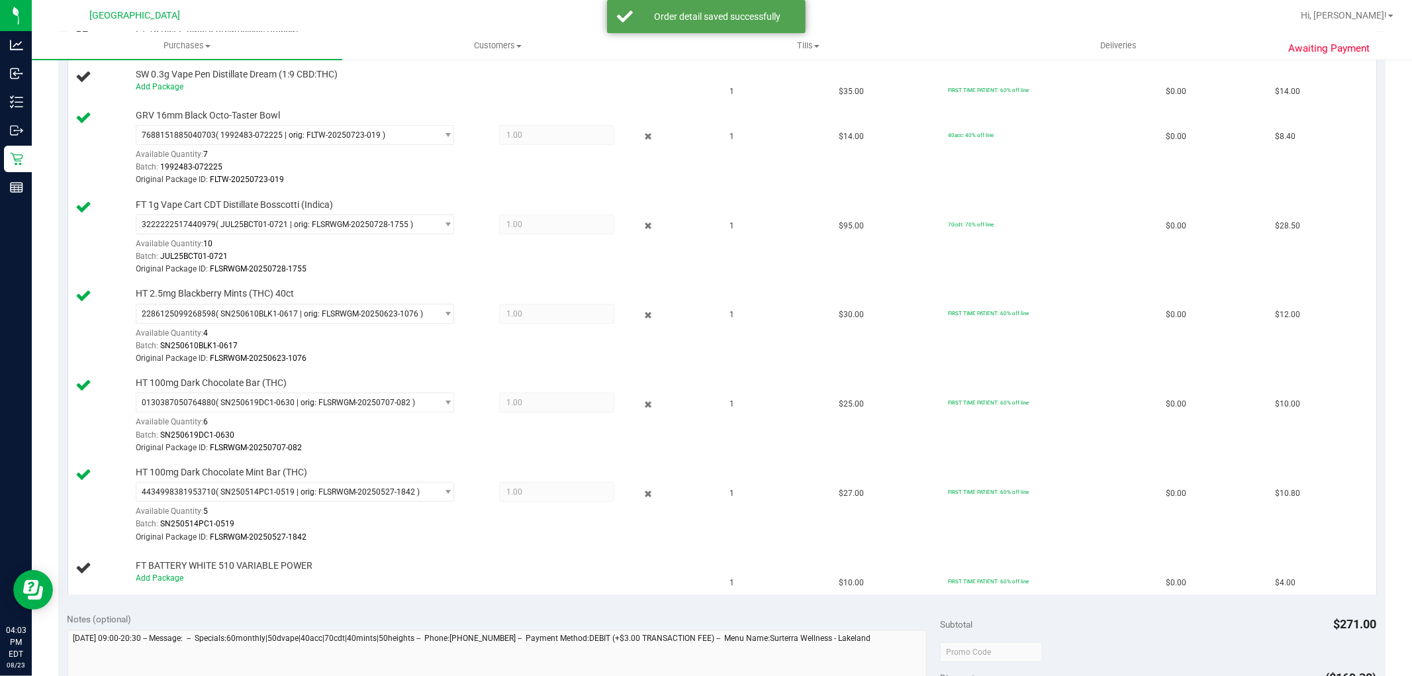
scroll to position [617, 0]
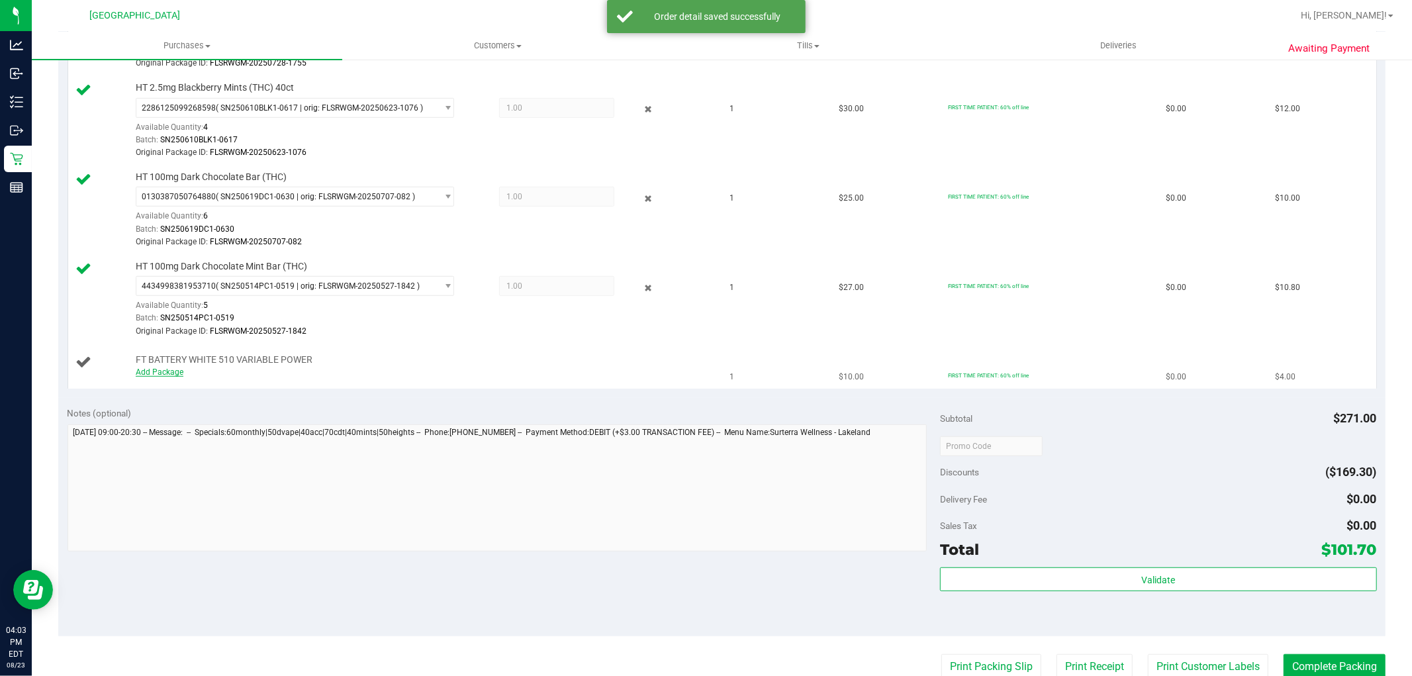
click at [177, 377] on link "Add Package" at bounding box center [160, 371] width 48 height 9
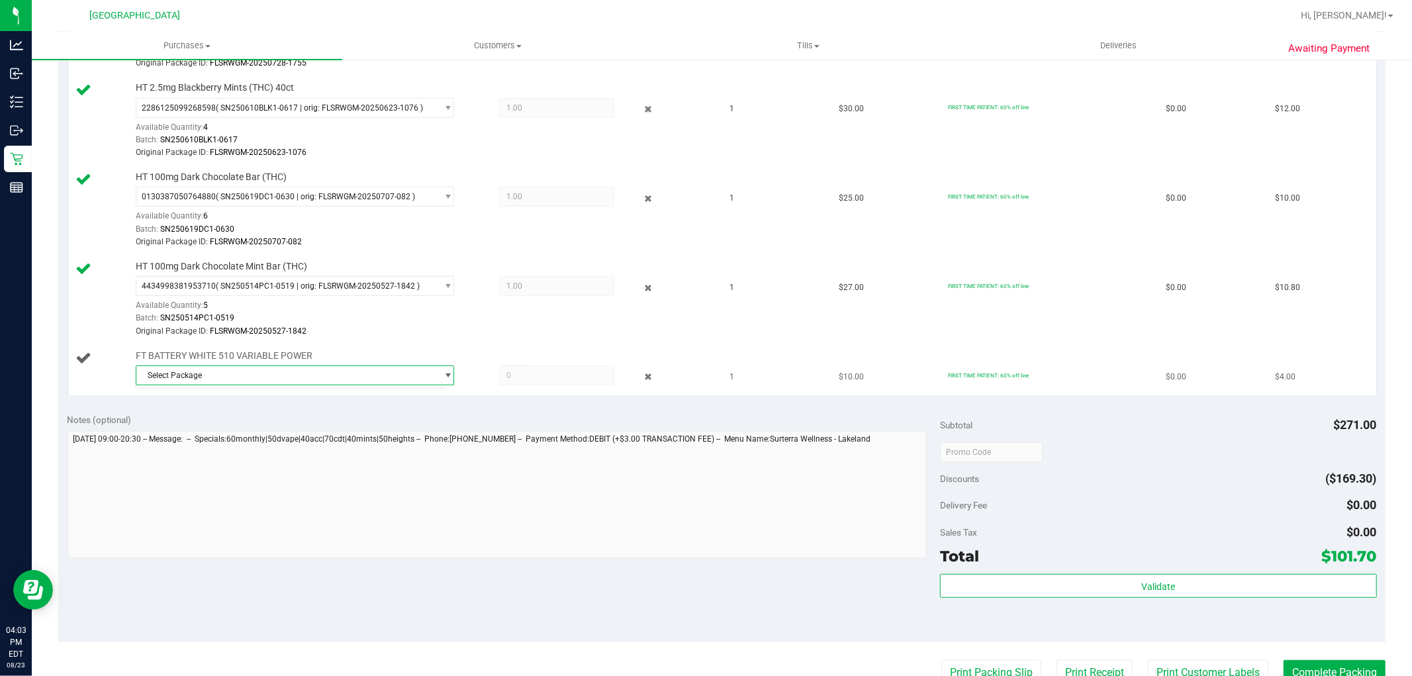
click at [367, 377] on span "Select Package" at bounding box center [286, 375] width 301 height 19
click at [362, 428] on span "( 1992285-072025 | orig: FLTW-20250820-010 )" at bounding box center [303, 430] width 169 height 9
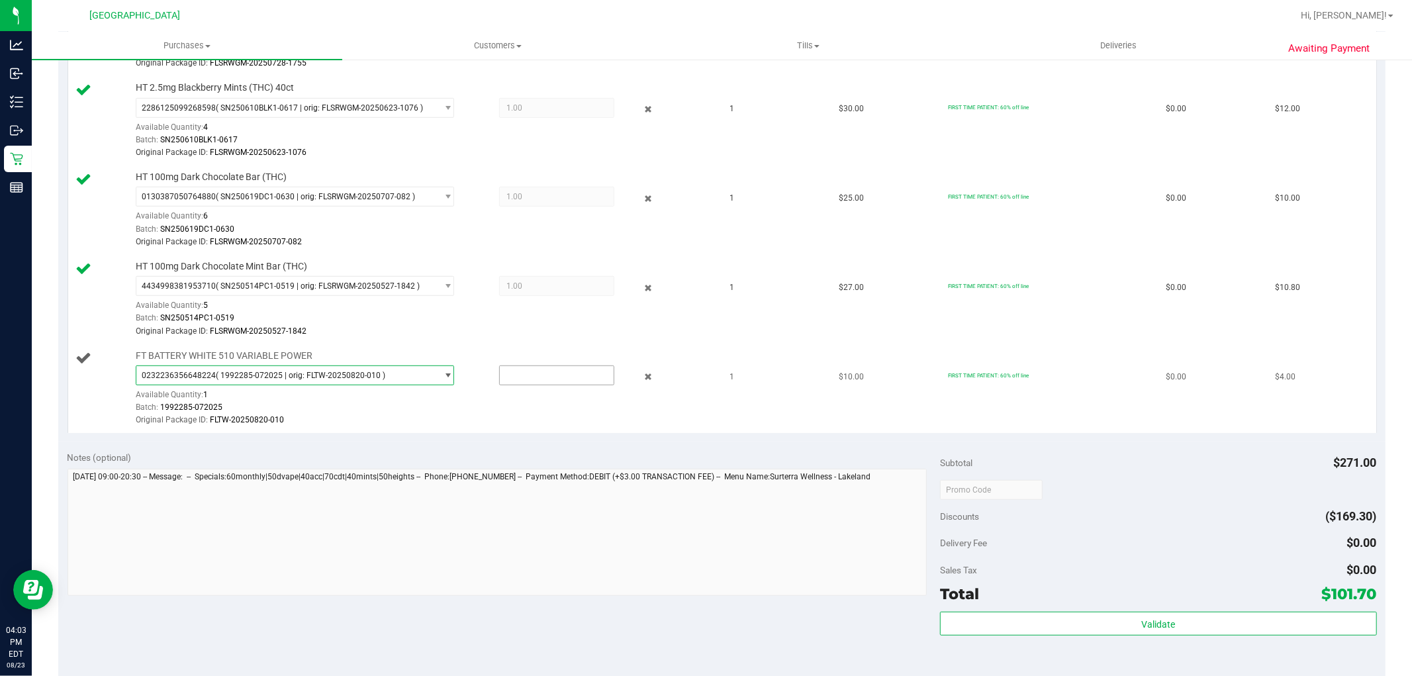
click at [524, 376] on input "text" at bounding box center [557, 375] width 114 height 19
type input "1"
click at [743, 433] on td "1" at bounding box center [776, 388] width 109 height 89
type input "1.0000"
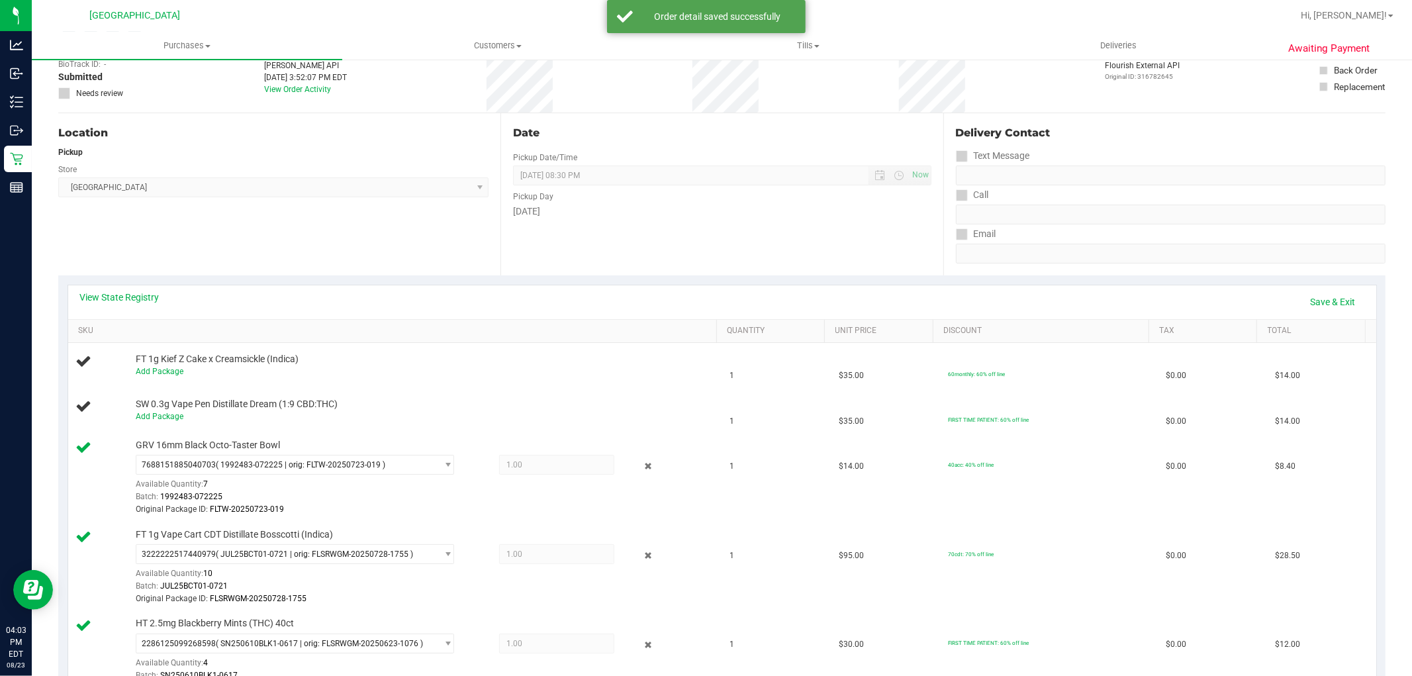
scroll to position [0, 0]
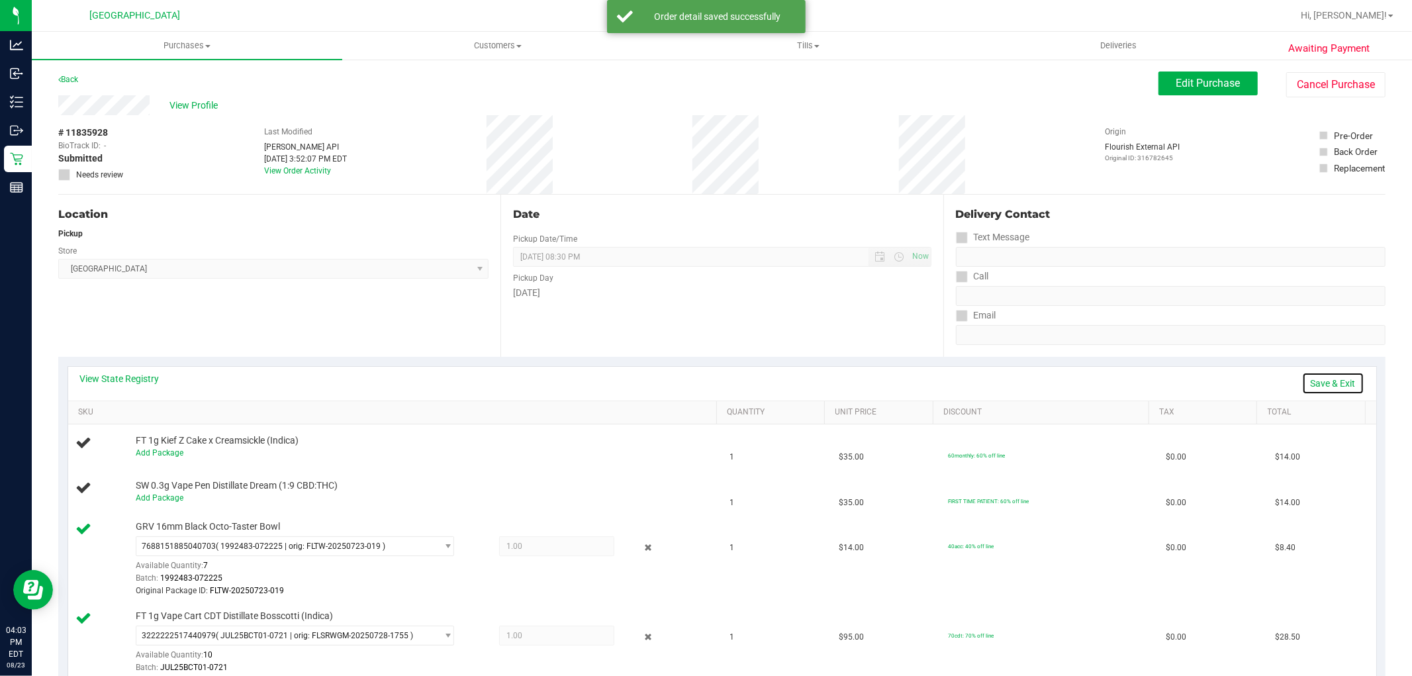
click at [1335, 379] on link "Save & Exit" at bounding box center [1333, 383] width 62 height 23
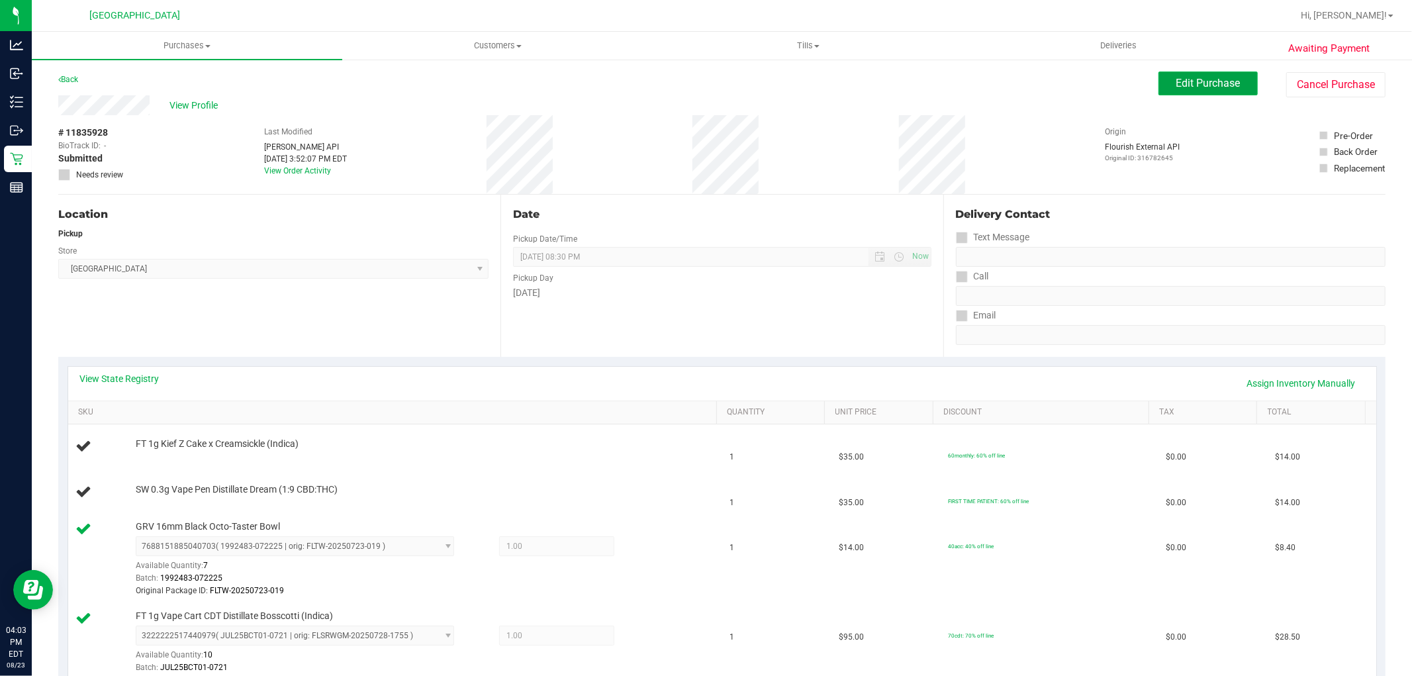
click at [1204, 83] on span "Edit Purchase" at bounding box center [1209, 83] width 64 height 13
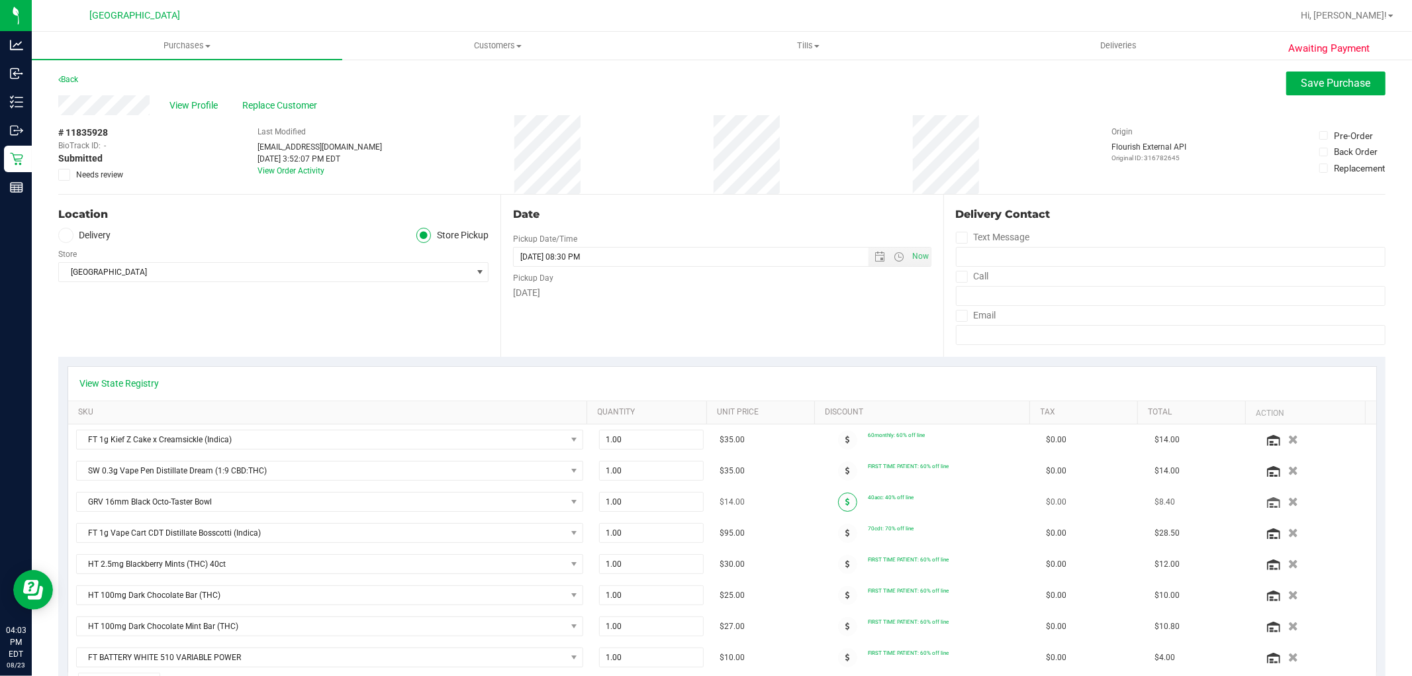
scroll to position [220, 0]
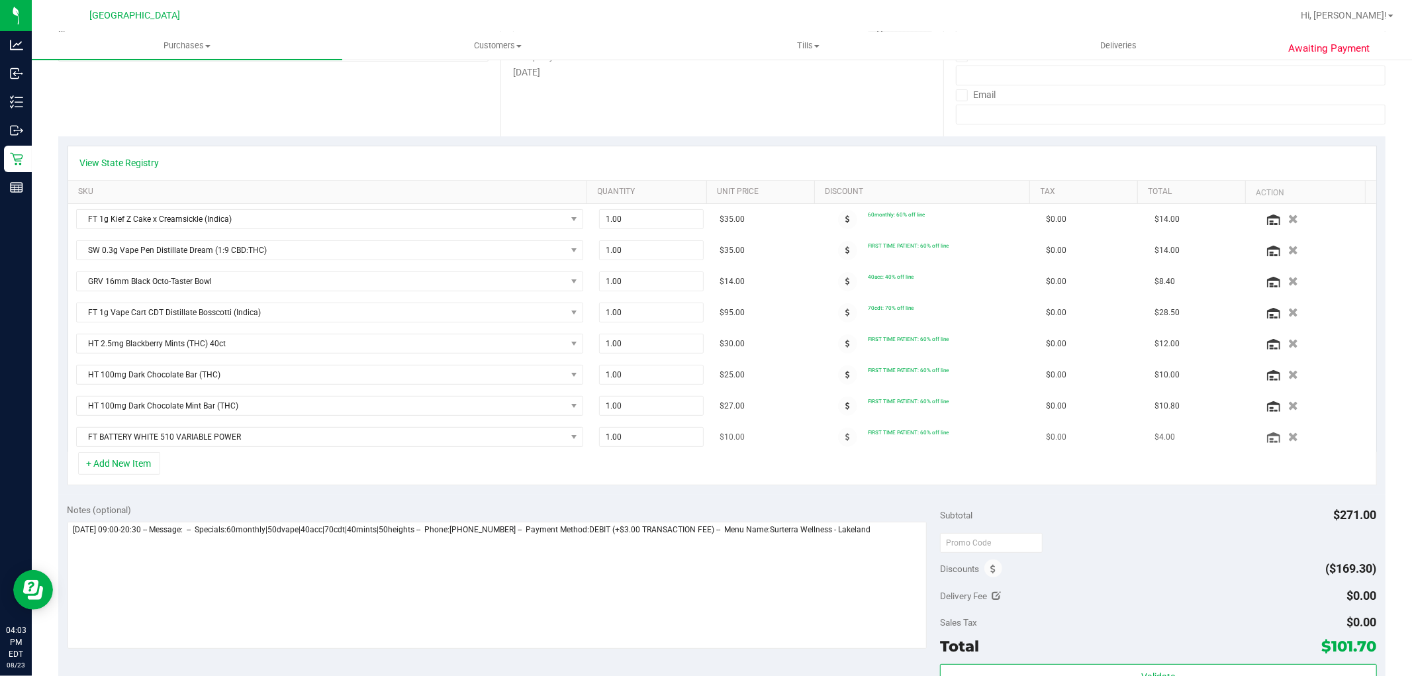
click at [845, 444] on div at bounding box center [847, 437] width 41 height 19
click at [845, 439] on icon at bounding box center [847, 437] width 5 height 8
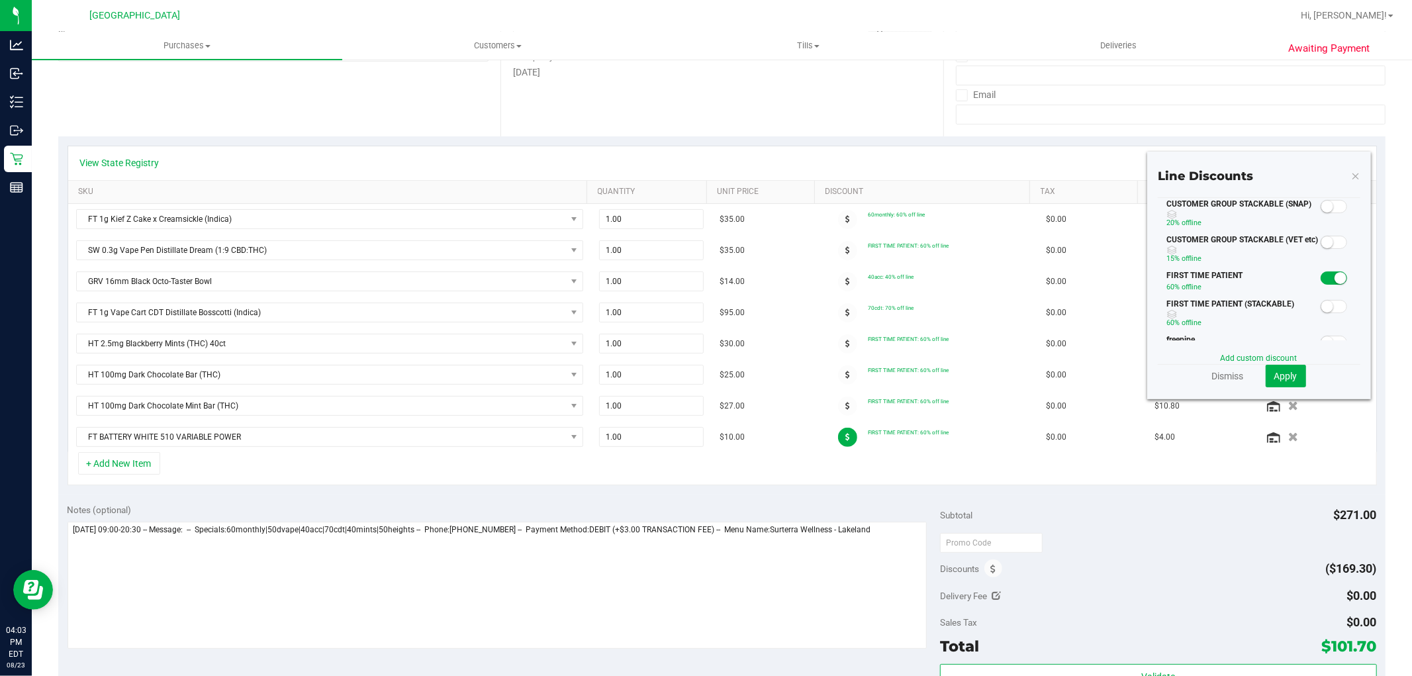
click at [1321, 279] on span at bounding box center [1334, 277] width 26 height 13
click at [1277, 372] on span "Apply" at bounding box center [1286, 376] width 23 height 11
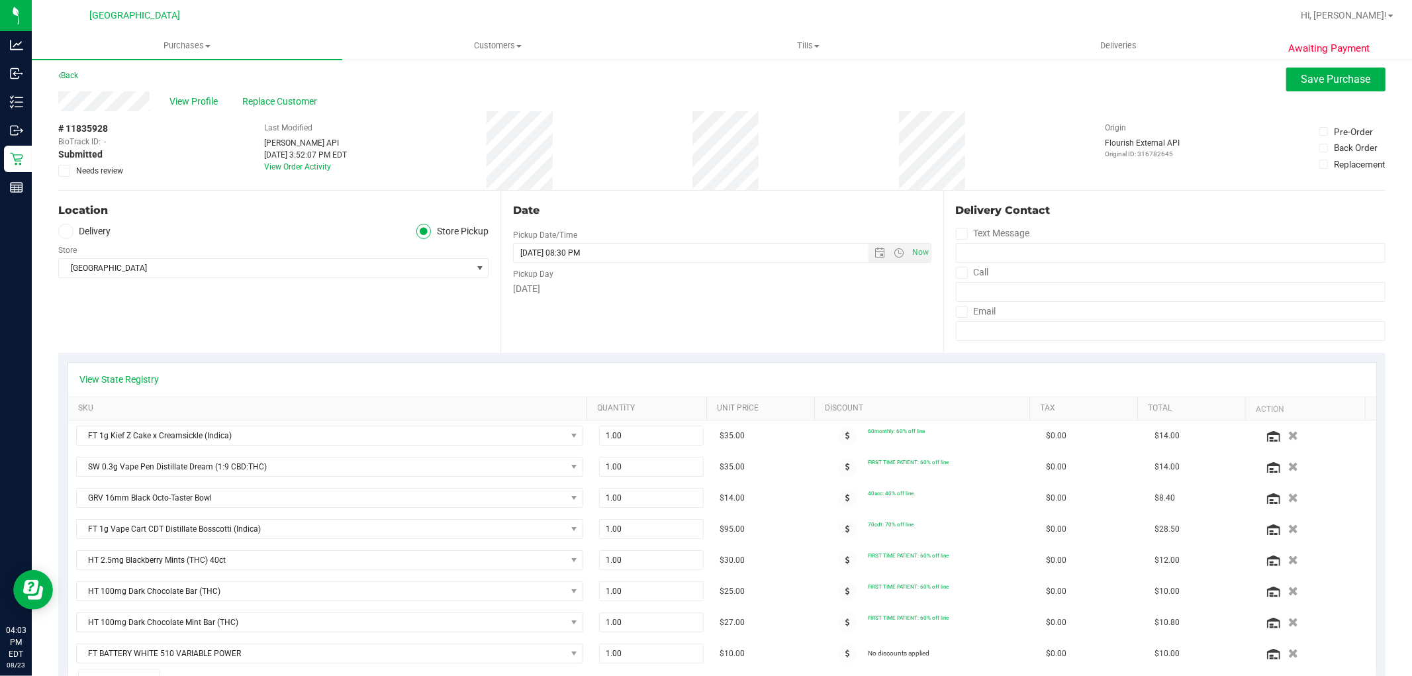
scroll to position [0, 0]
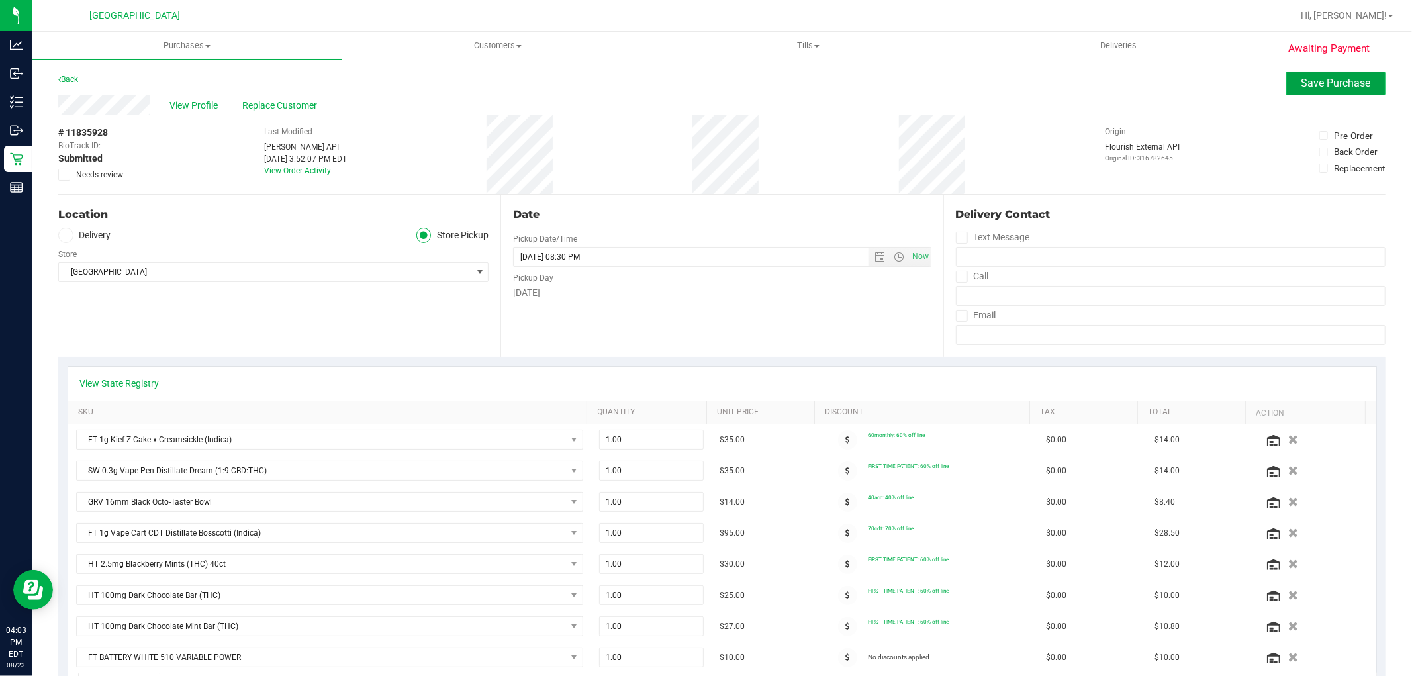
click at [1320, 79] on span "Save Purchase" at bounding box center [1337, 83] width 70 height 13
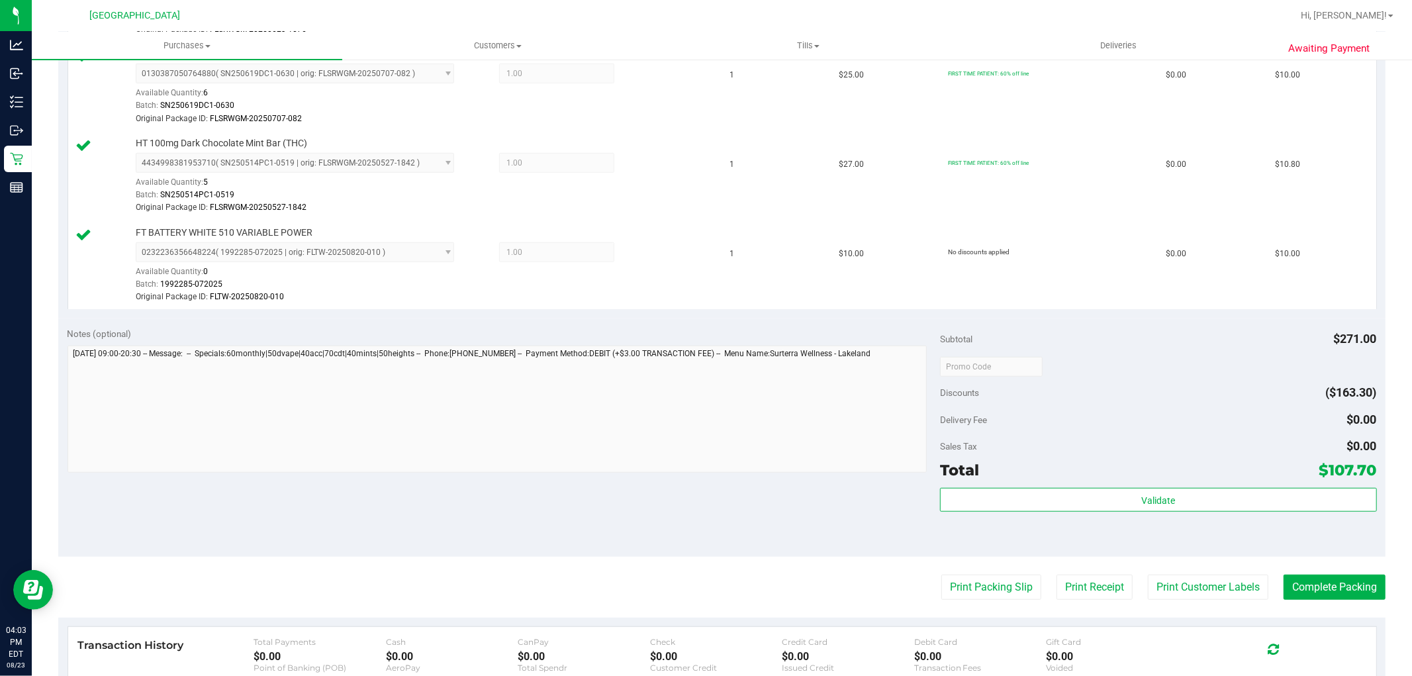
scroll to position [838, 0]
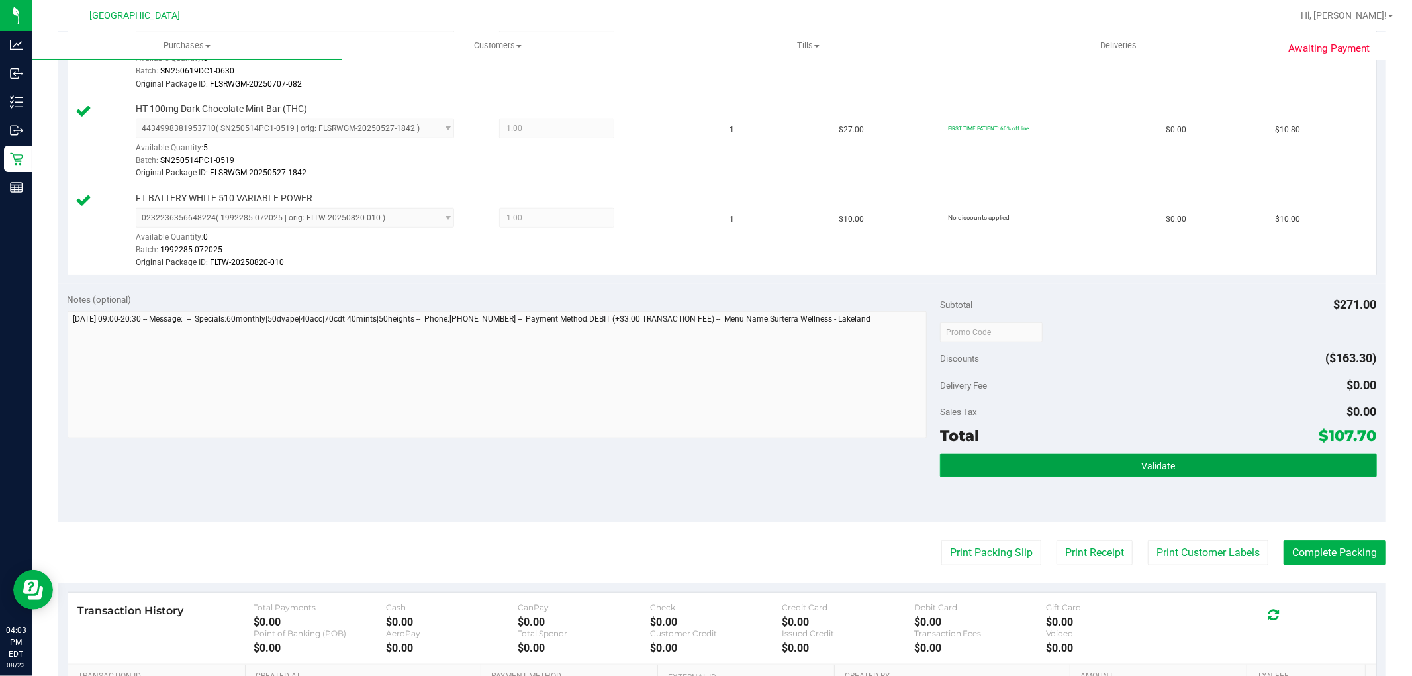
click at [1183, 473] on button "Validate" at bounding box center [1158, 466] width 436 height 24
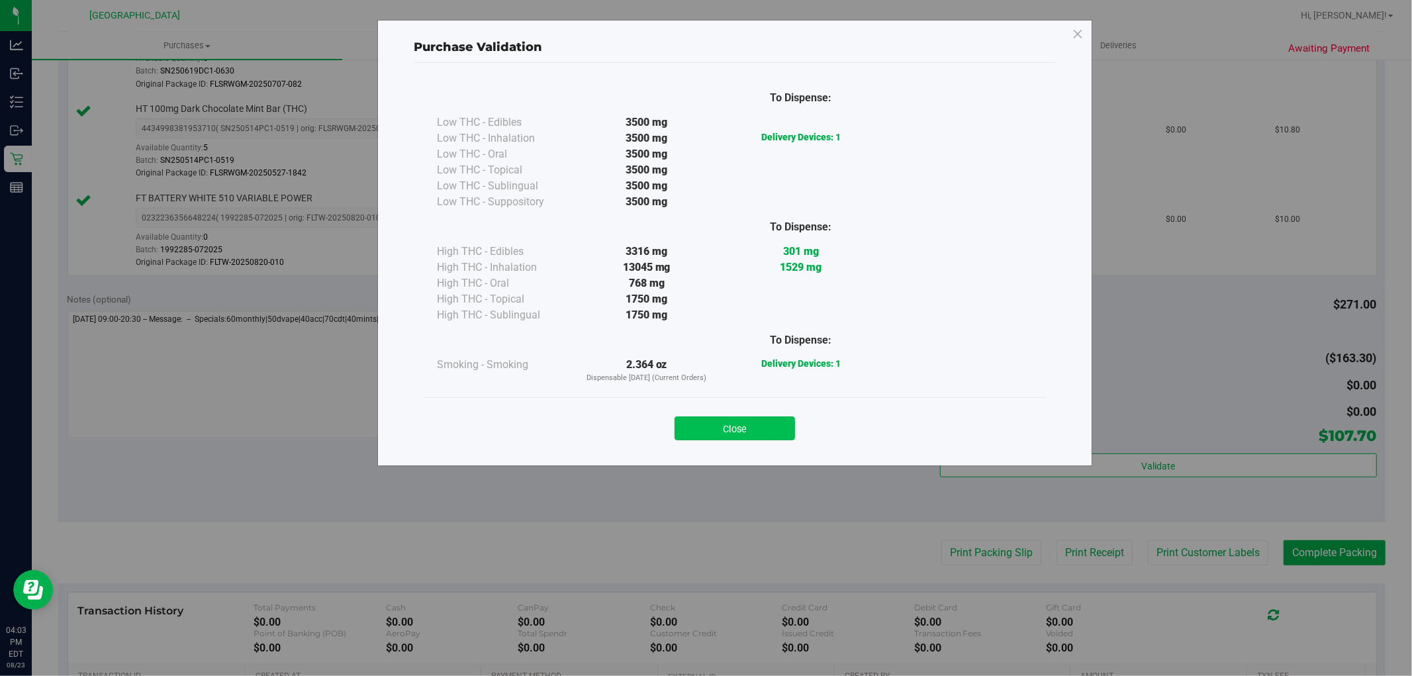
click at [767, 428] on button "Close" at bounding box center [735, 428] width 121 height 24
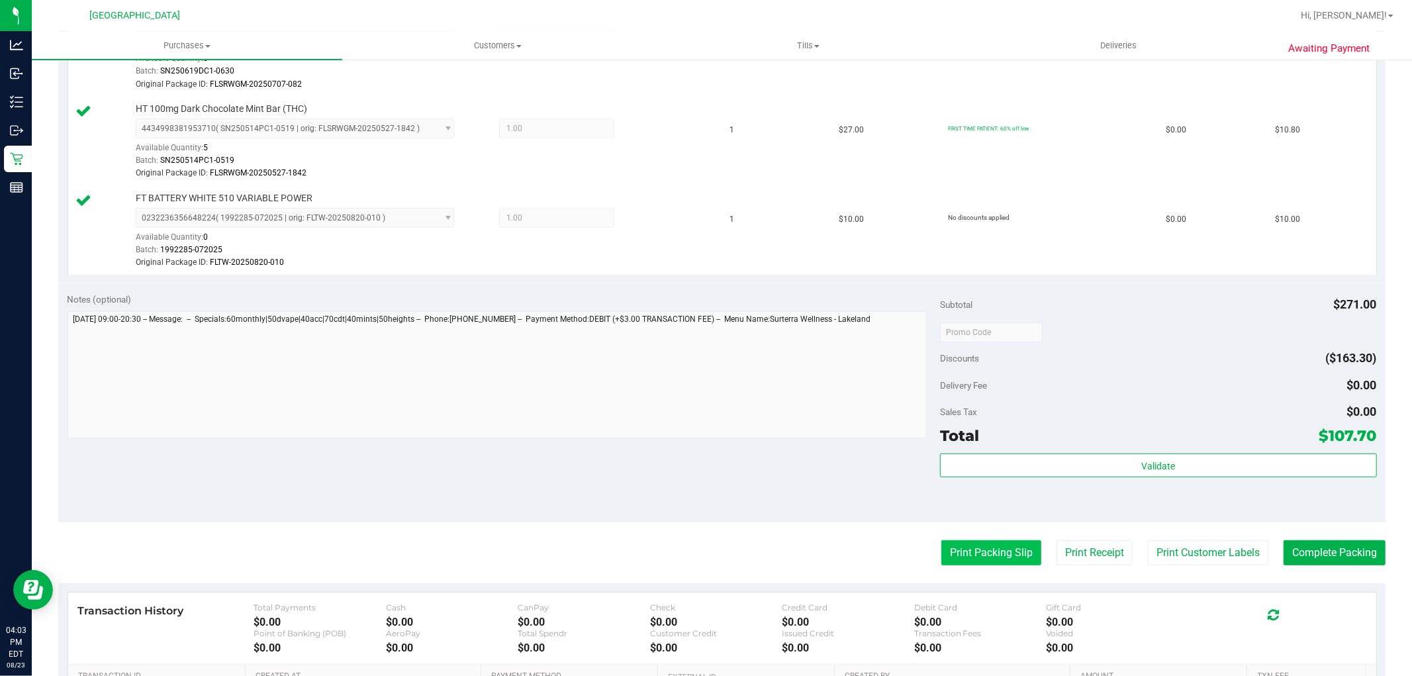
click at [1009, 561] on button "Print Packing Slip" at bounding box center [991, 552] width 100 height 25
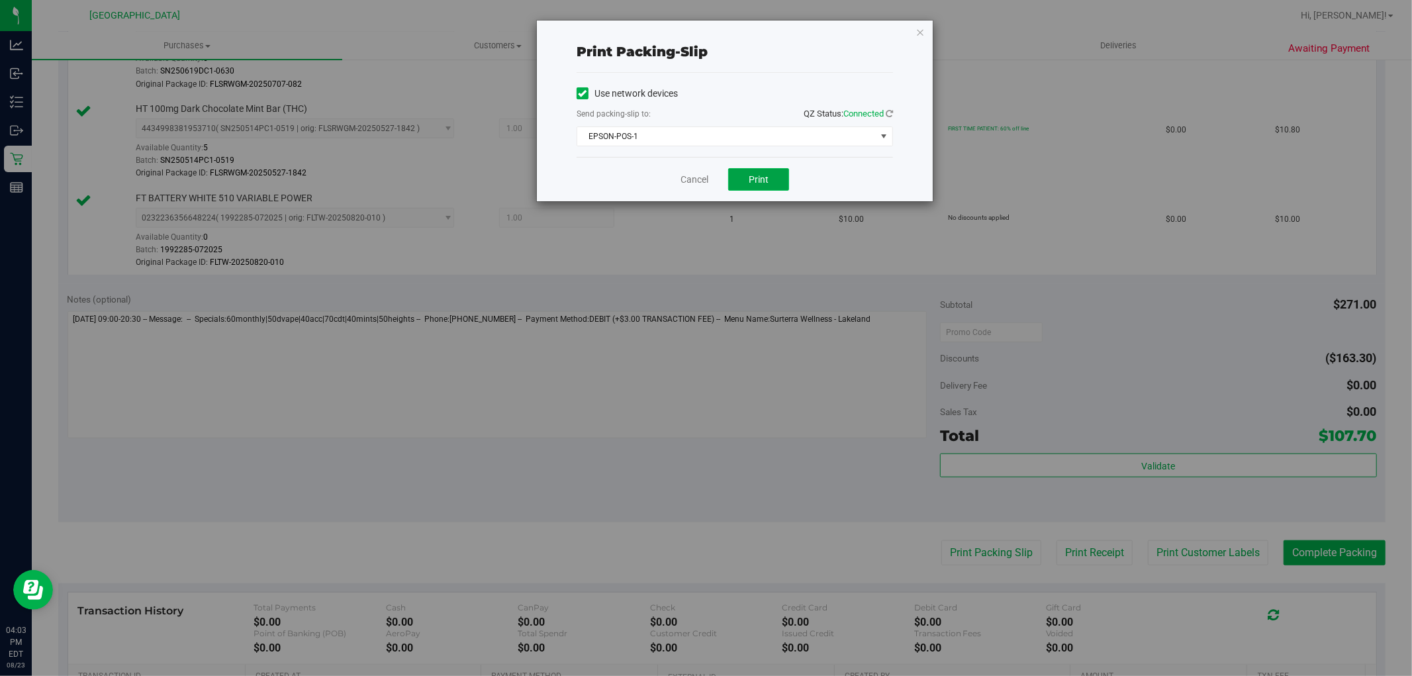
click at [767, 181] on span "Print" at bounding box center [759, 179] width 20 height 11
click at [693, 181] on link "Cancel" at bounding box center [695, 180] width 28 height 14
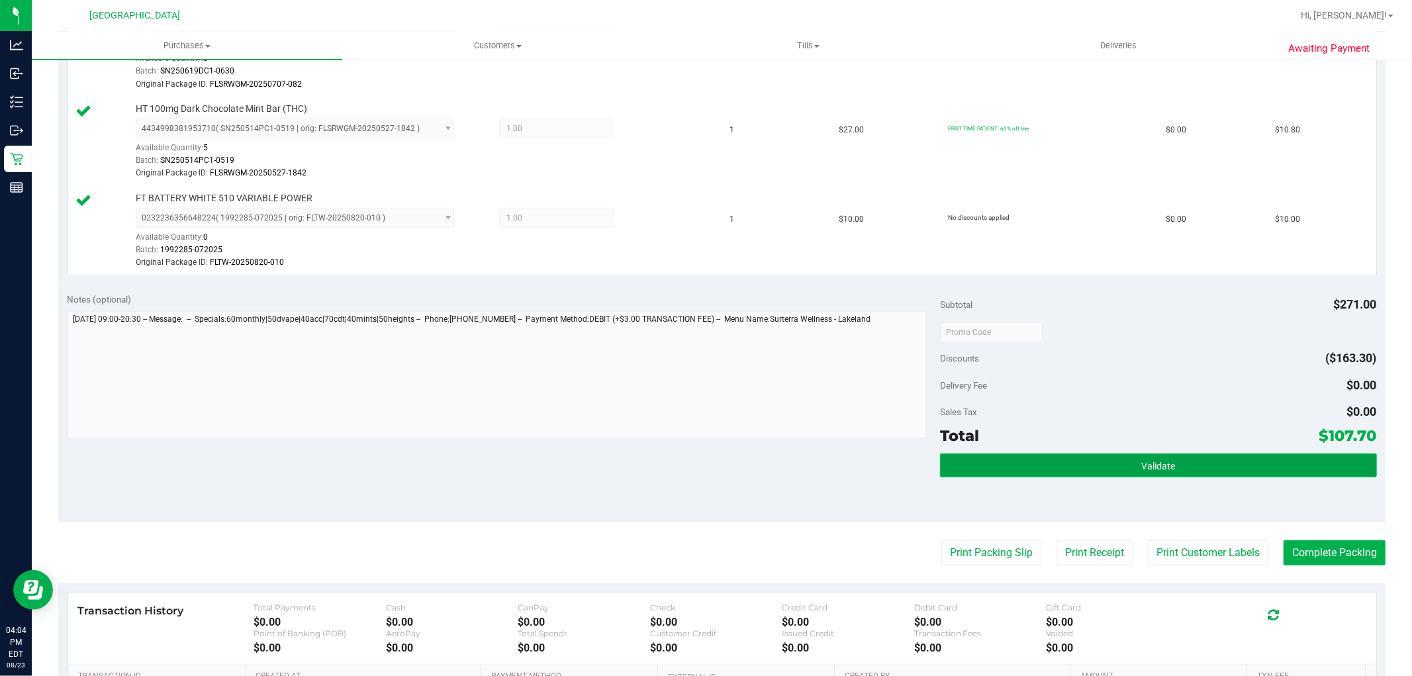
click at [1117, 468] on button "Validate" at bounding box center [1158, 466] width 436 height 24
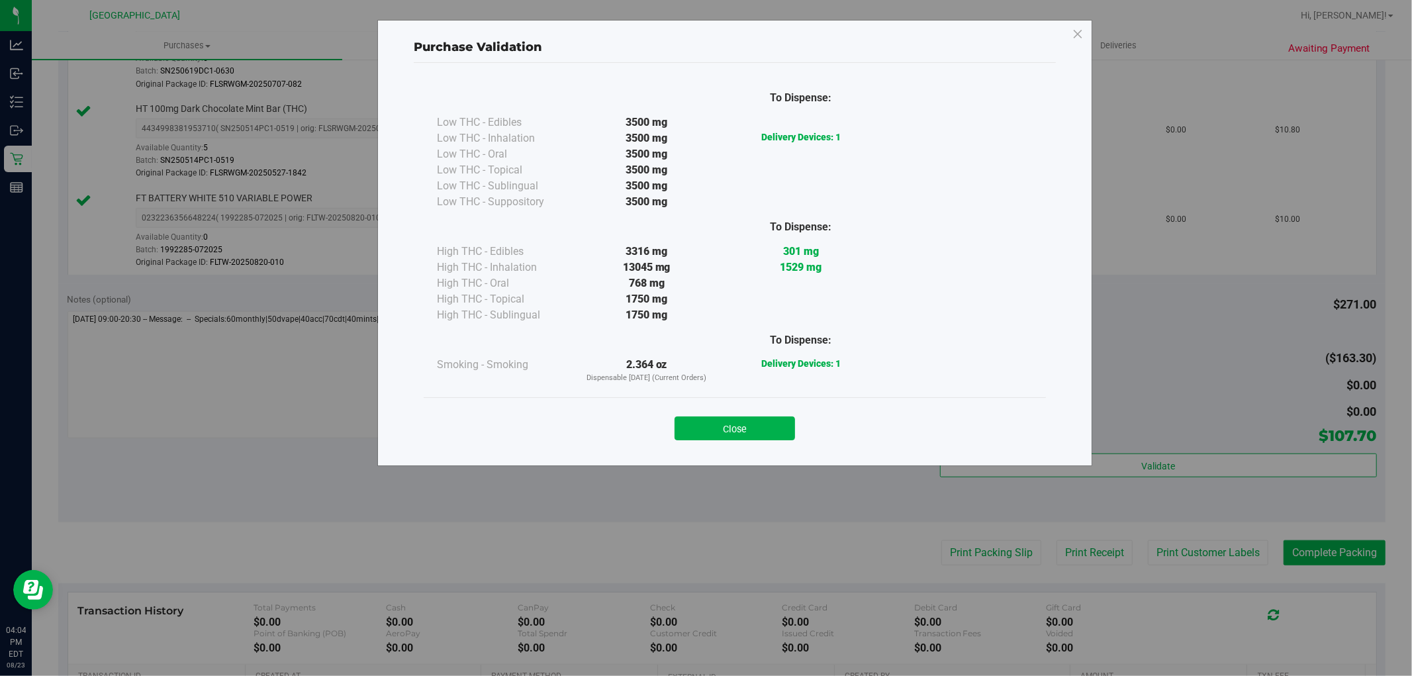
click at [759, 458] on div "Purchase Validation To Dispense: Low THC - Edibles 3500 mg" at bounding box center [734, 243] width 715 height 446
click at [740, 420] on button "Close" at bounding box center [735, 428] width 121 height 24
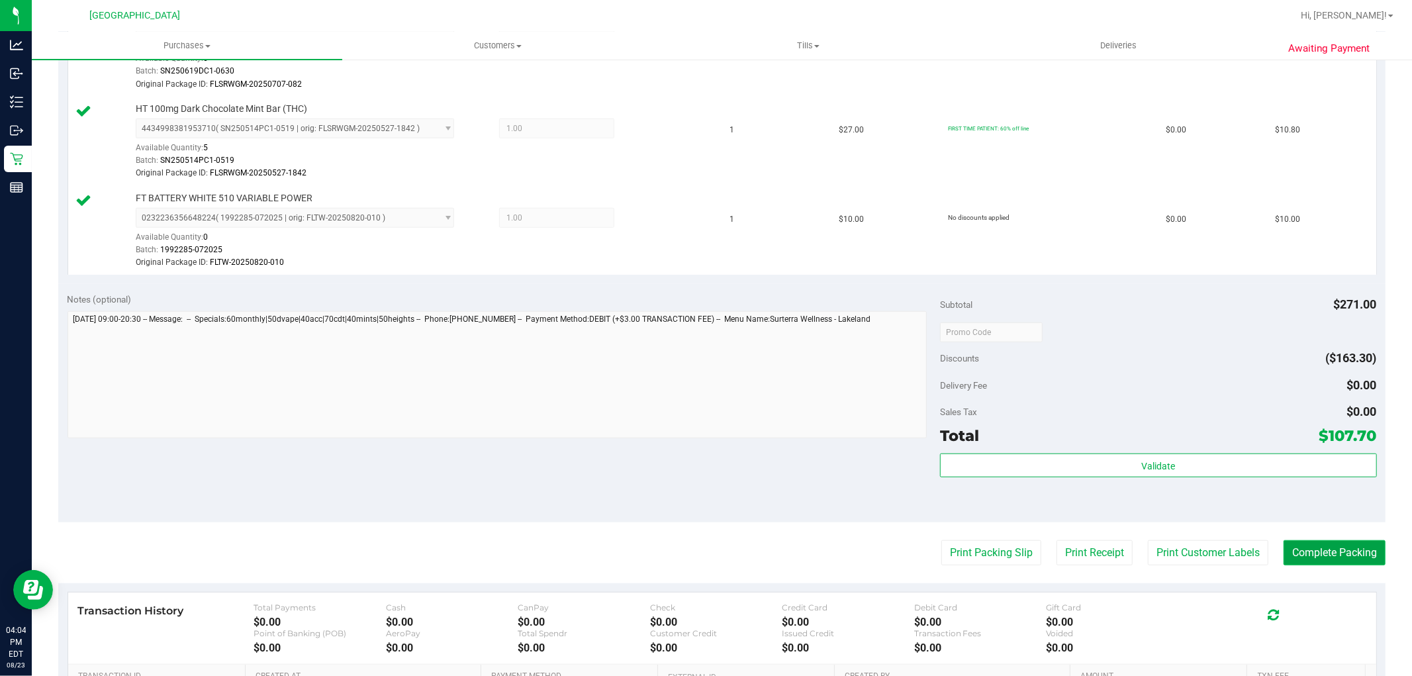
click at [1313, 551] on button "Complete Packing" at bounding box center [1335, 552] width 102 height 25
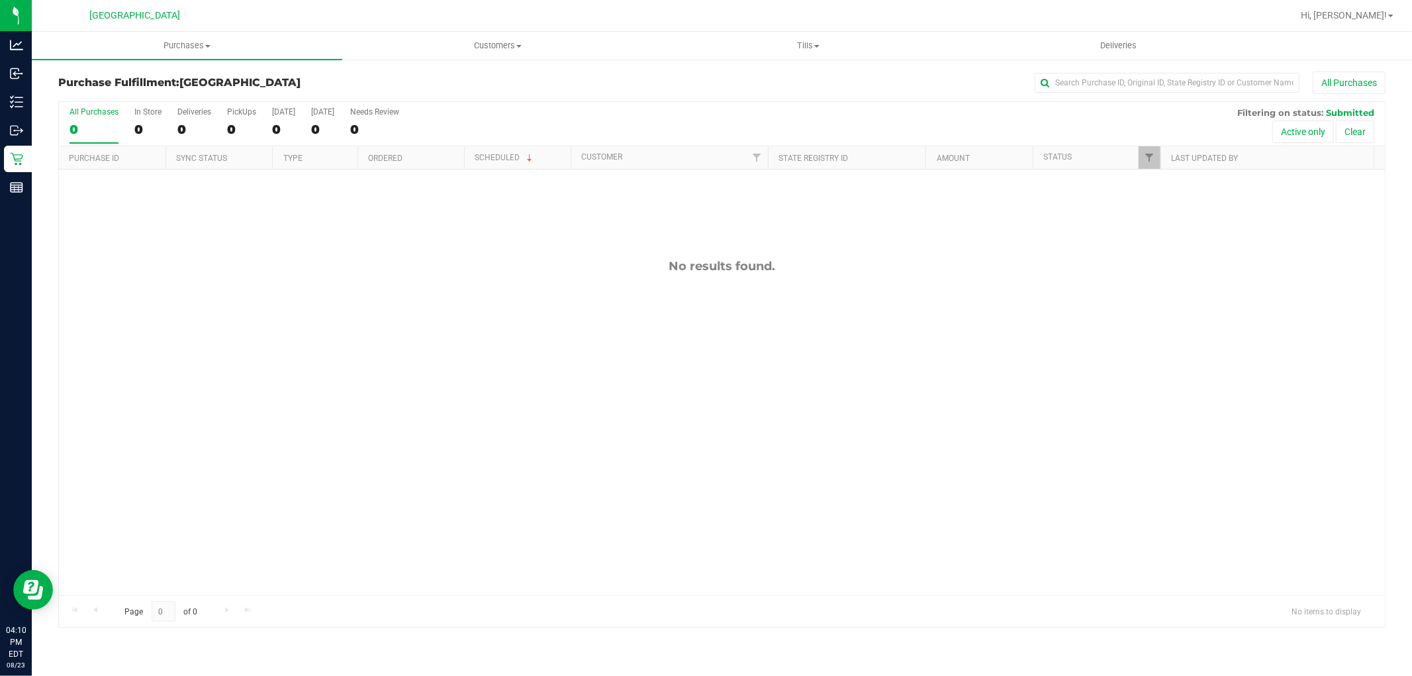
click at [665, 521] on div "No results found." at bounding box center [722, 426] width 1326 height 515
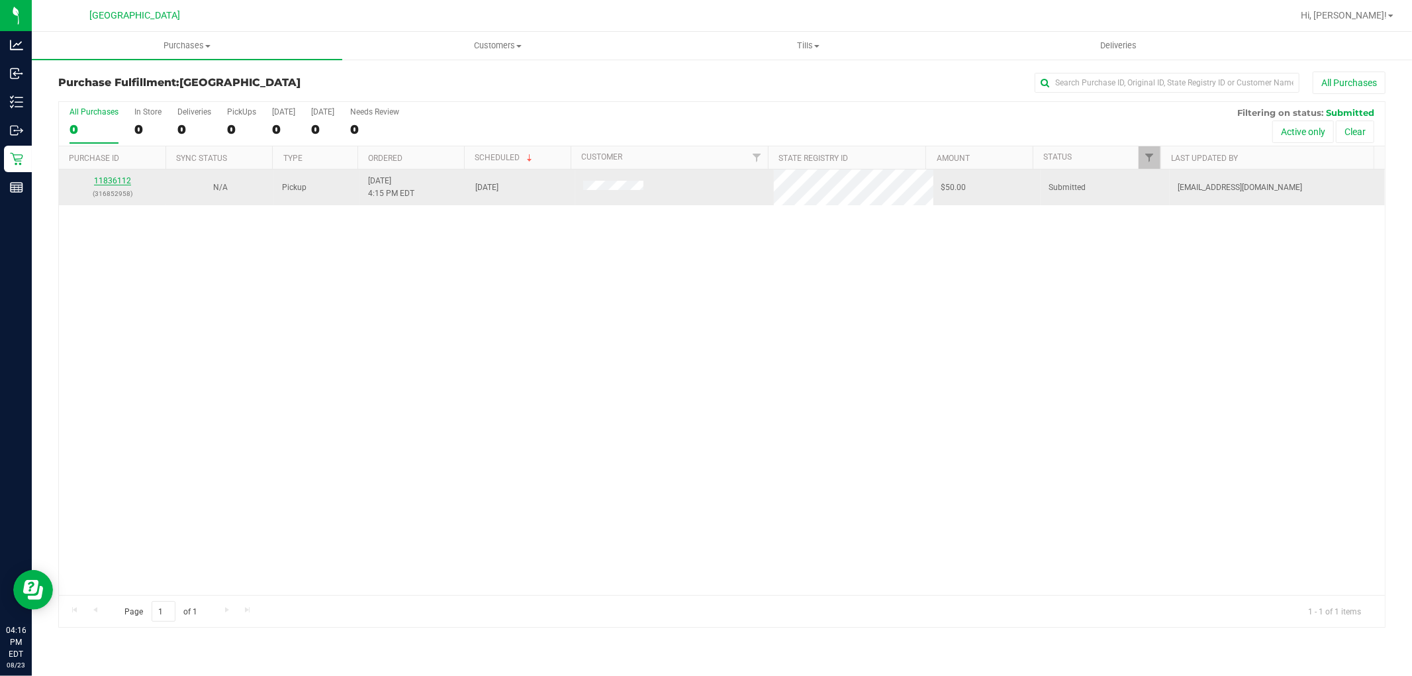
click at [117, 181] on link "11836112" at bounding box center [112, 180] width 37 height 9
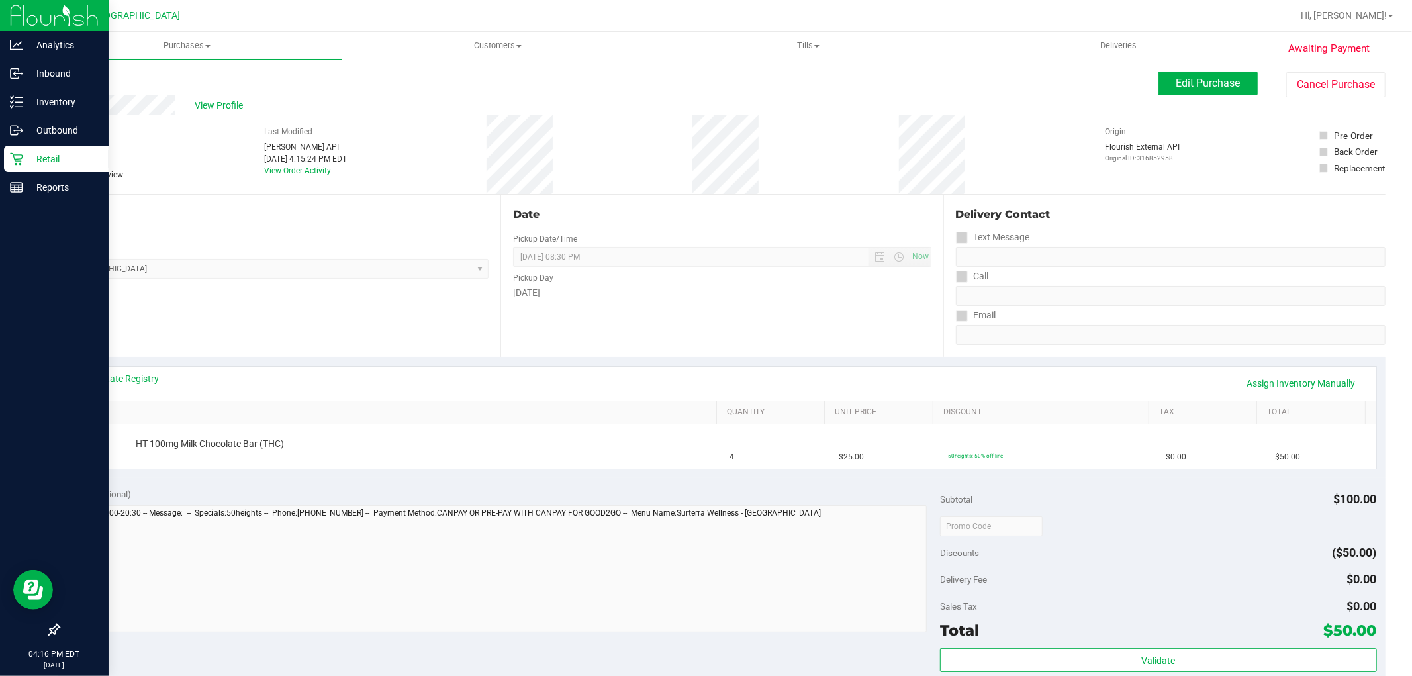
click at [23, 156] on p "Retail" at bounding box center [62, 159] width 79 height 16
